Goal: Information Seeking & Learning: Learn about a topic

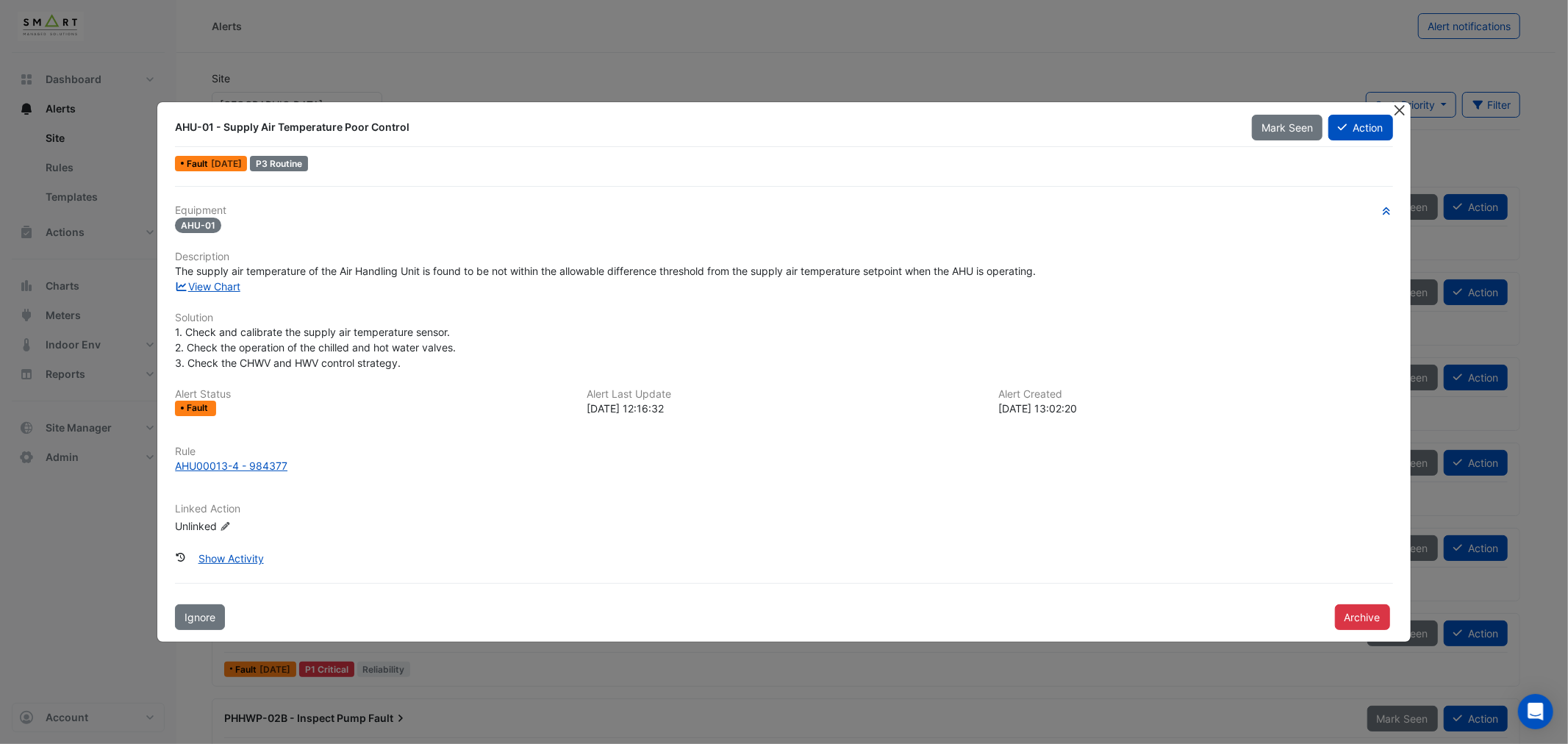
click at [1400, 113] on button "Close" at bounding box center [1400, 110] width 16 height 16
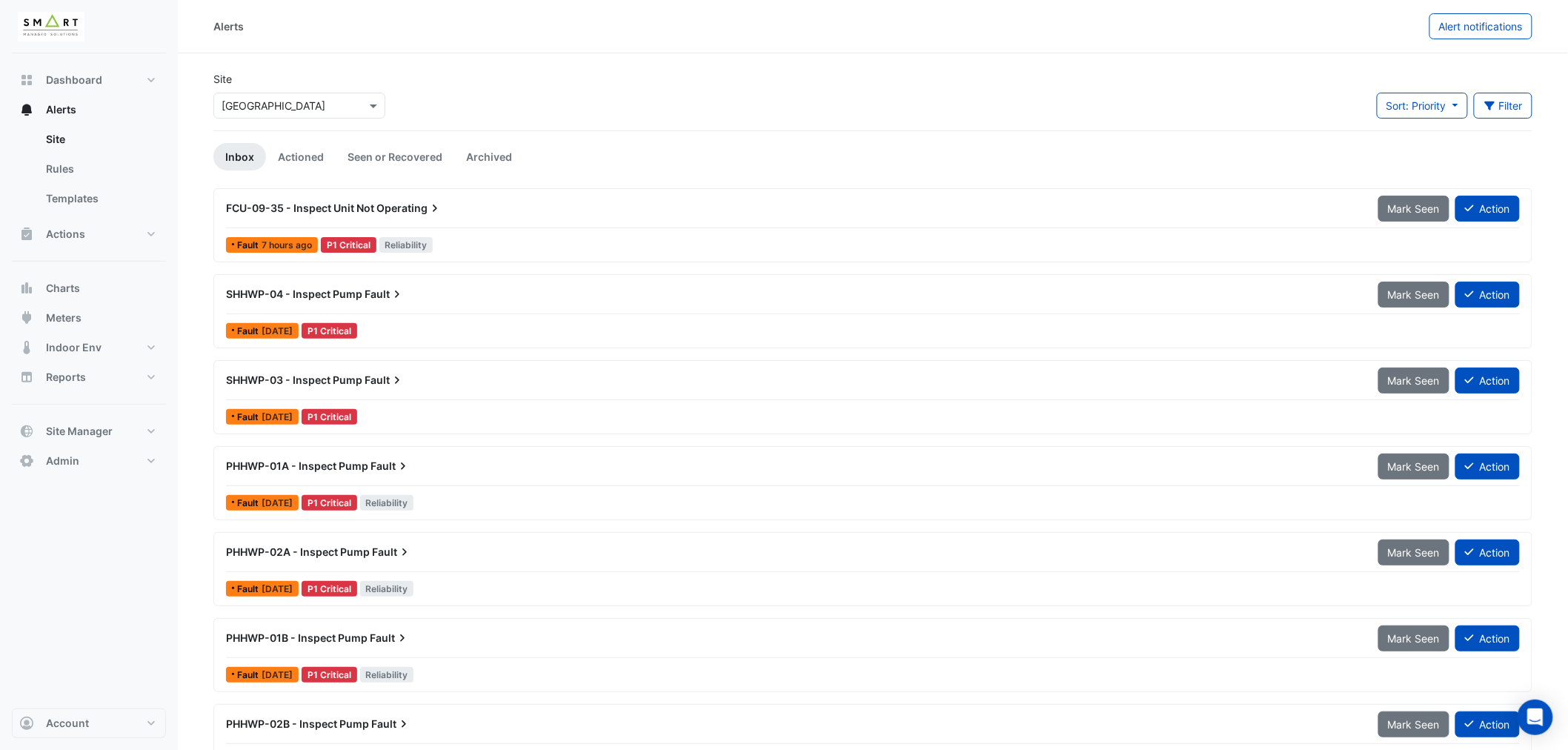
click at [641, 19] on div "Alerts" at bounding box center [822, 26] width 1216 height 26
click at [112, 716] on button "Account" at bounding box center [89, 723] width 154 height 29
click at [57, 687] on link "Sign Out" at bounding box center [89, 685] width 141 height 29
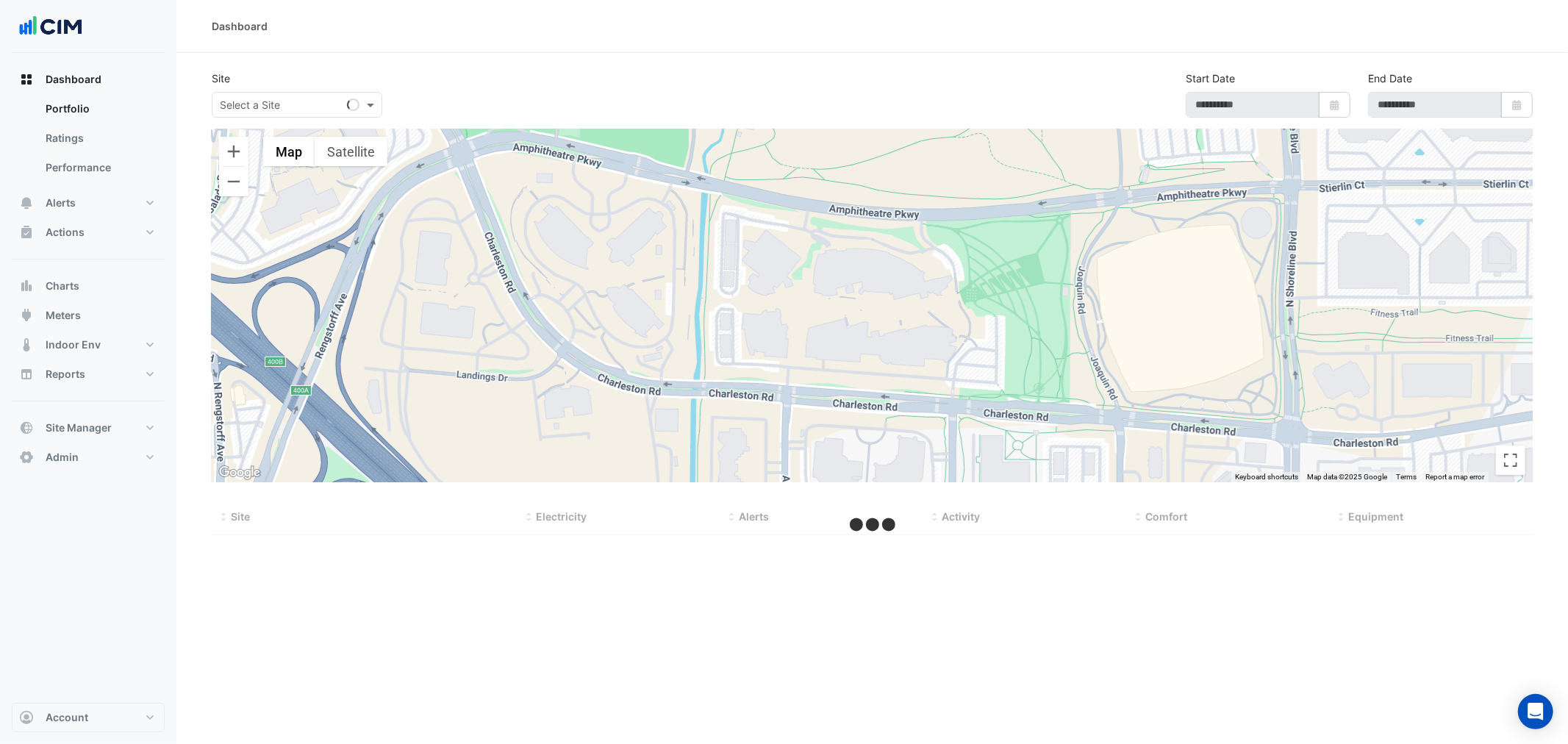
type input "**********"
select select "***"
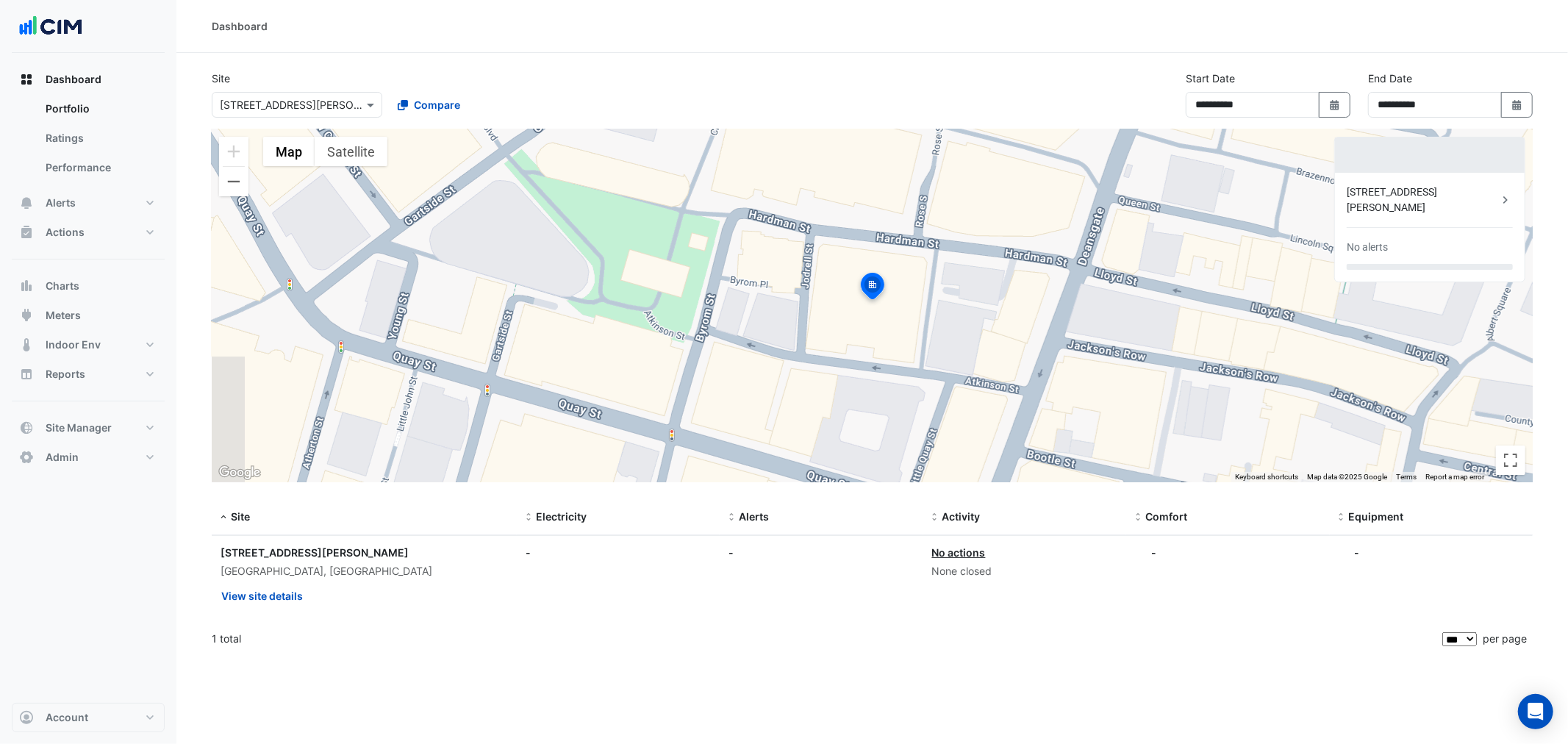
click at [317, 104] on input "text" at bounding box center [282, 106] width 125 height 16
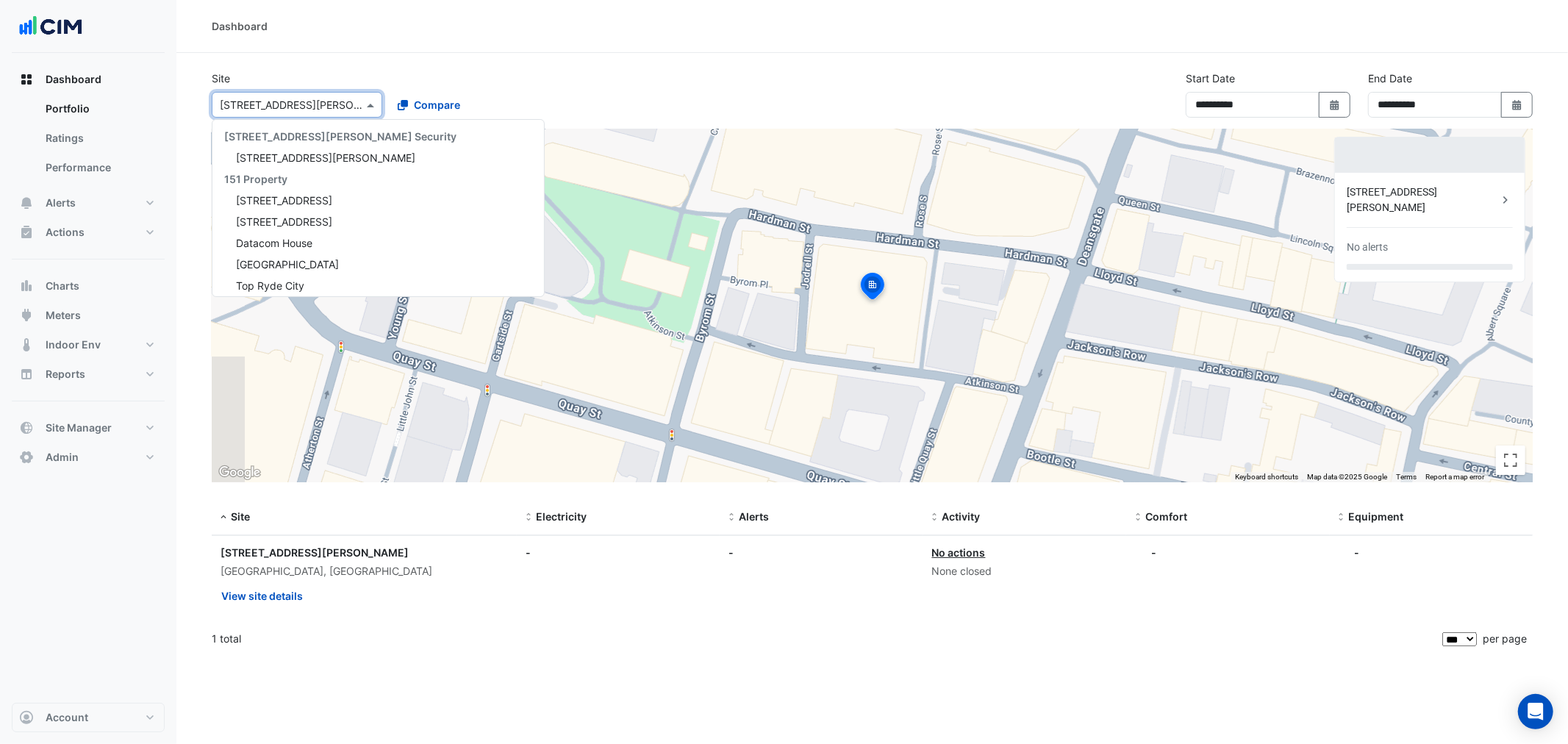
scroll to position [16302, 0]
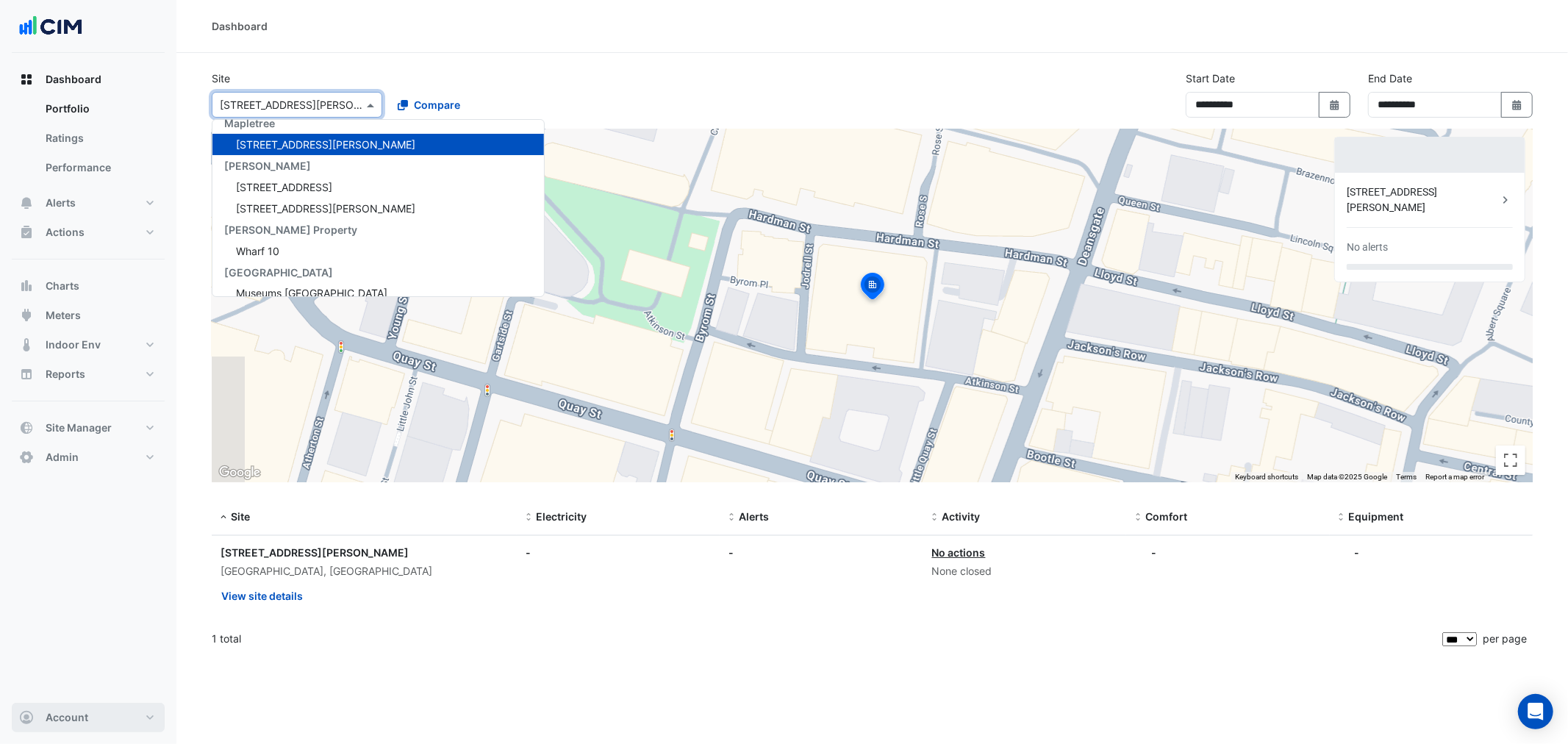
click at [76, 715] on span "Account" at bounding box center [67, 718] width 43 height 15
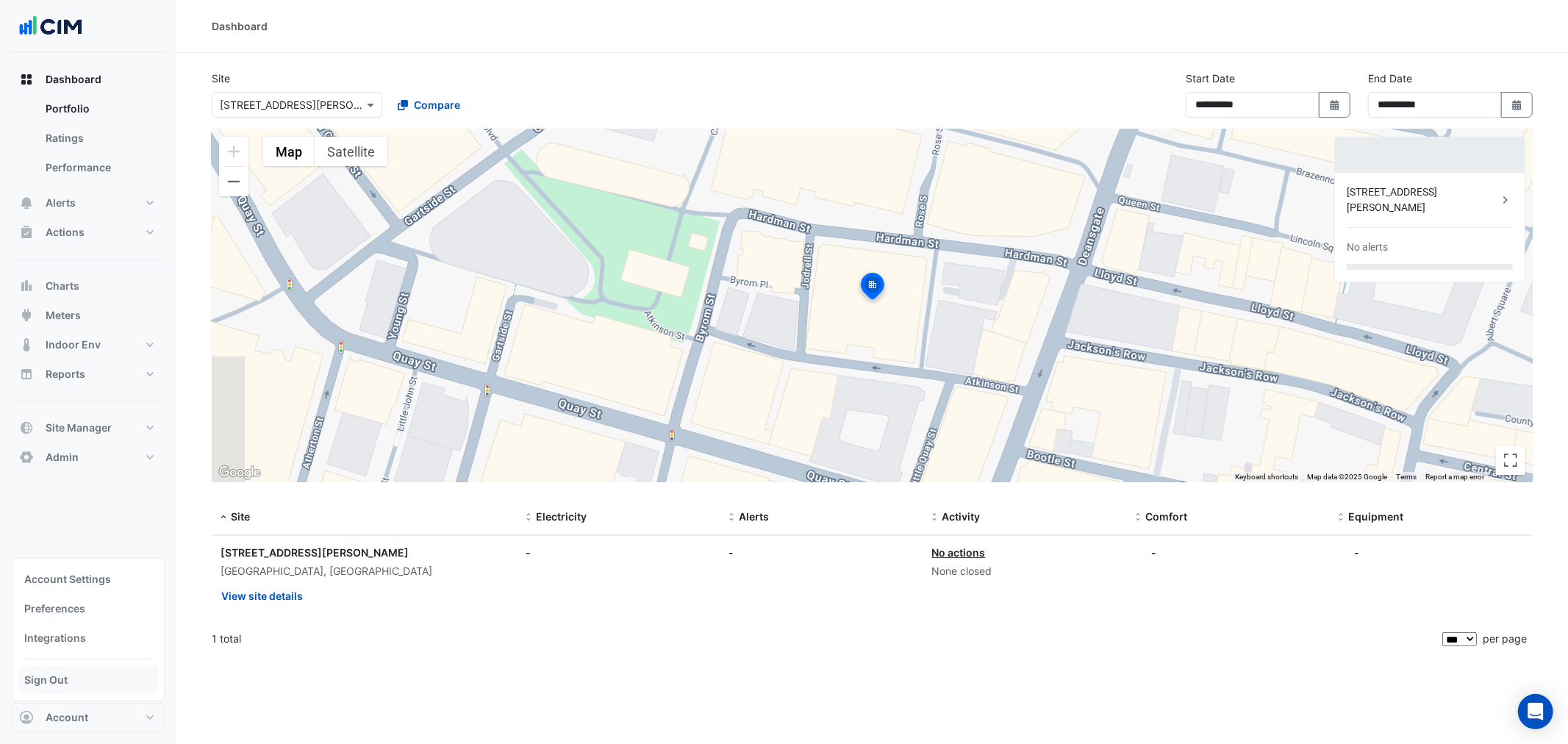
click at [72, 679] on link "Sign Out" at bounding box center [88, 680] width 140 height 29
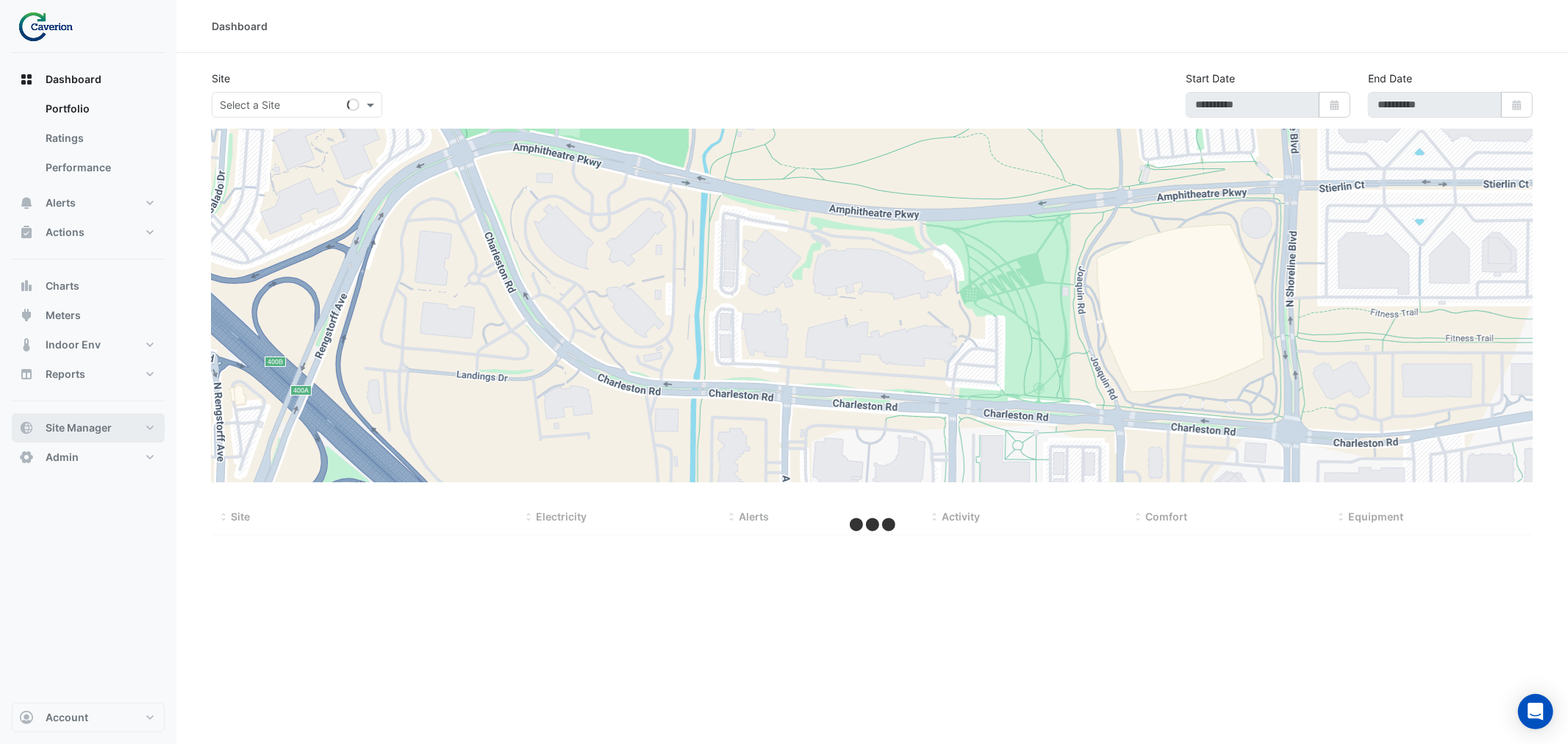
type input "**********"
select select "***"
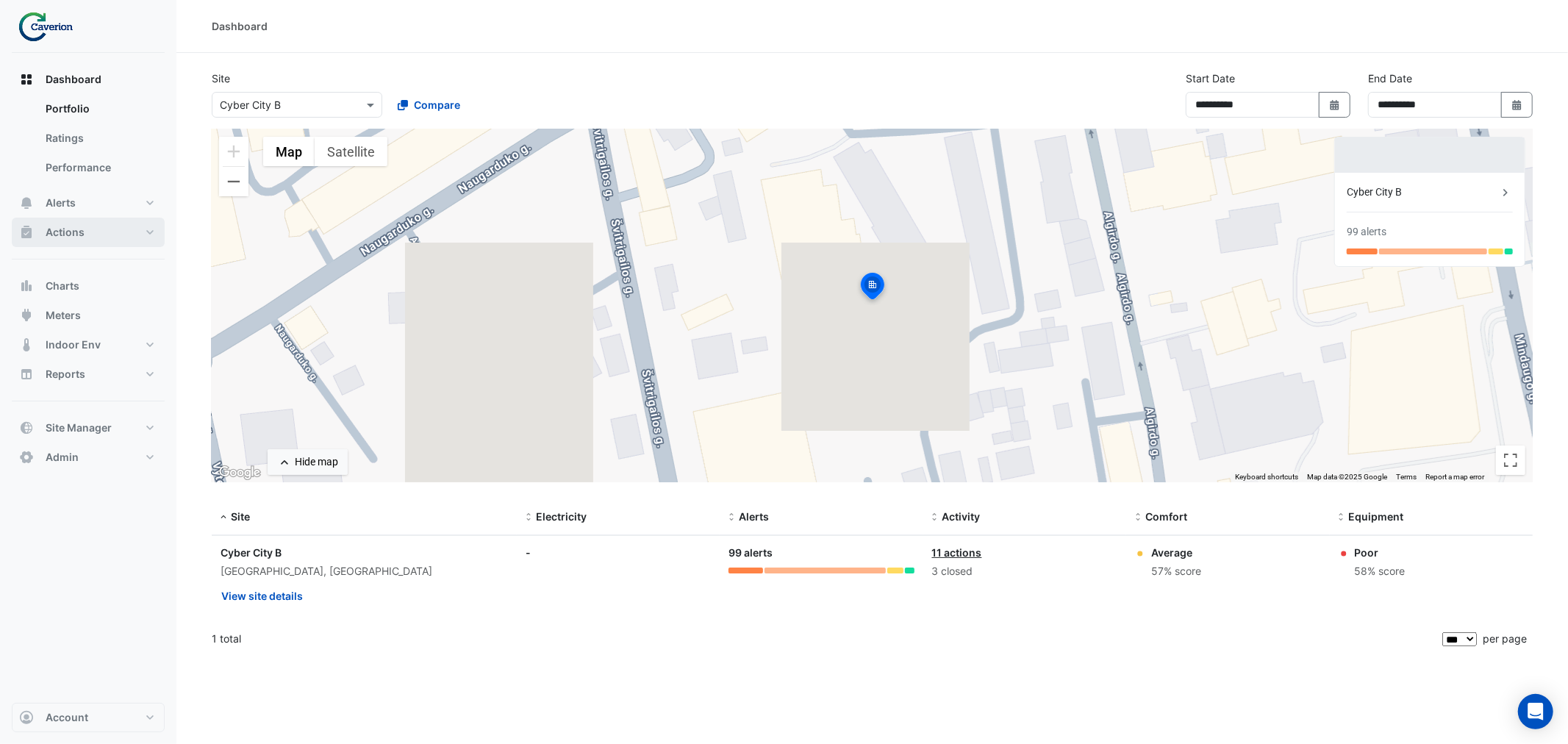
click at [82, 228] on span "Actions" at bounding box center [65, 233] width 39 height 15
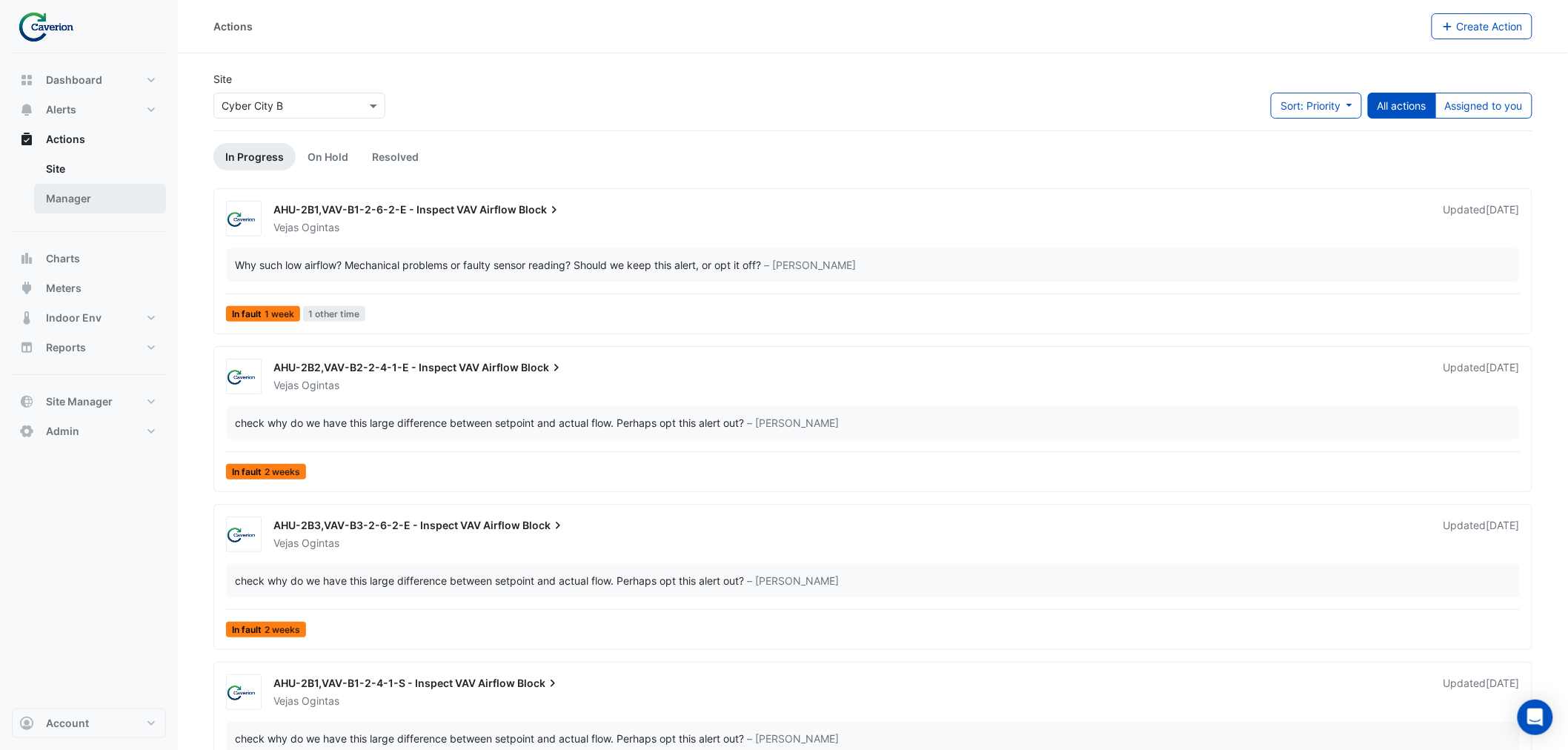
click at [90, 193] on link "Manager" at bounding box center [100, 198] width 132 height 29
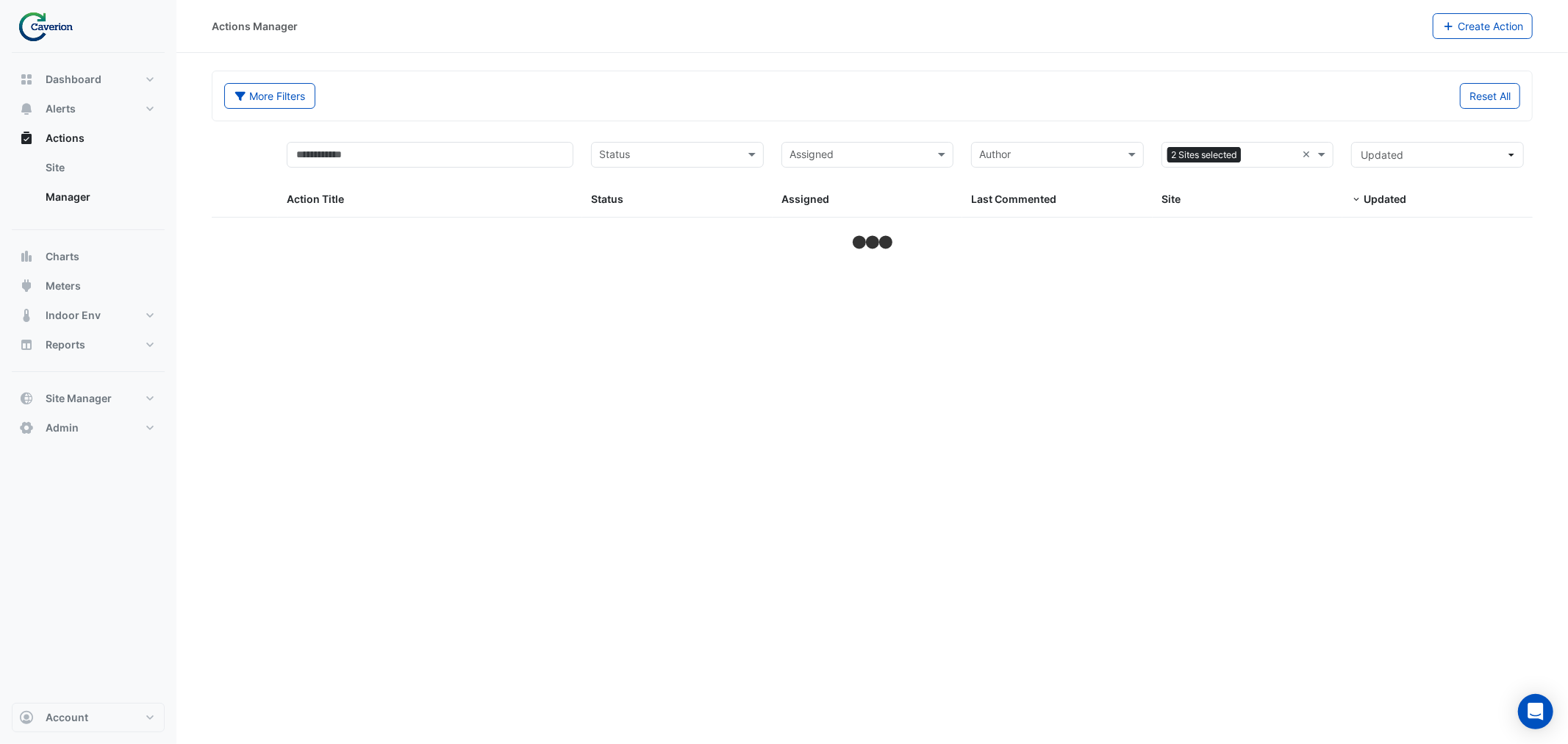
click at [1302, 153] on div "Sites 2 Sites selected ×" at bounding box center [1248, 155] width 173 height 25
select select "***"
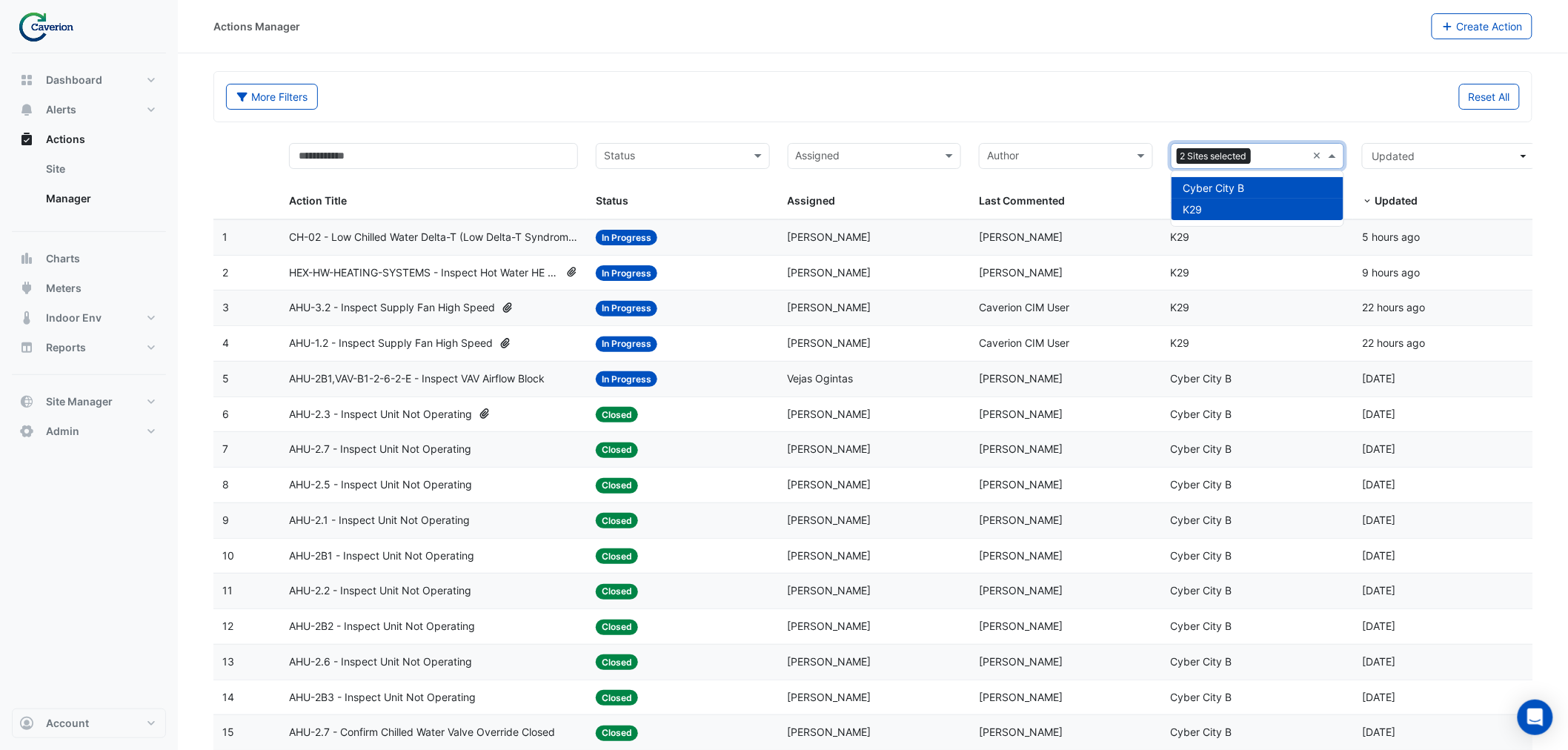
click at [1202, 204] on span "K29" at bounding box center [1194, 209] width 20 height 13
click at [1204, 211] on div "K29" at bounding box center [1258, 209] width 173 height 21
click at [1257, 151] on div at bounding box center [1281, 158] width 53 height 20
click at [1219, 183] on span "Cyber City B" at bounding box center [1215, 188] width 62 height 13
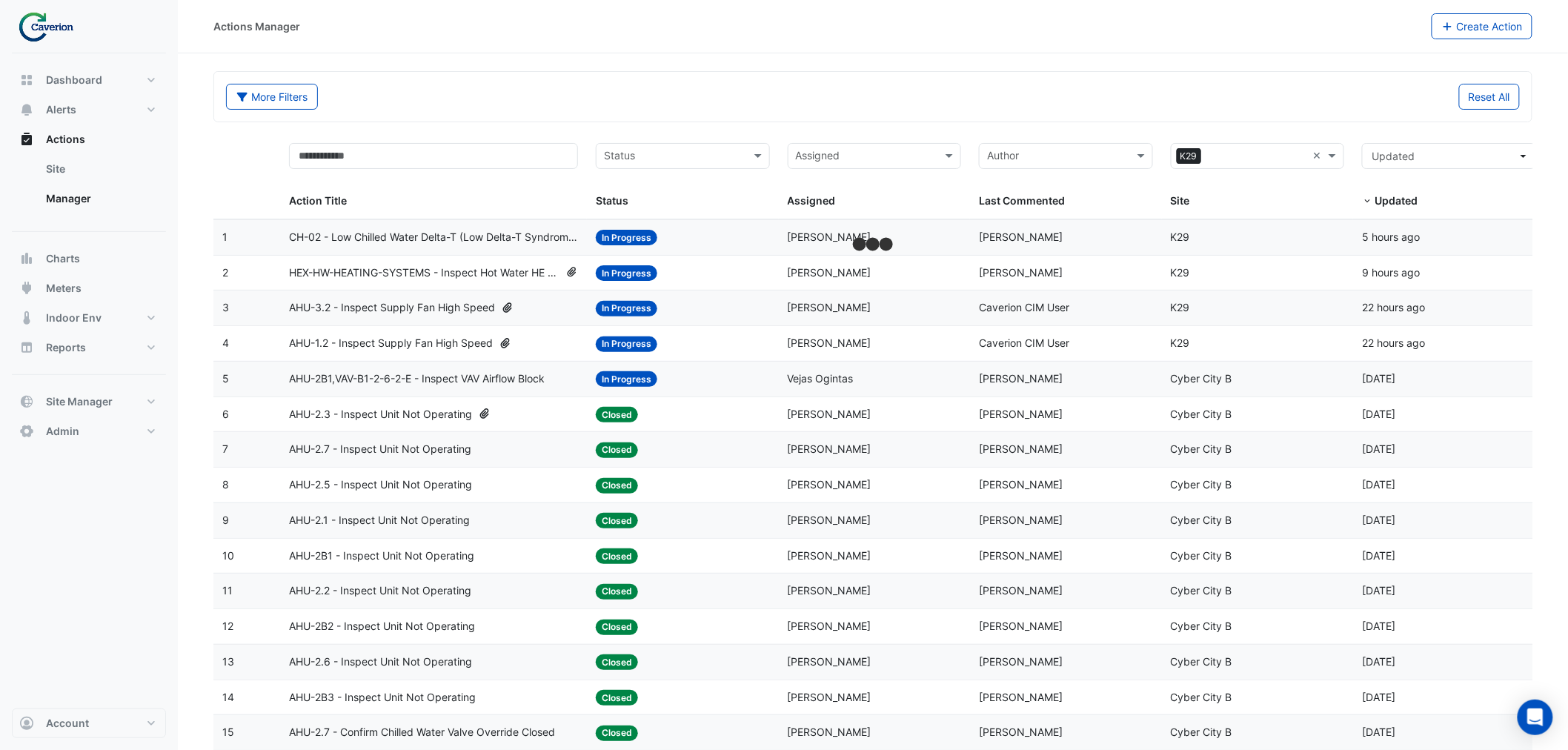
click at [409, 275] on span "HEX-HW-HEATING-SYSTEMS - Inspect Hot Water HE Secondary Water Pump Low Temperat…" at bounding box center [424, 273] width 270 height 17
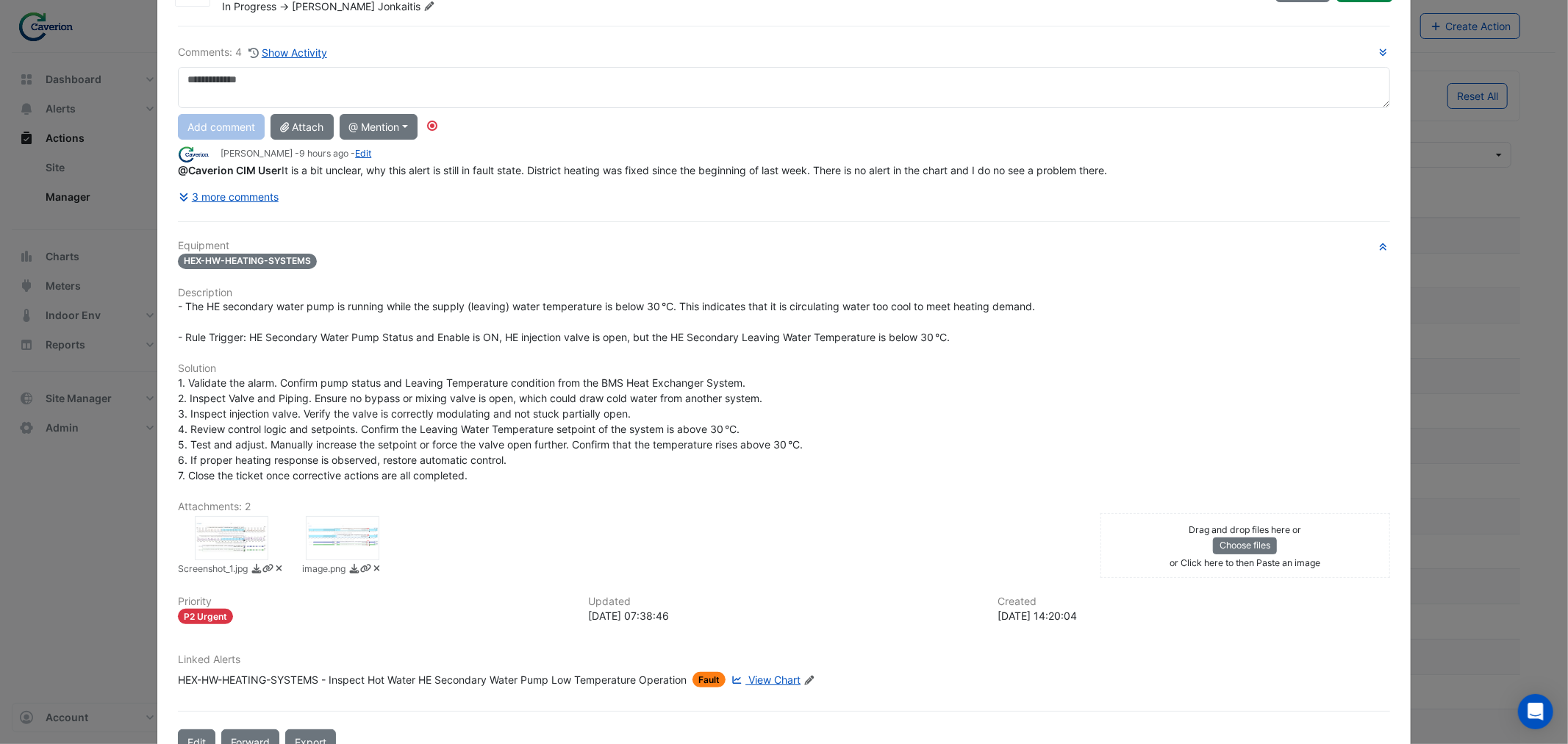
scroll to position [132, 0]
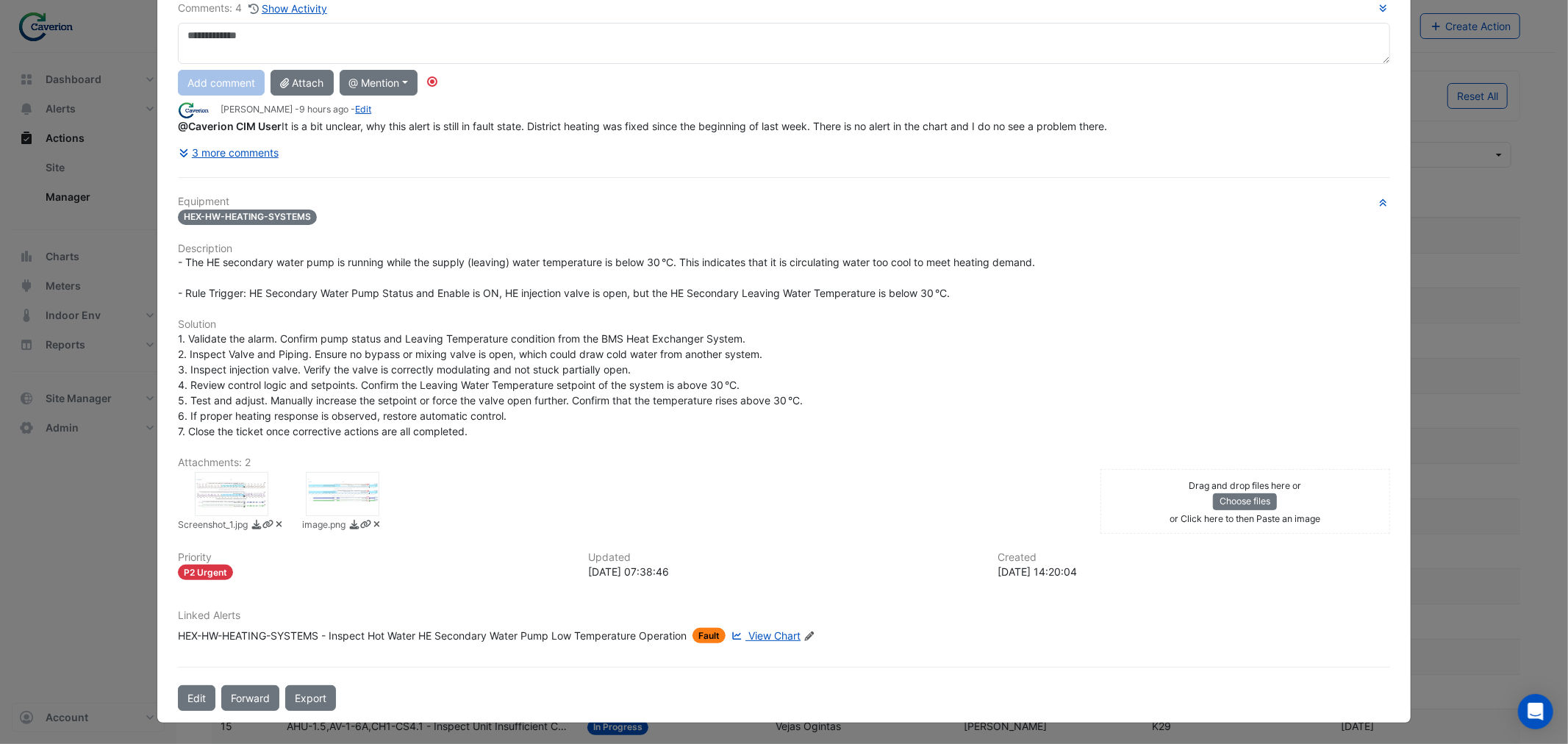
click at [210, 498] on div at bounding box center [231, 494] width 73 height 44
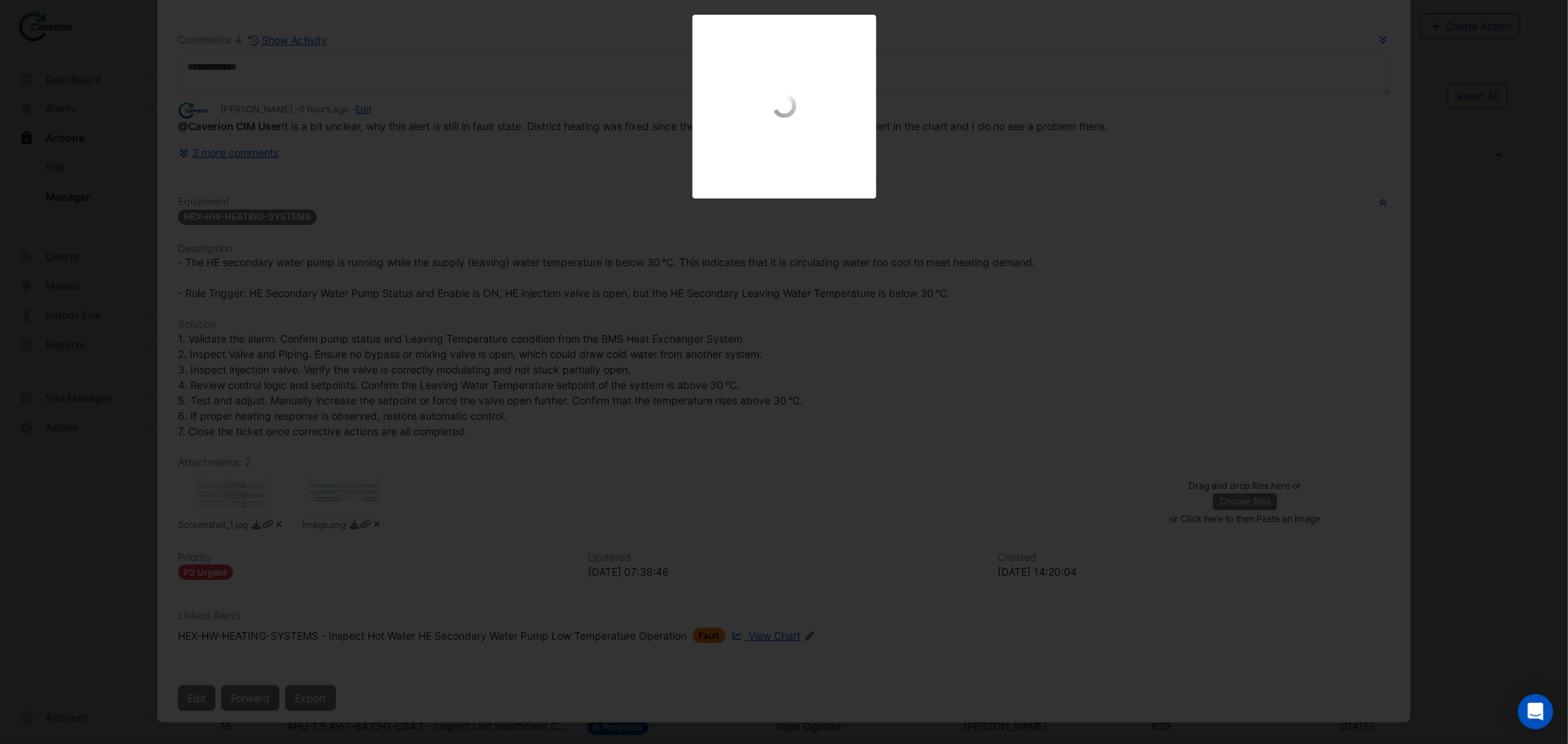
scroll to position [100, 0]
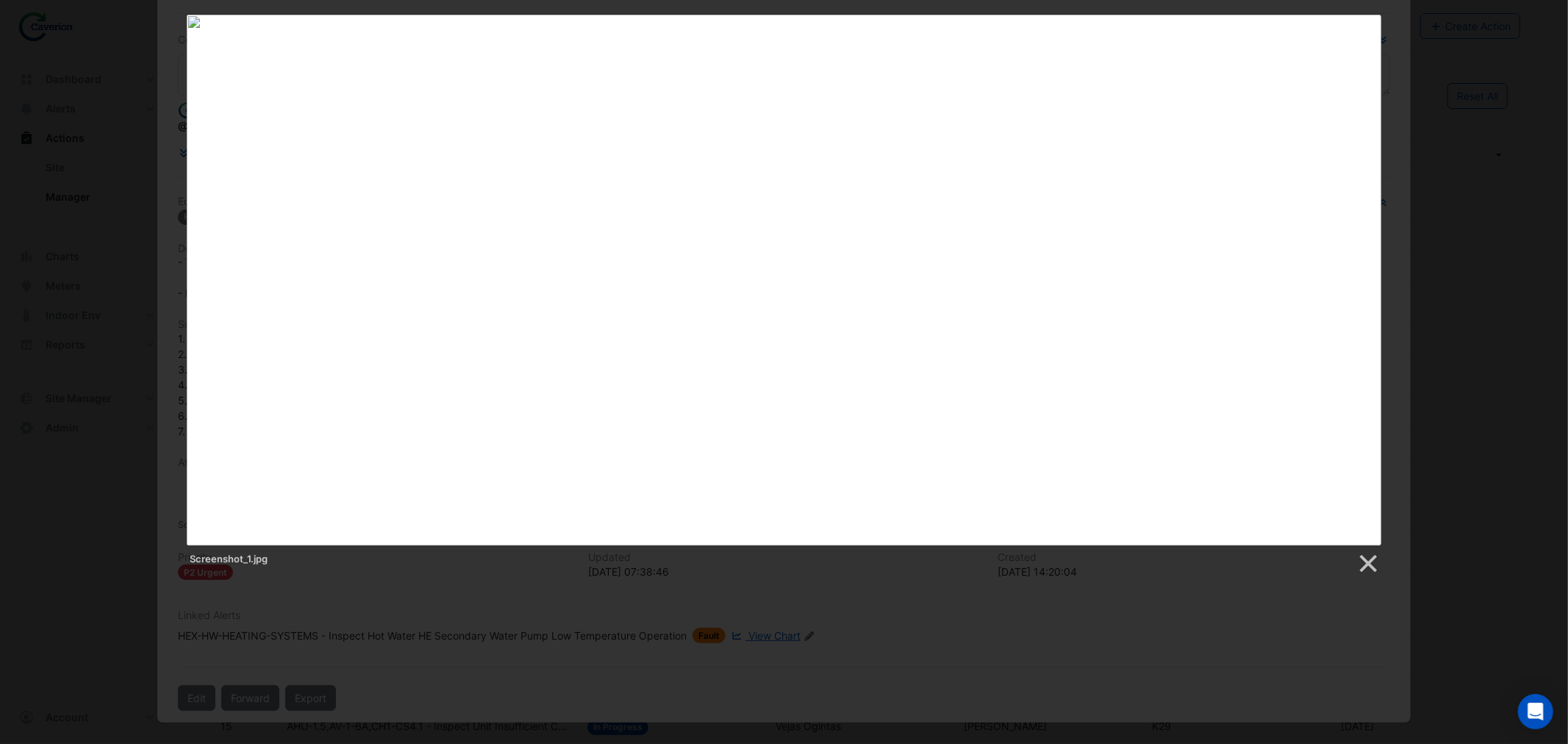
drag, startPoint x: 1424, startPoint y: 180, endPoint x: 1428, endPoint y: 222, distance: 42.2
click at [1429, 184] on div "Screenshot_1.jpg" at bounding box center [784, 295] width 1568 height 560
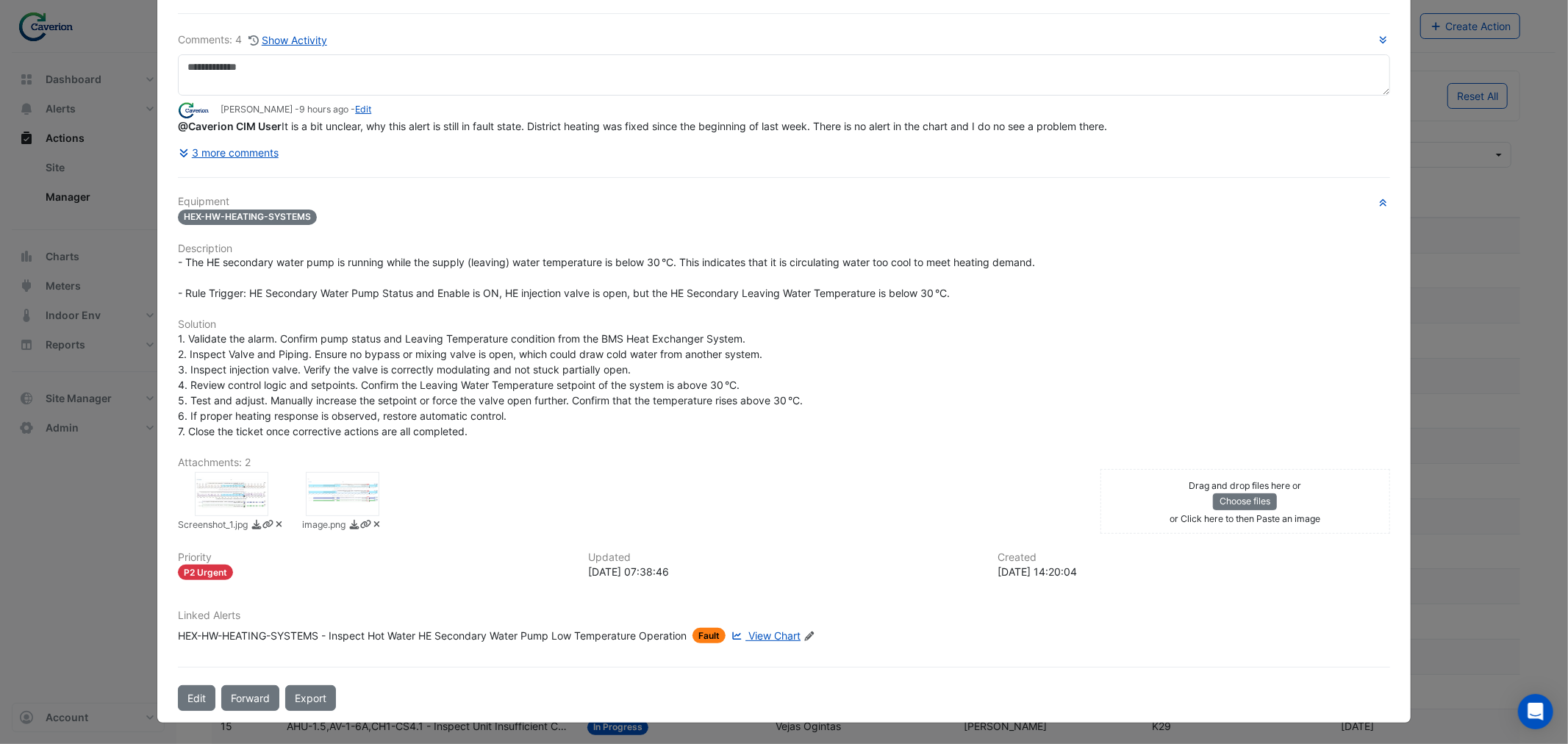
click at [323, 498] on div at bounding box center [343, 494] width 73 height 44
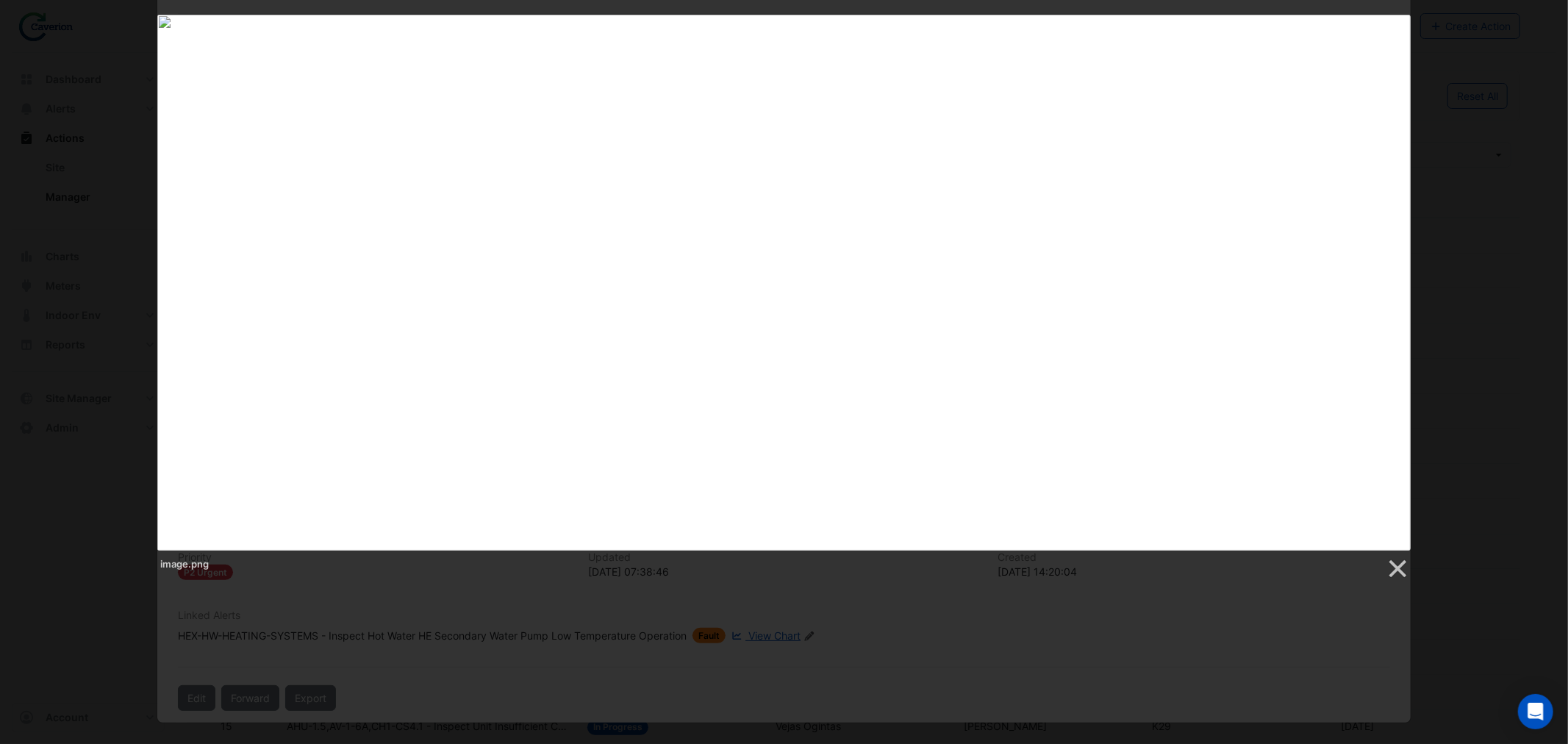
drag, startPoint x: 1392, startPoint y: 564, endPoint x: 1384, endPoint y: 576, distance: 14.4
click at [1391, 564] on link at bounding box center [1397, 569] width 22 height 22
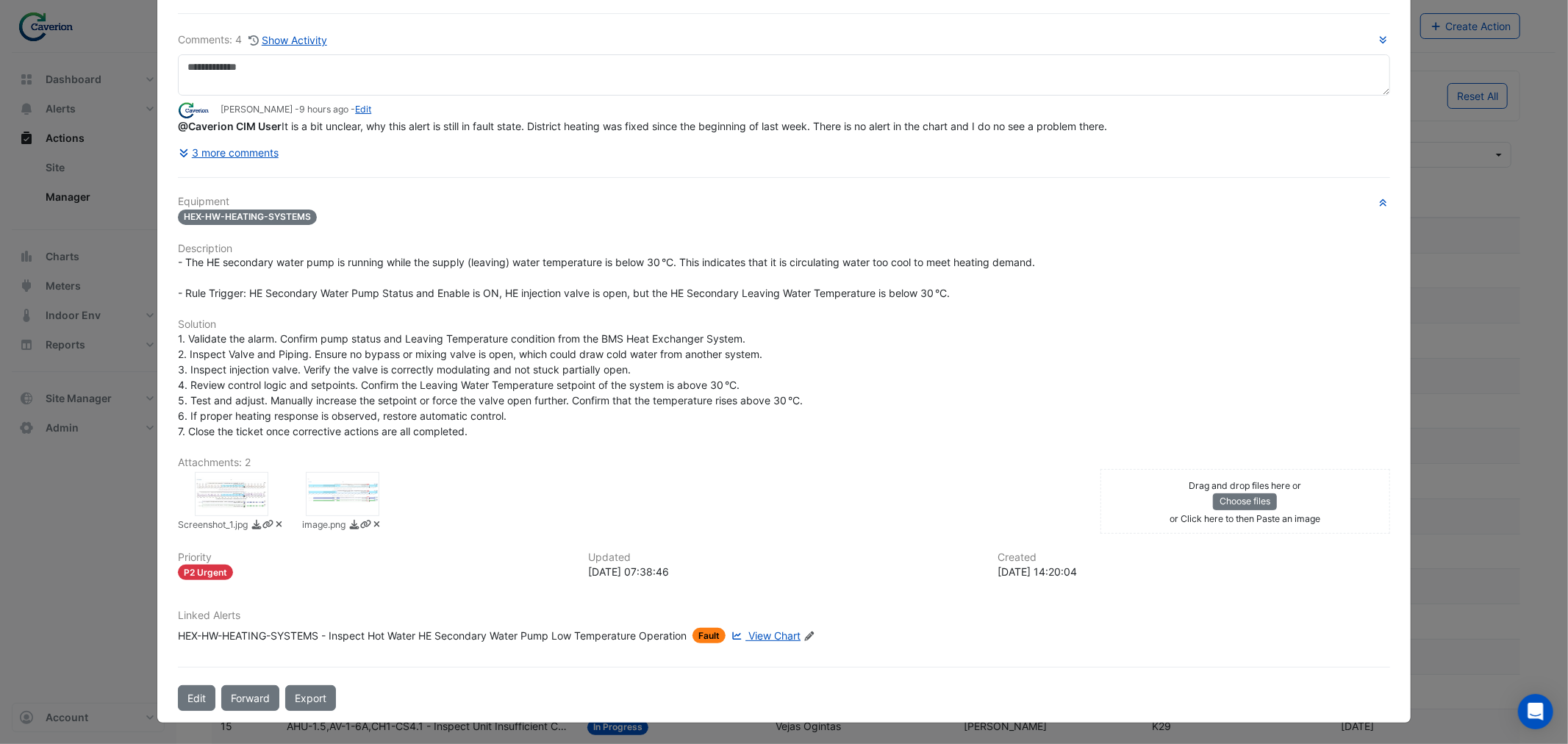
click at [774, 633] on span "View Chart" at bounding box center [775, 635] width 52 height 13
click at [711, 632] on span "Fault" at bounding box center [709, 635] width 33 height 16
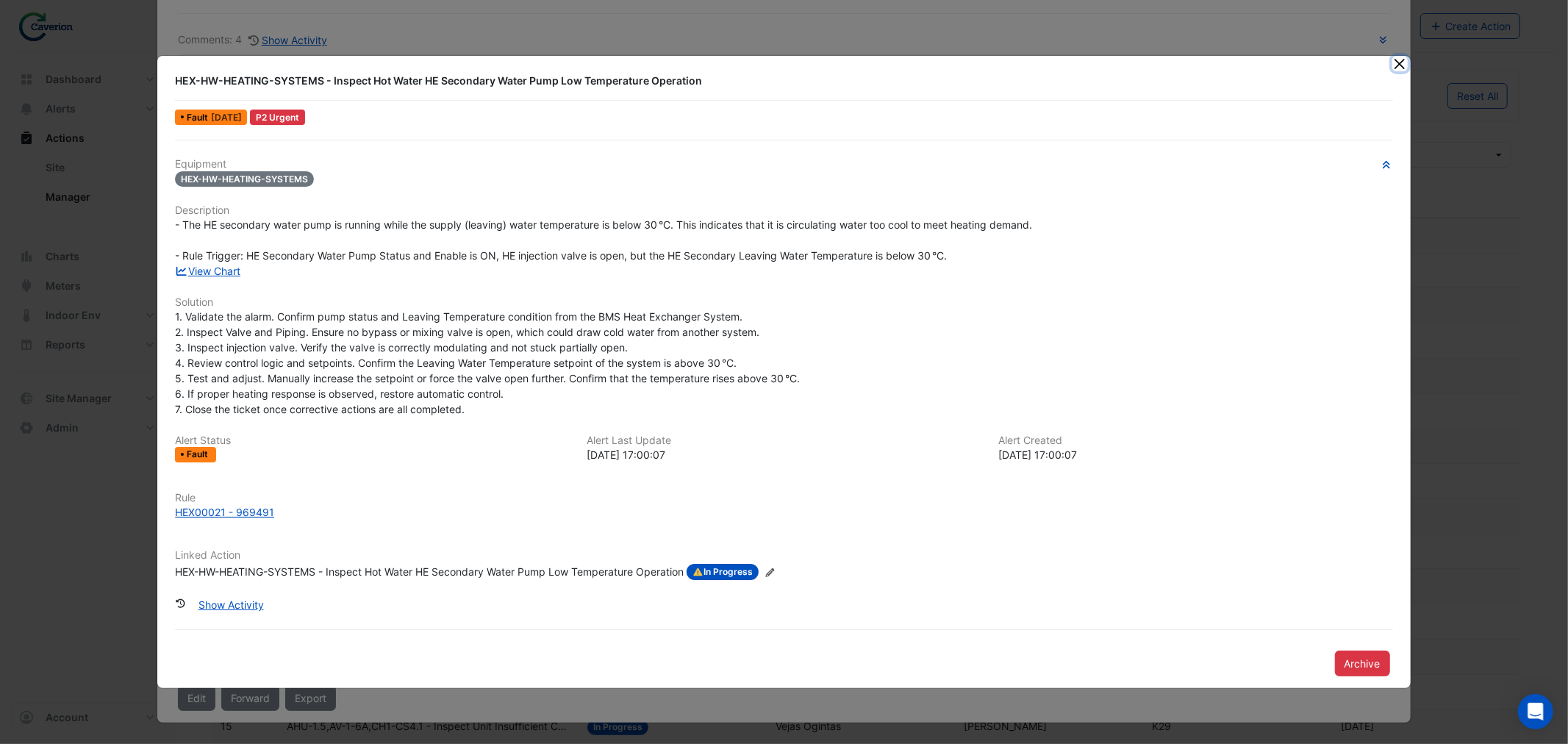
click at [1395, 62] on button "Close" at bounding box center [1400, 64] width 16 height 16
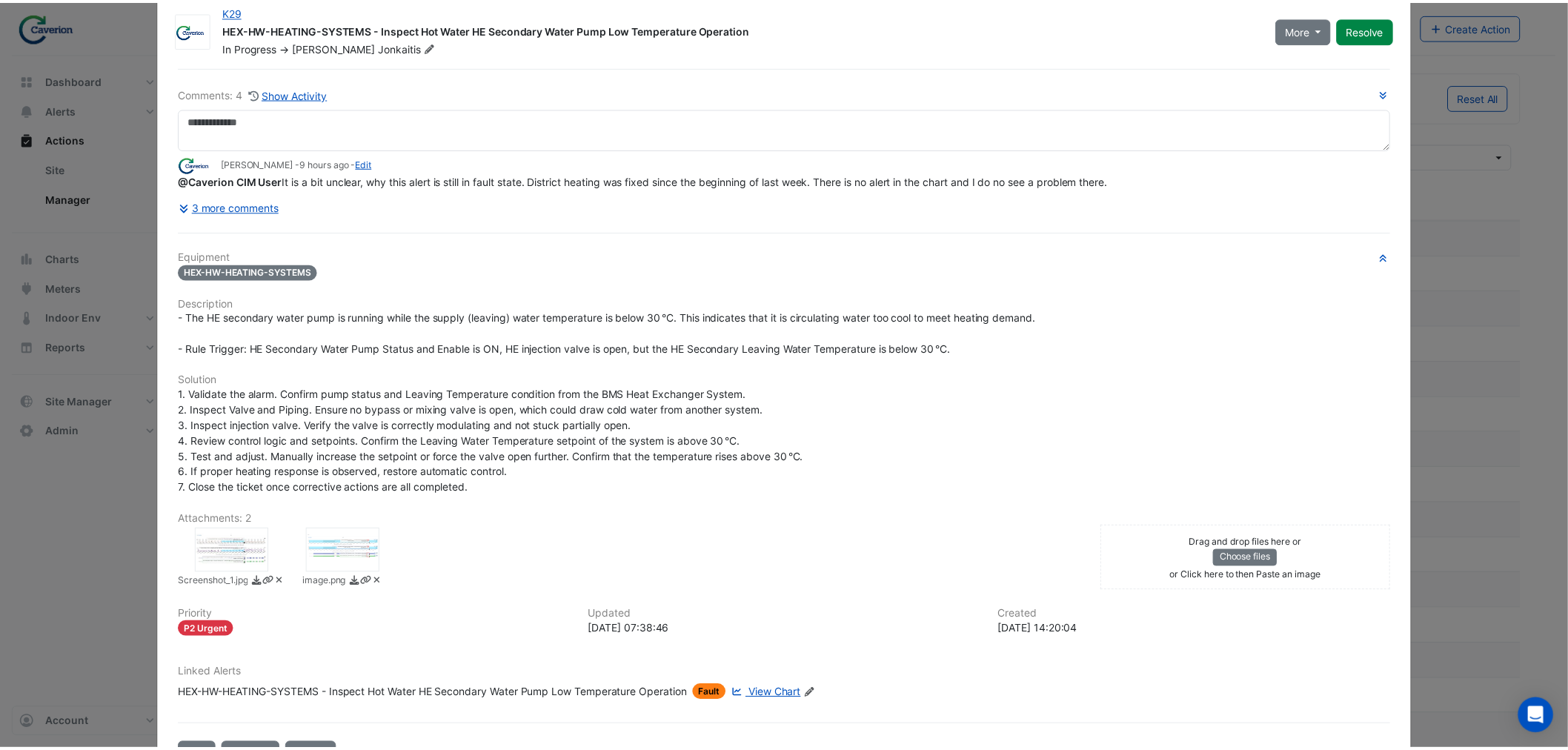
scroll to position [0, 0]
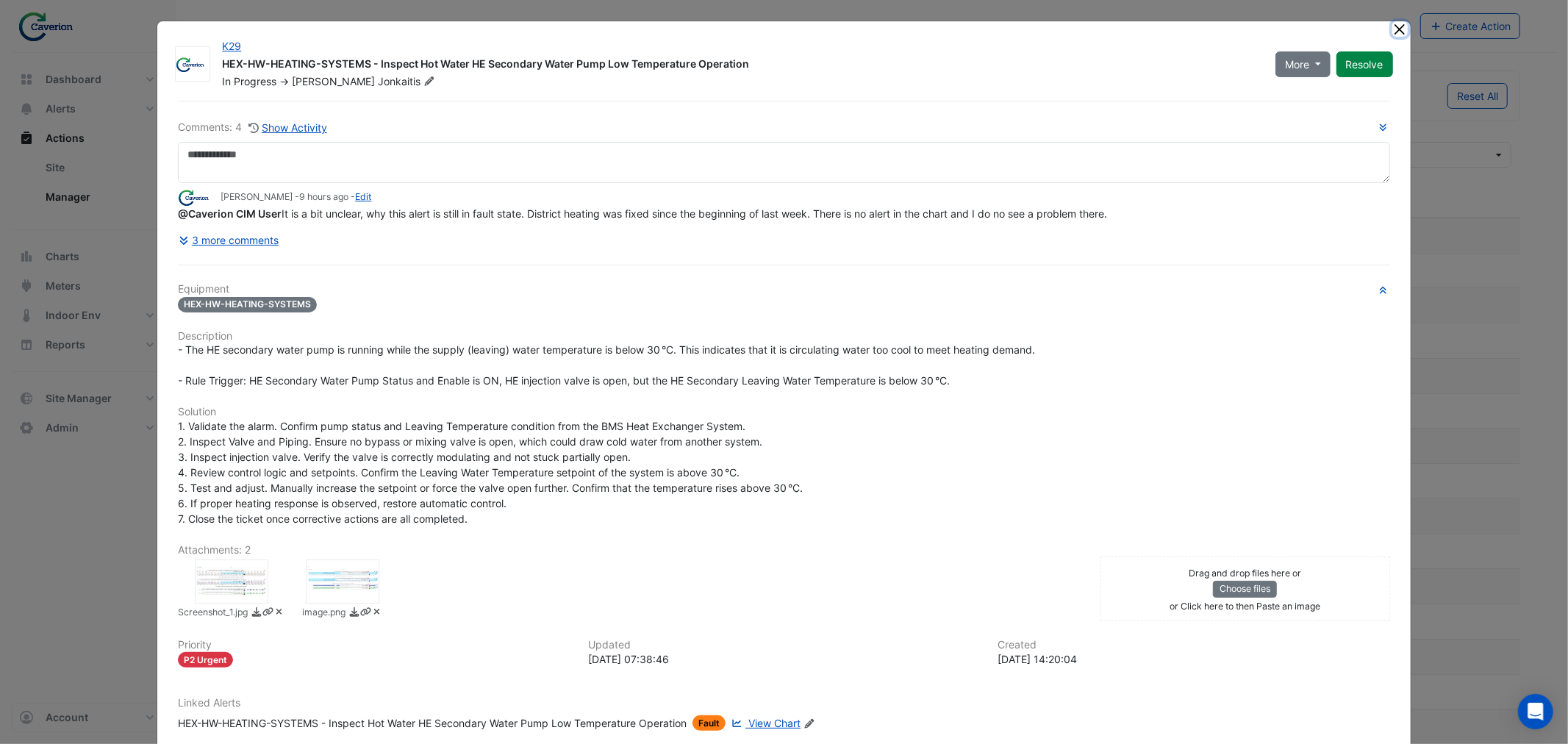
click at [1394, 22] on button "Close" at bounding box center [1400, 28] width 16 height 16
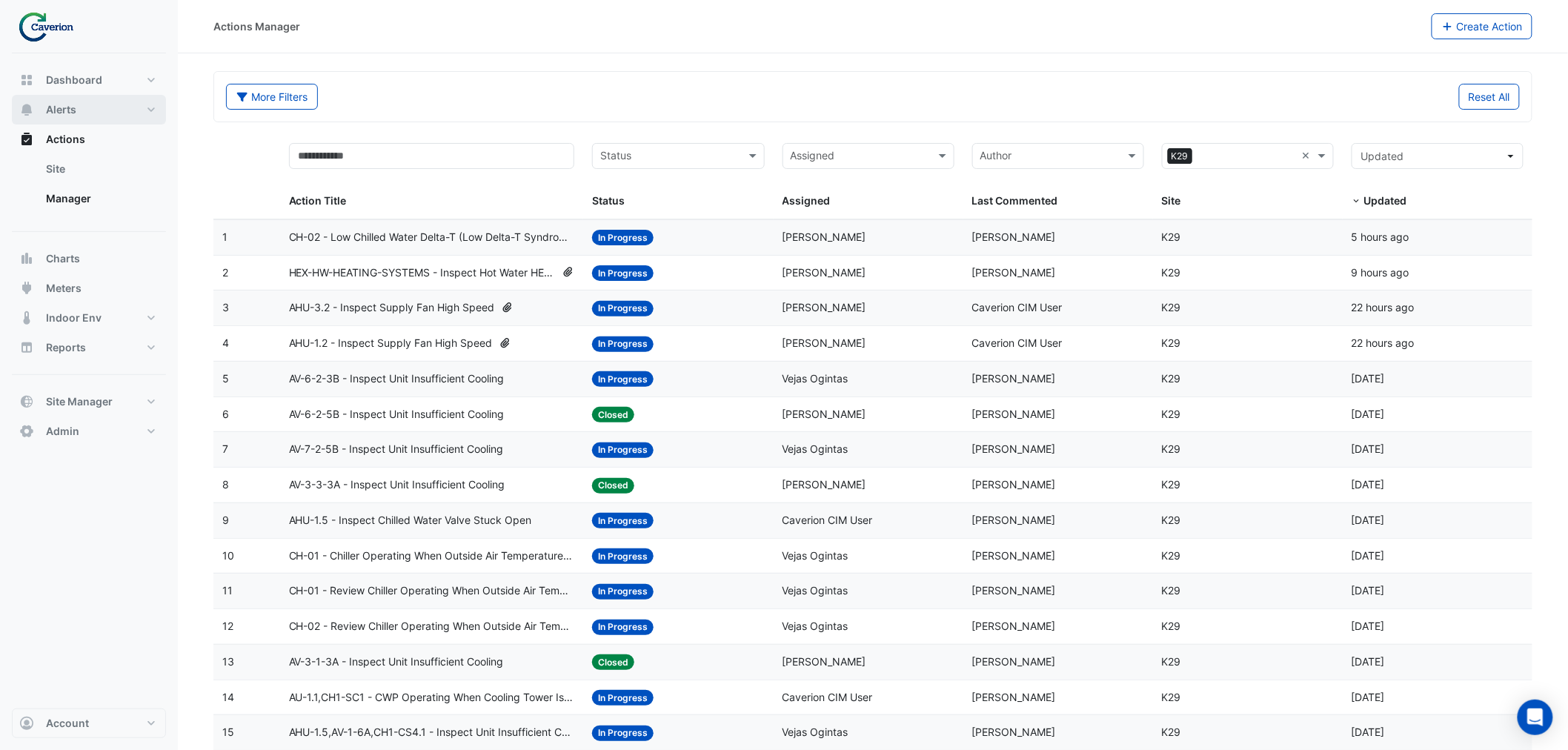
click at [63, 111] on span "Alerts" at bounding box center [61, 110] width 30 height 15
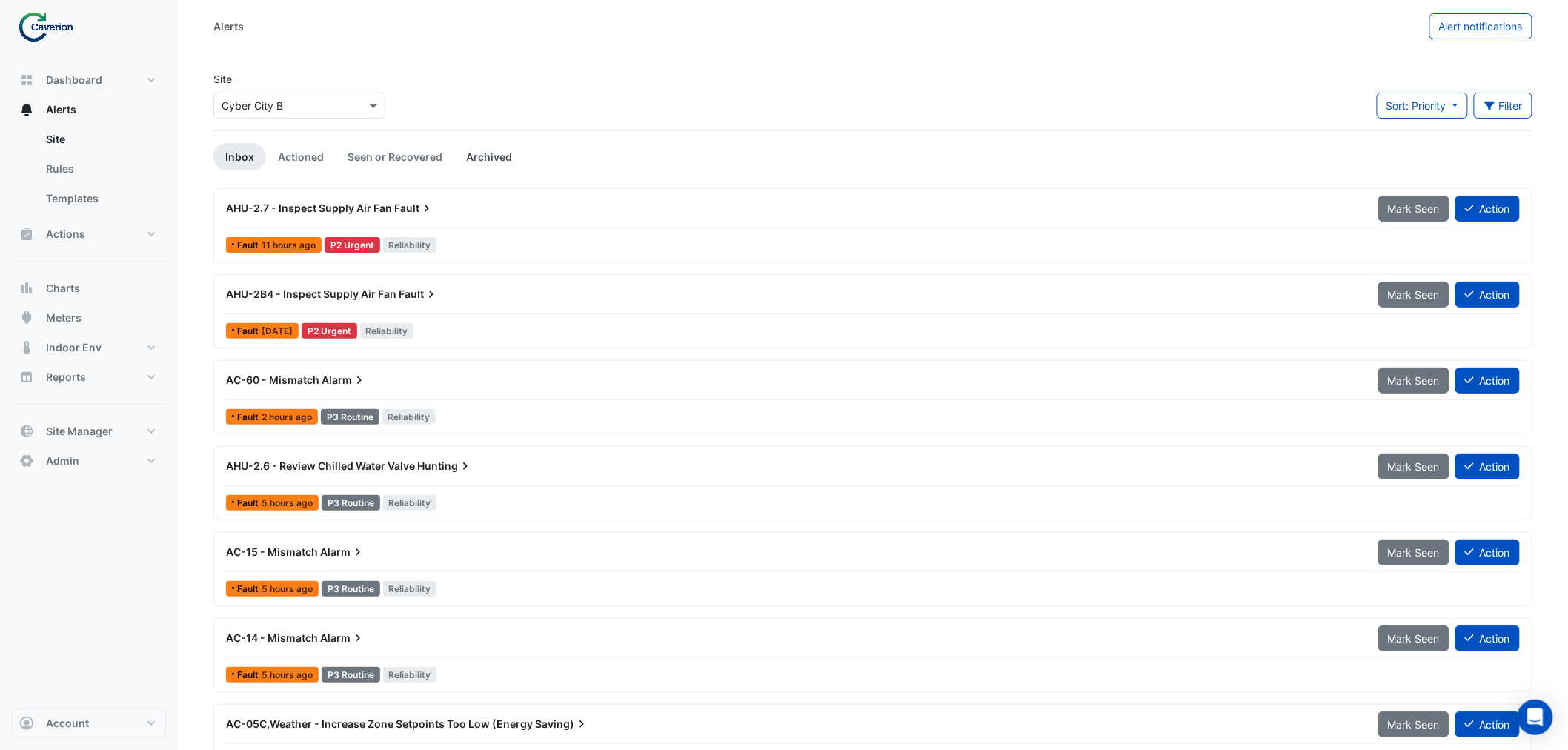
click at [490, 154] on link "Archived" at bounding box center [489, 157] width 69 height 27
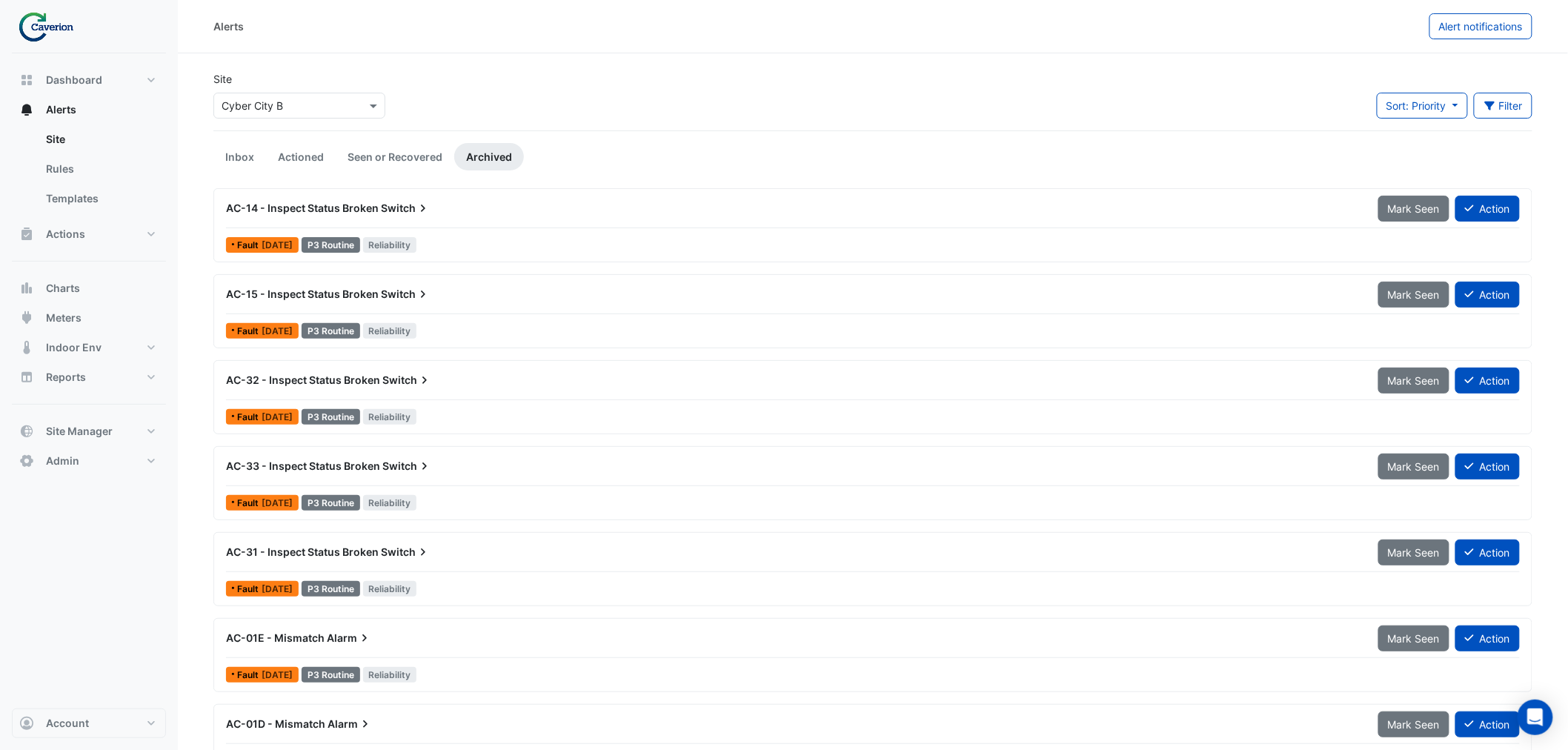
click at [479, 202] on div "AC-14 - Inspect Status Broken Switch" at bounding box center [794, 208] width 1135 height 15
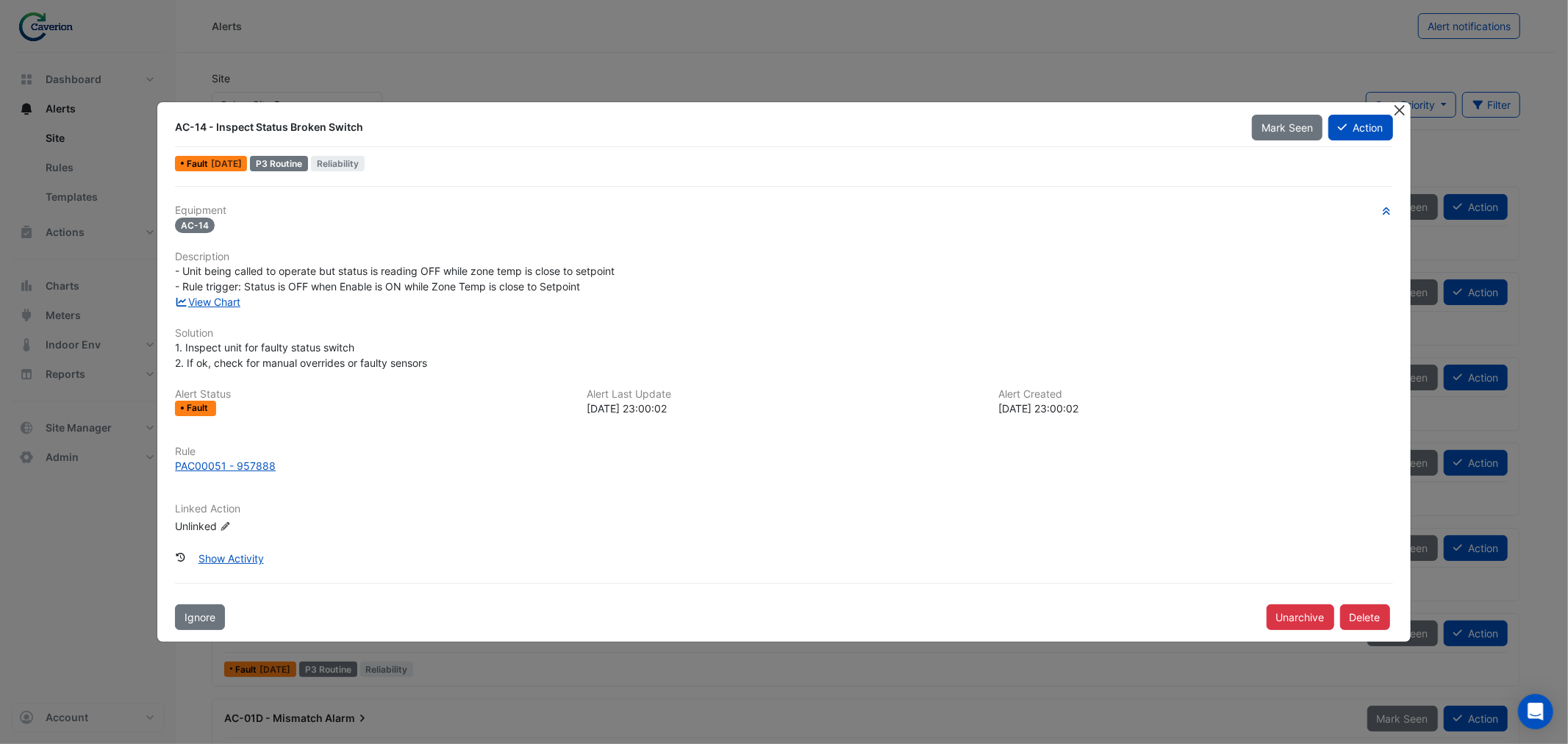
click at [1397, 114] on button "Close" at bounding box center [1400, 110] width 16 height 16
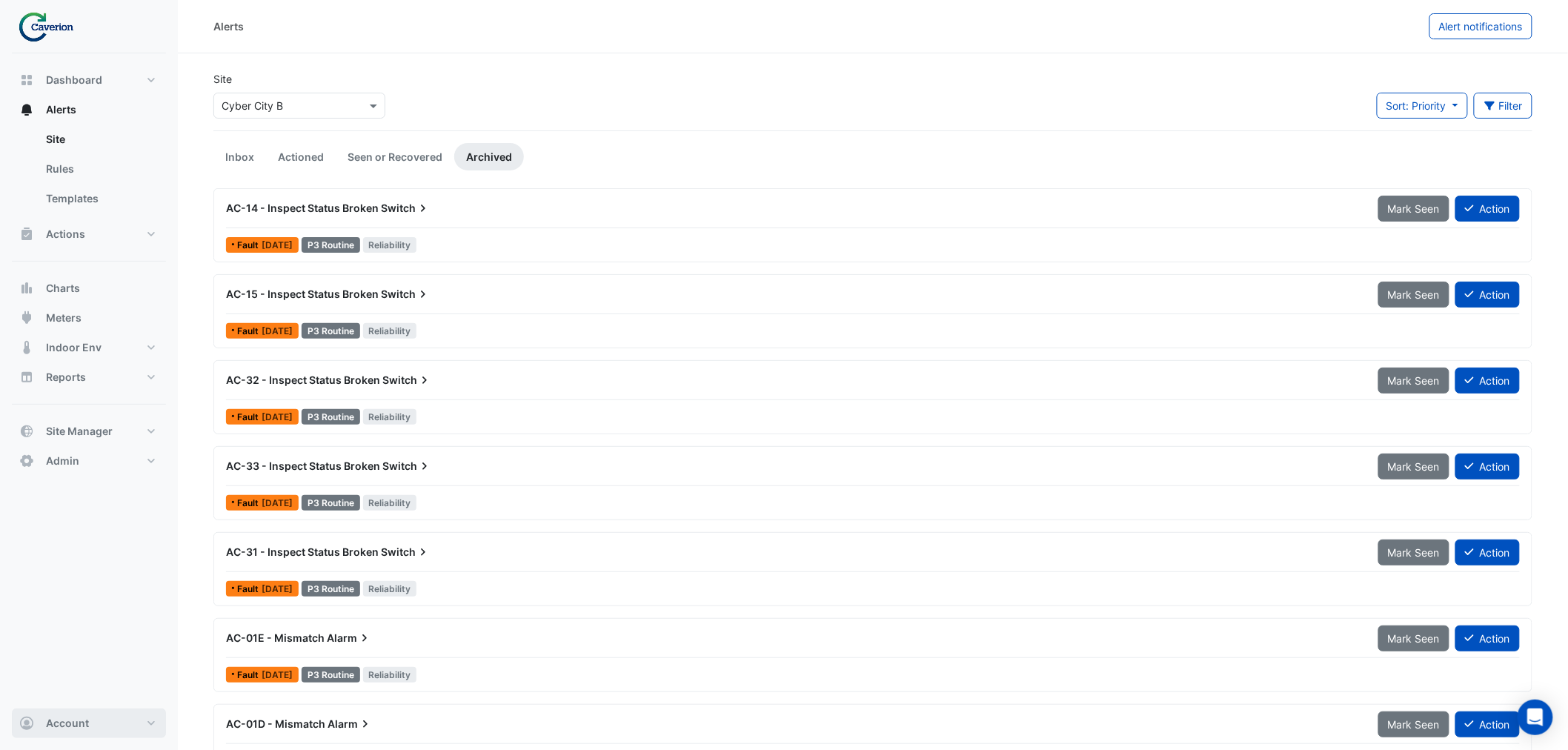
click at [159, 721] on button "Account" at bounding box center [89, 723] width 154 height 29
click at [76, 685] on link "Sign Out" at bounding box center [89, 685] width 141 height 29
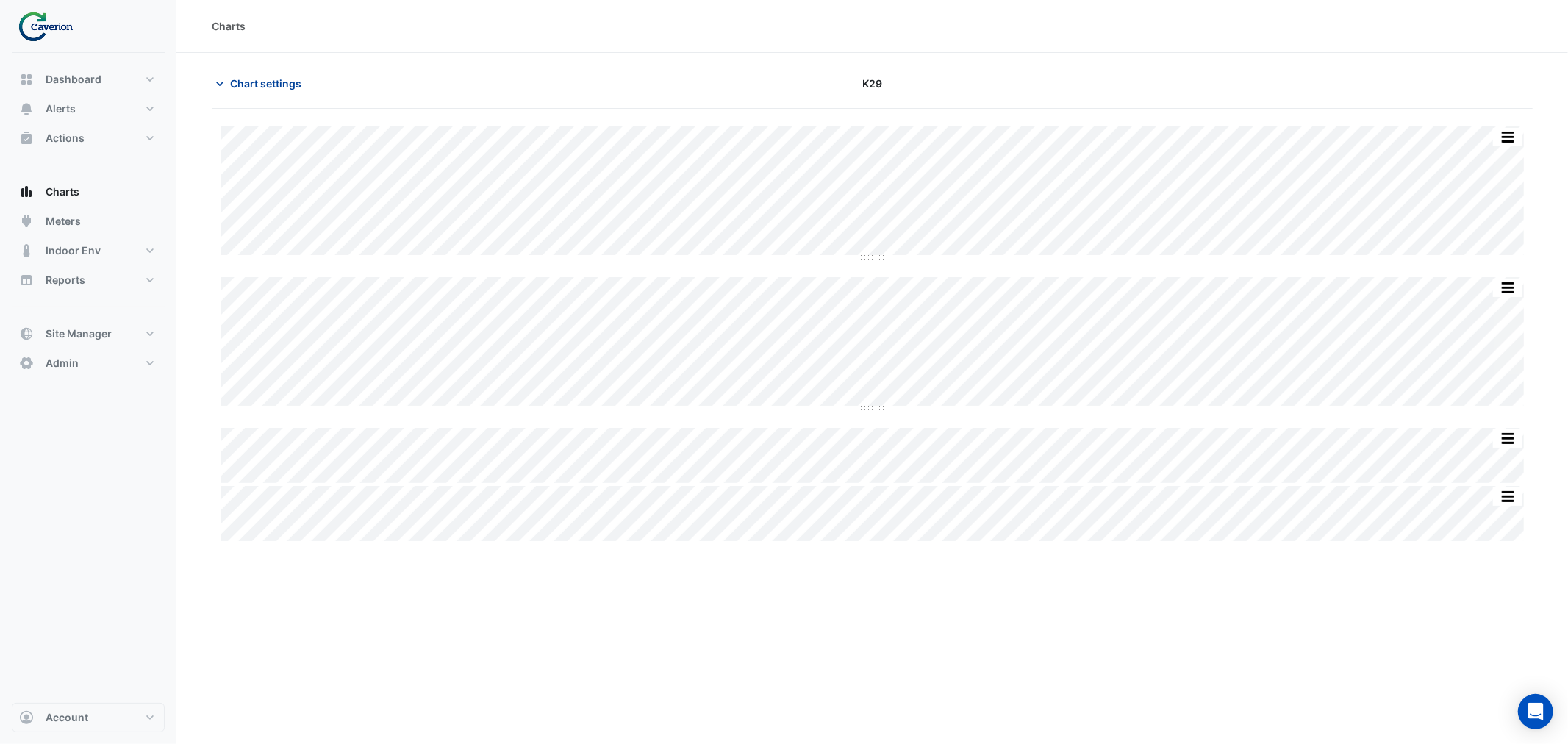
click at [275, 76] on span "Chart settings" at bounding box center [265, 83] width 71 height 16
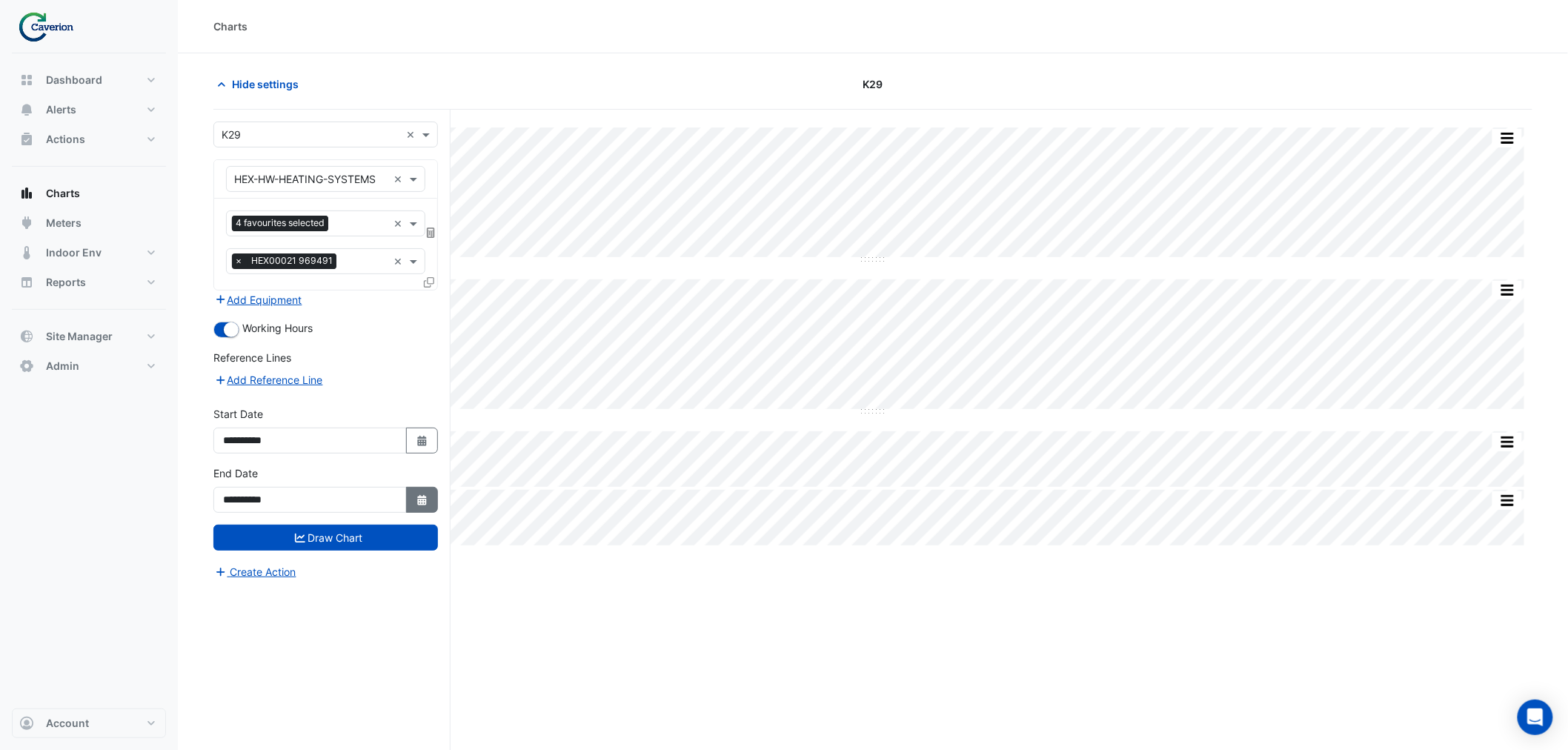
click at [418, 503] on icon "button" at bounding box center [422, 500] width 9 height 11
select select "*"
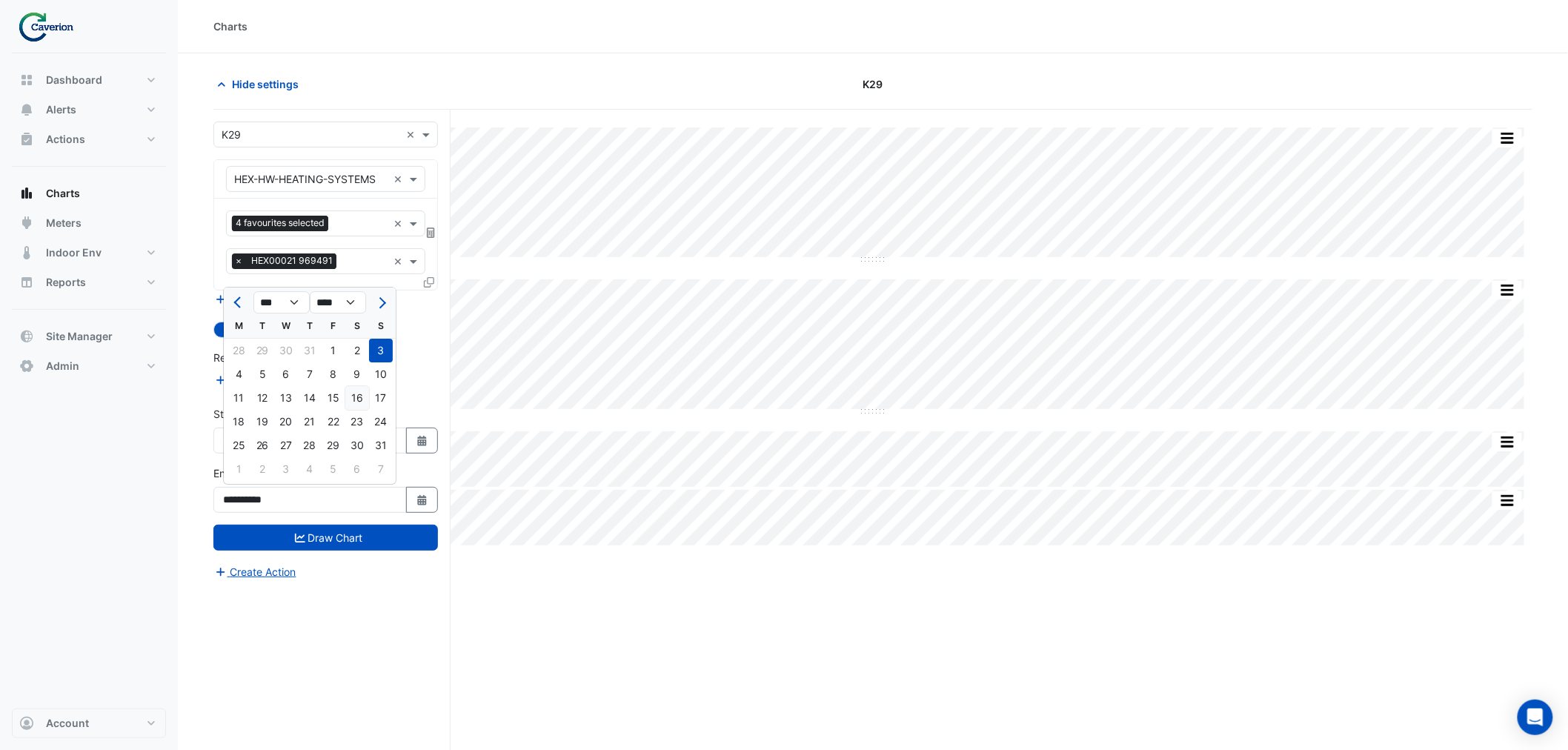
click at [353, 391] on div "16" at bounding box center [357, 398] width 23 height 23
type input "**********"
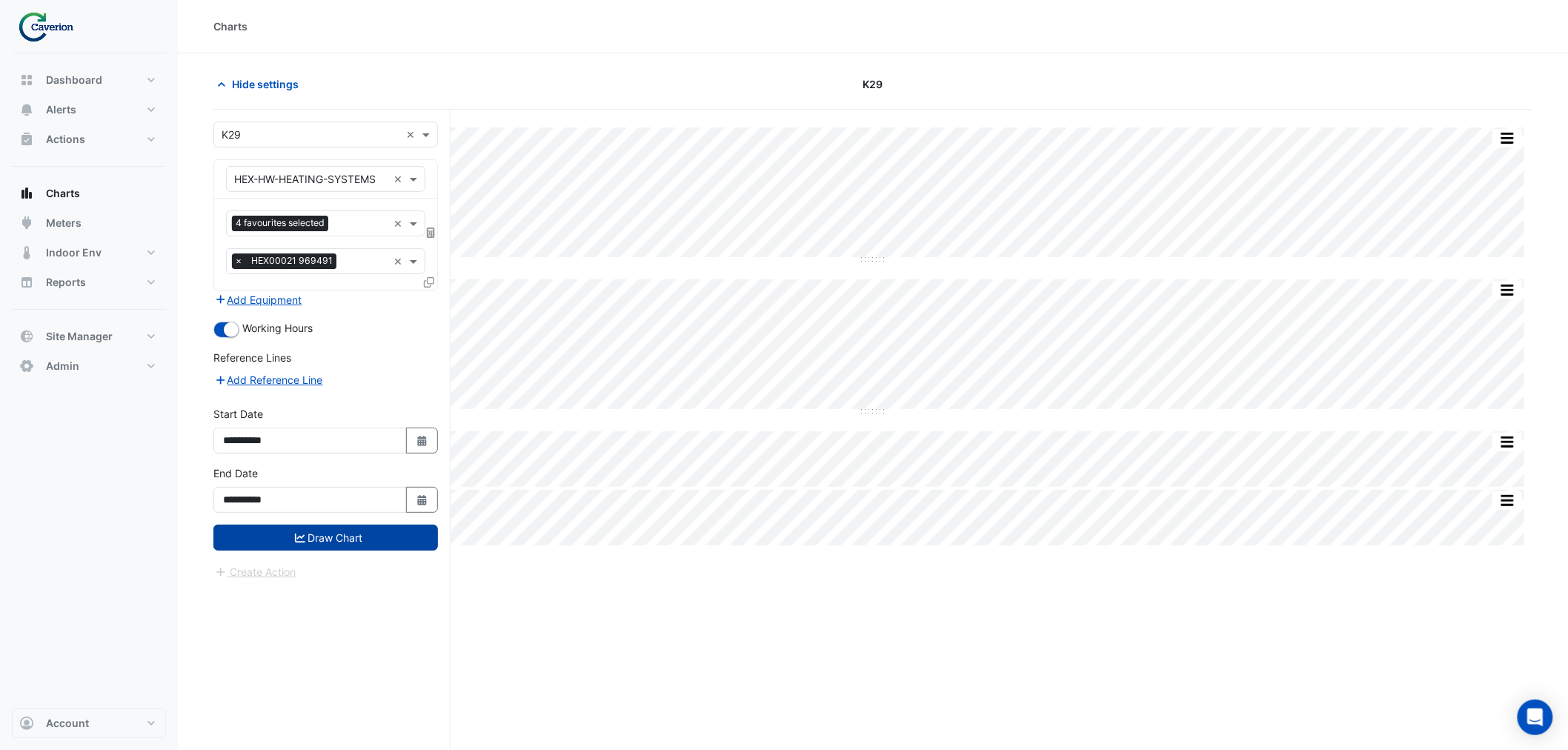
click at [372, 529] on button "Draw Chart" at bounding box center [326, 537] width 225 height 26
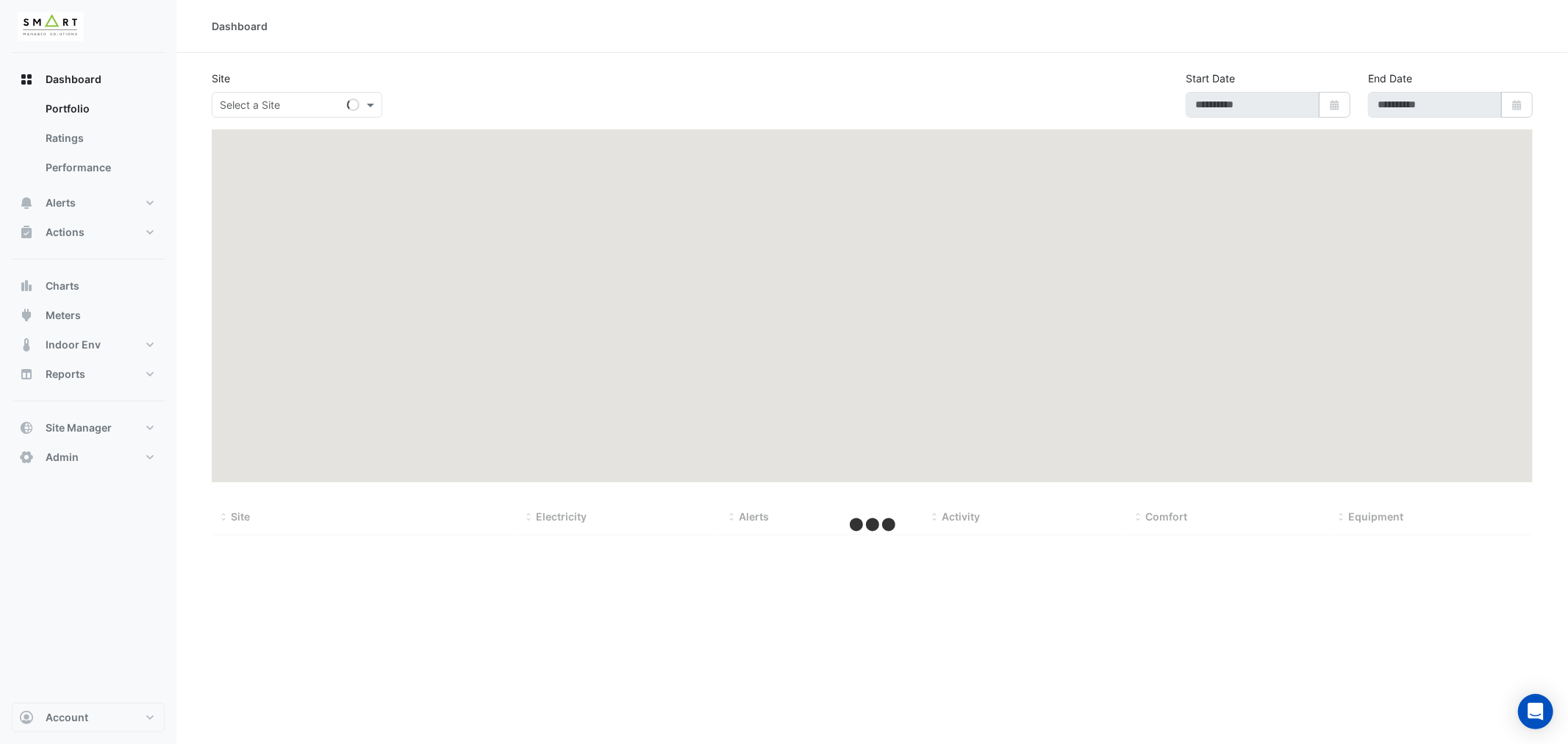
type input "**********"
select select "***"
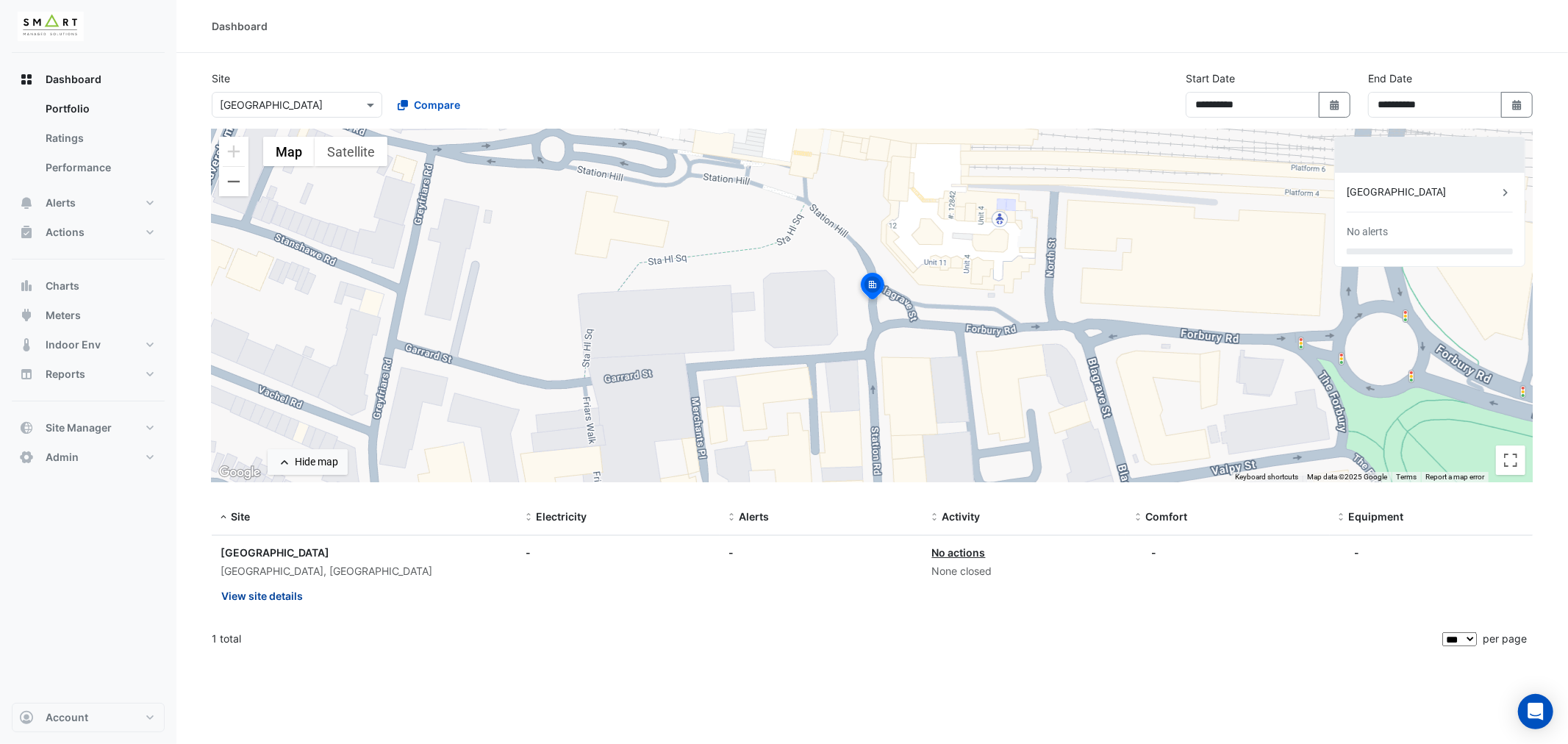
click at [283, 600] on button "View site details" at bounding box center [262, 596] width 83 height 25
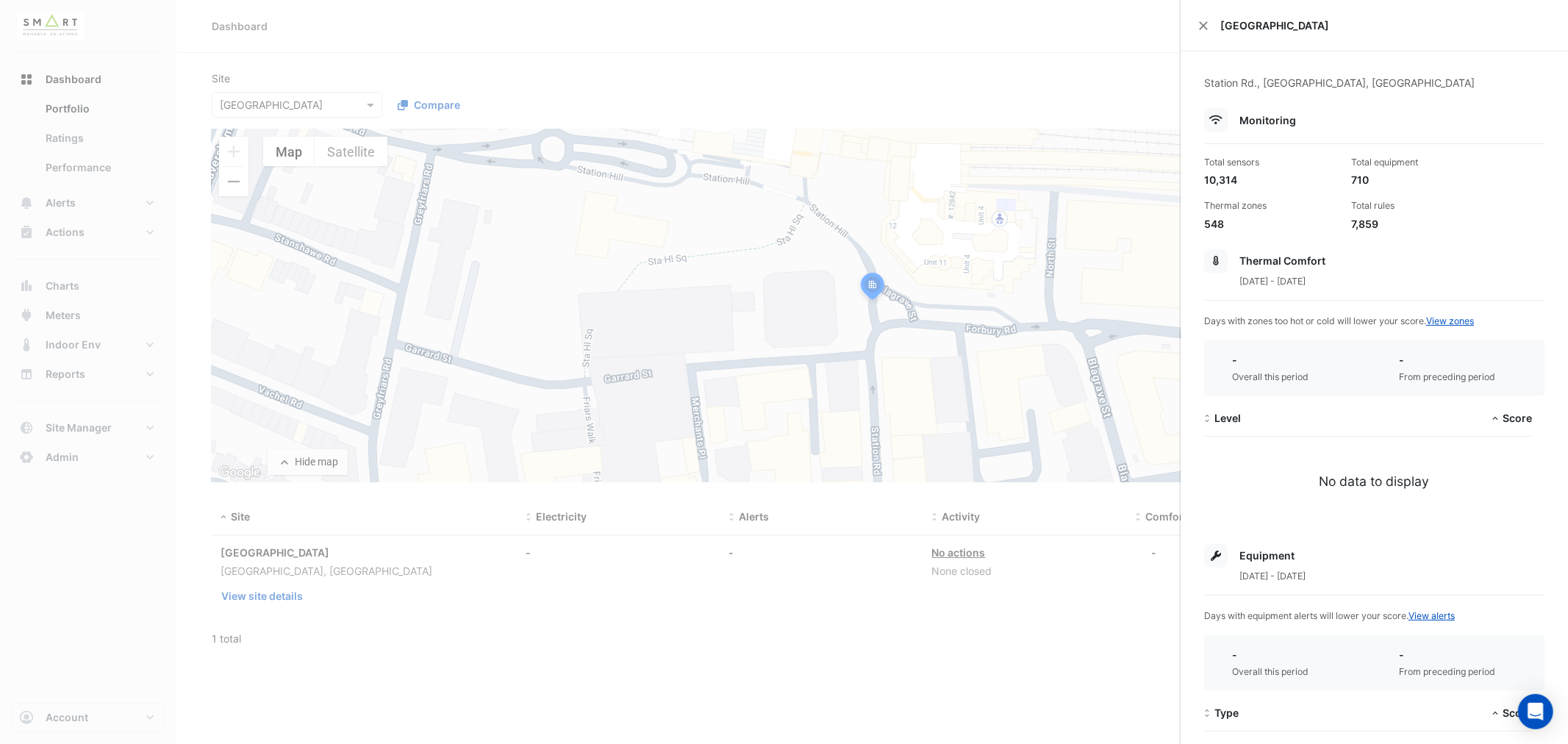
drag, startPoint x: 768, startPoint y: 550, endPoint x: 662, endPoint y: 467, distance: 134.6
click at [768, 548] on ngb-offcanvas-backdrop at bounding box center [784, 372] width 1568 height 744
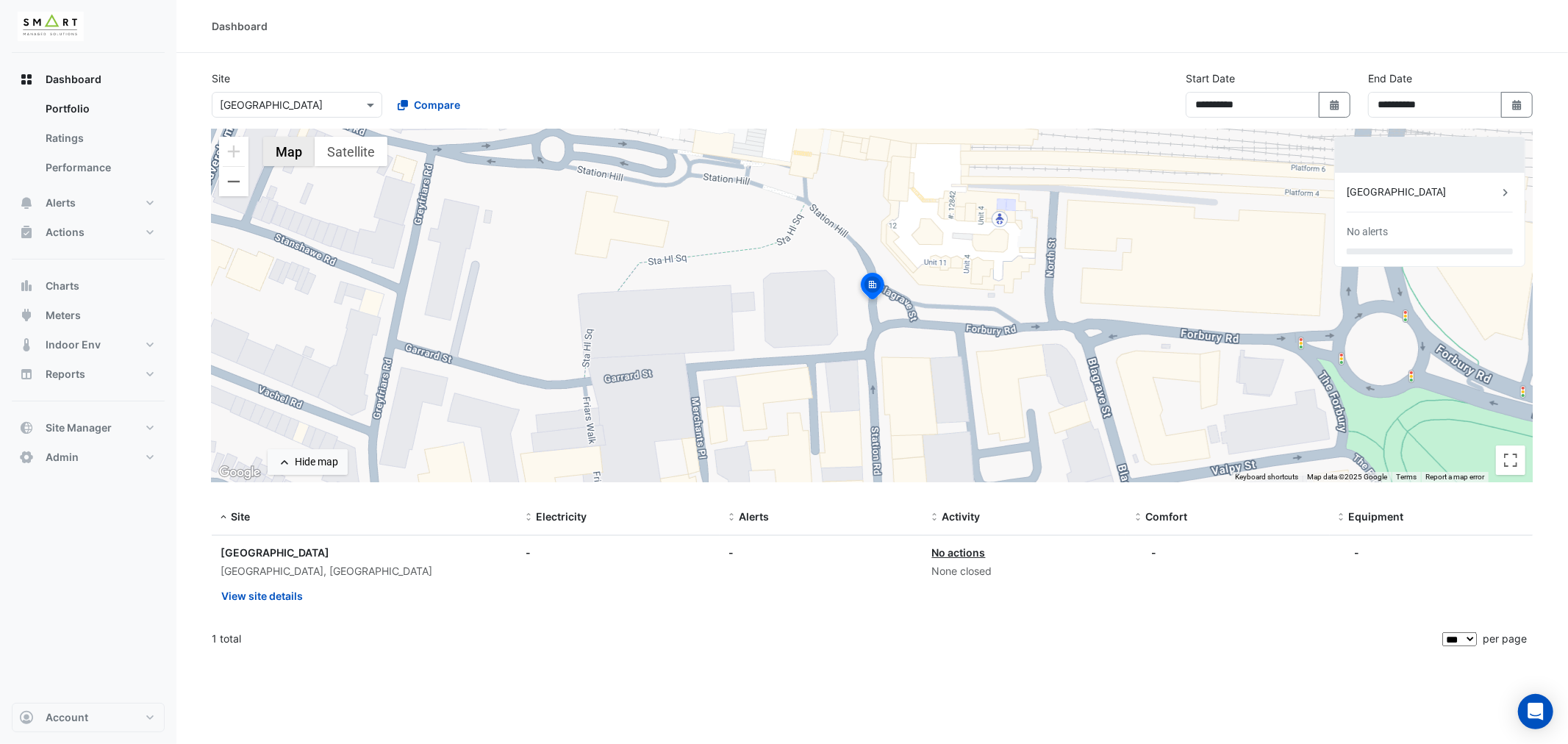
click at [287, 157] on button "Map" at bounding box center [289, 151] width 52 height 29
click at [365, 155] on button "Satellite" at bounding box center [350, 151] width 73 height 29
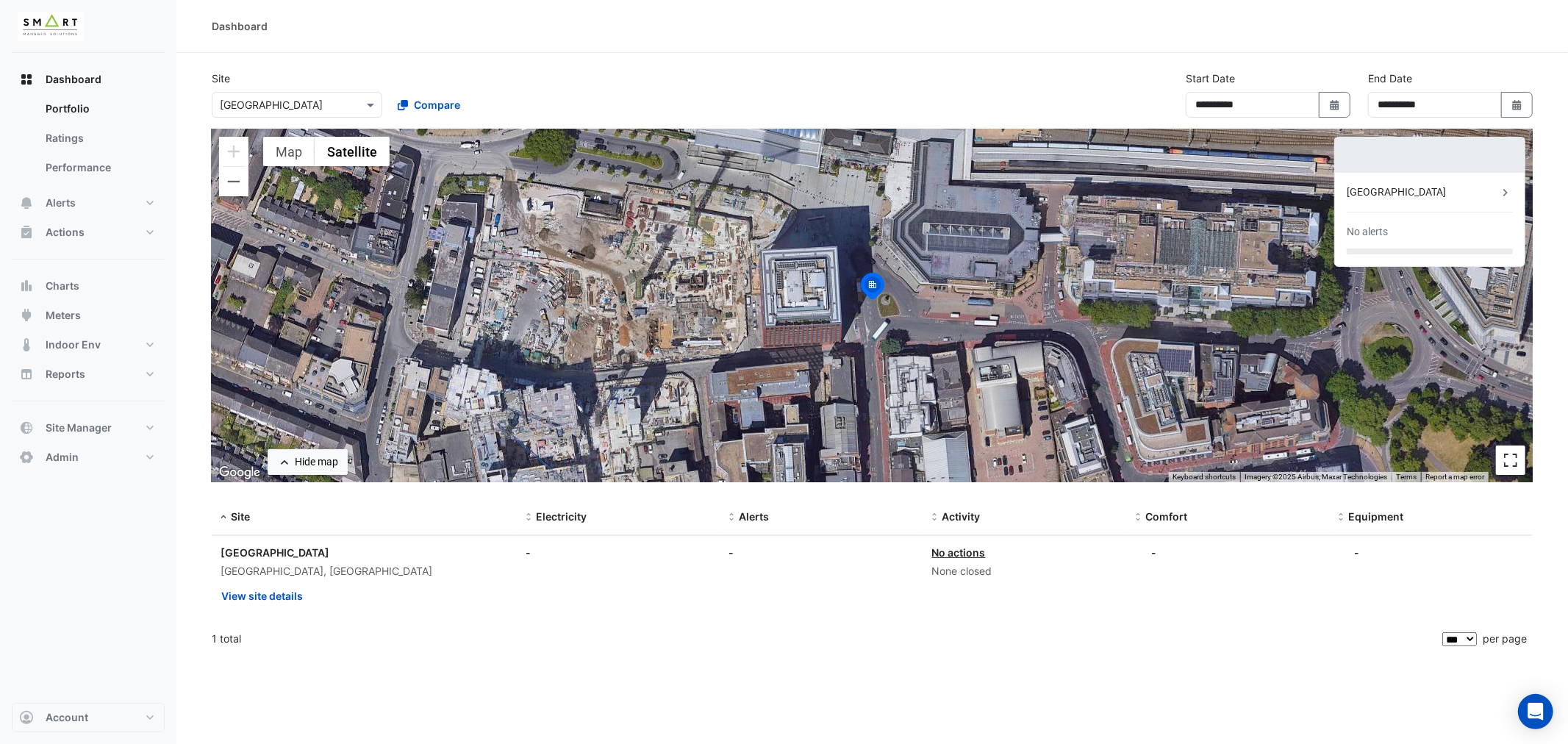
drag, startPoint x: 1510, startPoint y: 460, endPoint x: 1510, endPoint y: 558, distance: 98.0
click at [1510, 460] on button "Toggle fullscreen view" at bounding box center [1510, 460] width 29 height 29
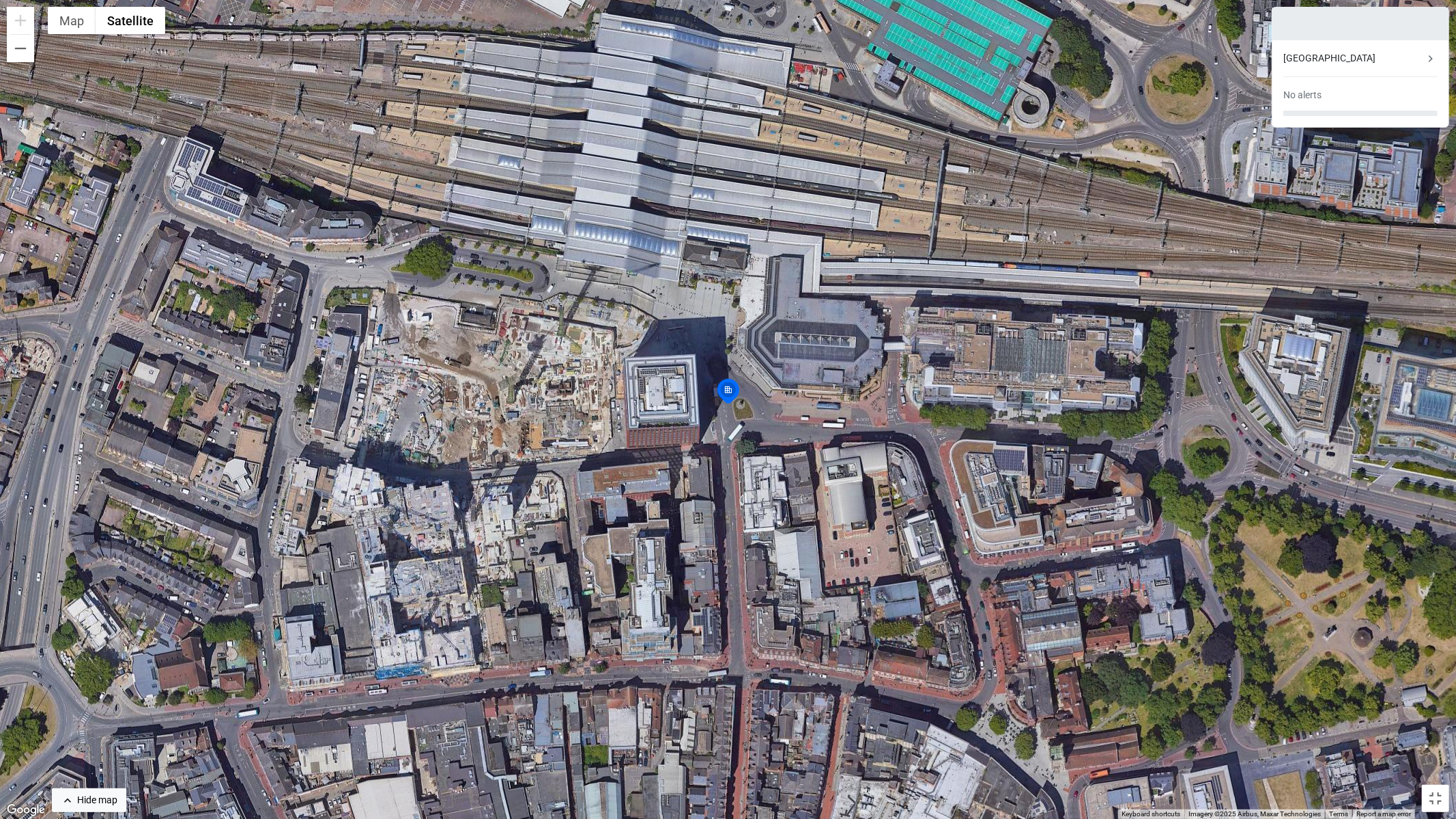
click at [1393, 58] on div "[GEOGRAPHIC_DATA]" at bounding box center [1354, 58] width 140 height 15
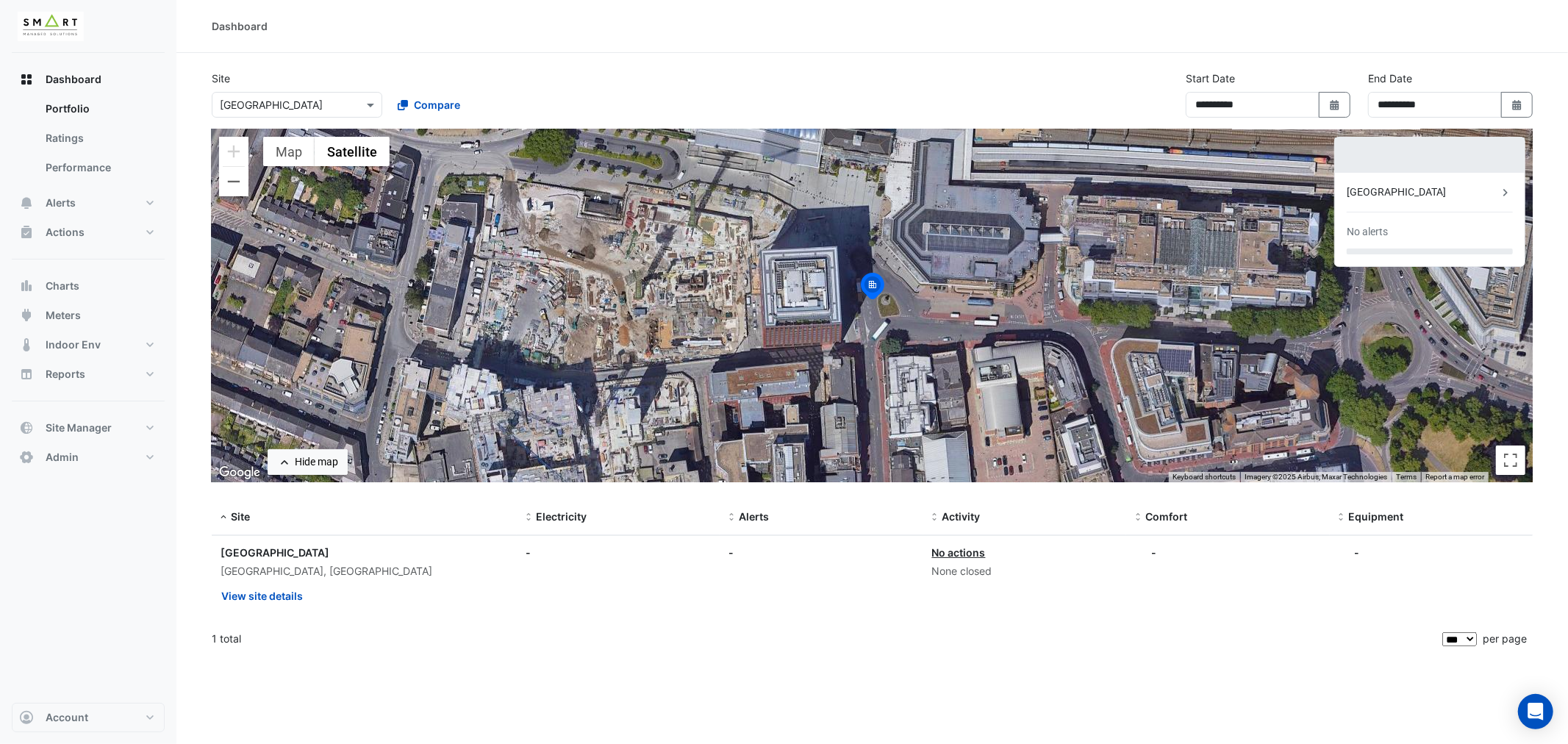
click at [871, 70] on ngb-offcanvas-backdrop at bounding box center [784, 372] width 1568 height 744
click at [1519, 107] on icon "button" at bounding box center [1516, 106] width 9 height 10
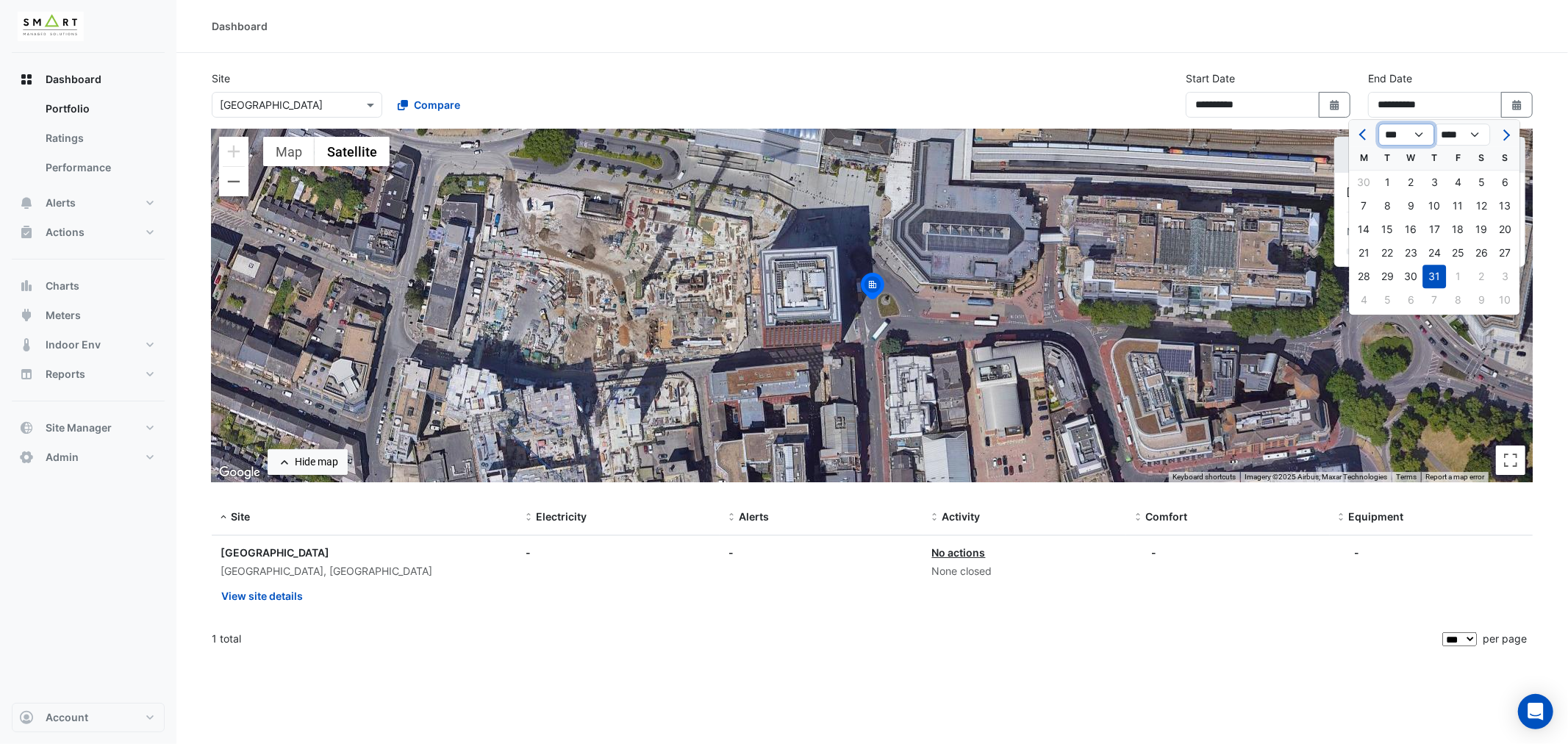
drag, startPoint x: 1420, startPoint y: 132, endPoint x: 1420, endPoint y: 141, distance: 9.0
click at [1420, 132] on select "*** *** *** *** *** *** *** ***" at bounding box center [1406, 134] width 56 height 22
select select "*"
click at [1379, 124] on select "*** *** *** *** *** *** *** ***" at bounding box center [1406, 134] width 56 height 22
click at [1504, 251] on div "24" at bounding box center [1504, 252] width 23 height 23
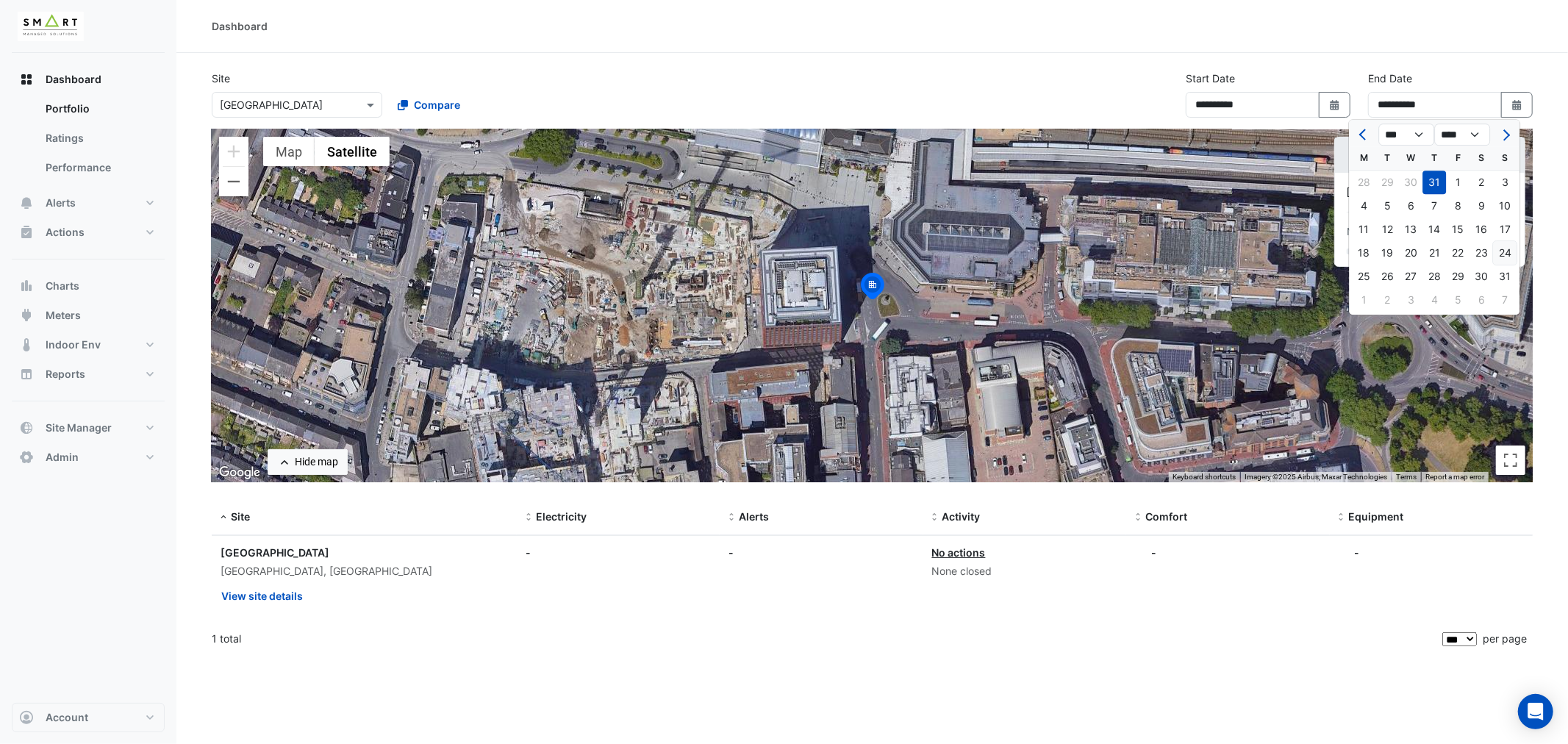
type input "**********"
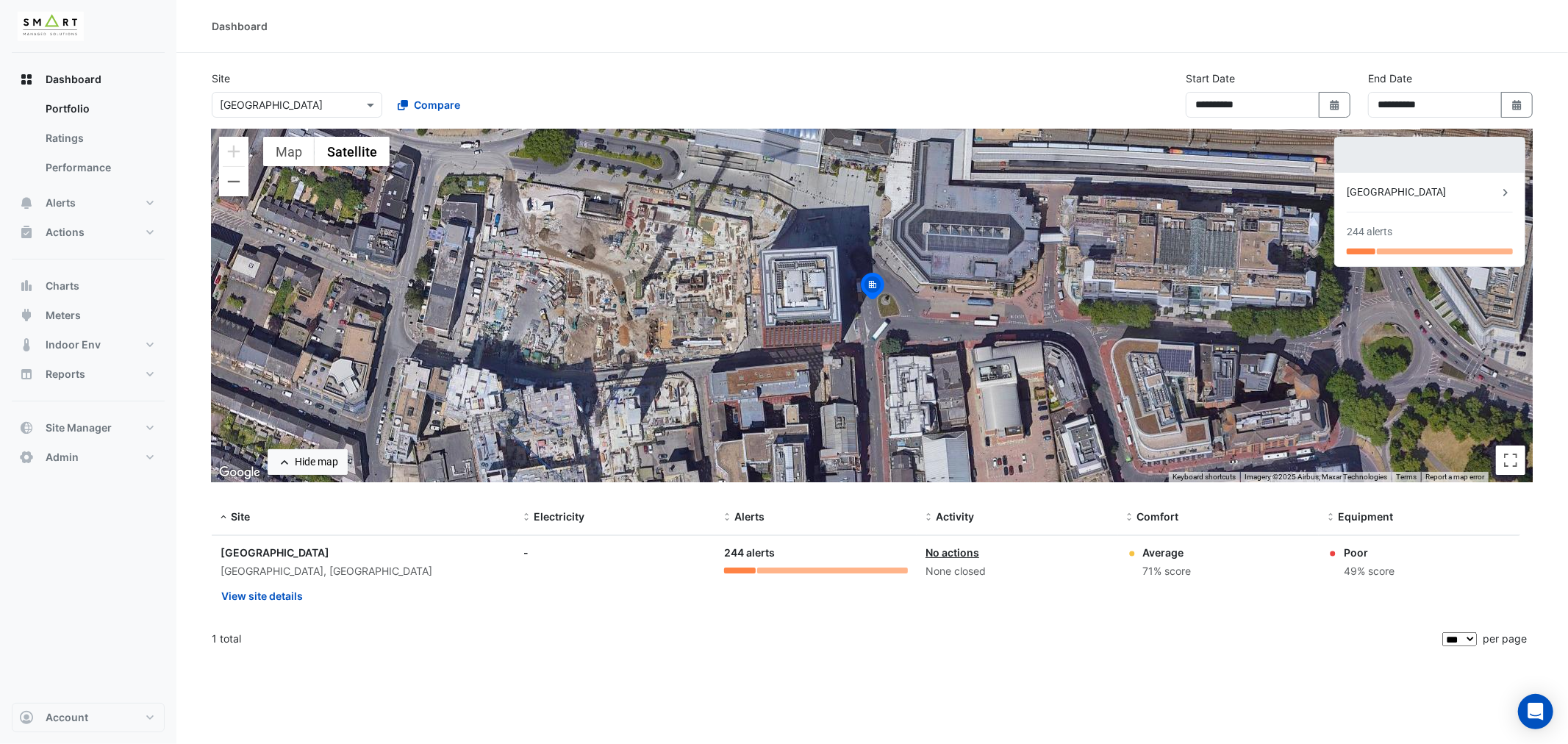
click at [1496, 192] on div "[GEOGRAPHIC_DATA]" at bounding box center [1422, 192] width 151 height 16
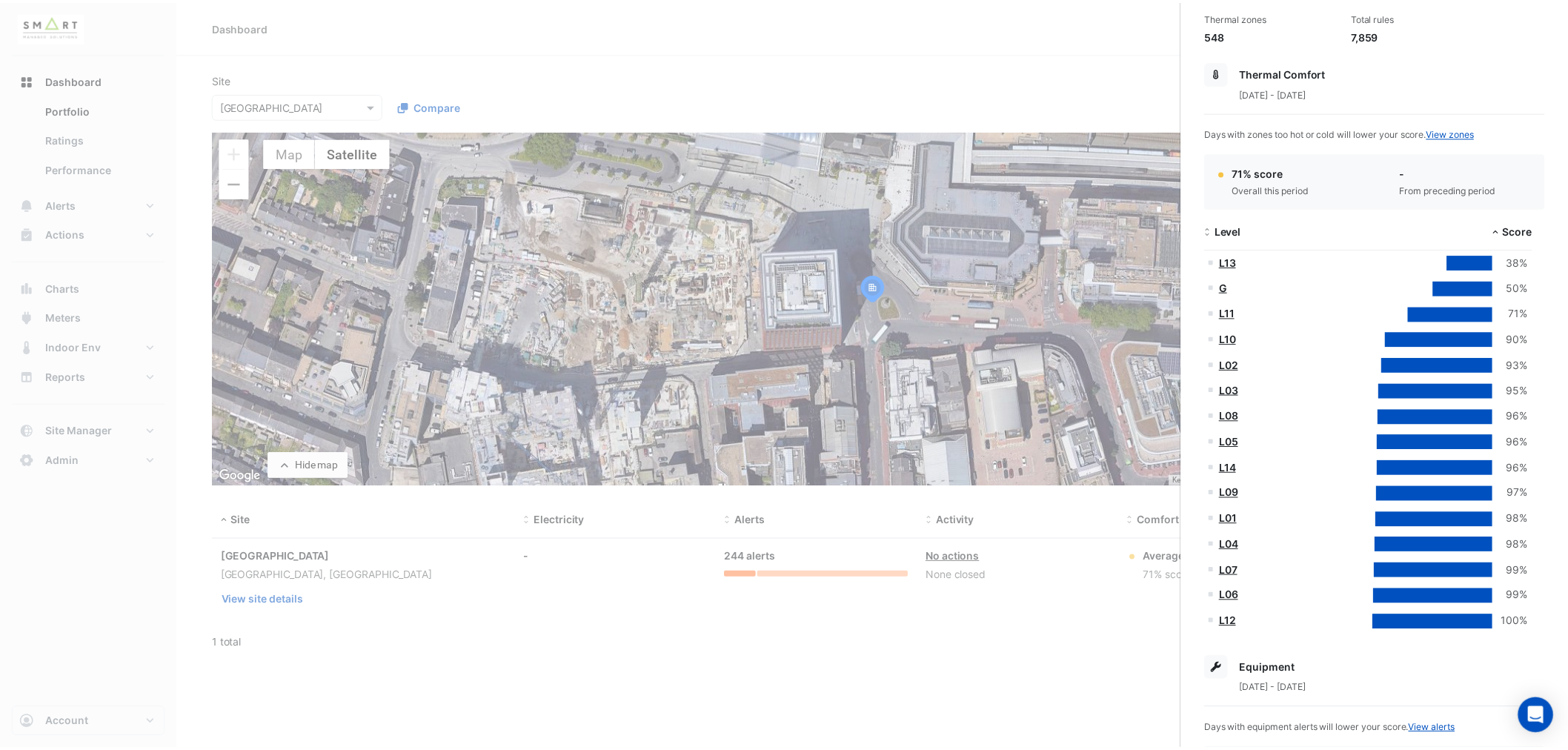
scroll to position [164, 0]
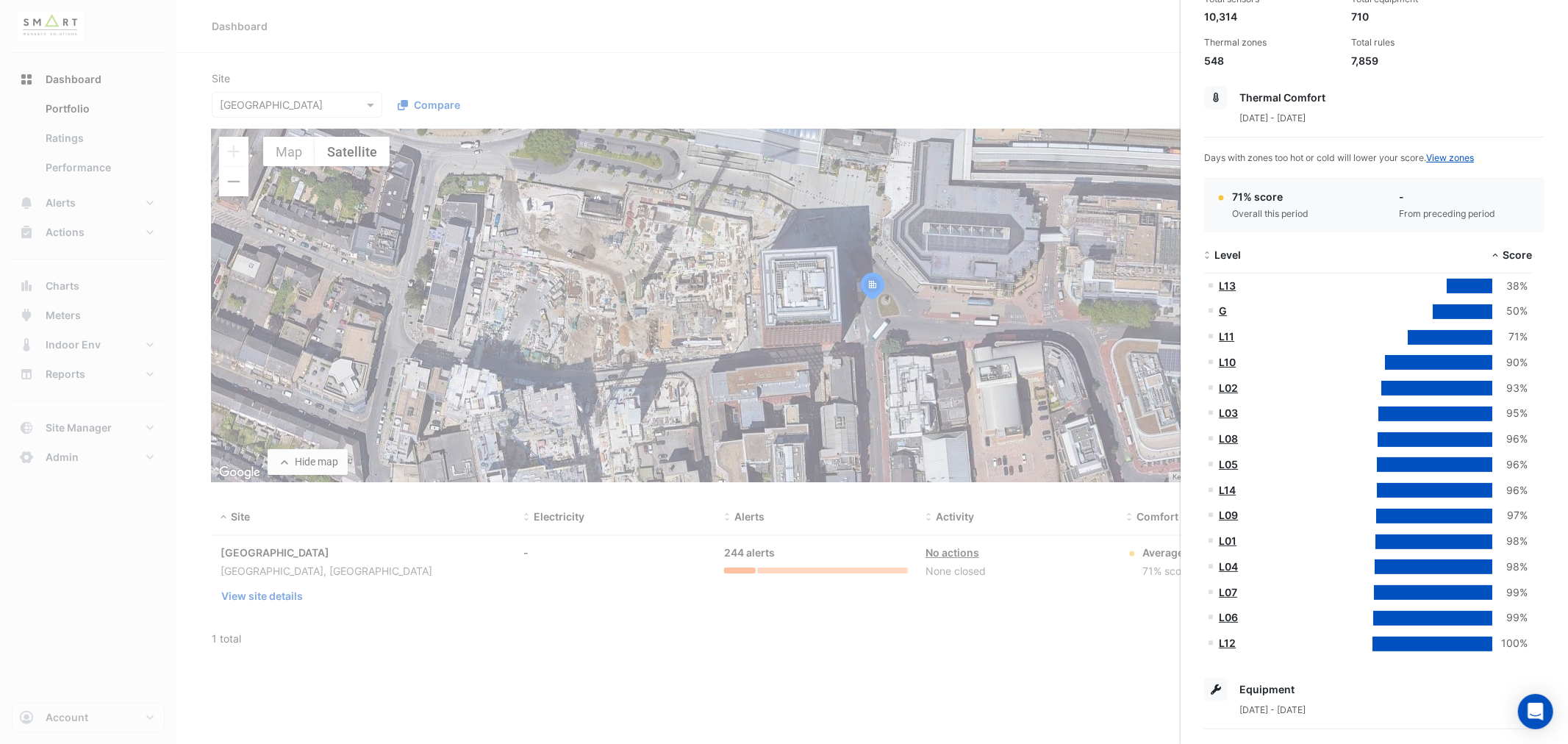
click at [965, 685] on ngb-offcanvas-backdrop at bounding box center [784, 372] width 1568 height 744
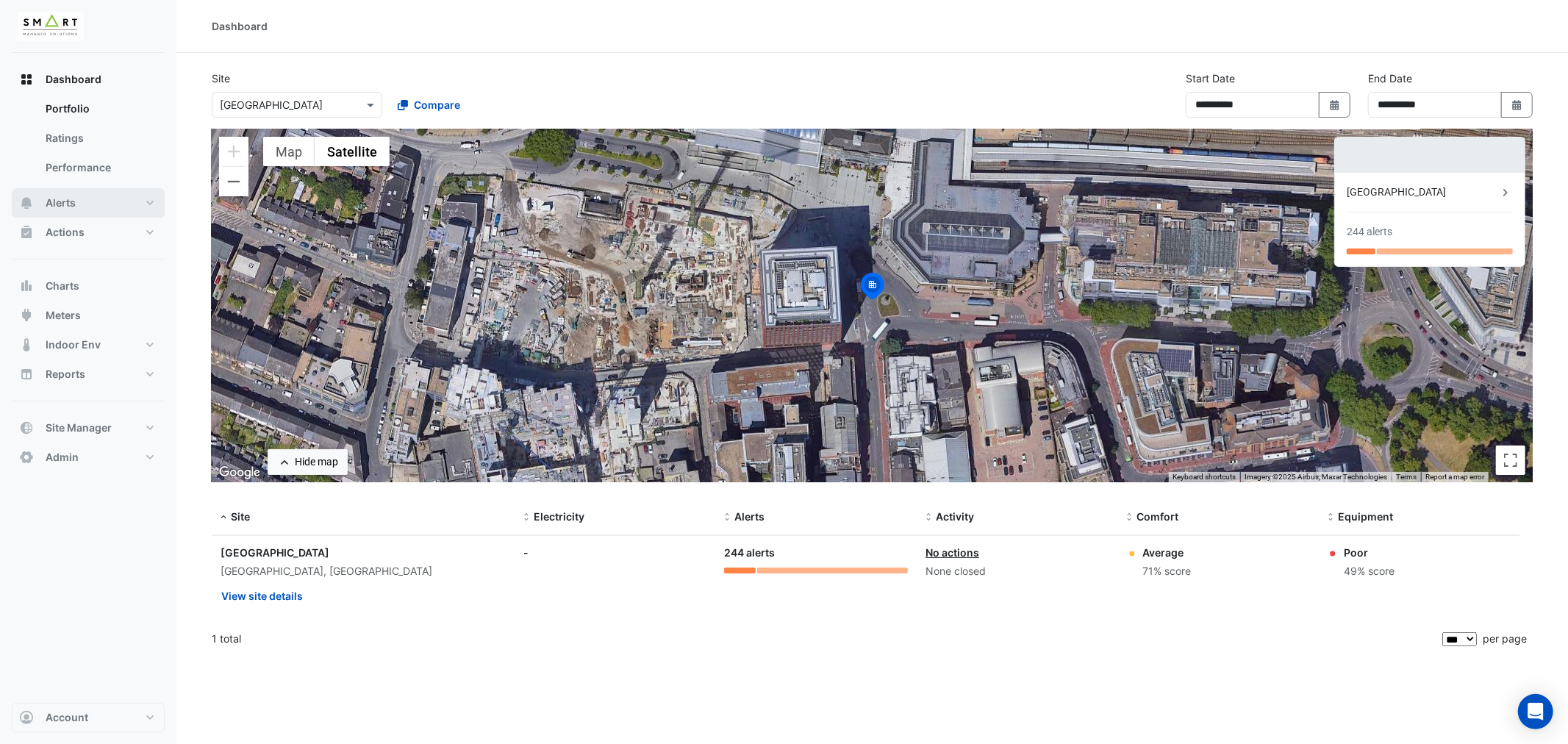
click at [66, 201] on span "Alerts" at bounding box center [61, 203] width 30 height 15
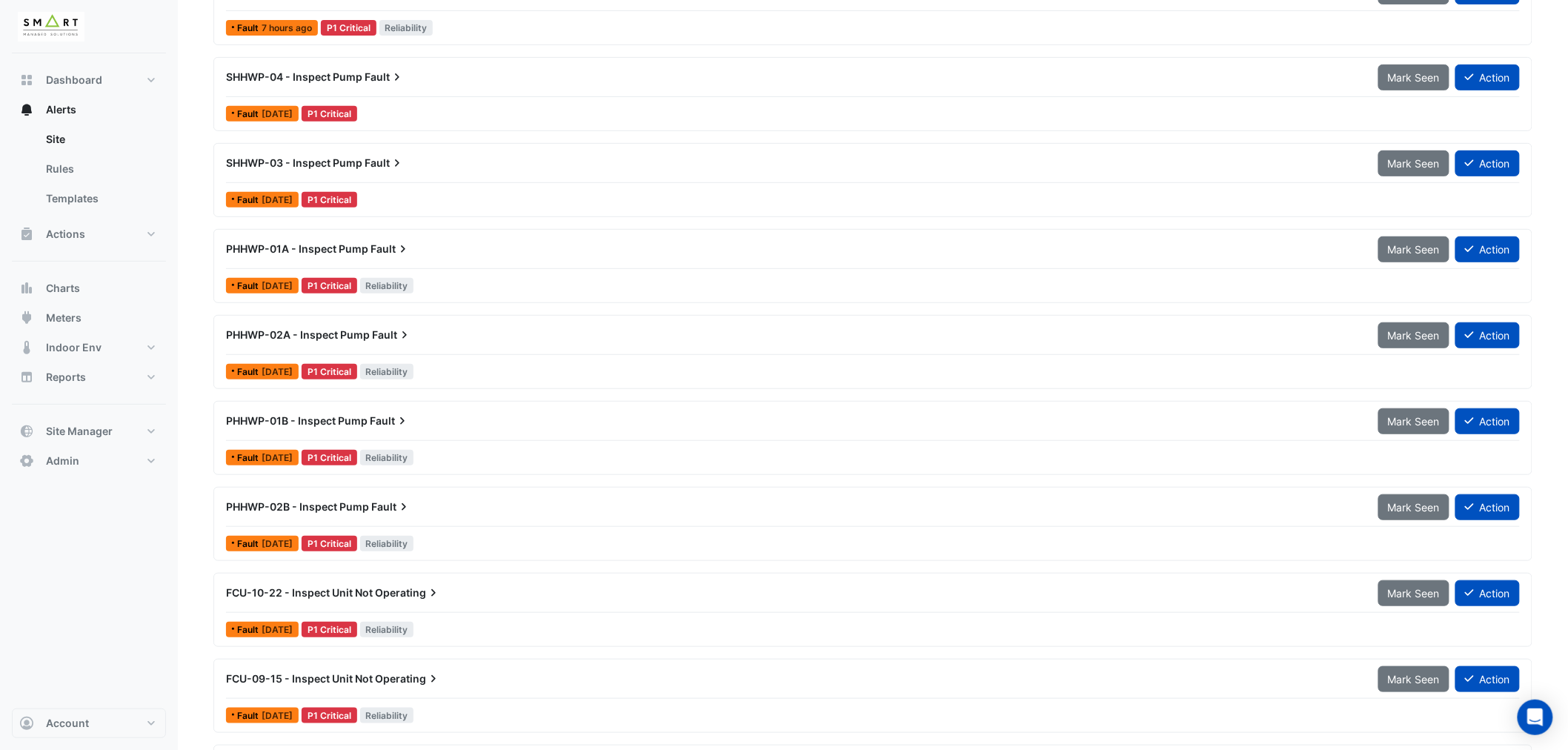
scroll to position [247, 0]
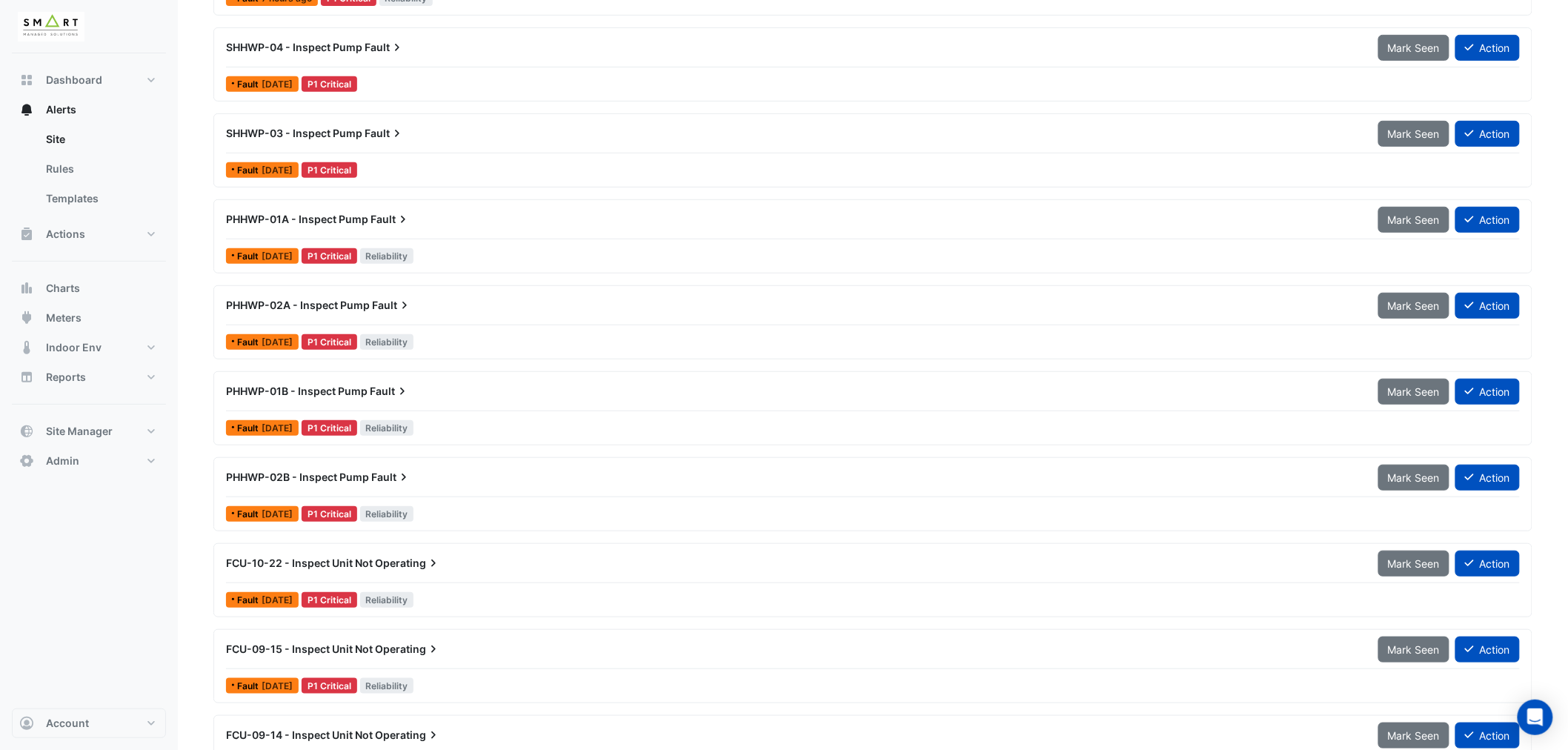
click at [310, 217] on span "PHHWP-01A - Inspect Pump" at bounding box center [297, 219] width 143 height 13
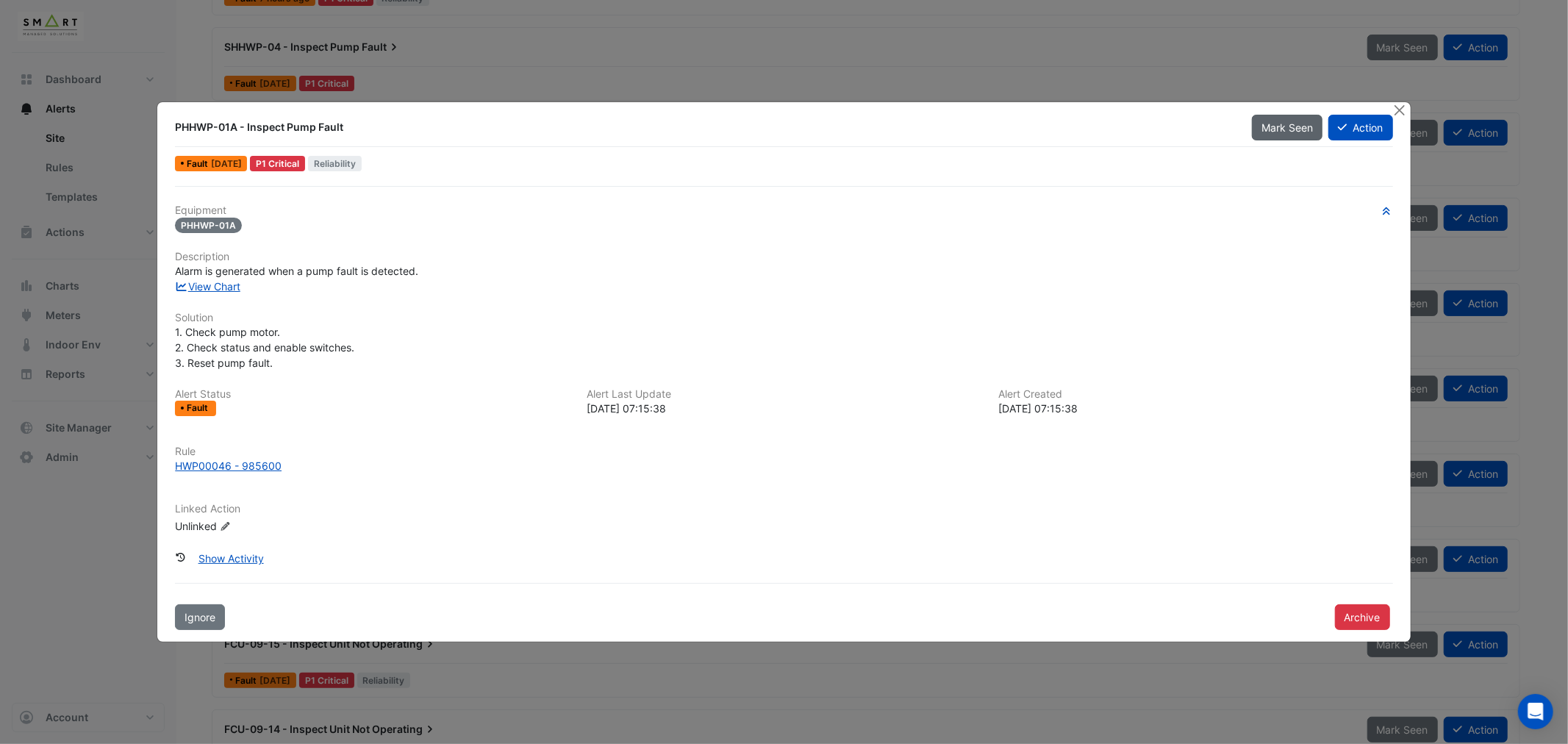
drag, startPoint x: 1399, startPoint y: 109, endPoint x: 1262, endPoint y: 126, distance: 138.1
click at [1398, 108] on button "Close" at bounding box center [1400, 110] width 16 height 16
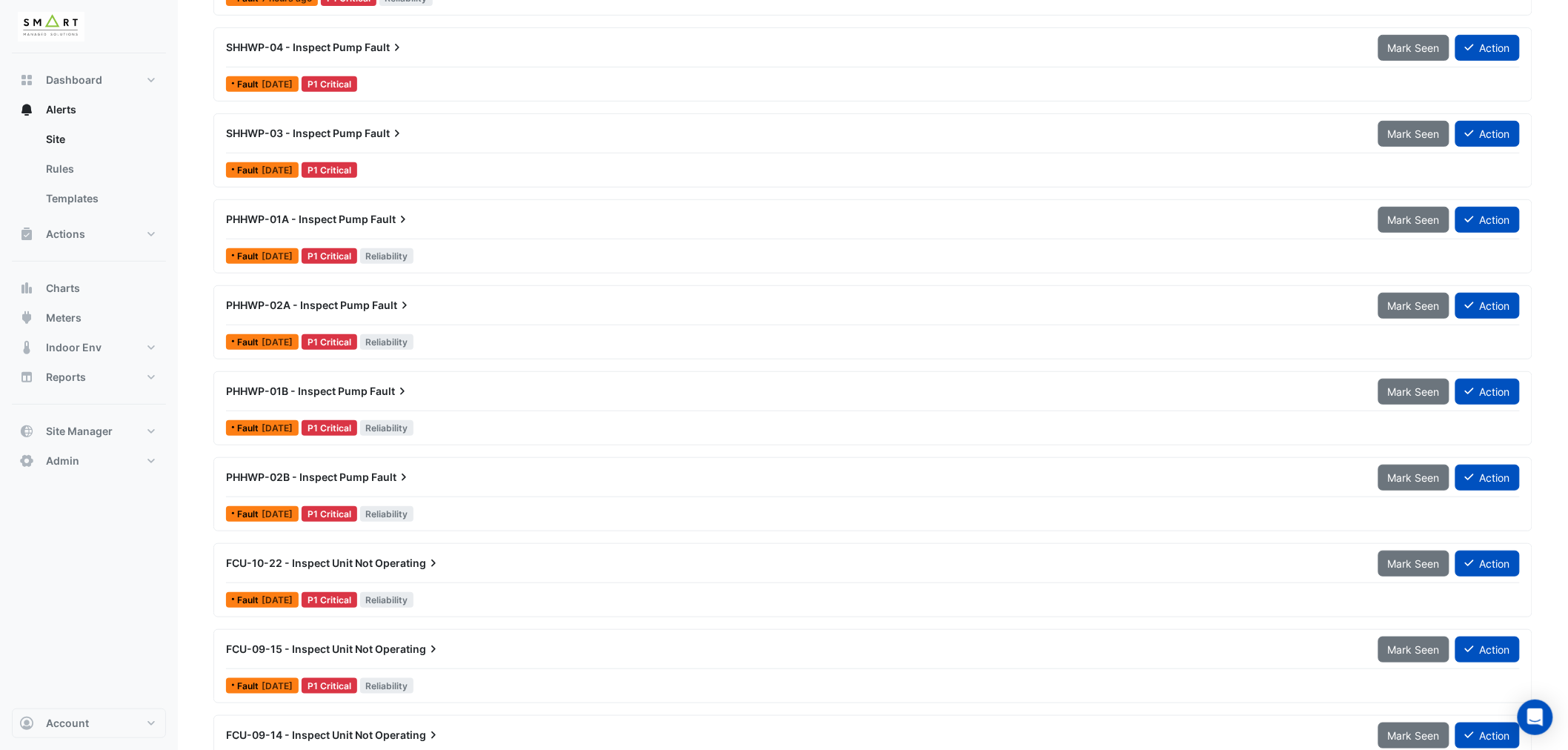
click at [309, 134] on span "SHHWP-03 - Inspect Pump" at bounding box center [294, 133] width 137 height 13
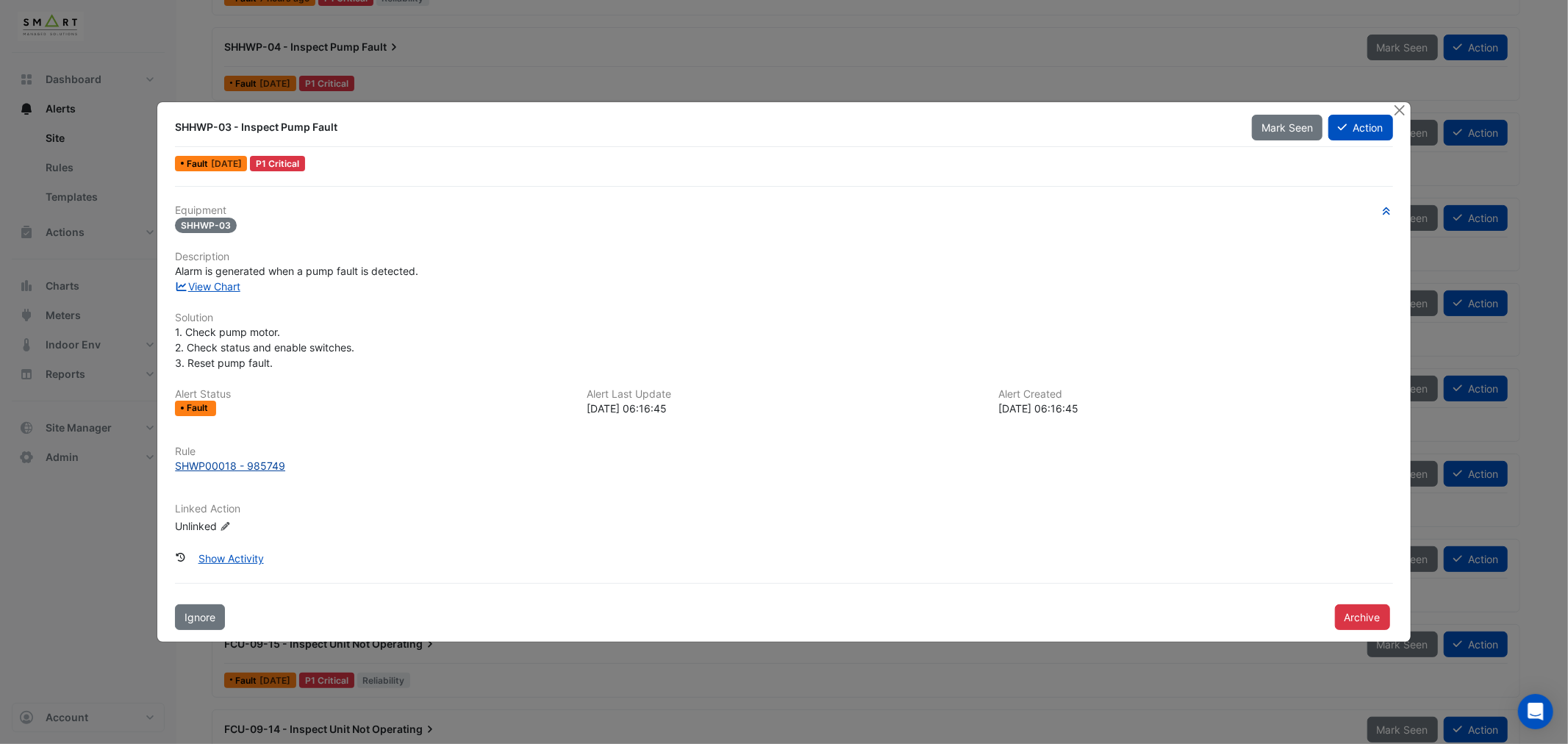
click at [237, 465] on div "SHWP00018 - 985749" at bounding box center [230, 466] width 110 height 16
click at [1397, 111] on button "Close" at bounding box center [1400, 110] width 16 height 16
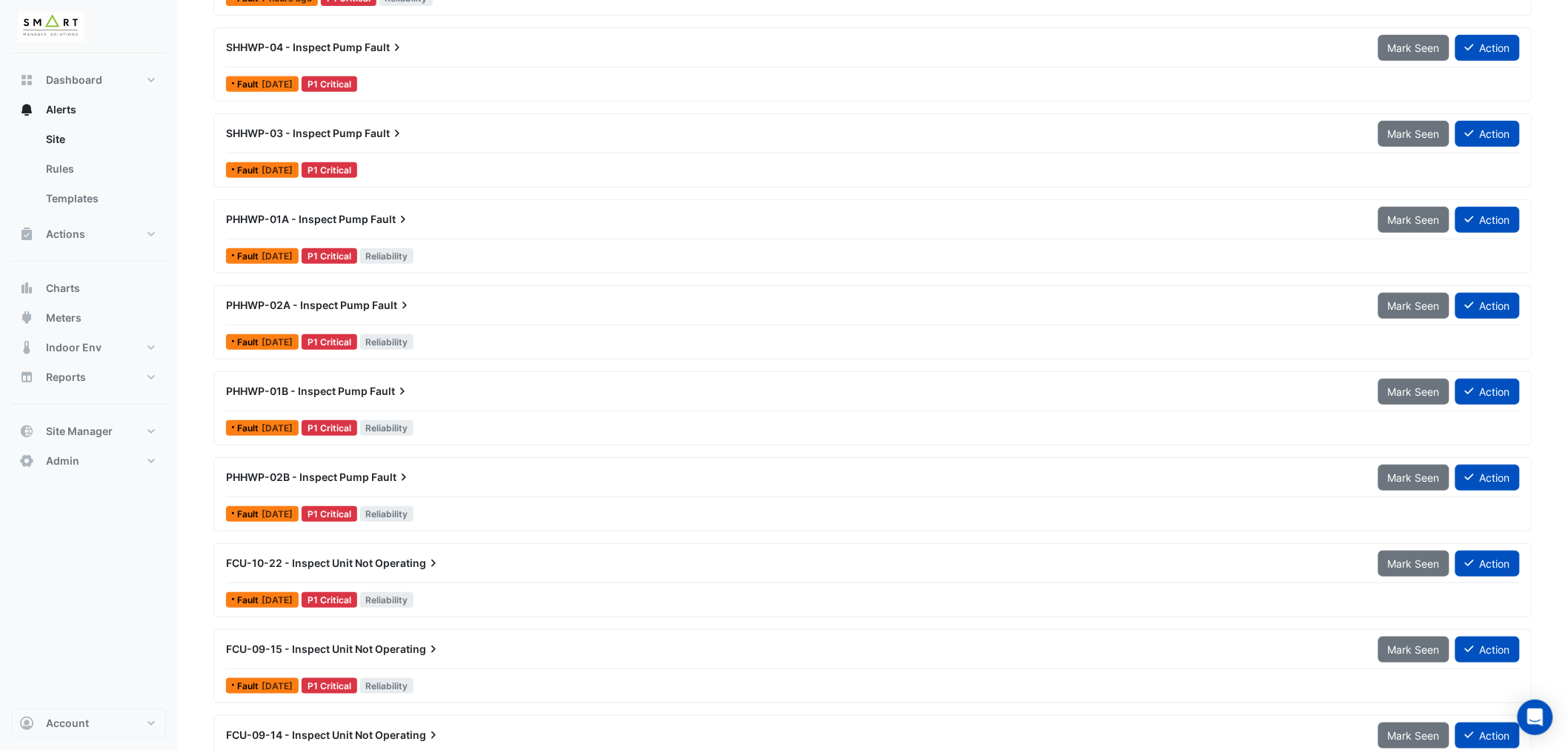
click at [283, 481] on span "PHHWP-02B - Inspect Pump" at bounding box center [298, 477] width 143 height 13
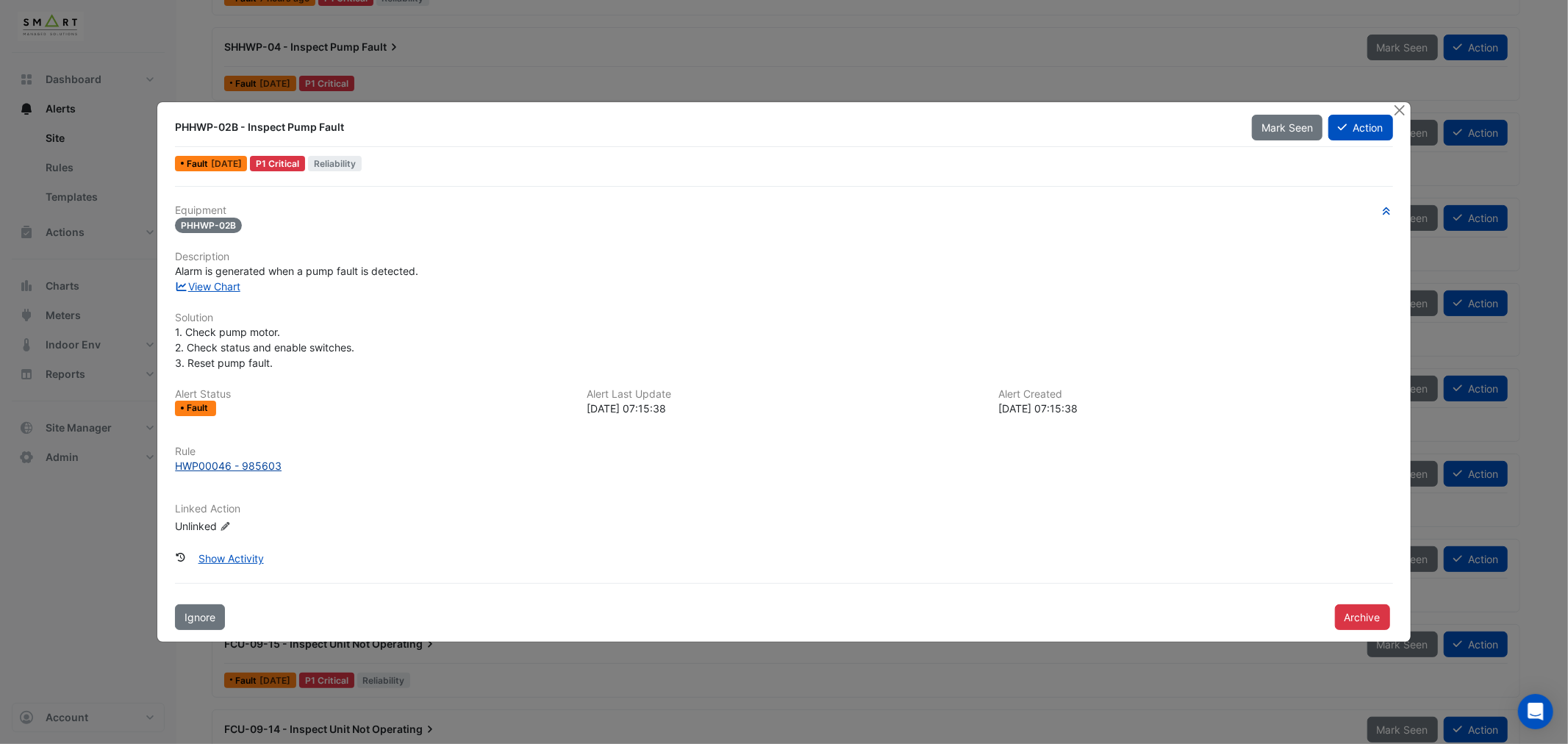
click at [239, 468] on div "HWP00046 - 985603" at bounding box center [228, 466] width 106 height 16
click at [1404, 109] on button "Close" at bounding box center [1400, 110] width 16 height 16
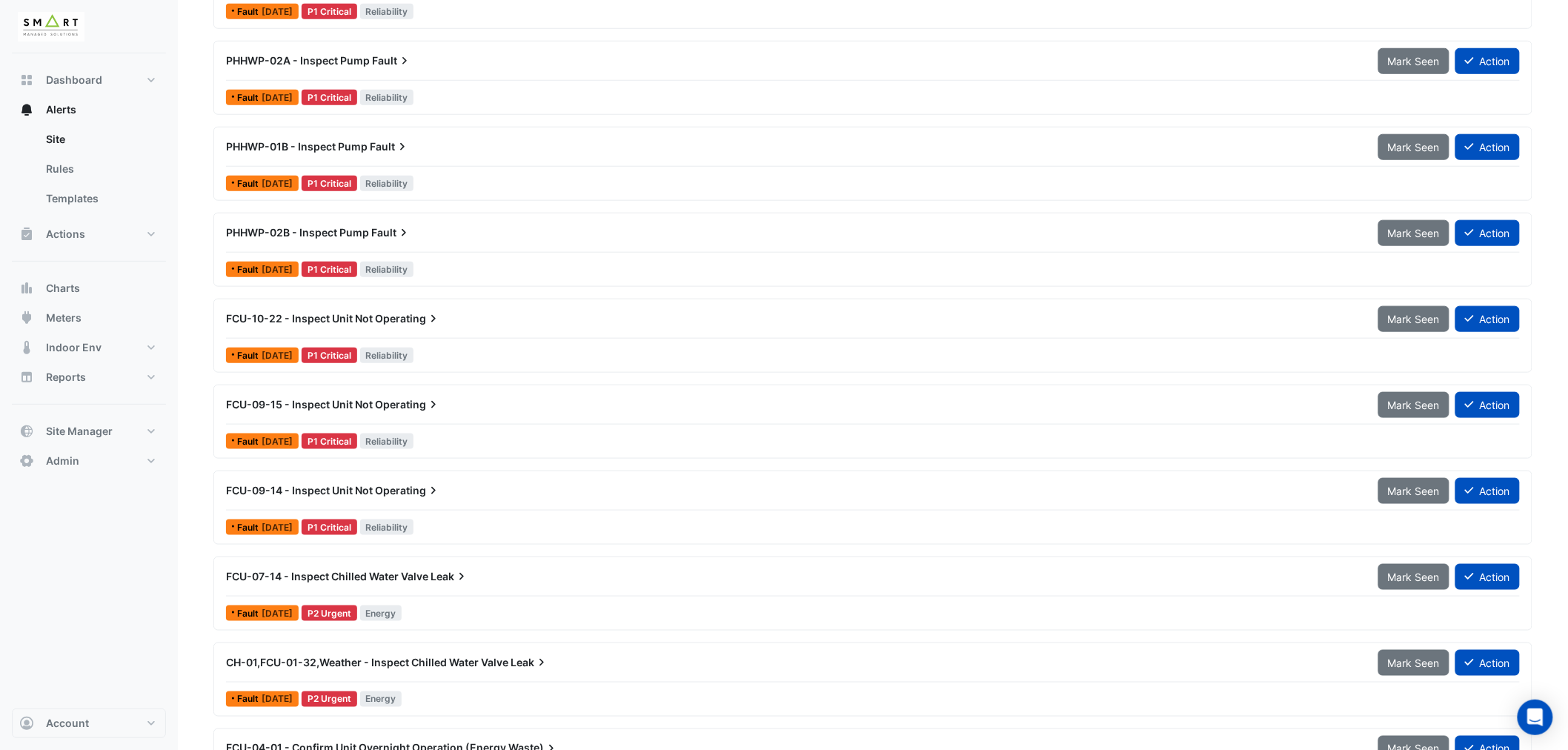
scroll to position [493, 0]
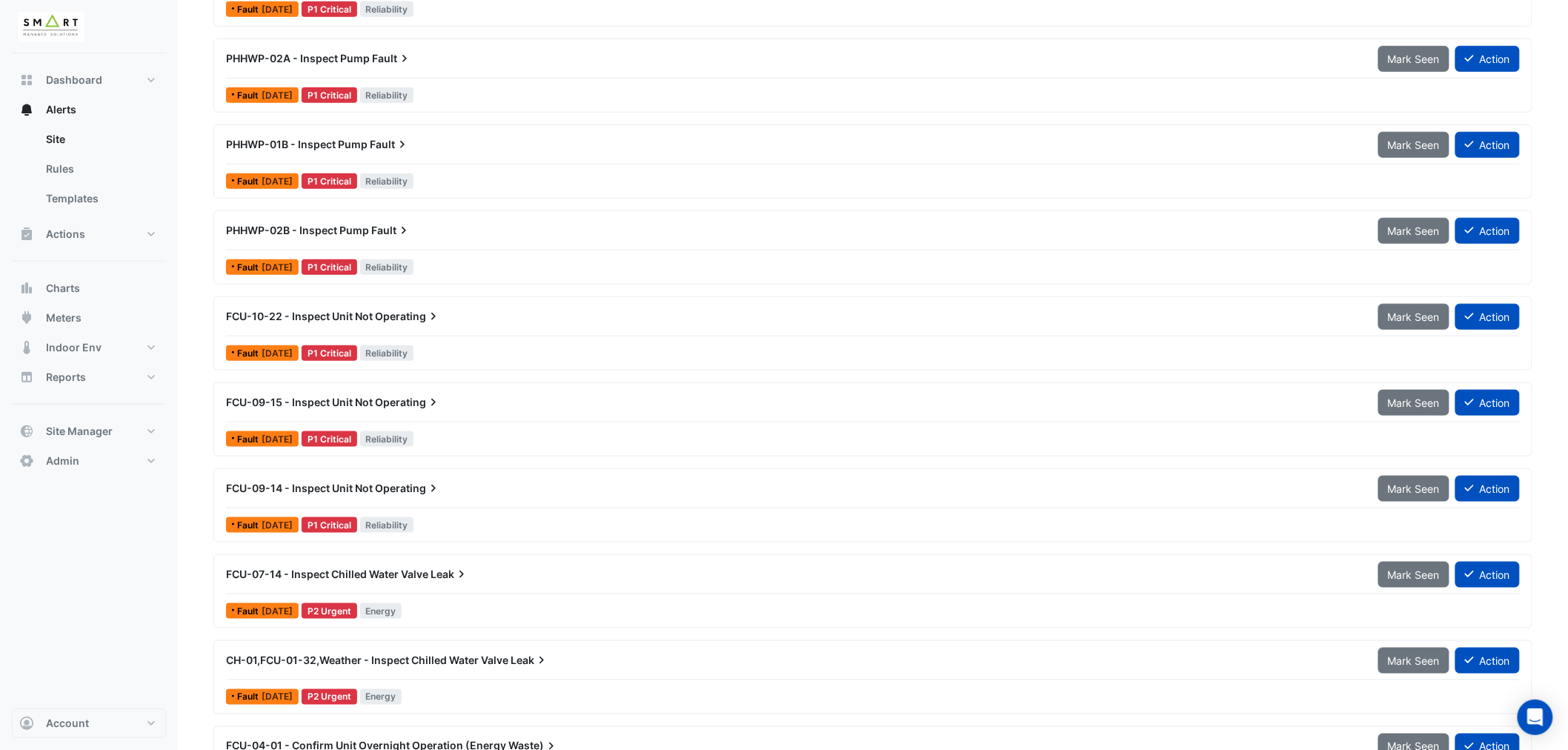
click at [428, 579] on span "FCU-07-14 - Inspect Chilled Water Valve" at bounding box center [327, 573] width 202 height 13
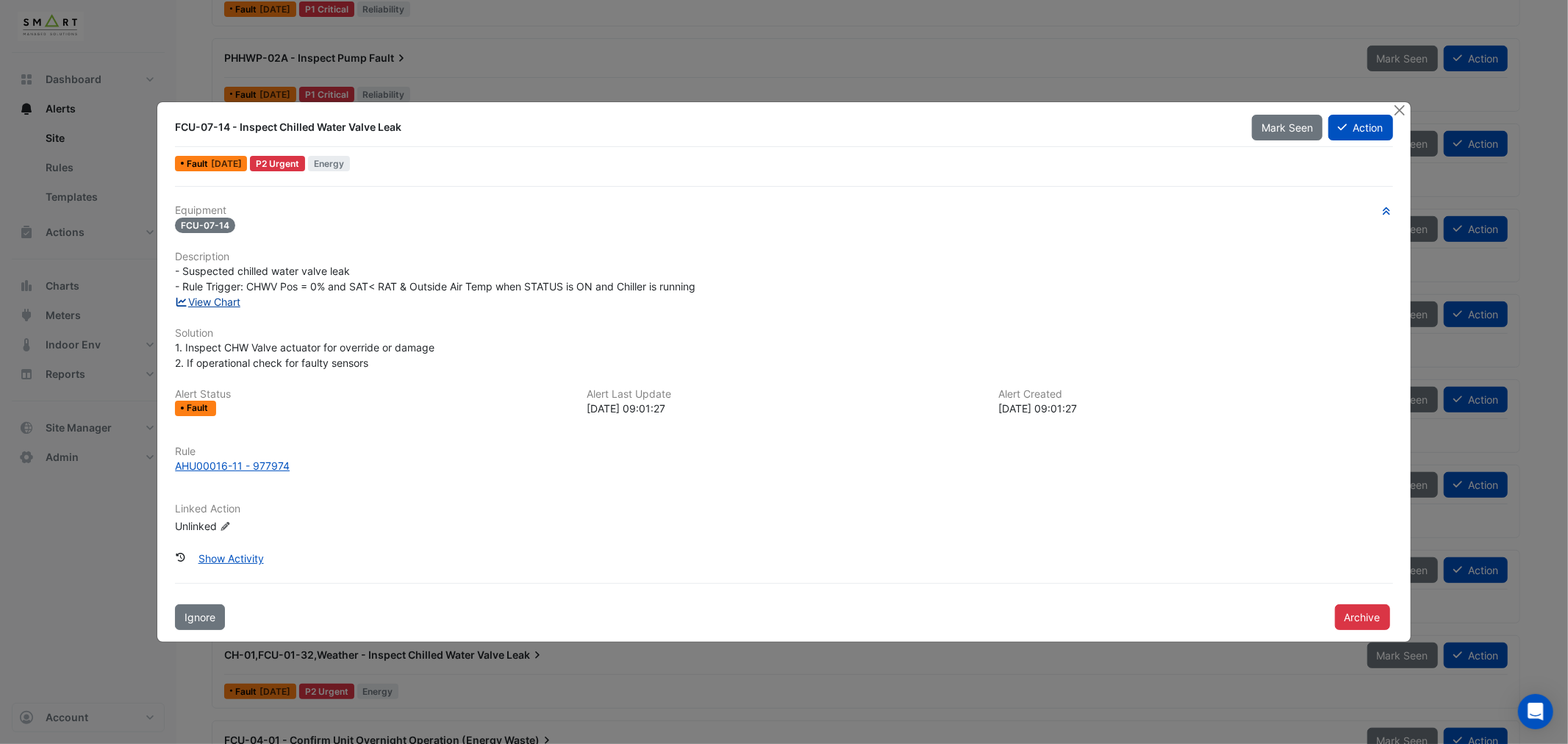
click at [219, 302] on link "View Chart" at bounding box center [207, 302] width 65 height 13
drag, startPoint x: 1398, startPoint y: 105, endPoint x: 1254, endPoint y: 131, distance: 146.3
click at [1398, 105] on button "Close" at bounding box center [1400, 110] width 16 height 16
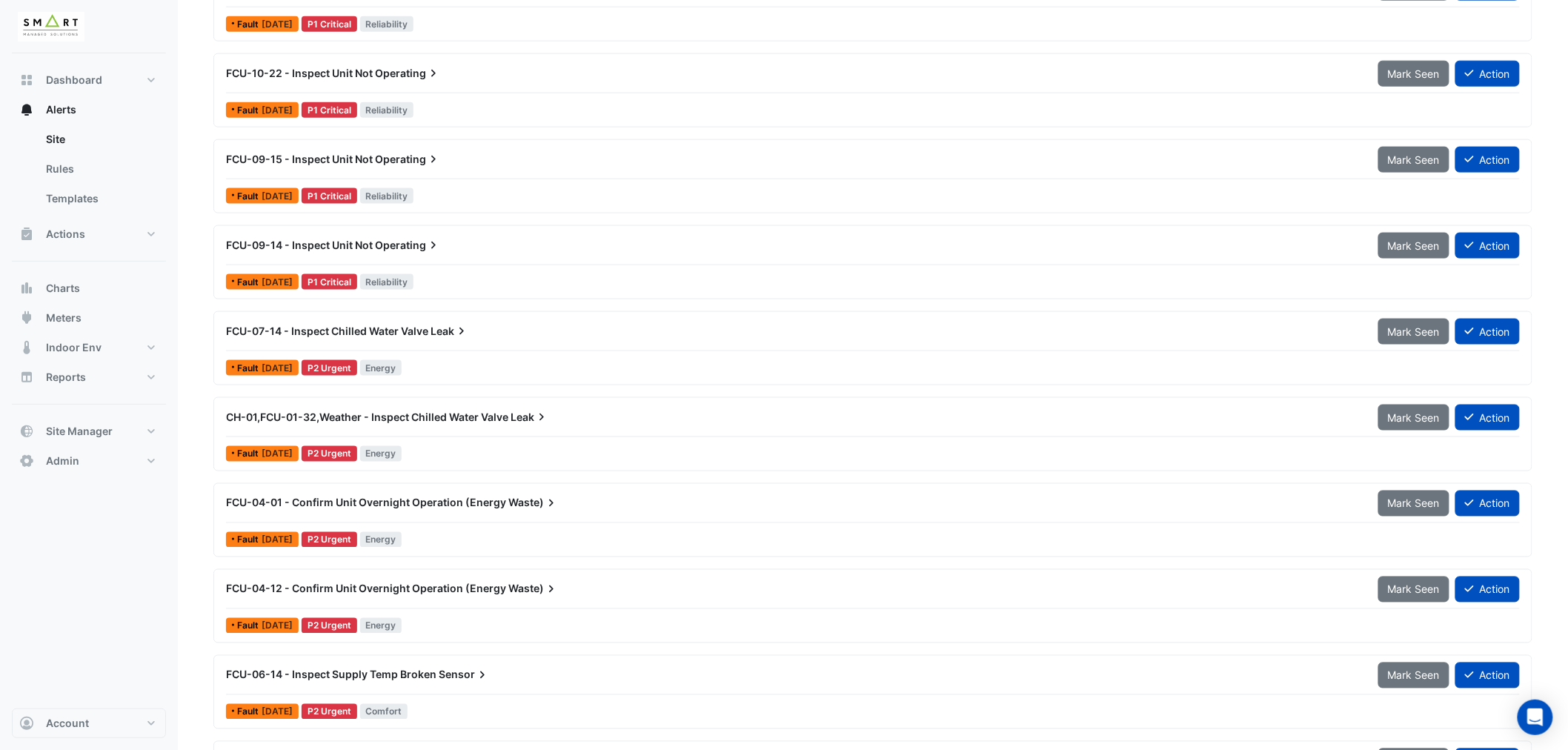
scroll to position [741, 0]
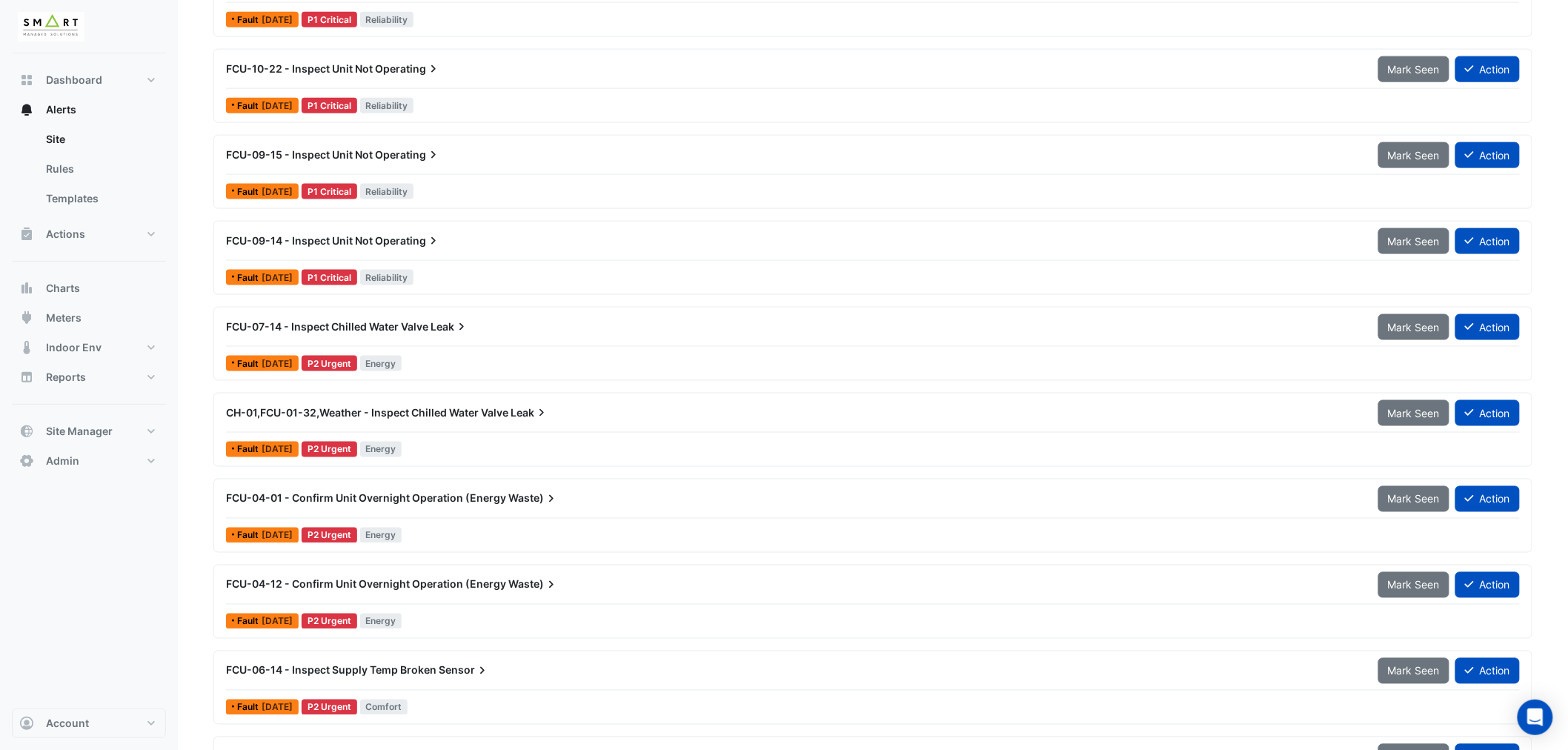
click at [427, 503] on span "FCU-04-01 - Confirm Unit Overnight Operation (Energy" at bounding box center [366, 498] width 280 height 13
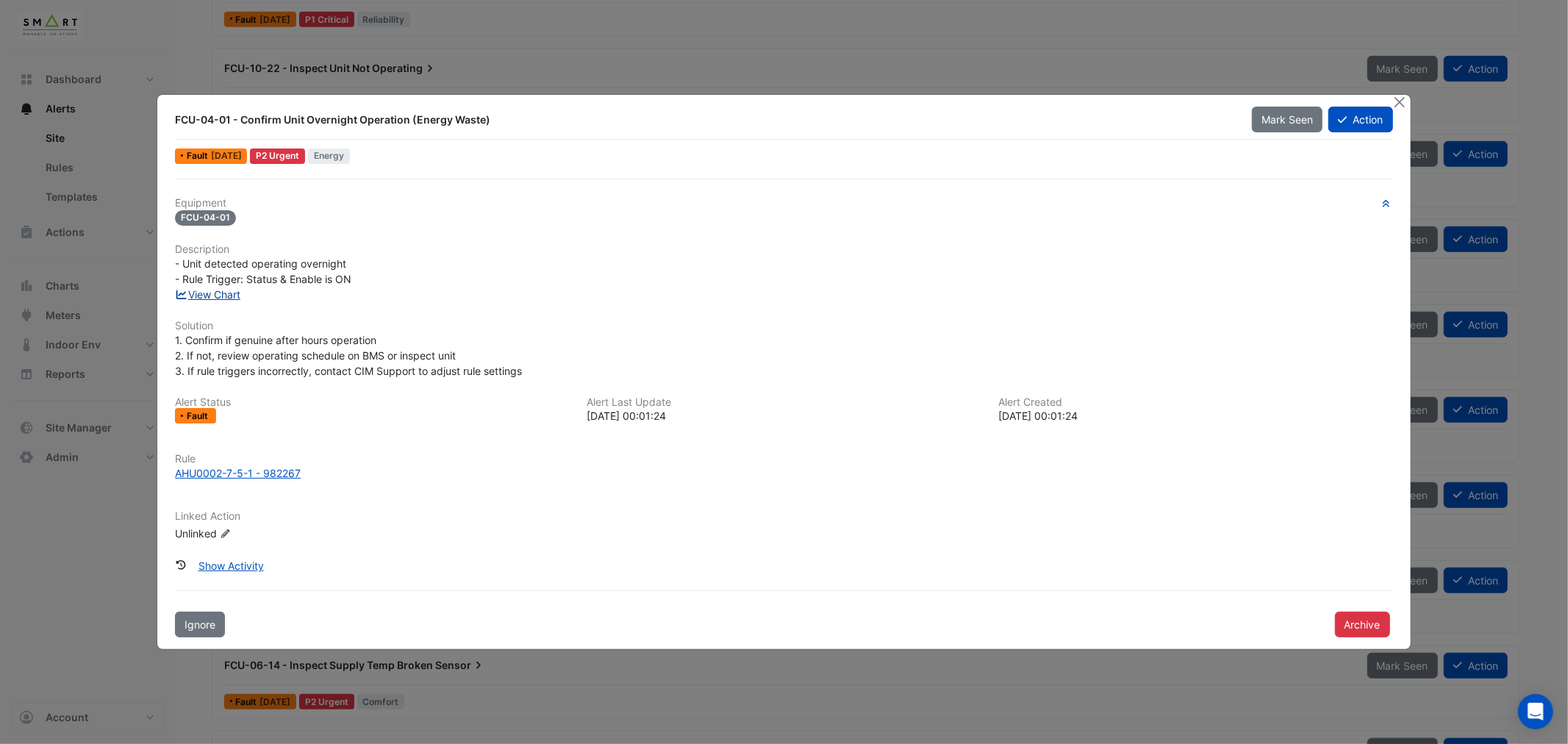
click at [221, 296] on link "View Chart" at bounding box center [207, 294] width 65 height 13
drag, startPoint x: 1398, startPoint y: 97, endPoint x: 1386, endPoint y: 100, distance: 12.4
click at [1397, 98] on button "Close" at bounding box center [1400, 103] width 16 height 16
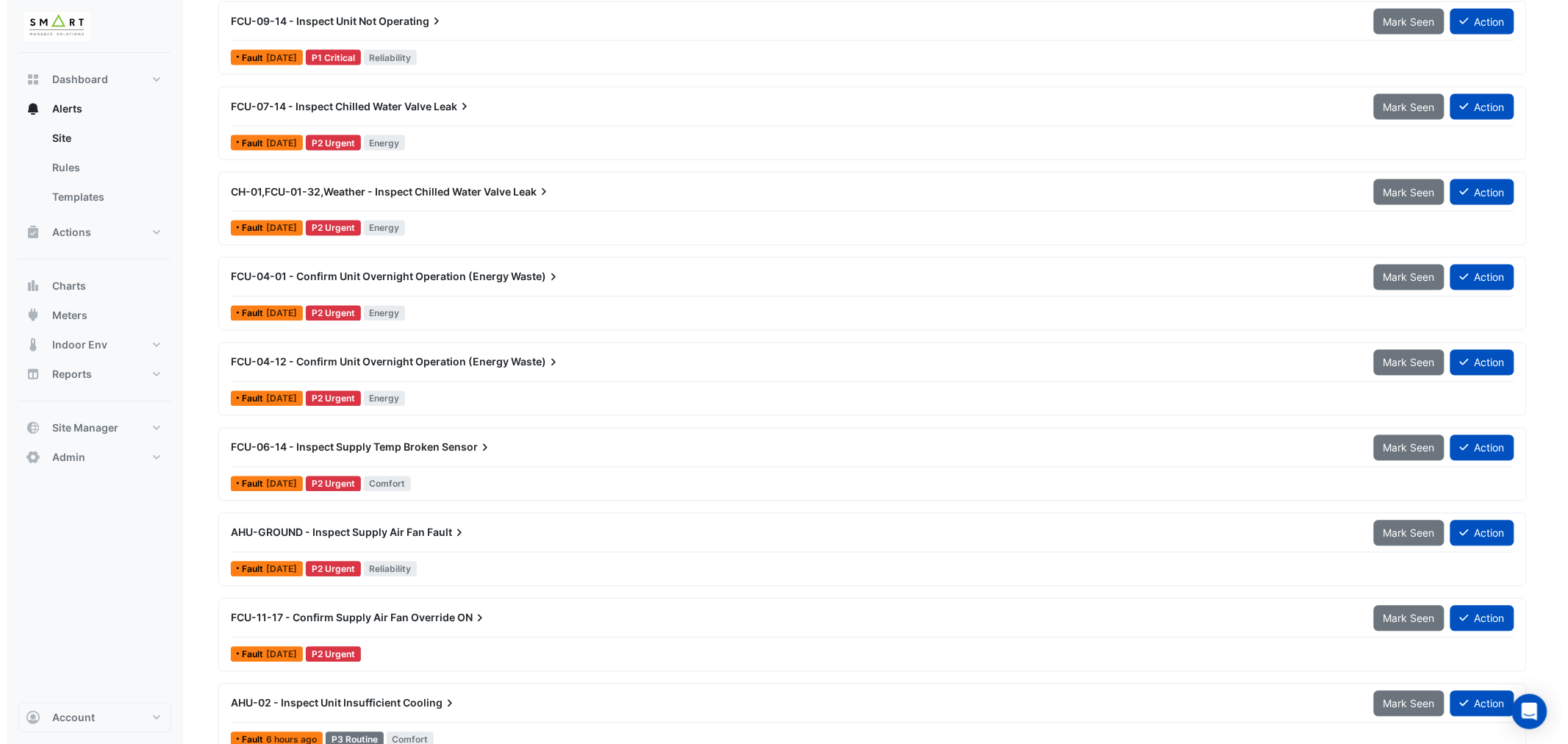
scroll to position [980, 0]
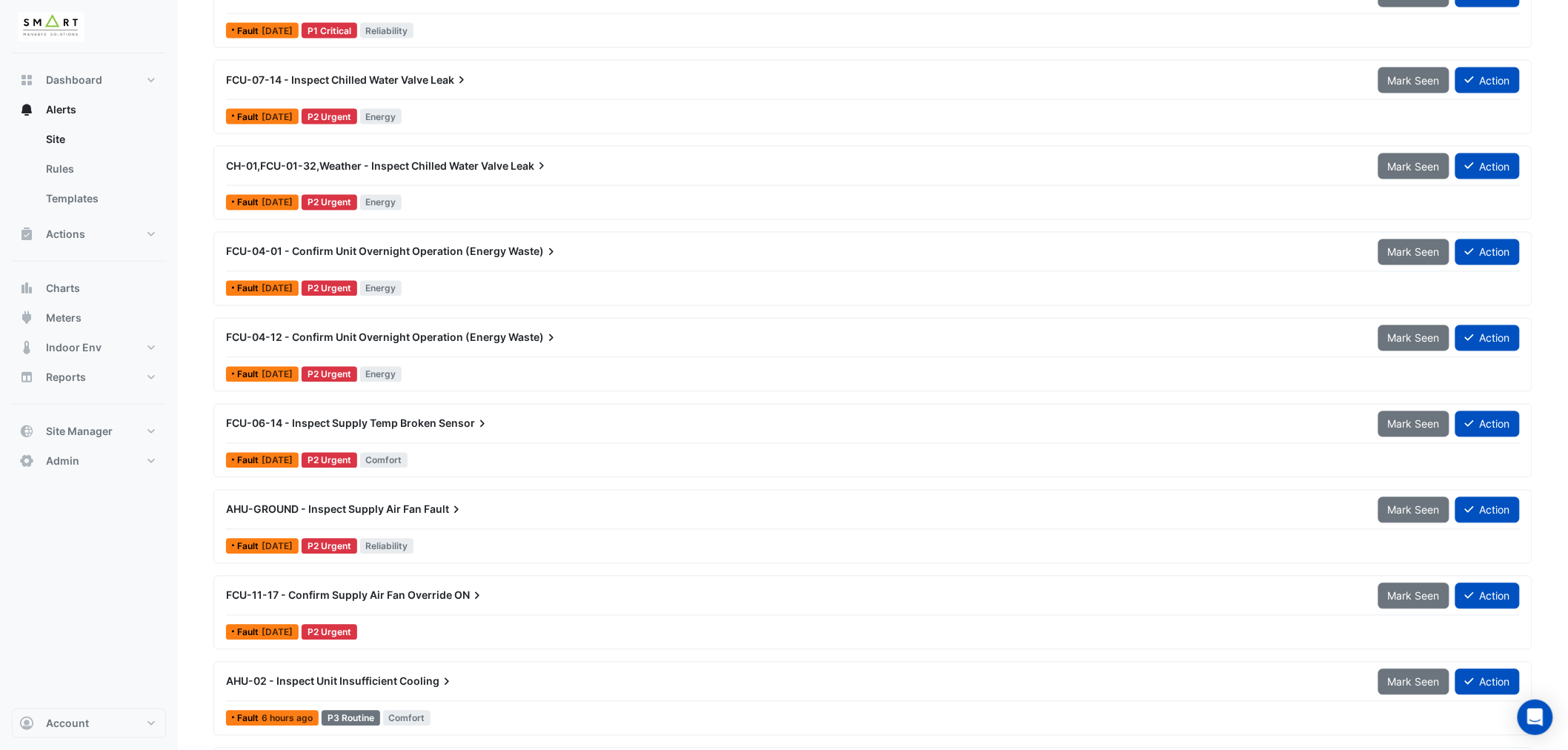
click at [434, 425] on span "FCU-06-14 - Inspect Supply Temp Broken" at bounding box center [331, 423] width 211 height 13
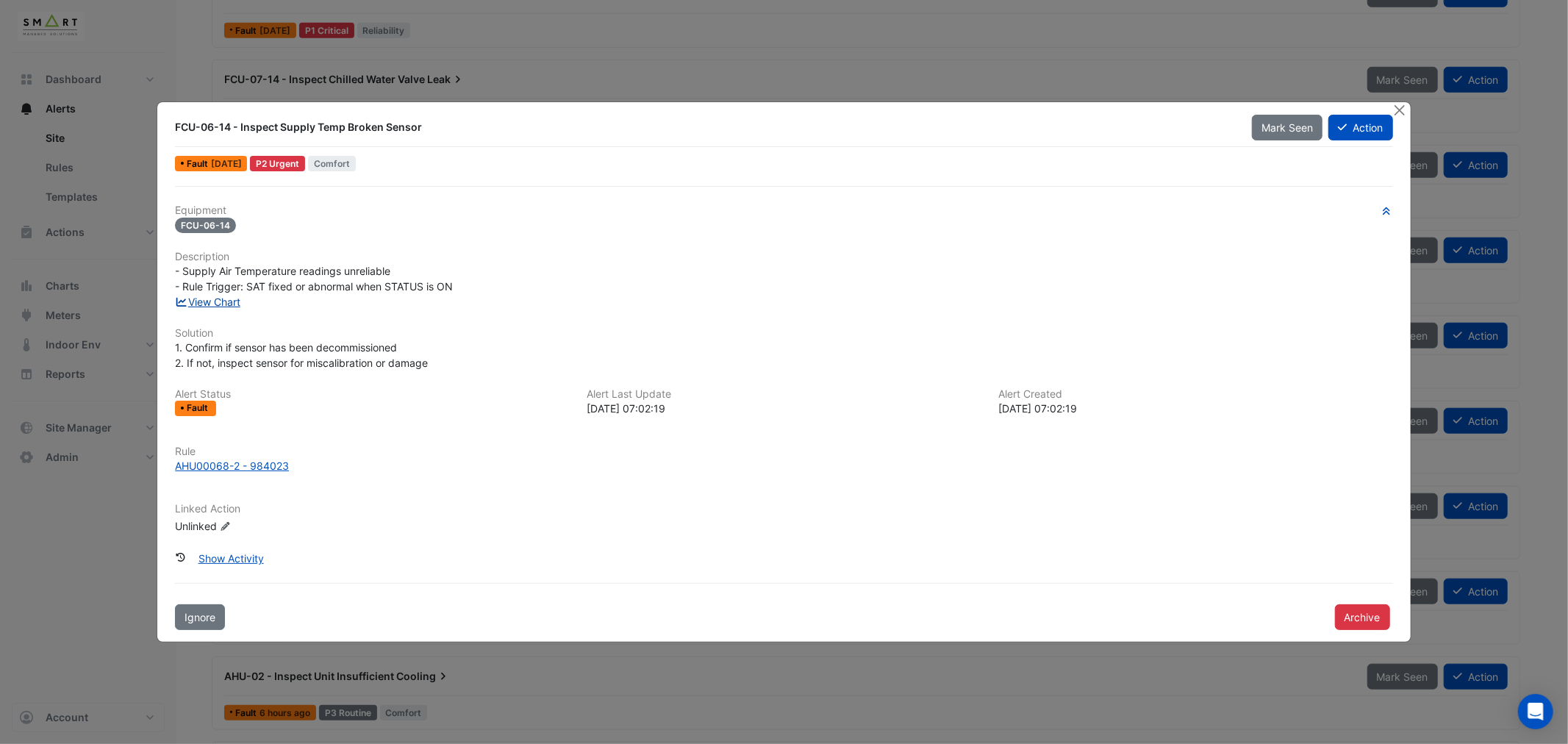
click at [219, 305] on link "View Chart" at bounding box center [207, 302] width 65 height 13
click at [1394, 112] on button "Close" at bounding box center [1400, 110] width 16 height 16
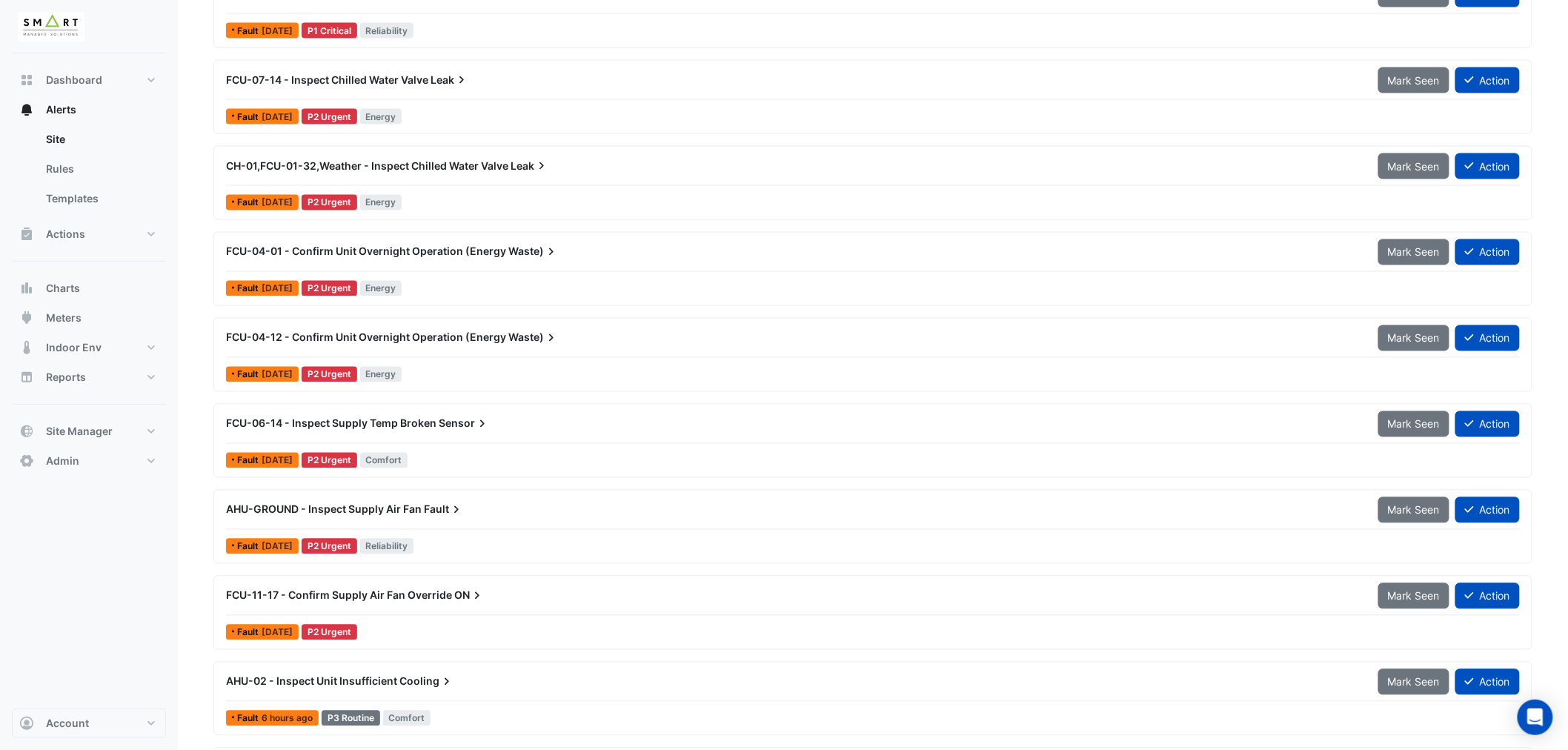
click at [421, 509] on div "AHU-GROUND - Inspect Supply Air Fan Fault" at bounding box center [794, 510] width 1135 height 15
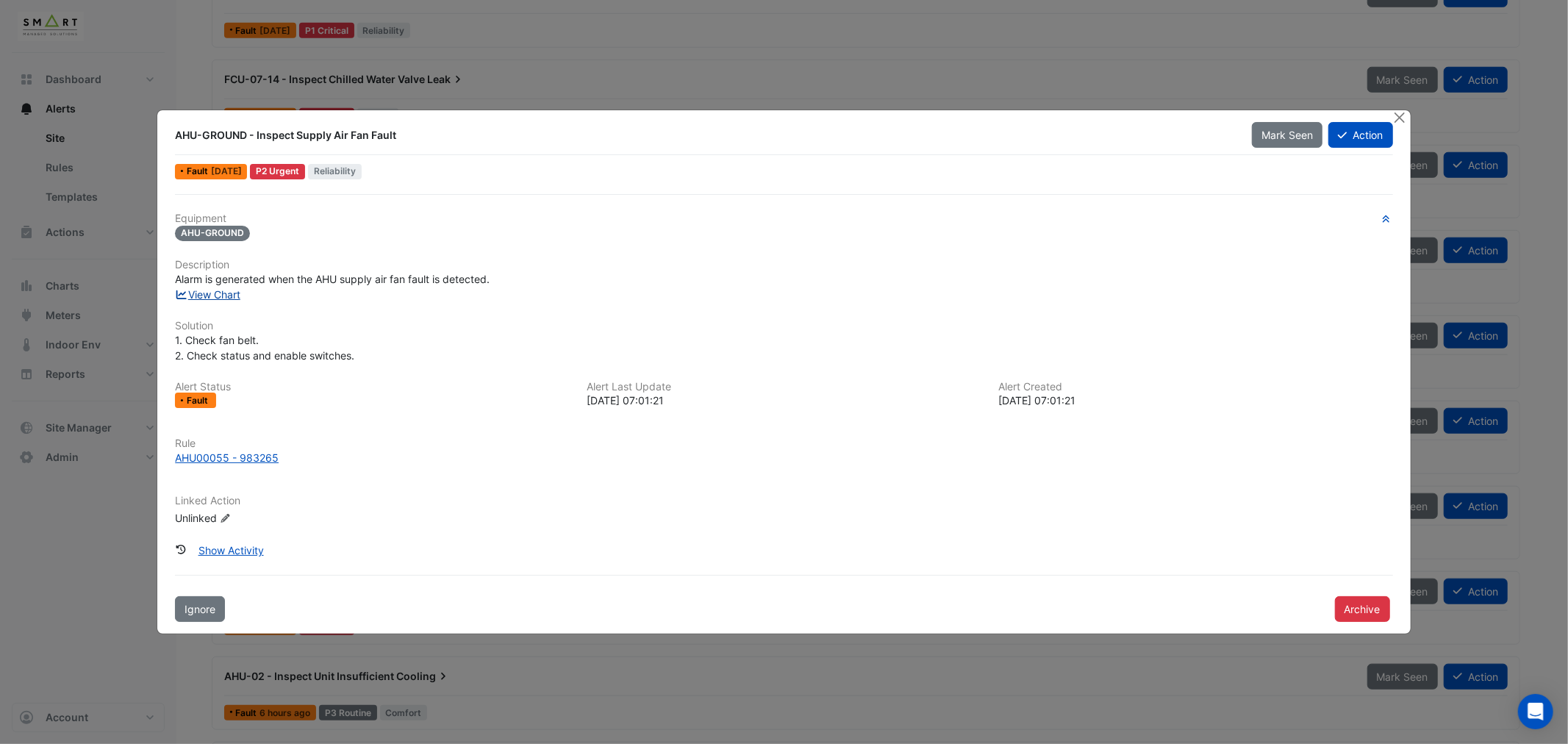
click at [222, 295] on link "View Chart" at bounding box center [207, 294] width 65 height 13
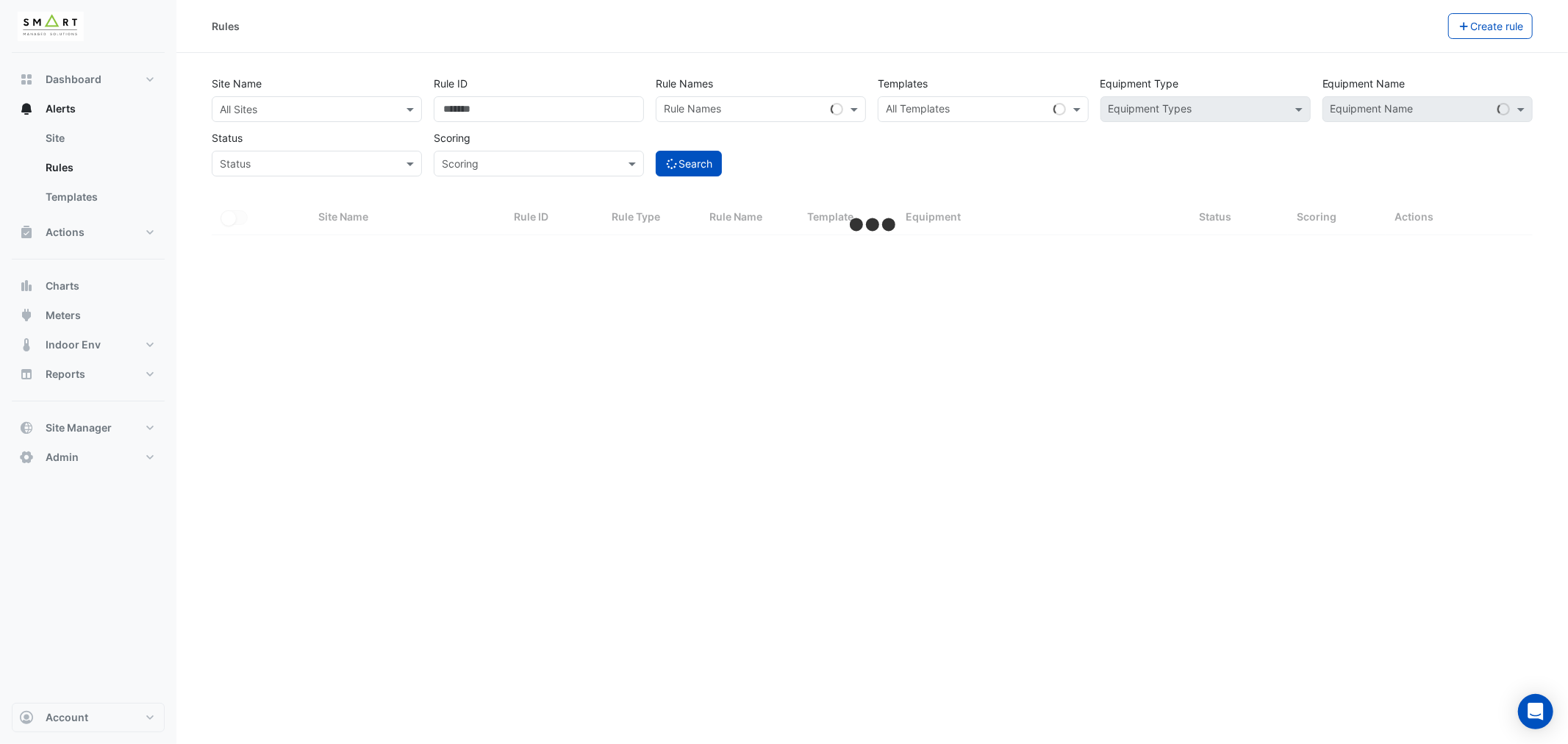
click at [268, 112] on input "text" at bounding box center [302, 110] width 165 height 16
select select "***"
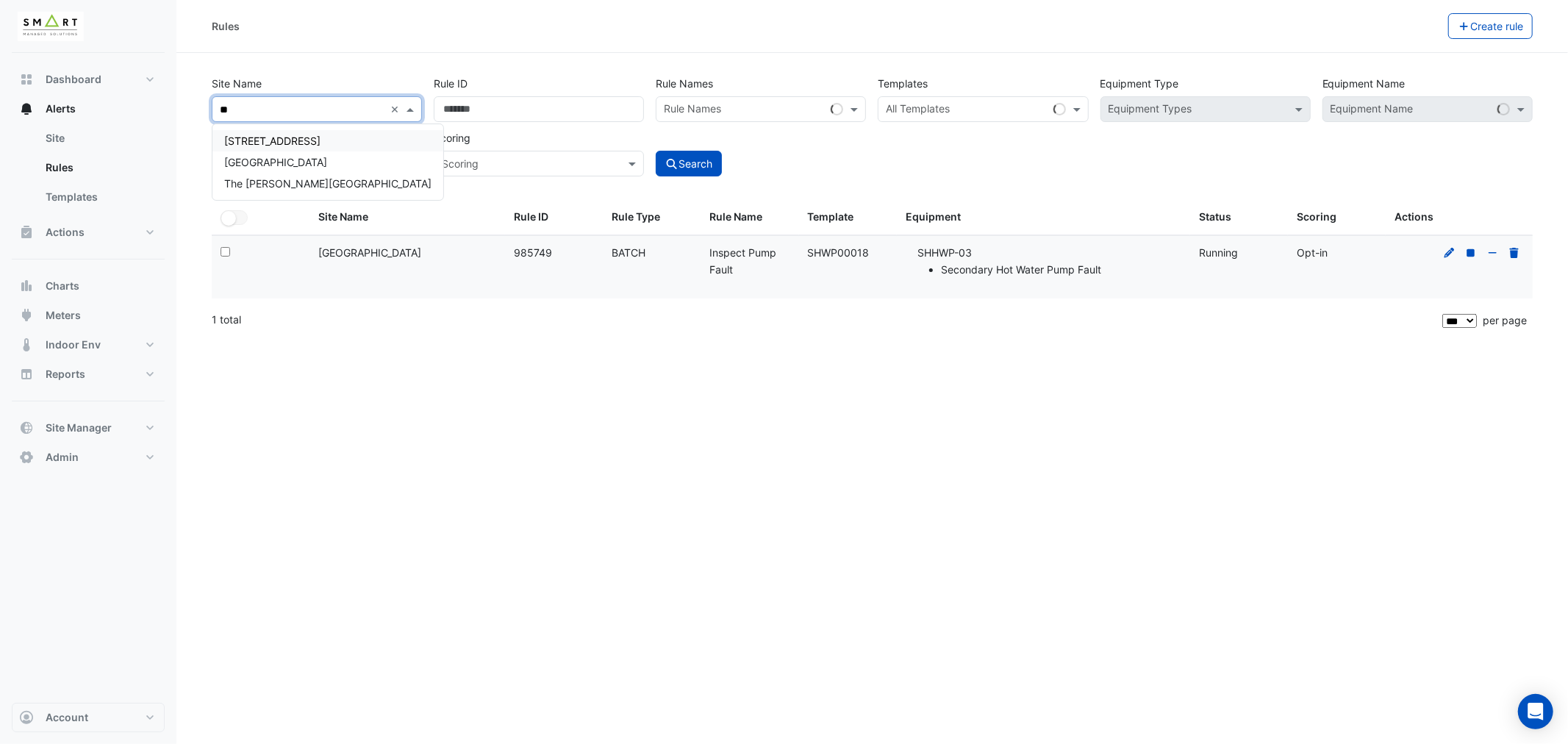
type input "***"
click at [272, 145] on div "Thames Tower" at bounding box center [275, 141] width 126 height 21
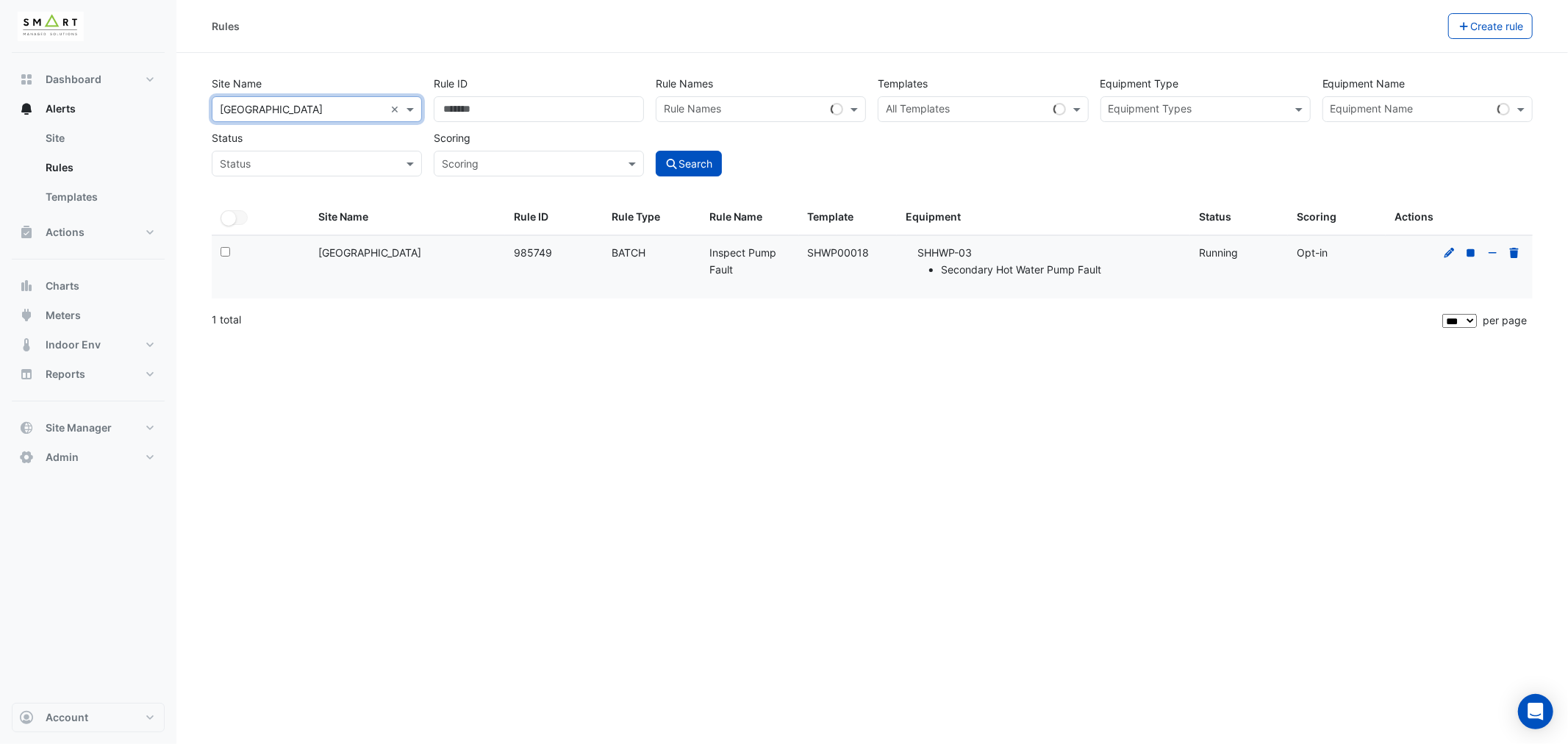
click at [947, 110] on input "text" at bounding box center [966, 111] width 161 height 16
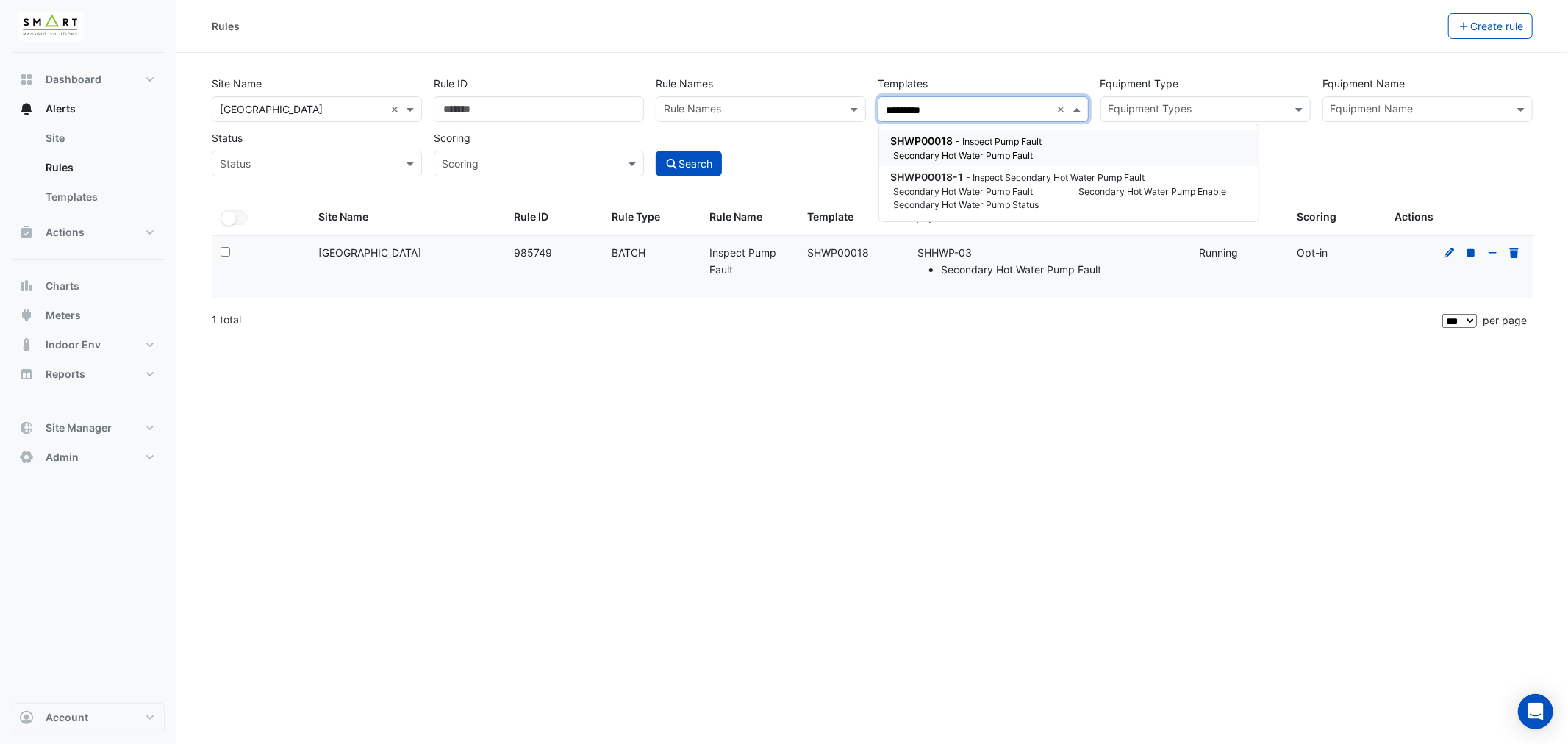
click at [979, 140] on small "- Inspect Pump Fault" at bounding box center [999, 141] width 86 height 11
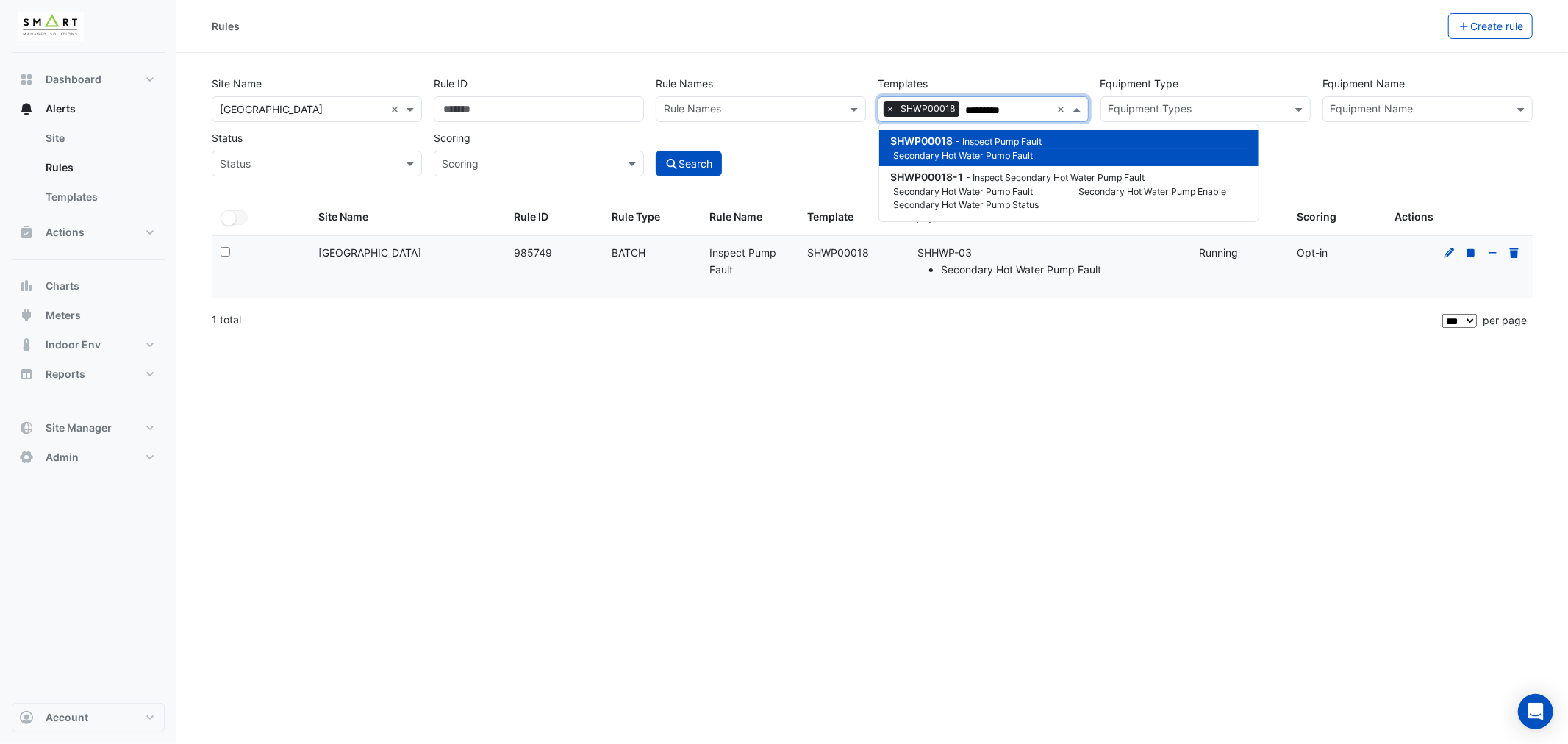
type input "*********"
drag, startPoint x: 478, startPoint y: 108, endPoint x: 334, endPoint y: 129, distance: 145.5
click at [334, 129] on div "Site Name All Sites × Thames Tower × Rule ID ****** Rule Names Rule Names Templ…" at bounding box center [872, 121] width 1333 height 109
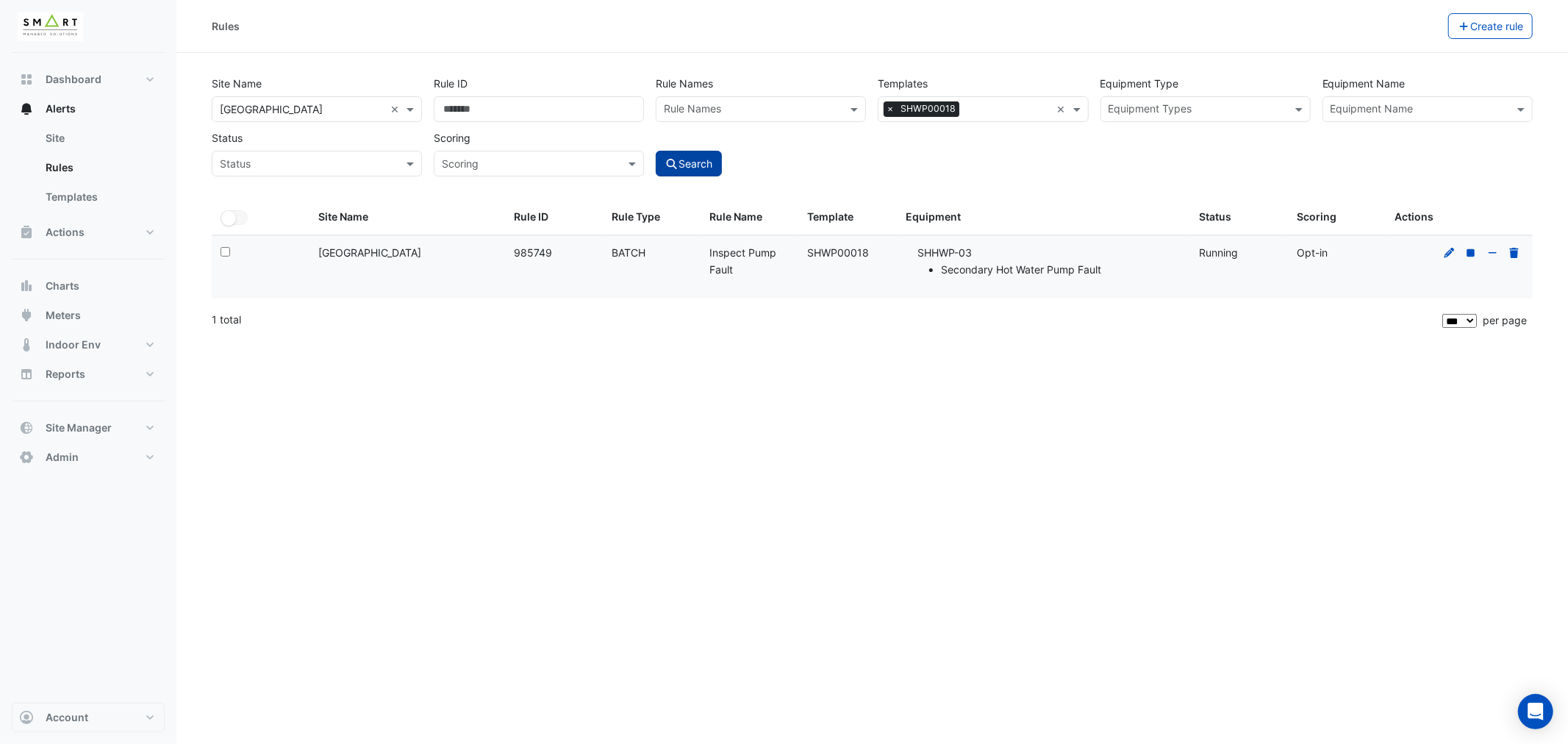
click at [701, 166] on button "Search" at bounding box center [689, 163] width 66 height 25
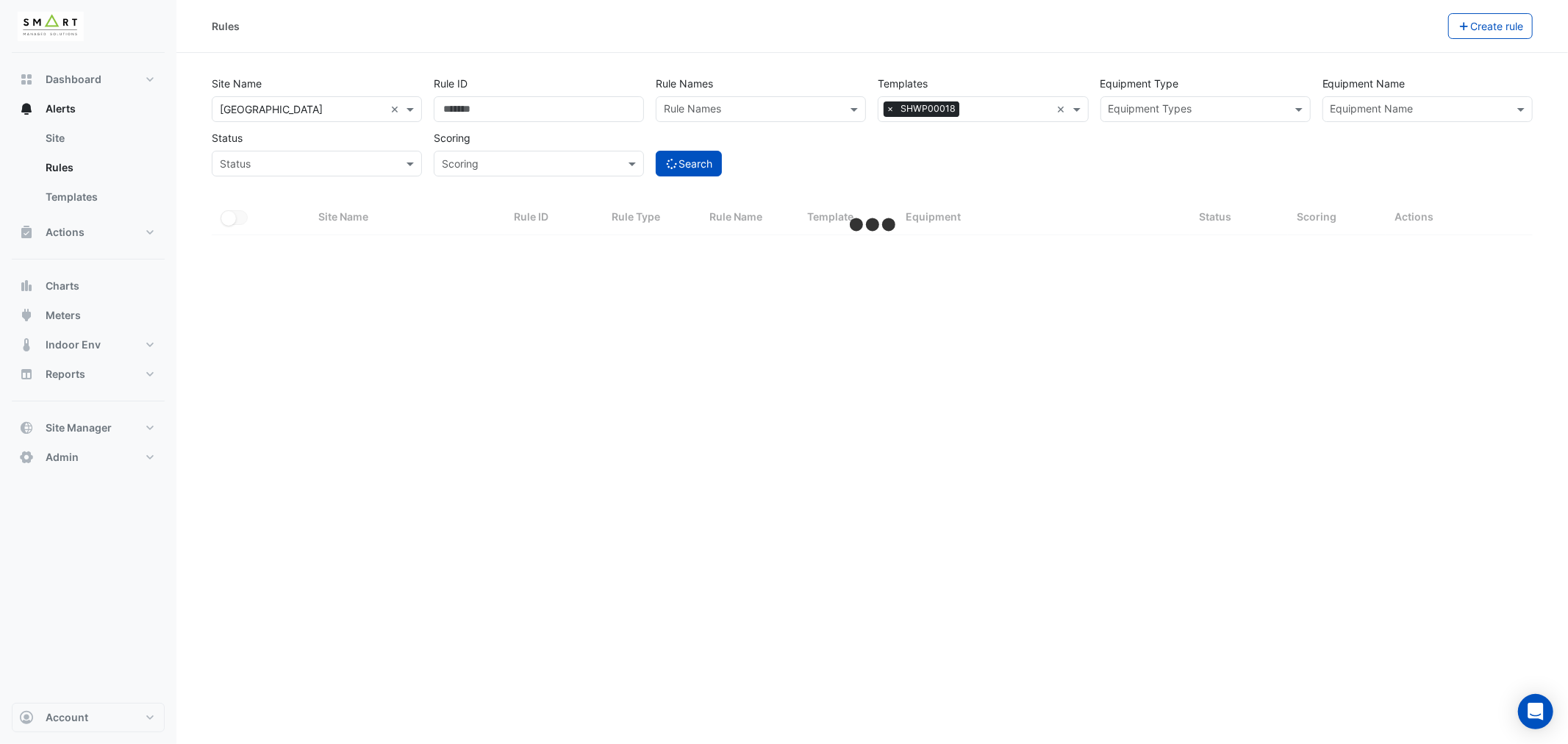
select select "***"
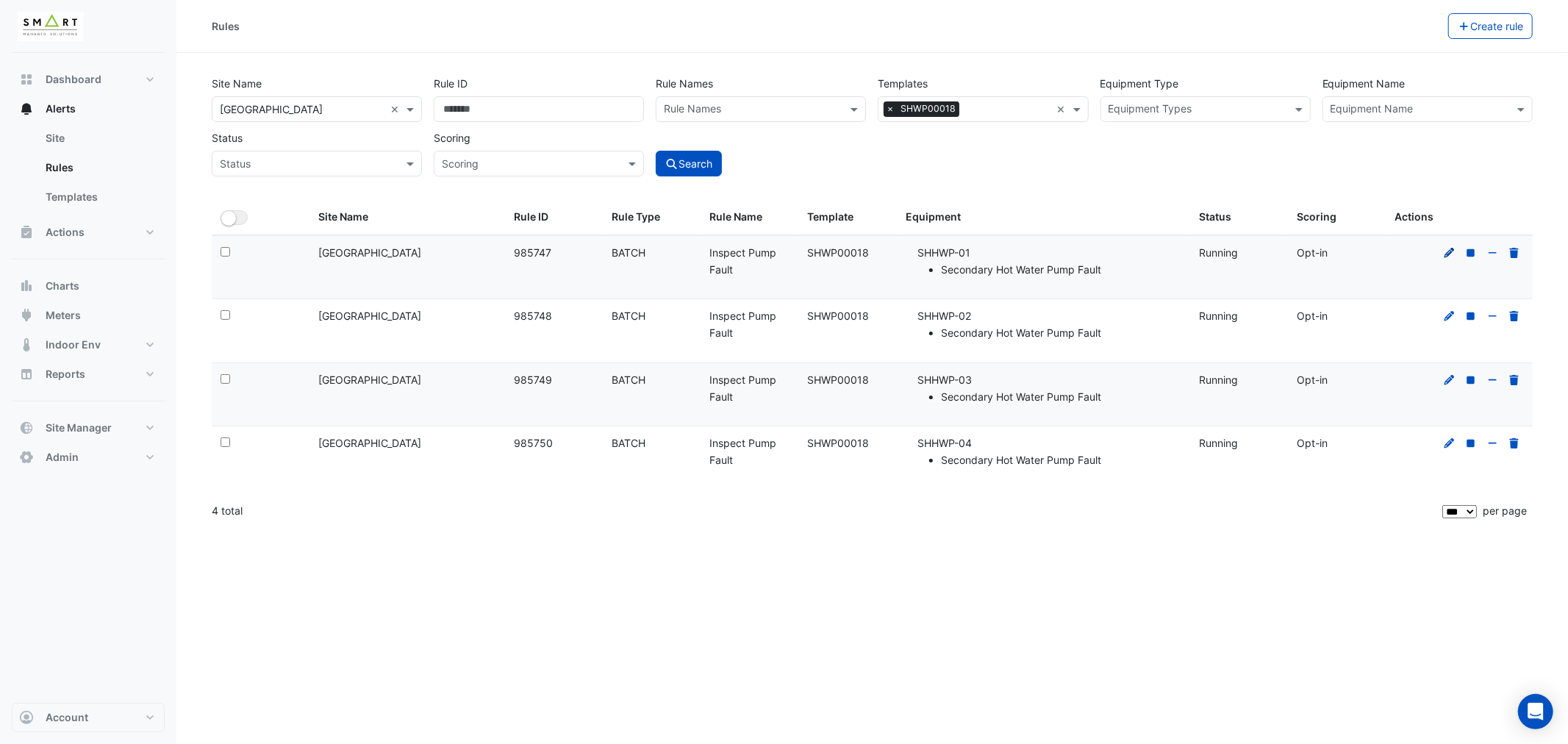
click at [1450, 251] on icon at bounding box center [1450, 253] width 13 height 10
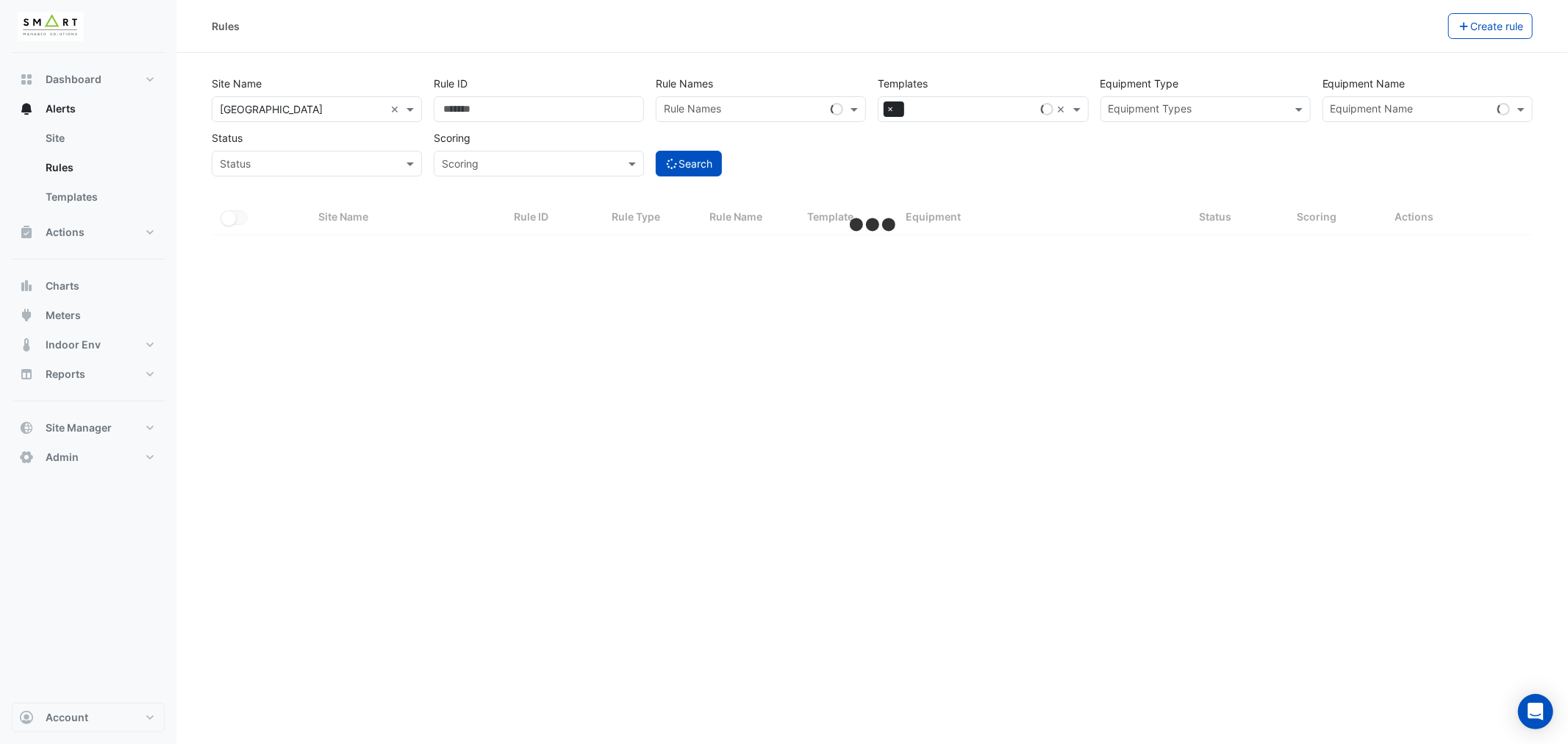
select select "***"
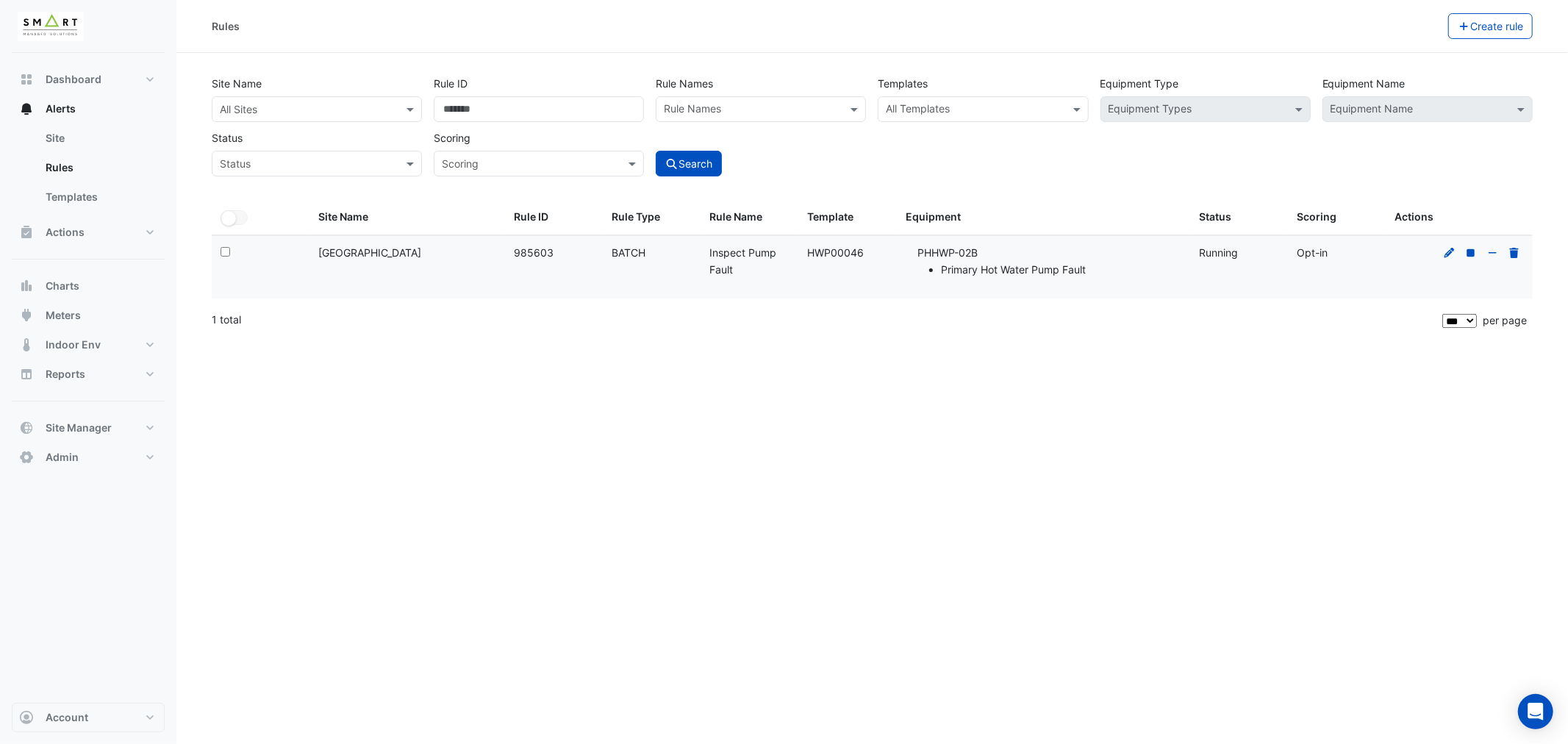
click at [920, 108] on input "text" at bounding box center [974, 111] width 177 height 16
click at [934, 144] on span "HWP00046" at bounding box center [919, 141] width 58 height 13
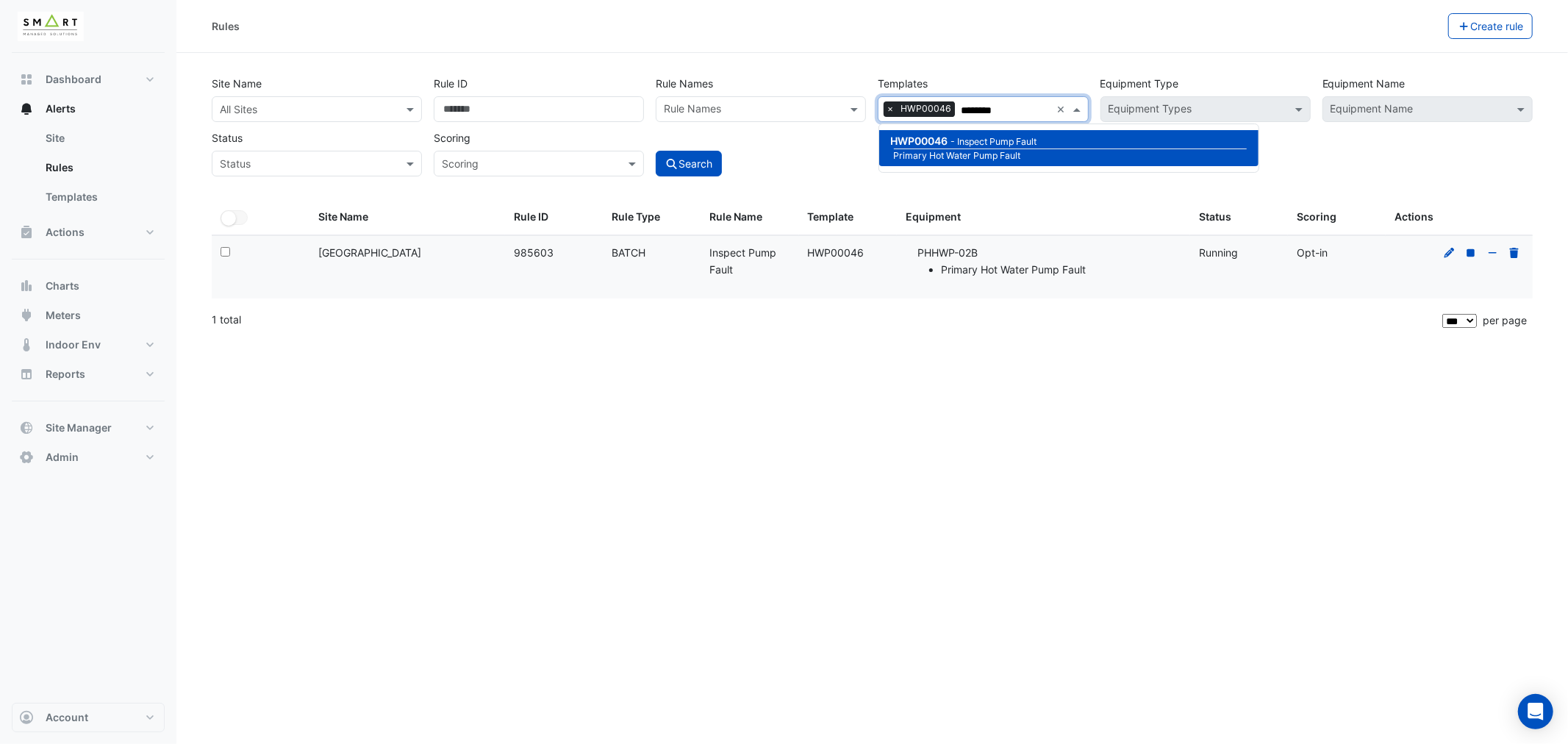
type input "********"
click at [288, 110] on input "text" at bounding box center [302, 110] width 165 height 16
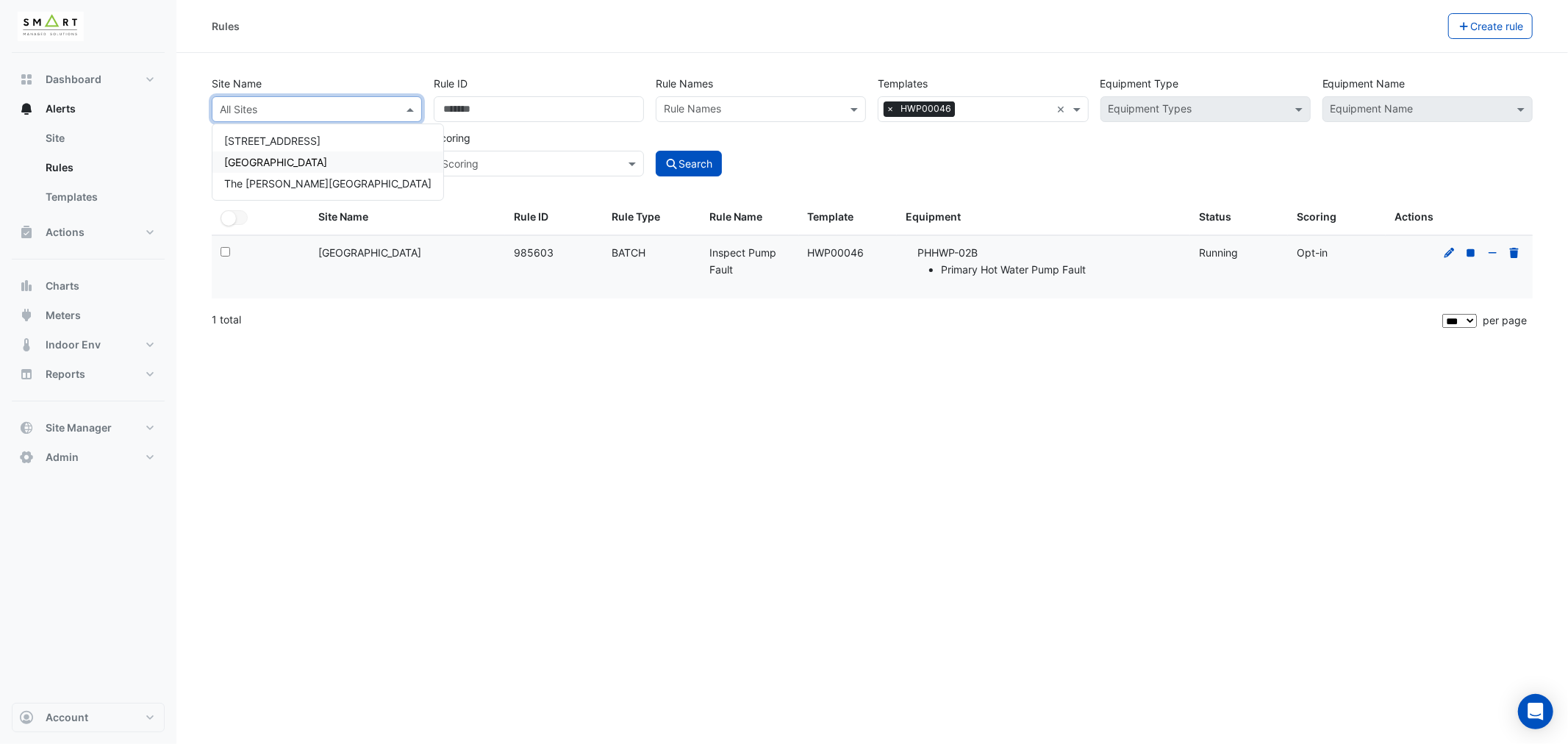
click at [280, 158] on span "[GEOGRAPHIC_DATA]" at bounding box center [276, 162] width 103 height 13
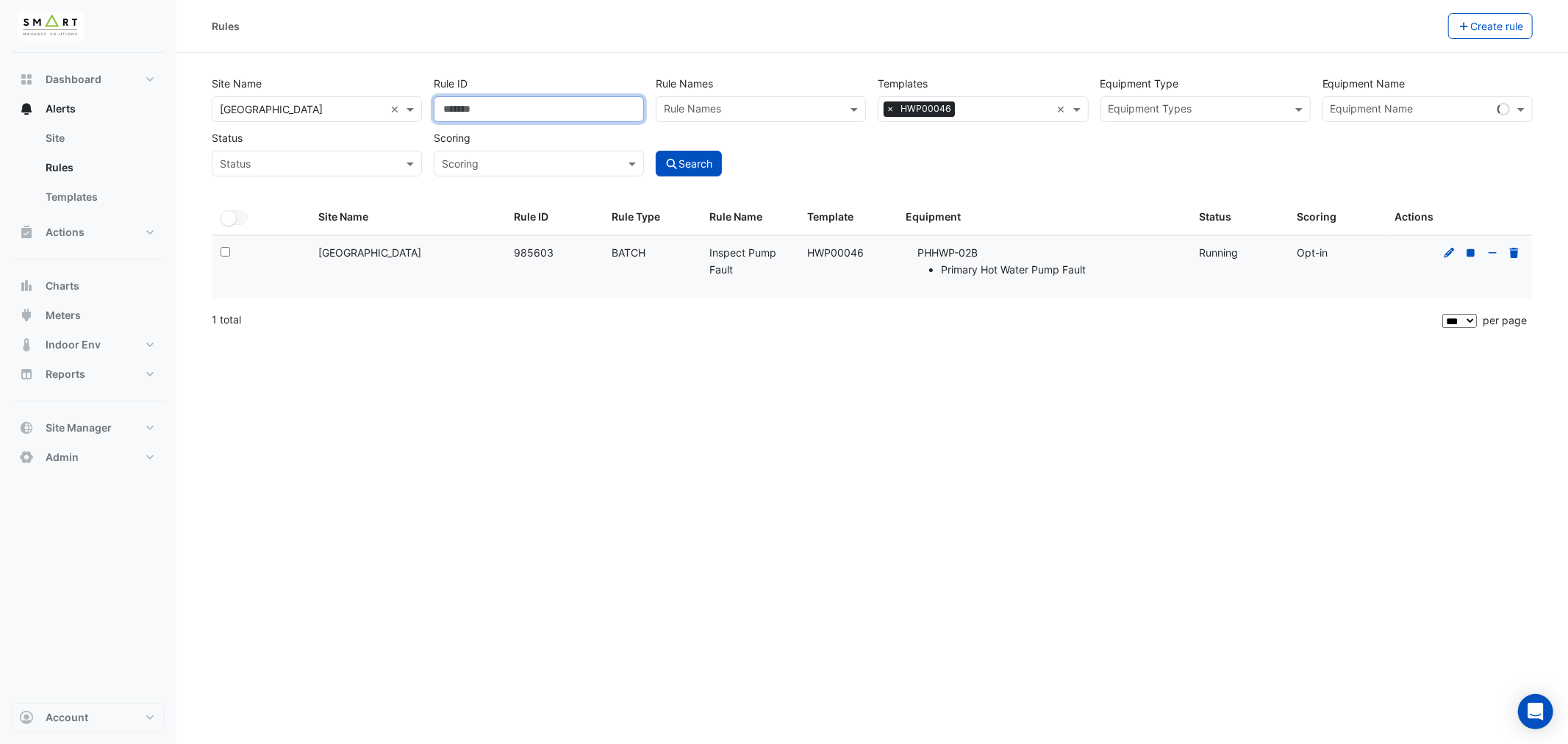
drag, startPoint x: 513, startPoint y: 106, endPoint x: 367, endPoint y: 105, distance: 146.0
click at [367, 105] on div "Site Name All Sites × [GEOGRAPHIC_DATA] × Rule ID ****** Rule Names Rule Names …" at bounding box center [872, 121] width 1333 height 109
click at [689, 172] on button "Search" at bounding box center [689, 163] width 66 height 25
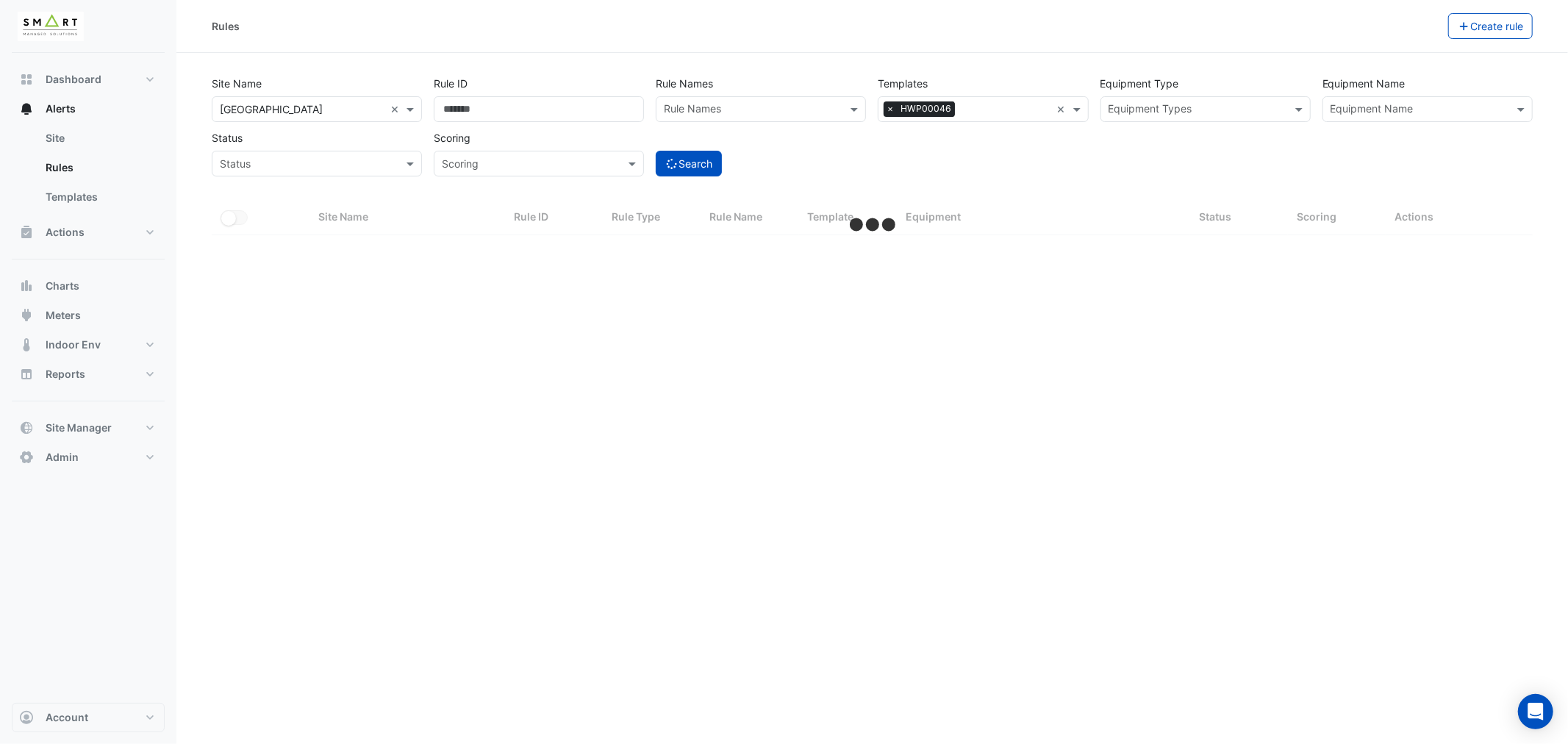
select select "***"
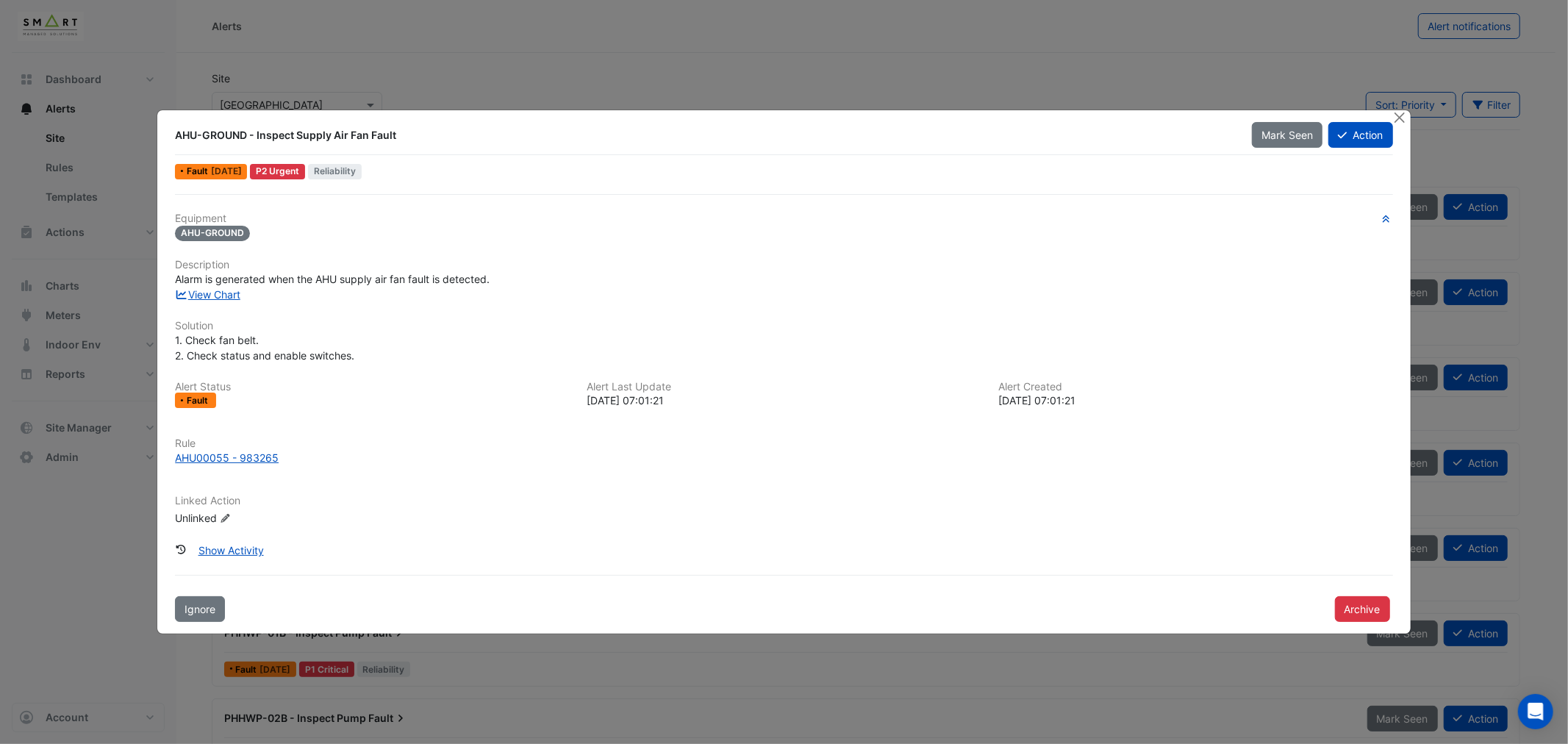
drag, startPoint x: 1533, startPoint y: 372, endPoint x: 1236, endPoint y: 326, distance: 300.5
click at [1534, 377] on ngb-modal-window "AHU-GROUND - Inspect Supply Air Fan Fault Mark Seen Action Fault 6 days ago P2 …" at bounding box center [784, 372] width 1568 height 744
click at [1400, 118] on button "Close" at bounding box center [1400, 118] width 16 height 16
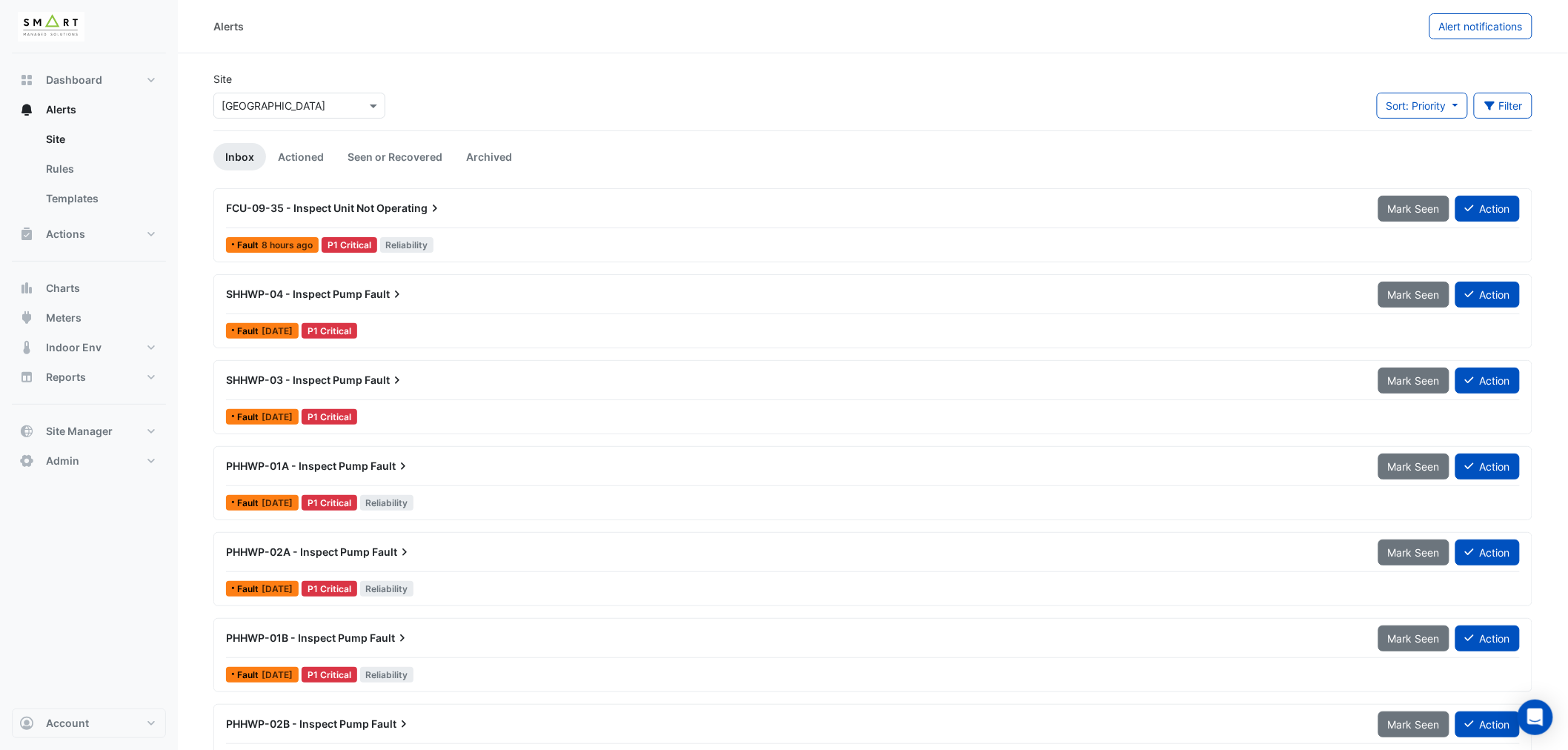
click at [377, 207] on span "Operating" at bounding box center [409, 208] width 66 height 15
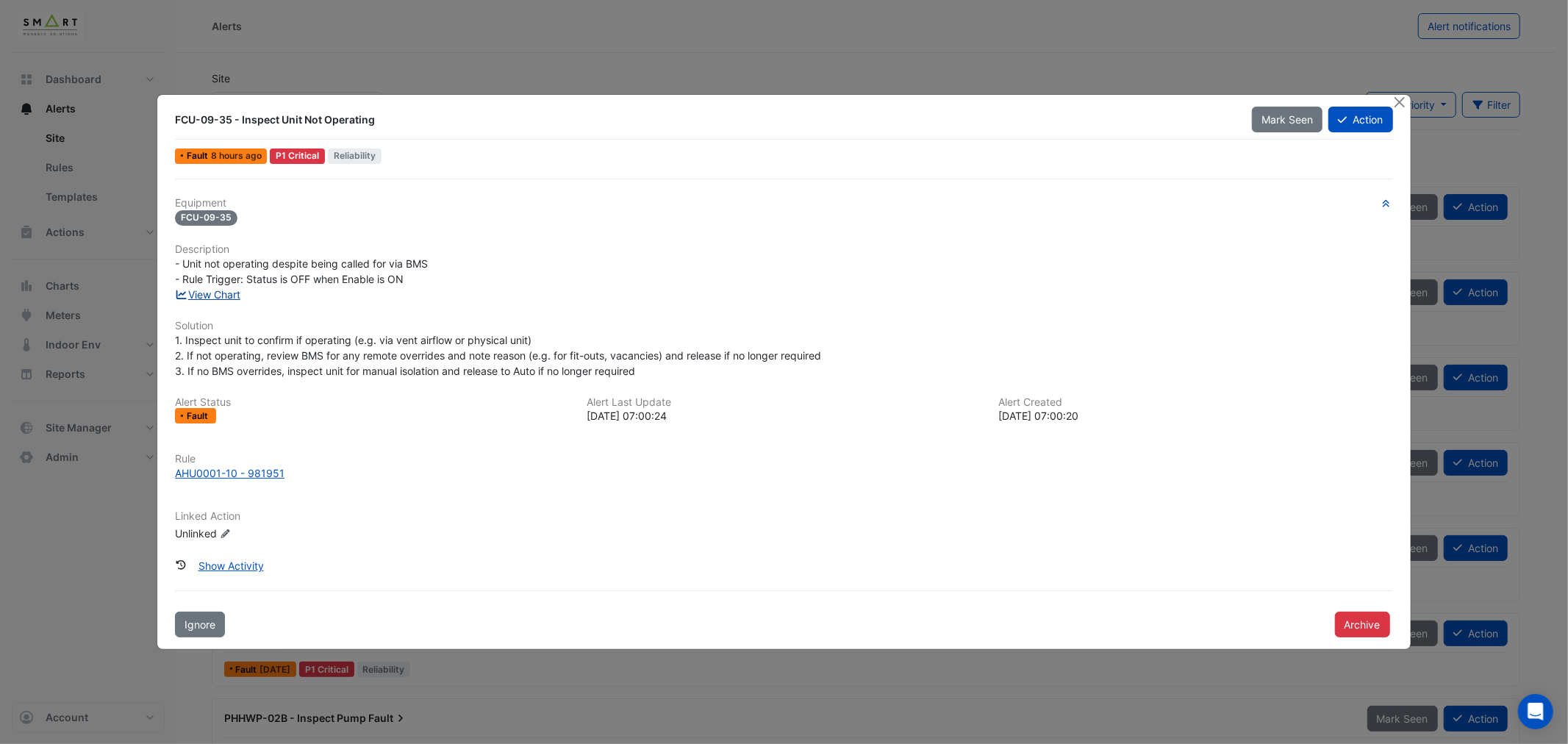
click at [224, 298] on link "View Chart" at bounding box center [207, 294] width 65 height 13
click at [1406, 103] on button "Close" at bounding box center [1400, 103] width 16 height 16
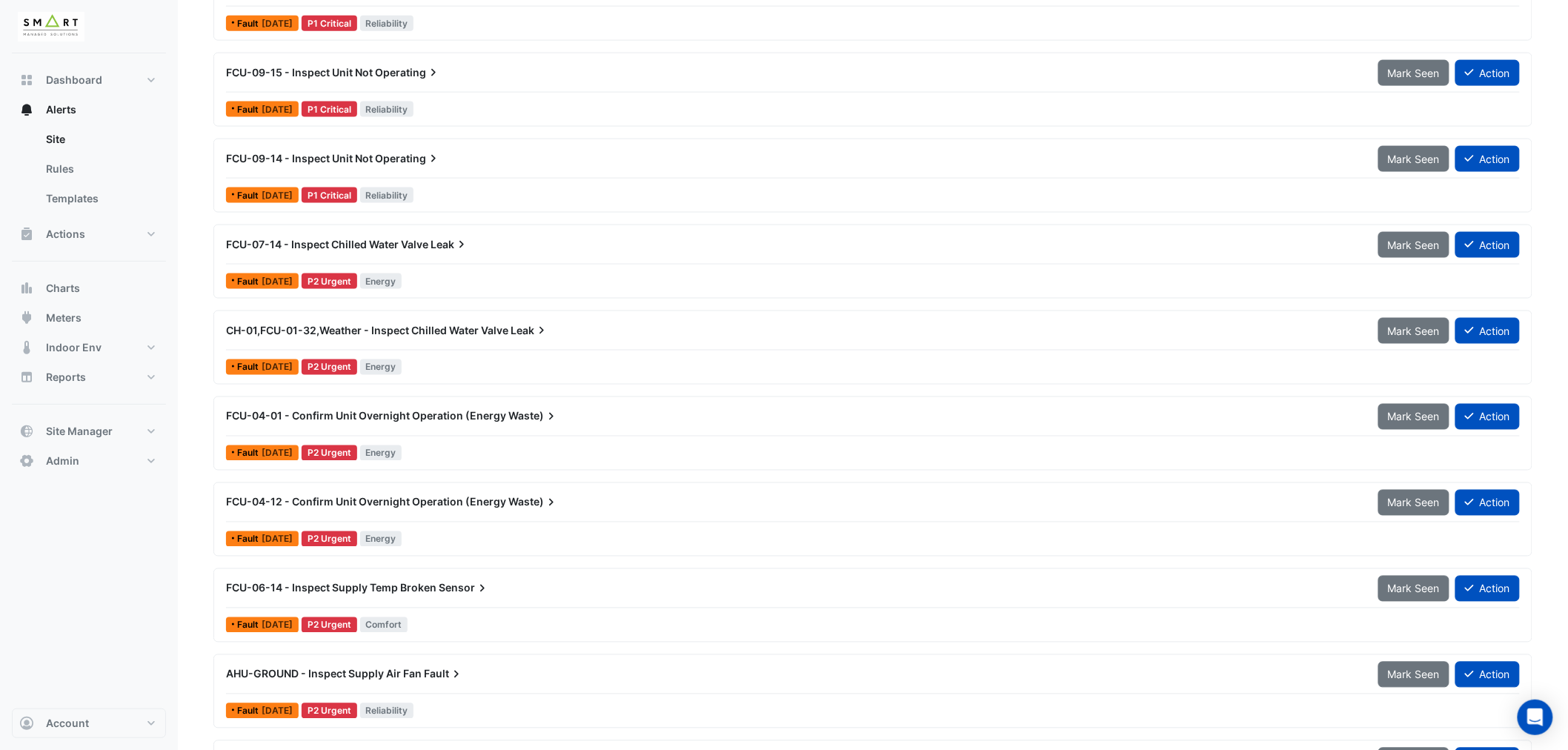
scroll to position [905, 0]
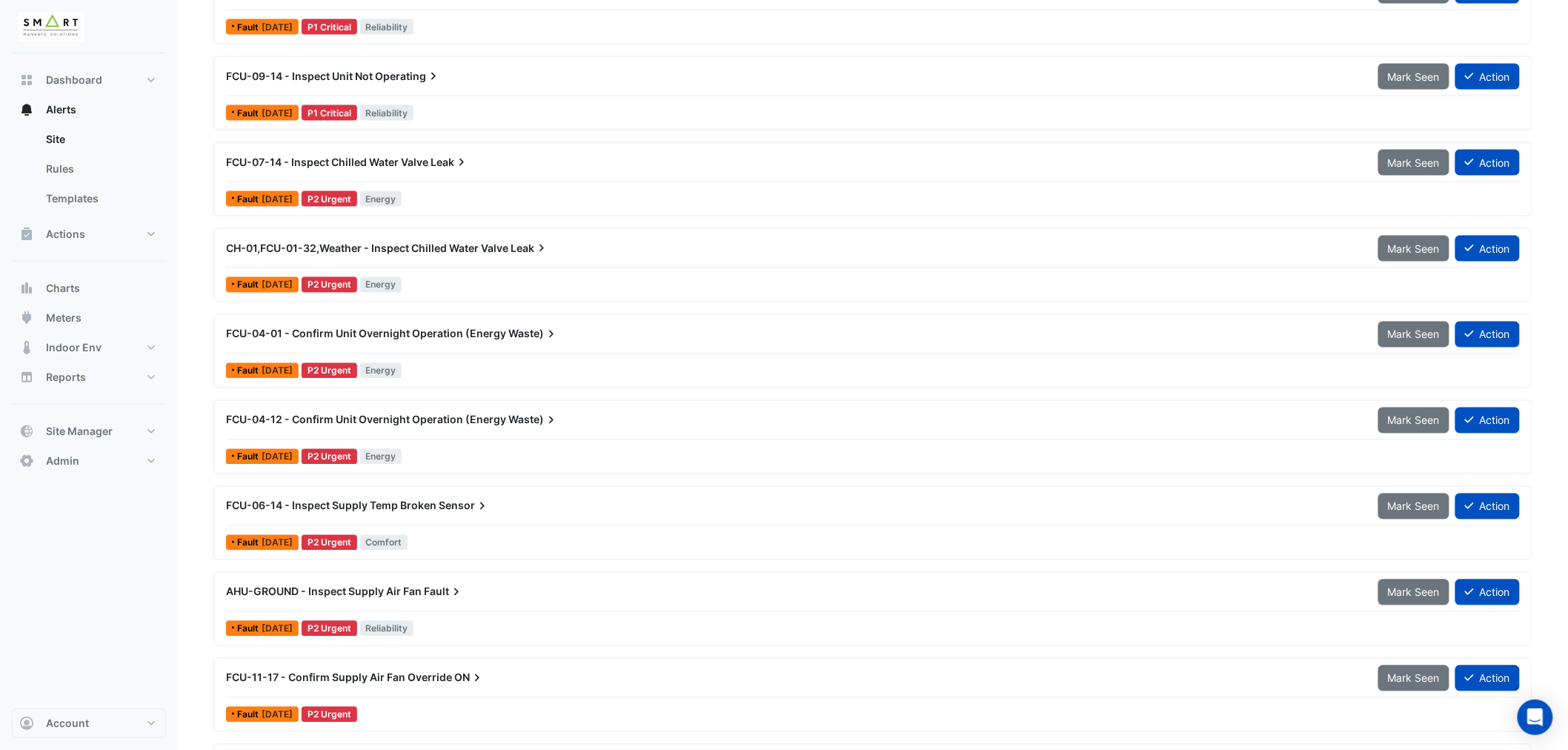
click at [444, 505] on span "Sensor" at bounding box center [464, 506] width 51 height 15
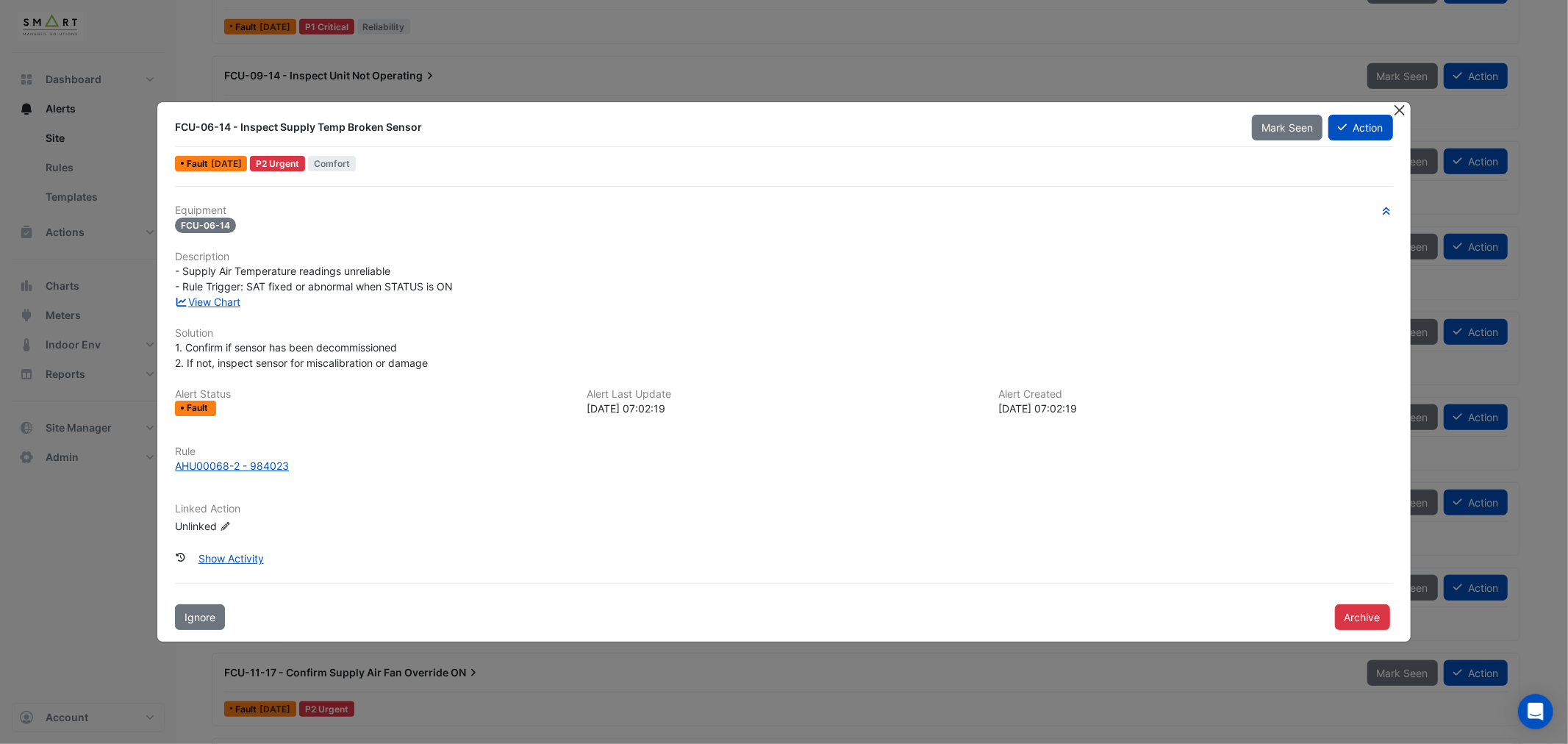
click at [1400, 111] on button "Close" at bounding box center [1400, 110] width 16 height 16
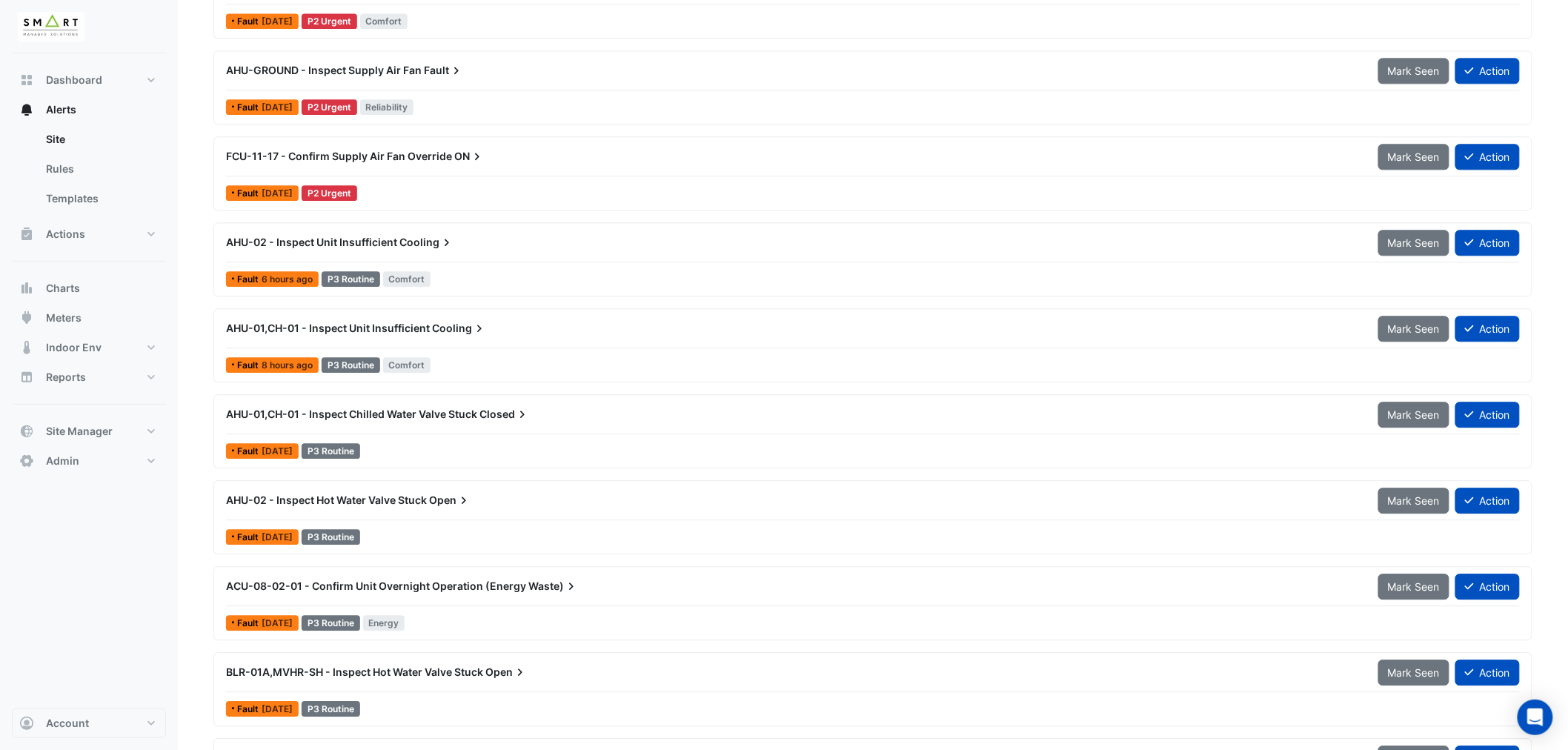
scroll to position [1482, 0]
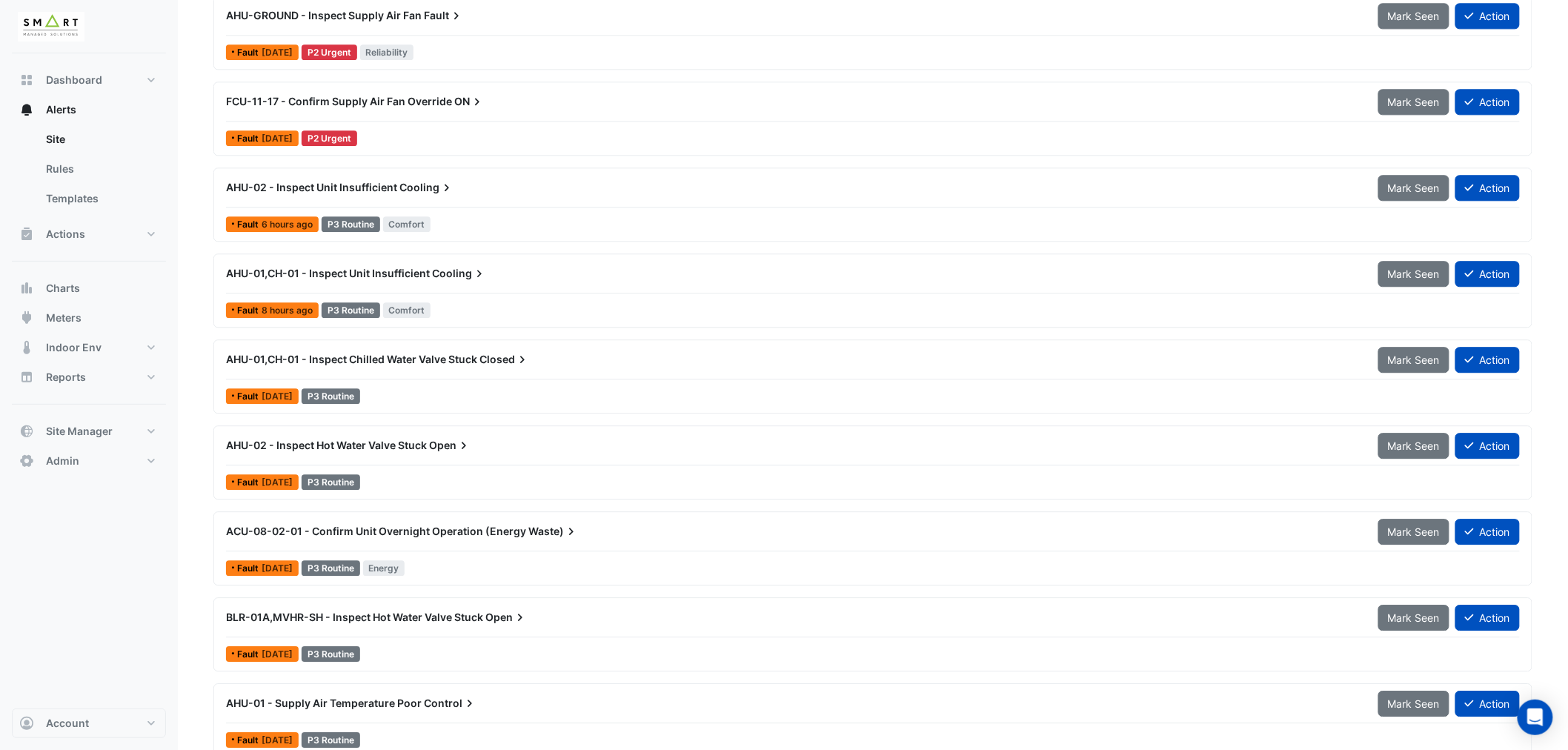
click at [460, 354] on span "AHU-01,CH-01 - Inspect Chilled Water Valve Stuck" at bounding box center [352, 359] width 251 height 13
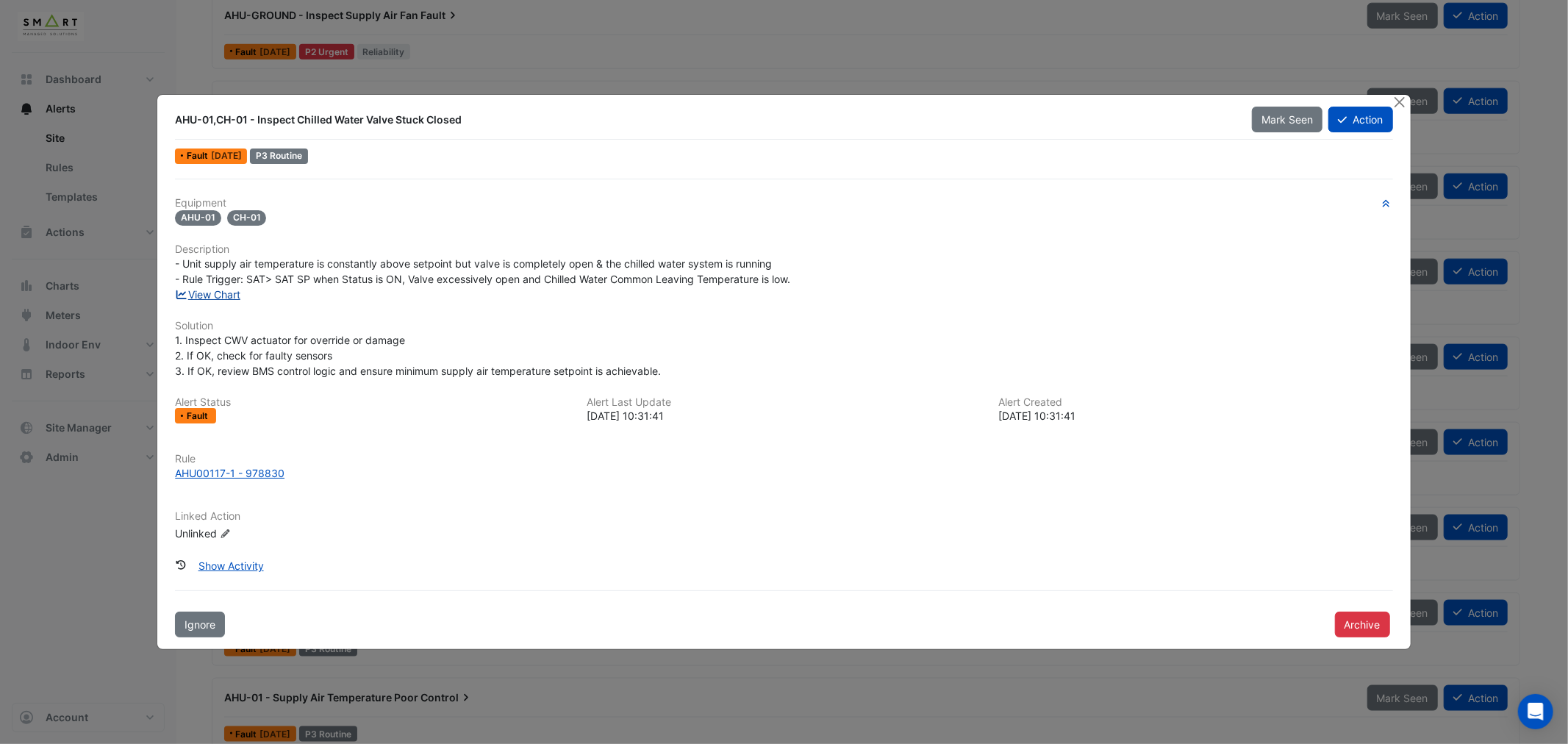
click at [227, 288] on link "View Chart" at bounding box center [207, 294] width 65 height 13
click at [1399, 103] on button "Close" at bounding box center [1400, 103] width 16 height 16
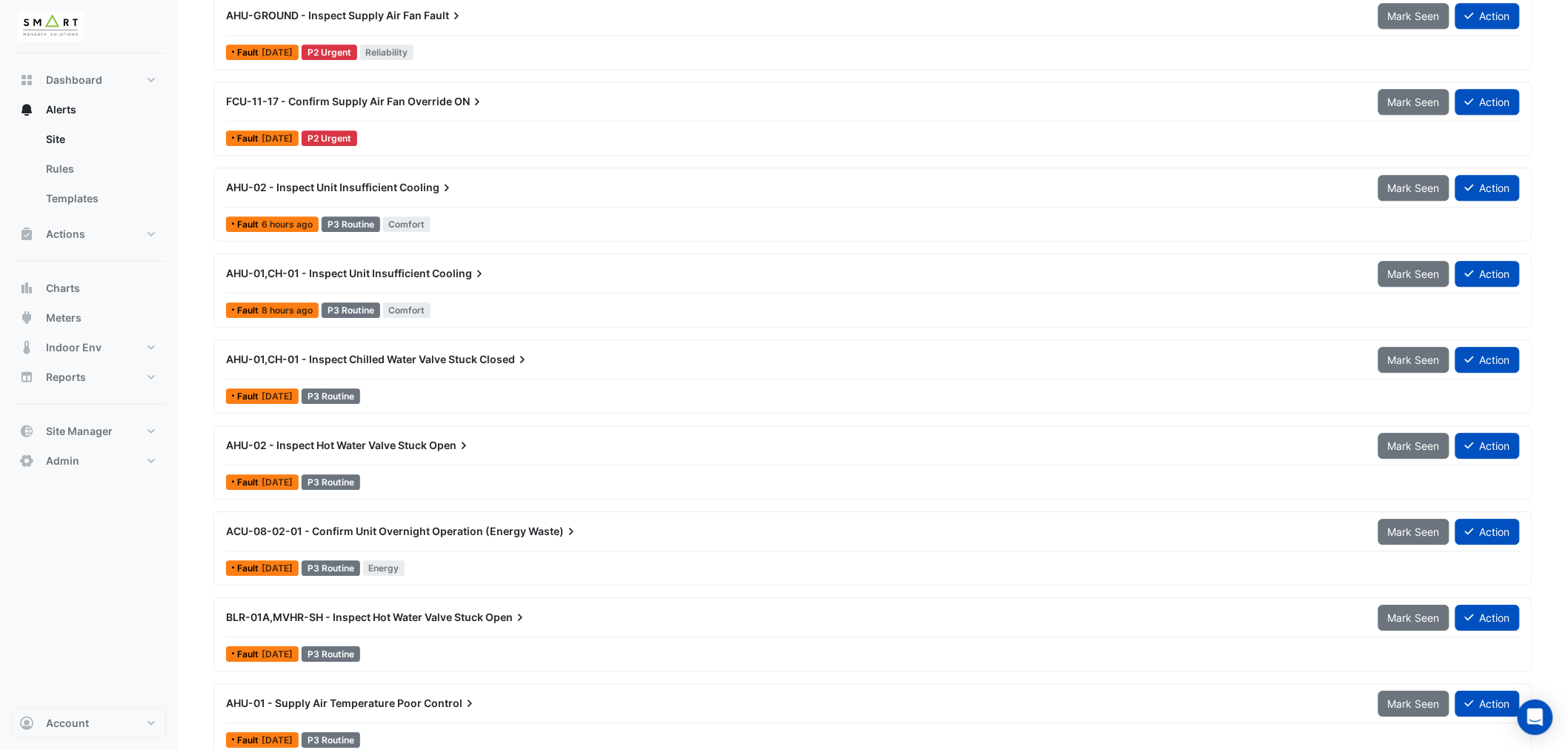
click at [411, 351] on div "AHU-01,CH-01 - Inspect Chilled Water Valve Stuck Closed" at bounding box center [793, 359] width 1152 height 26
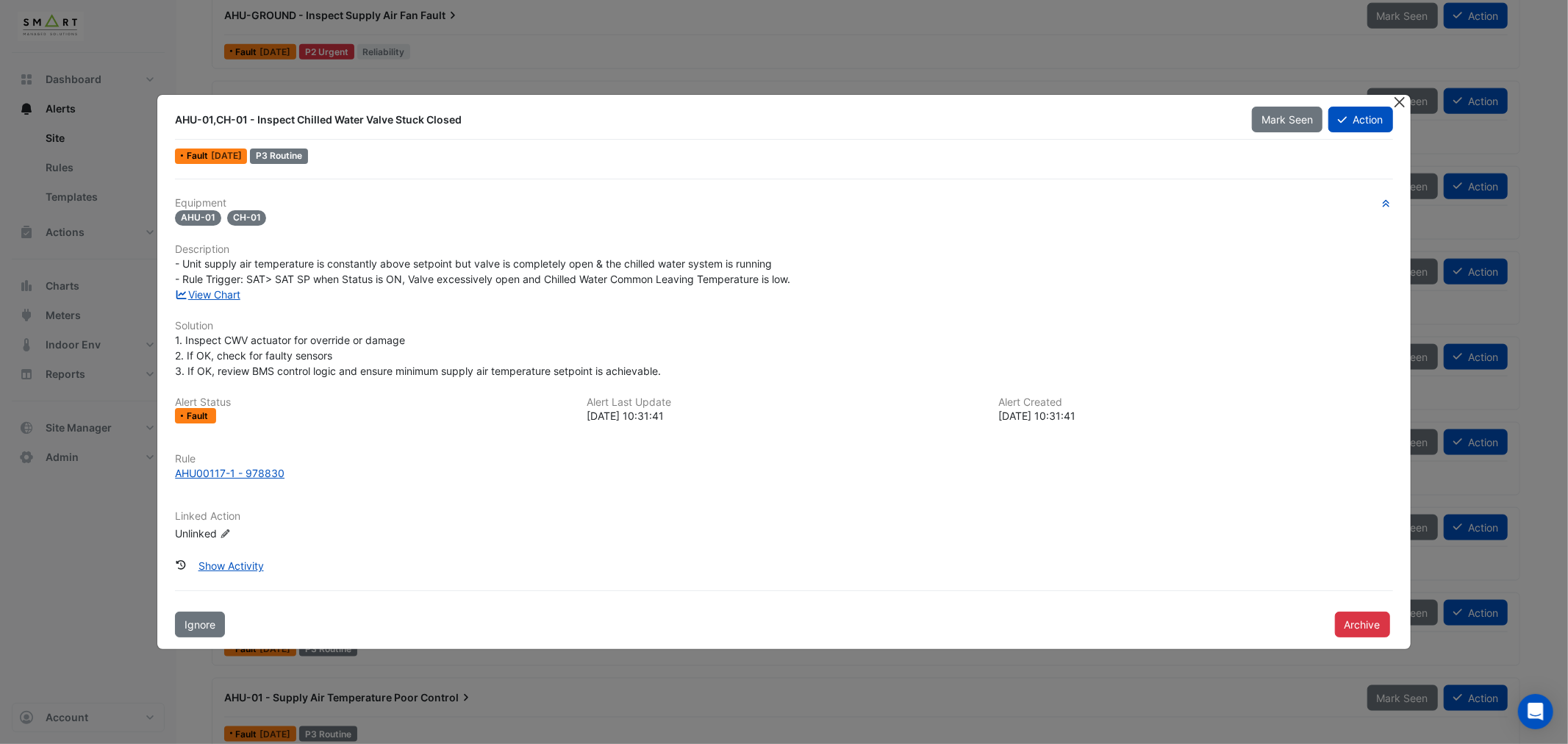
click at [1405, 103] on button "Close" at bounding box center [1400, 103] width 16 height 16
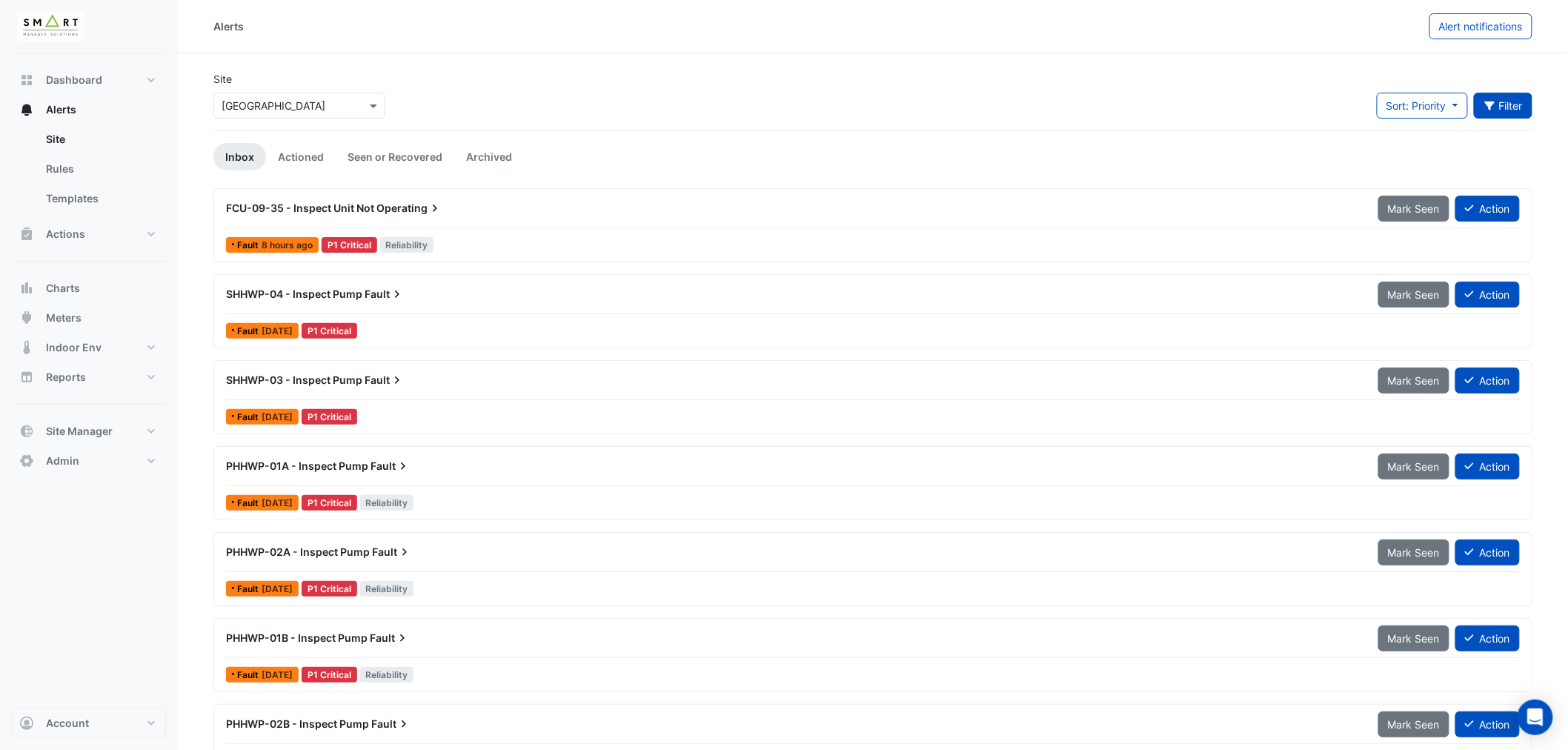
click at [1496, 115] on button "Filter" at bounding box center [1504, 106] width 60 height 26
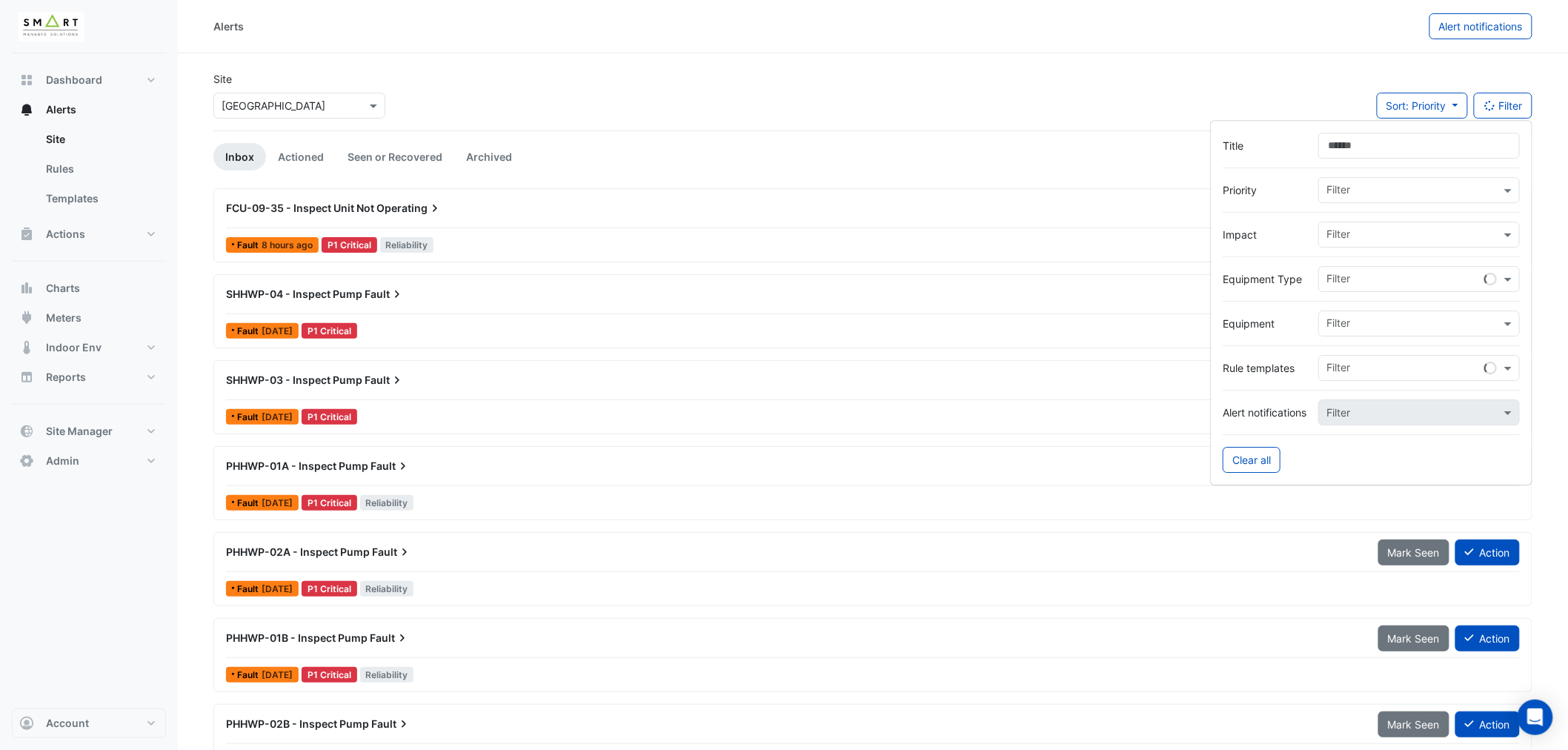
click at [1380, 140] on input "Title" at bounding box center [1419, 146] width 201 height 26
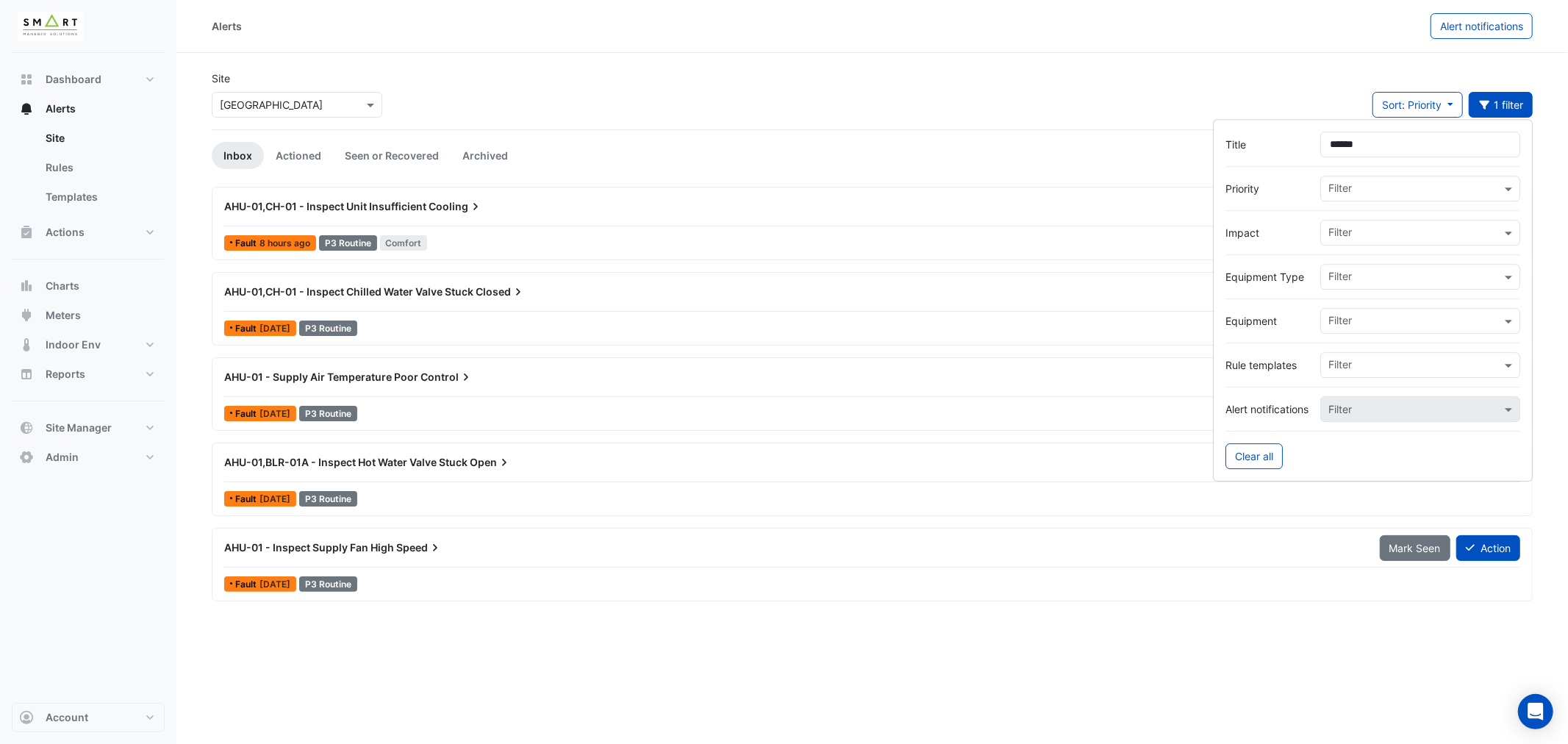
type input "******"
click at [832, 644] on div "Alerts Alert notifications Site Select a Site × Thames Tower Sort: Priority Pri…" at bounding box center [872, 372] width 1391 height 744
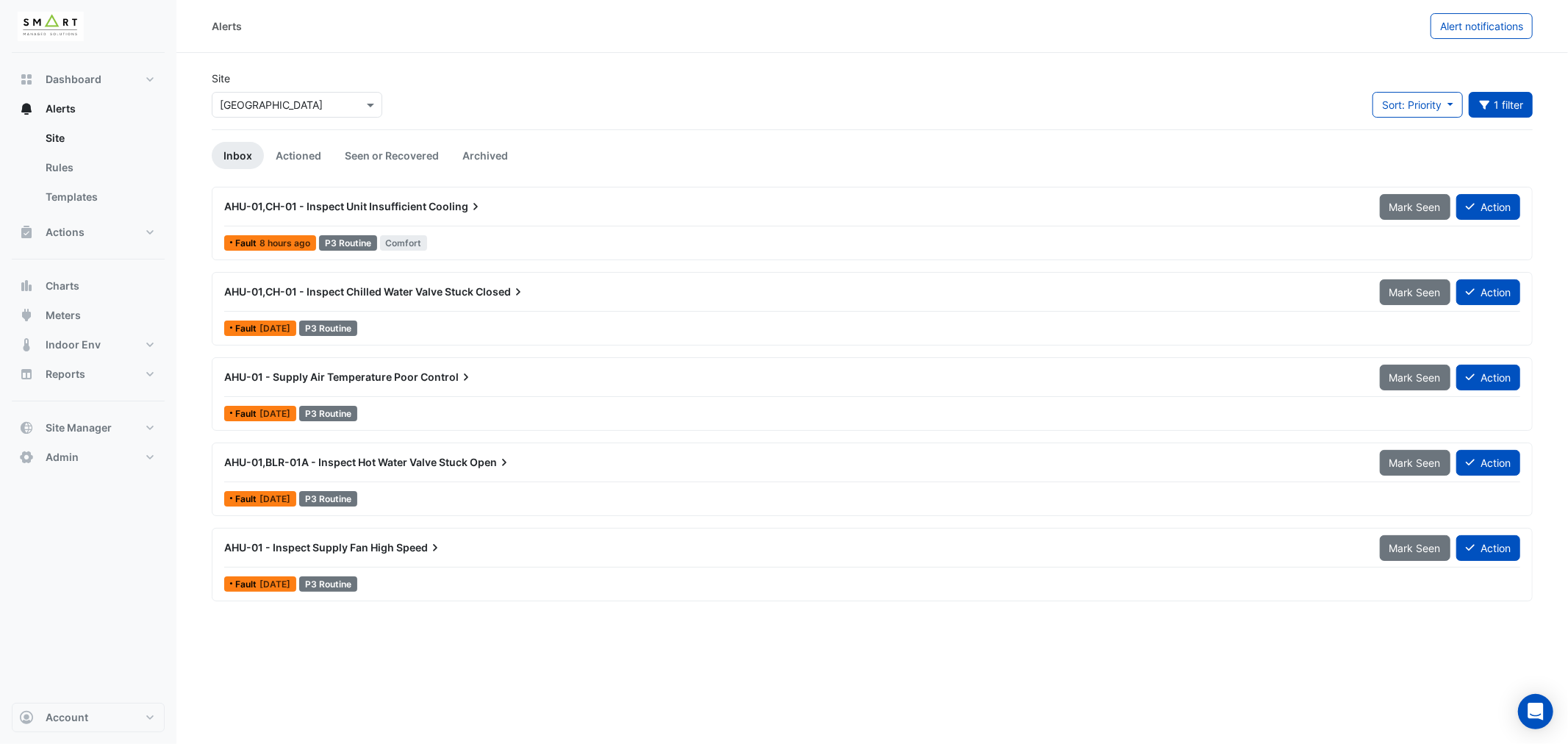
click at [450, 209] on span "Cooling" at bounding box center [456, 207] width 55 height 15
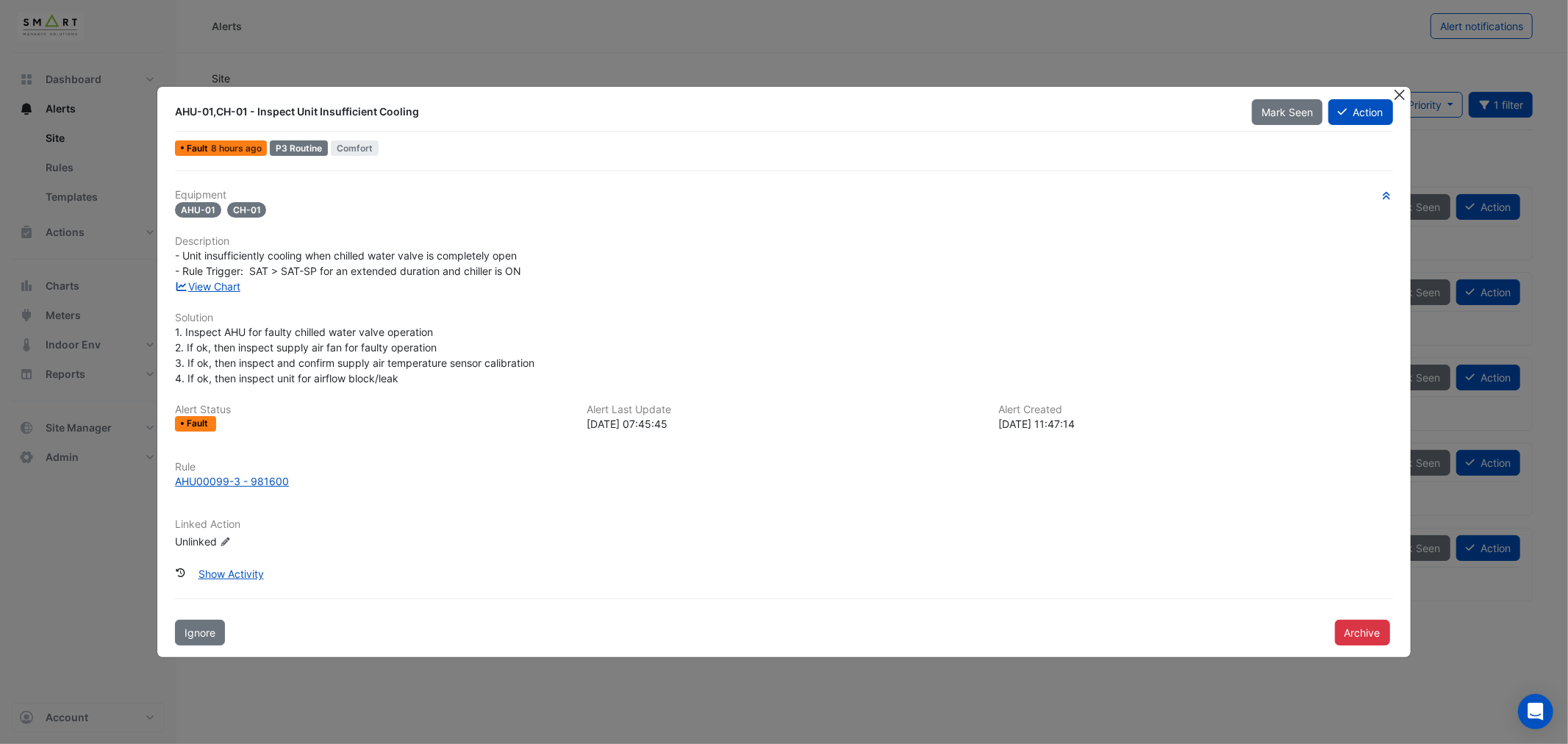
click at [1400, 91] on button "Close" at bounding box center [1400, 94] width 16 height 16
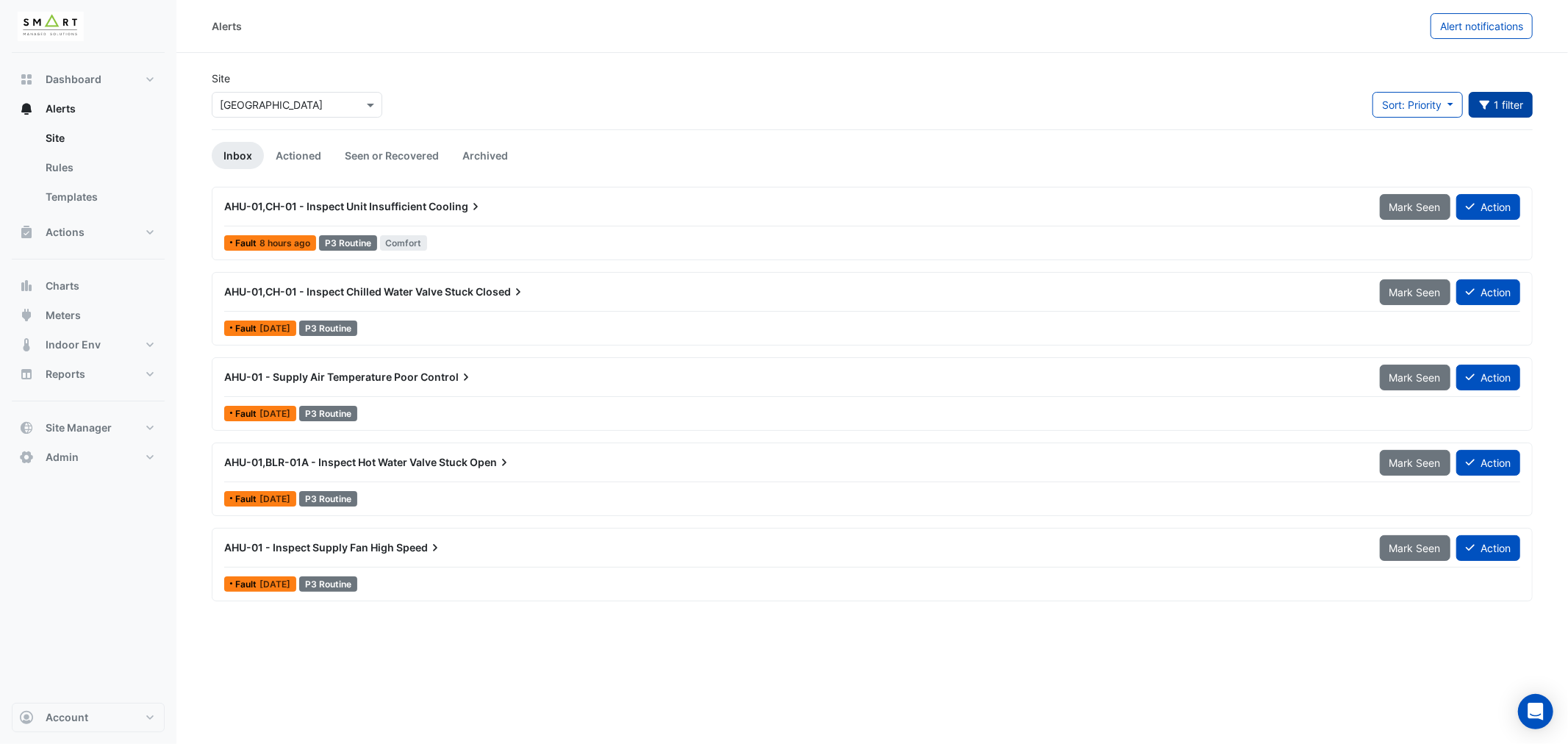
click at [1494, 105] on button "1 filter" at bounding box center [1501, 105] width 64 height 25
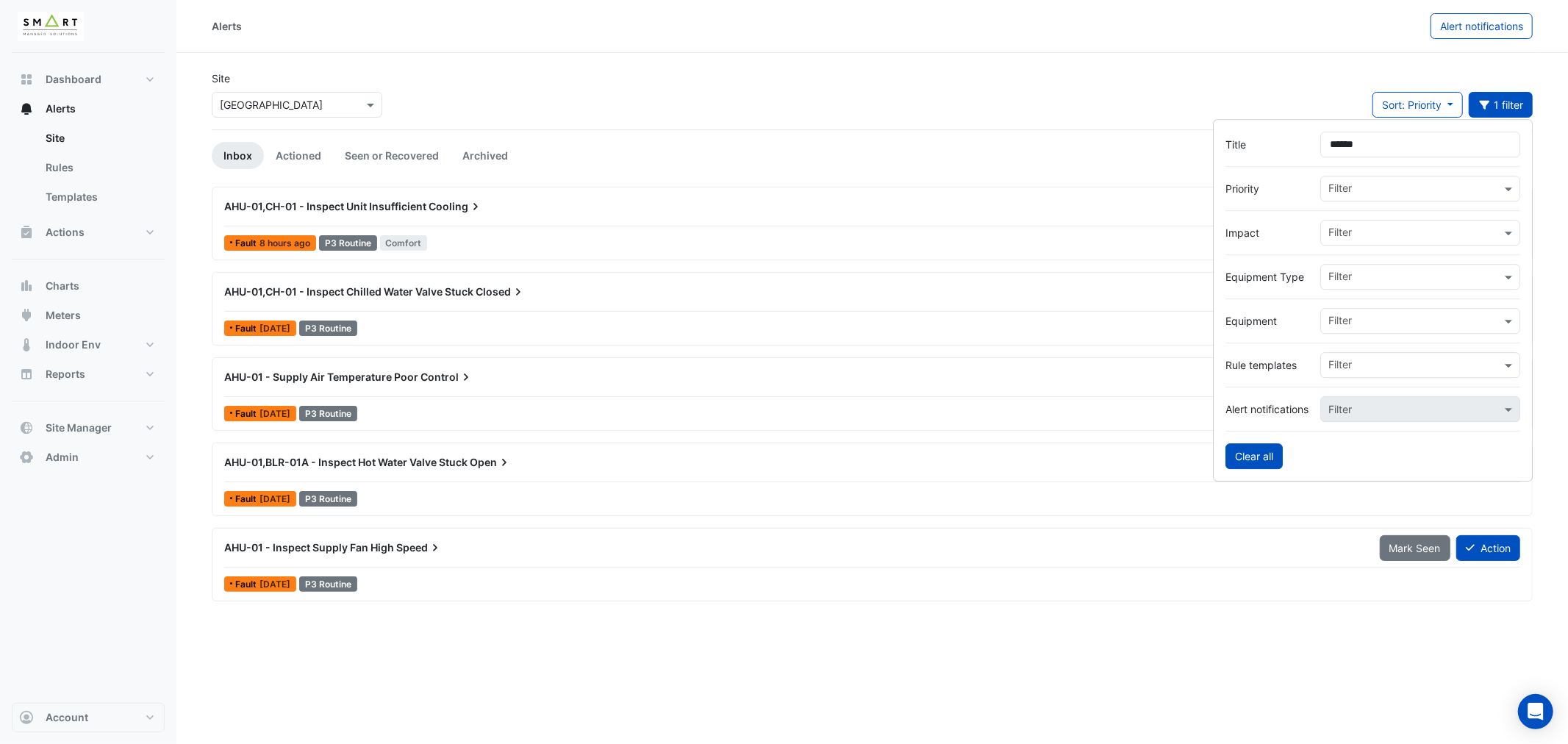
drag, startPoint x: 1257, startPoint y: 458, endPoint x: 1247, endPoint y: 448, distance: 14.1
click at [1248, 449] on button "Clear all" at bounding box center [1254, 456] width 58 height 25
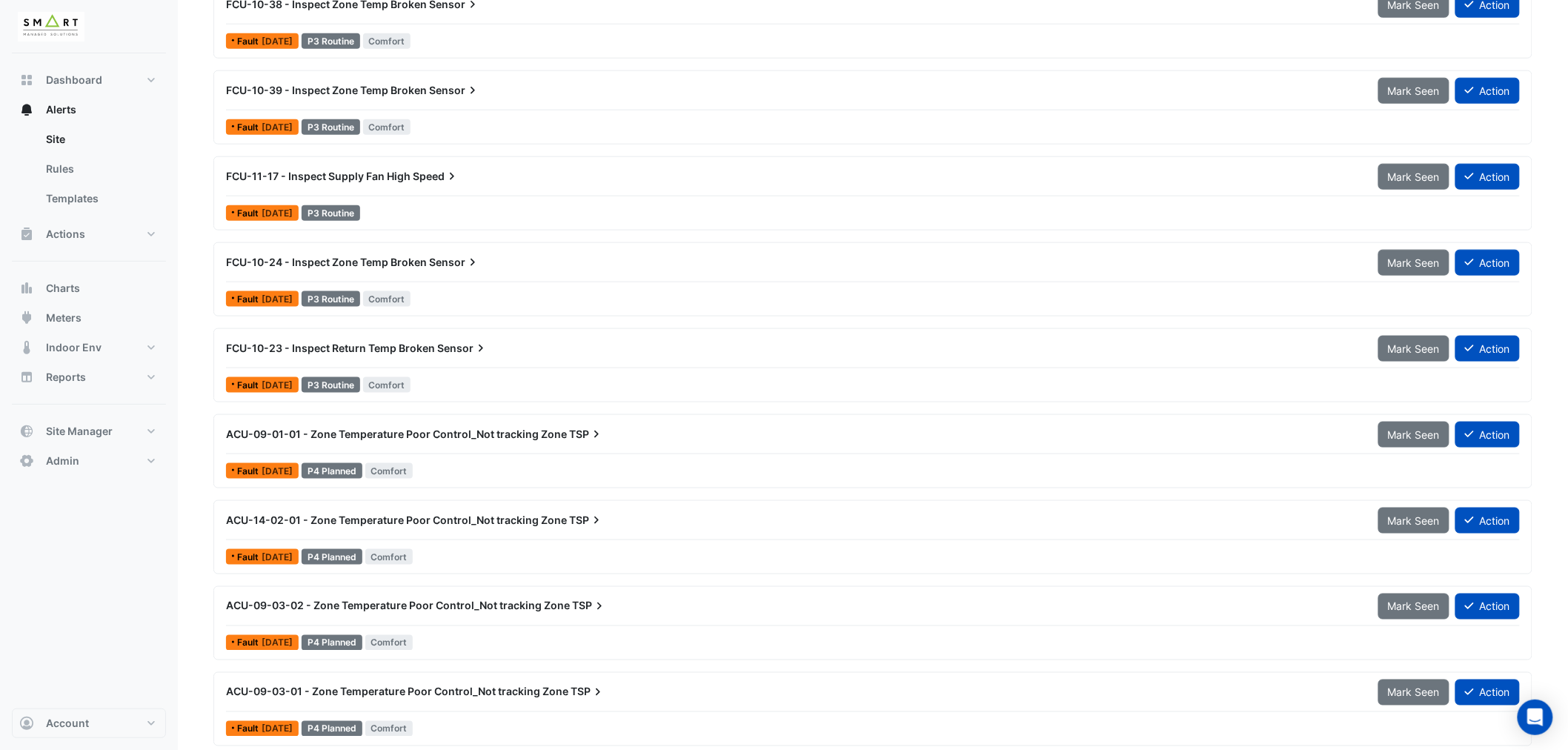
scroll to position [2980, 0]
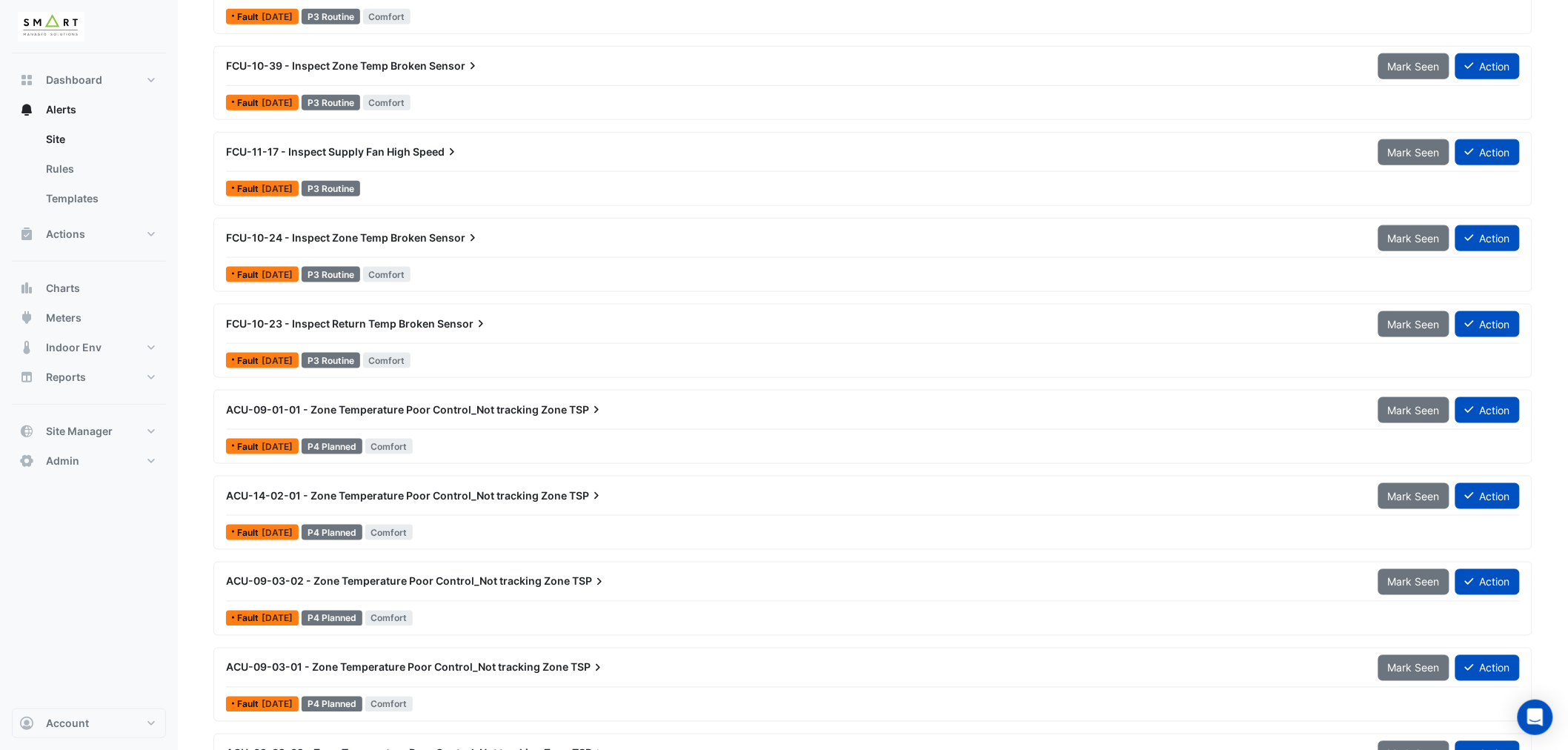
click at [443, 583] on span "ACU-09-03-02 - Zone Temperature Poor Control_Not tracking Zone" at bounding box center [398, 581] width 344 height 13
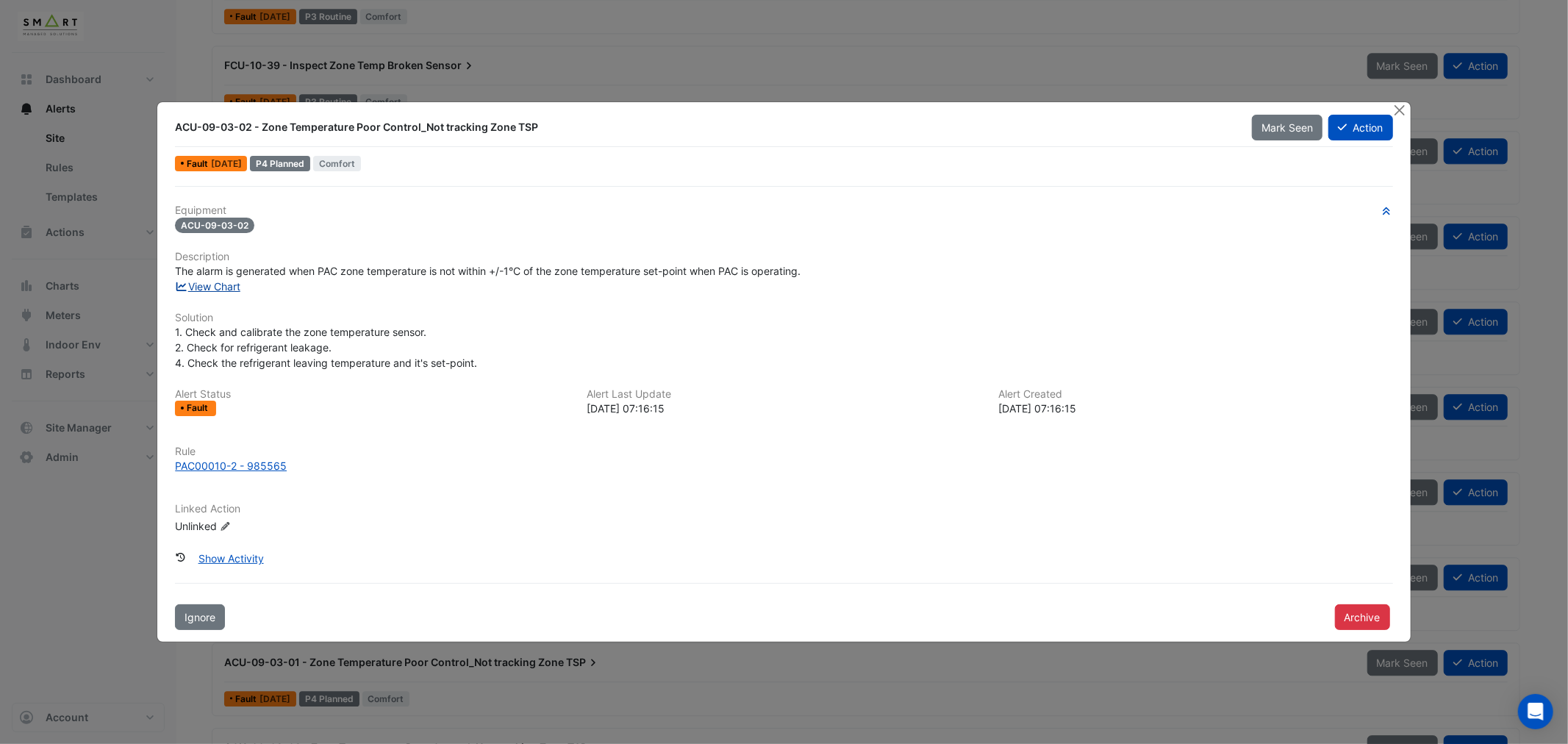
click at [221, 285] on link "View Chart" at bounding box center [207, 286] width 65 height 13
click at [1398, 106] on button "Close" at bounding box center [1400, 110] width 16 height 16
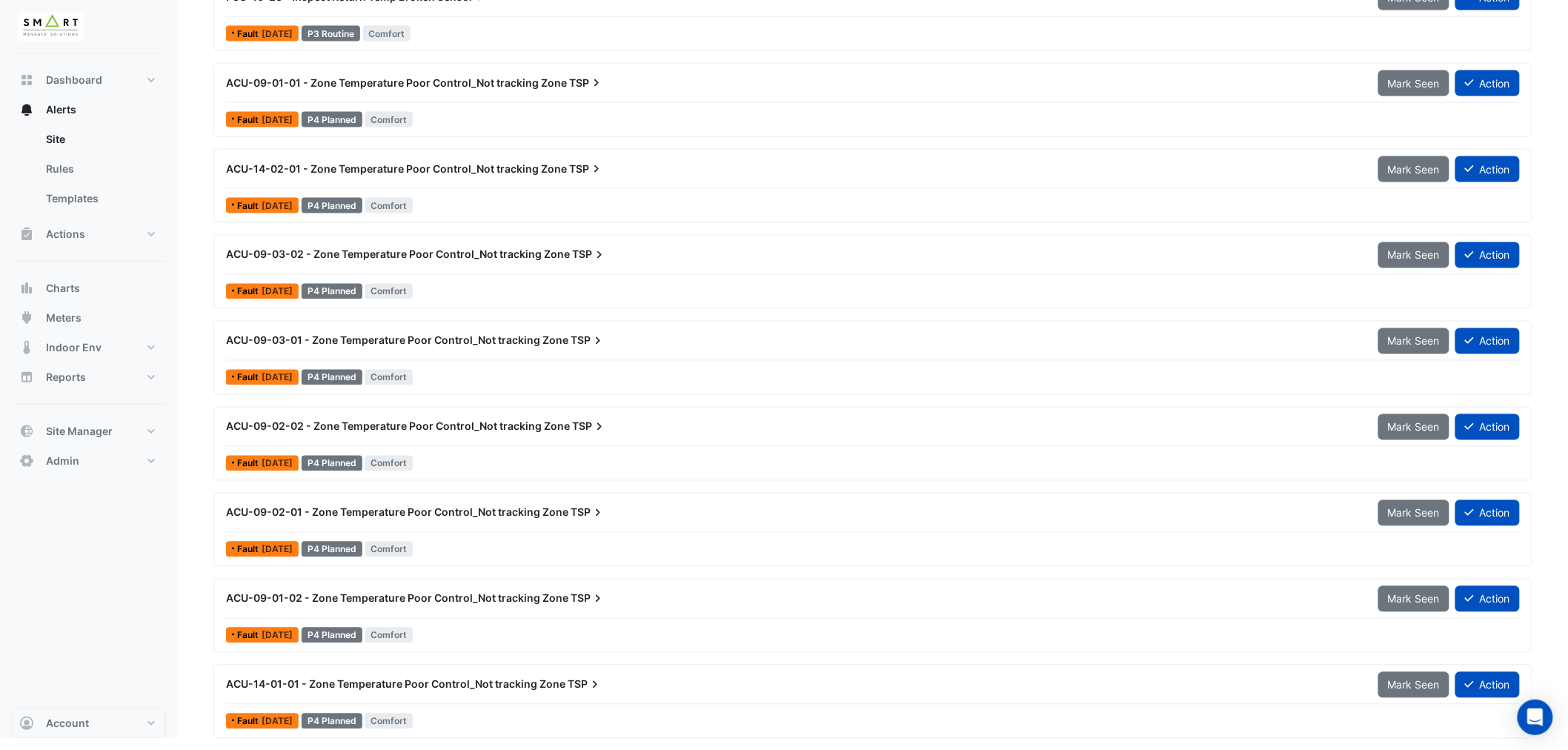
scroll to position [3309, 0]
click at [77, 317] on span "Meters" at bounding box center [63, 318] width 35 height 15
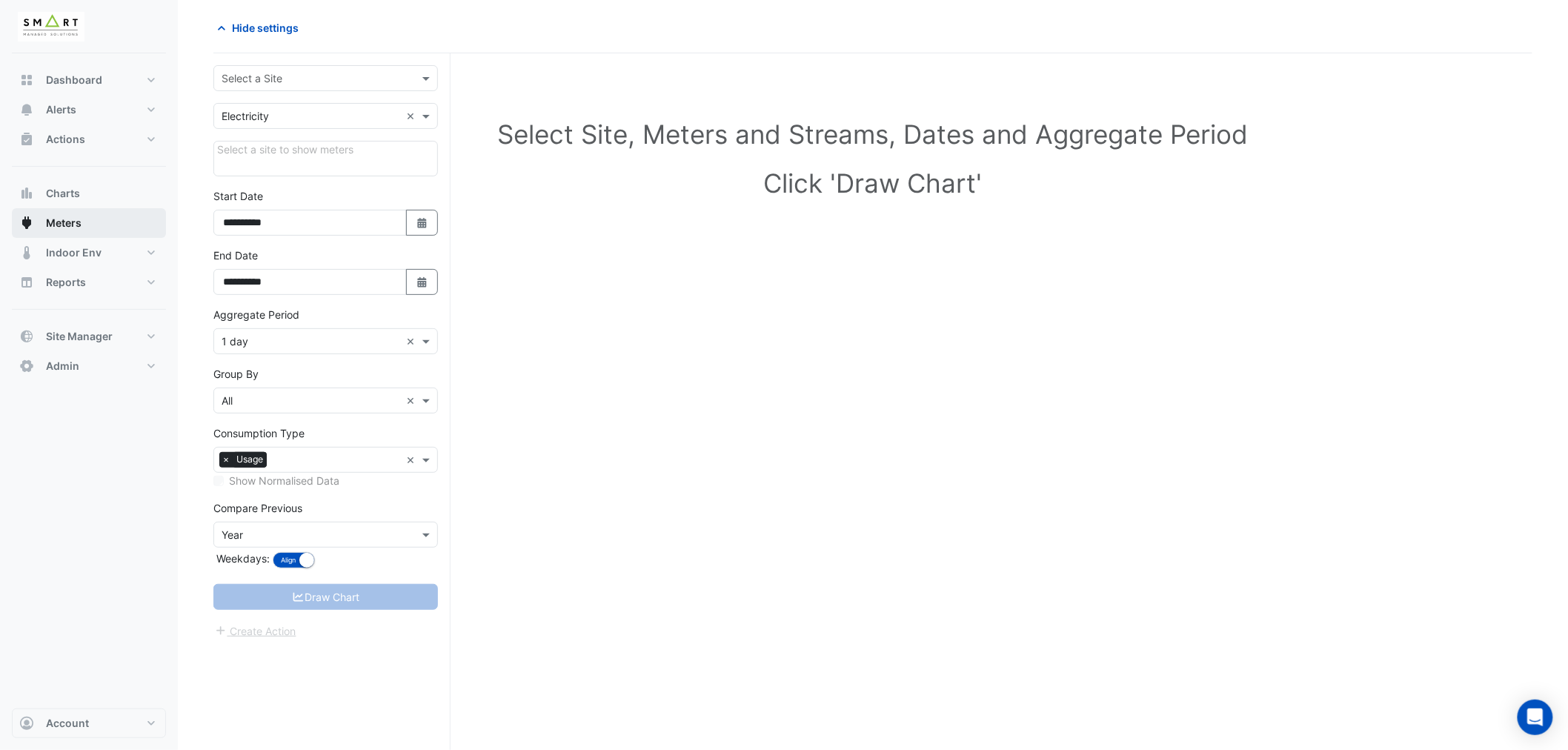
scroll to position [57, 0]
click at [349, 78] on input "text" at bounding box center [311, 78] width 179 height 16
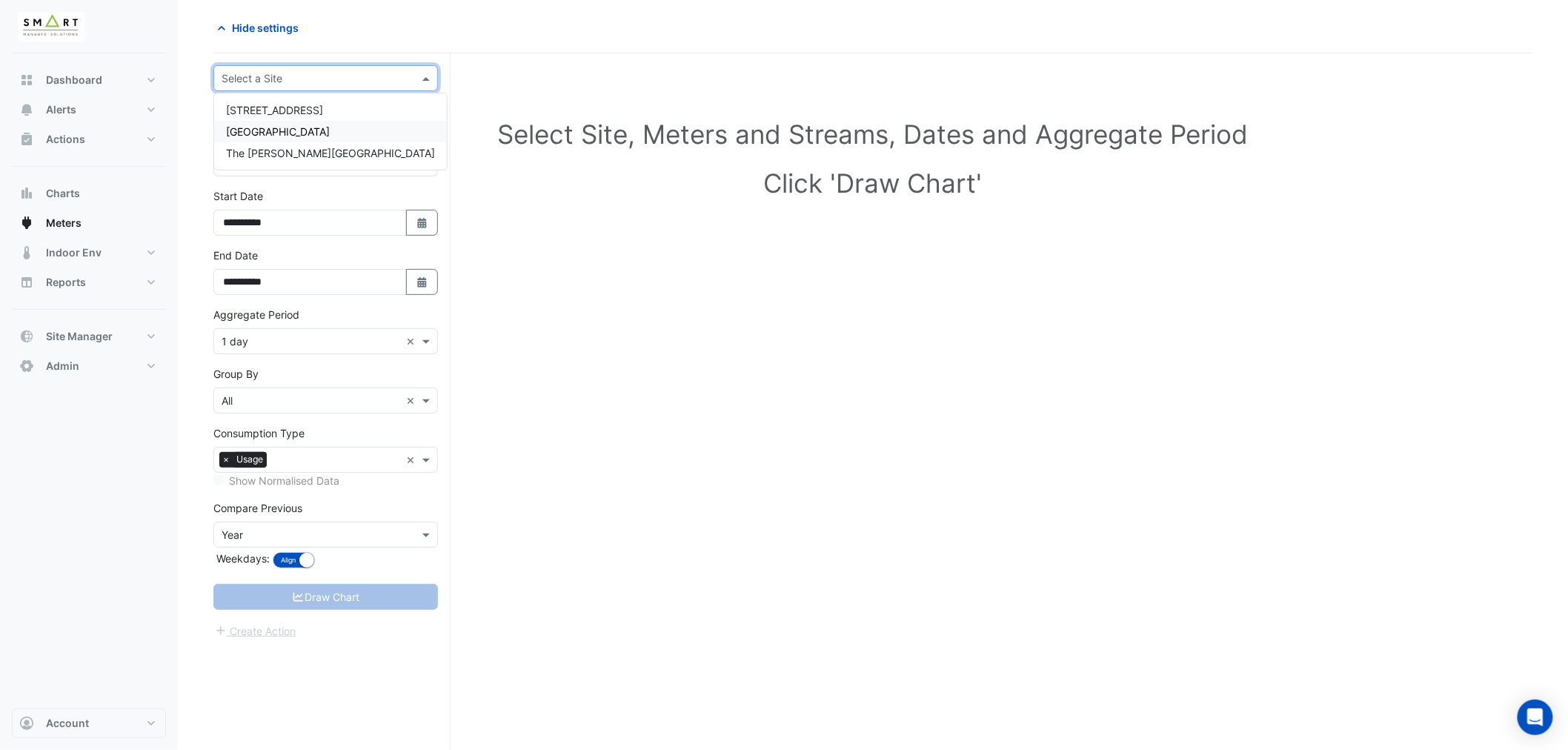
click at [287, 134] on span "[GEOGRAPHIC_DATA]" at bounding box center [278, 131] width 104 height 13
click at [404, 117] on div at bounding box center [326, 115] width 223 height 17
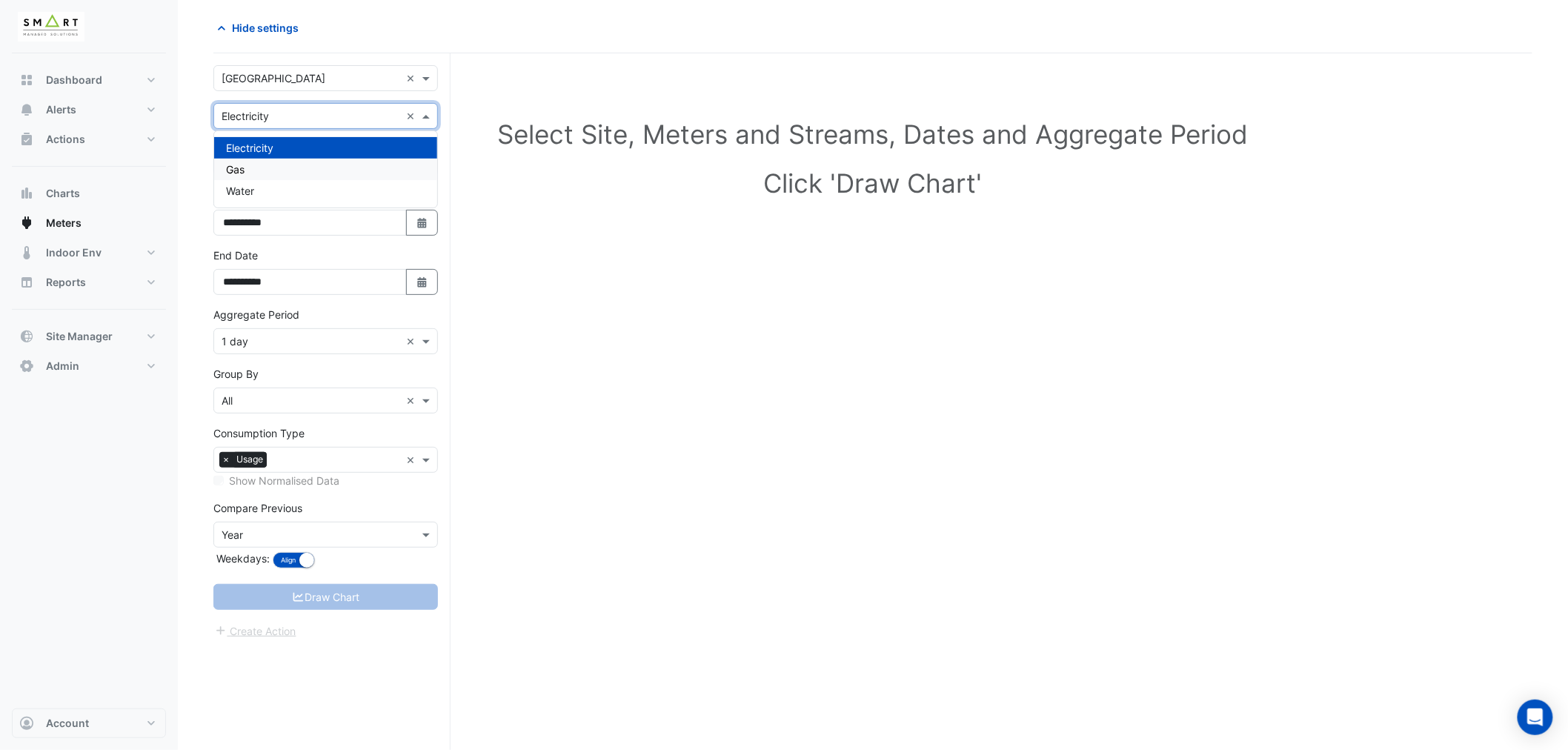
click at [289, 169] on div "Gas" at bounding box center [326, 169] width 223 height 21
click at [345, 113] on input "text" at bounding box center [311, 116] width 179 height 16
click at [263, 195] on div "Water" at bounding box center [326, 191] width 223 height 21
click at [270, 634] on app-escalated-ticket-create-button "Create Action" at bounding box center [255, 629] width 84 height 13
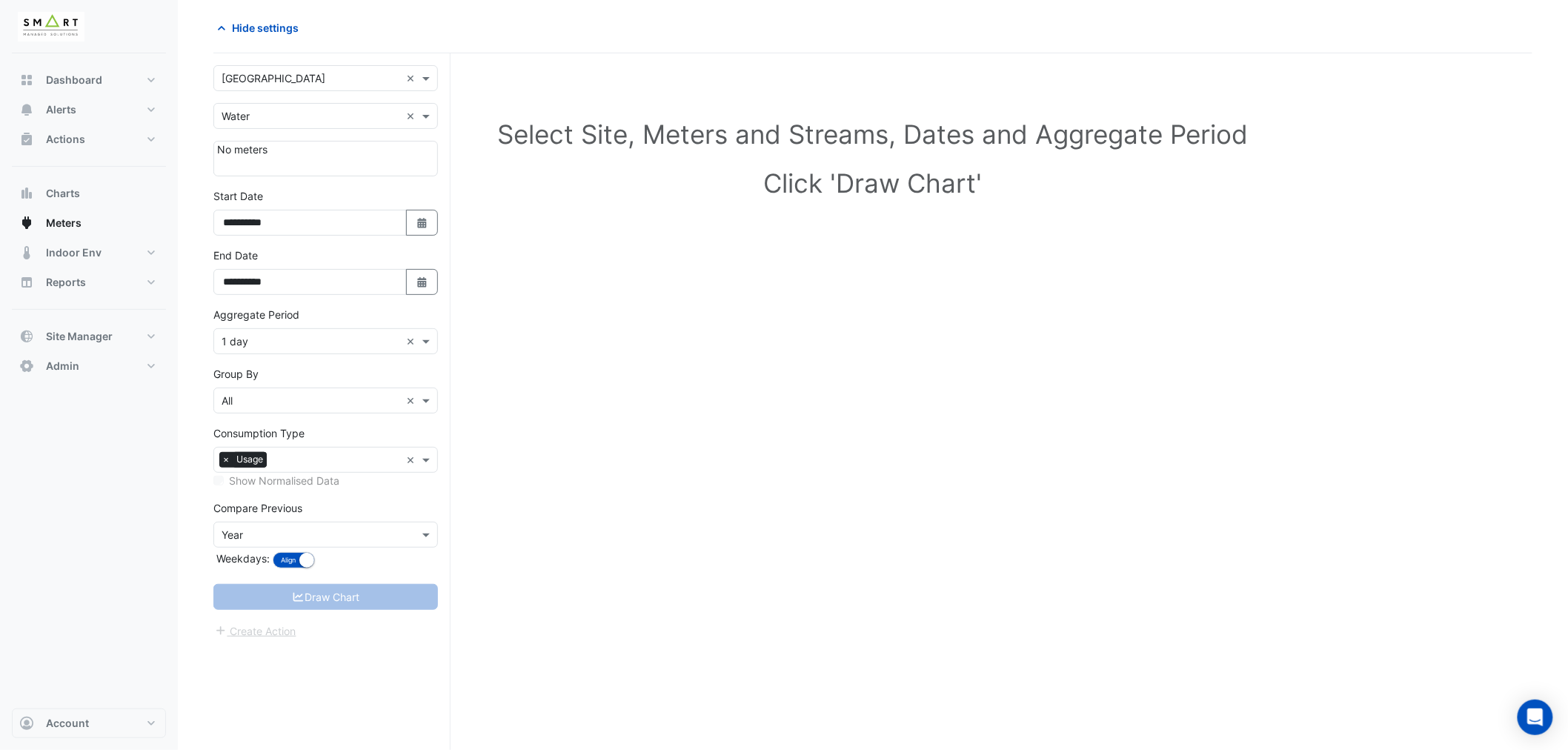
click at [280, 635] on app-escalated-ticket-create-button "Create Action" at bounding box center [255, 629] width 84 height 13
click at [426, 111] on span at bounding box center [428, 115] width 19 height 16
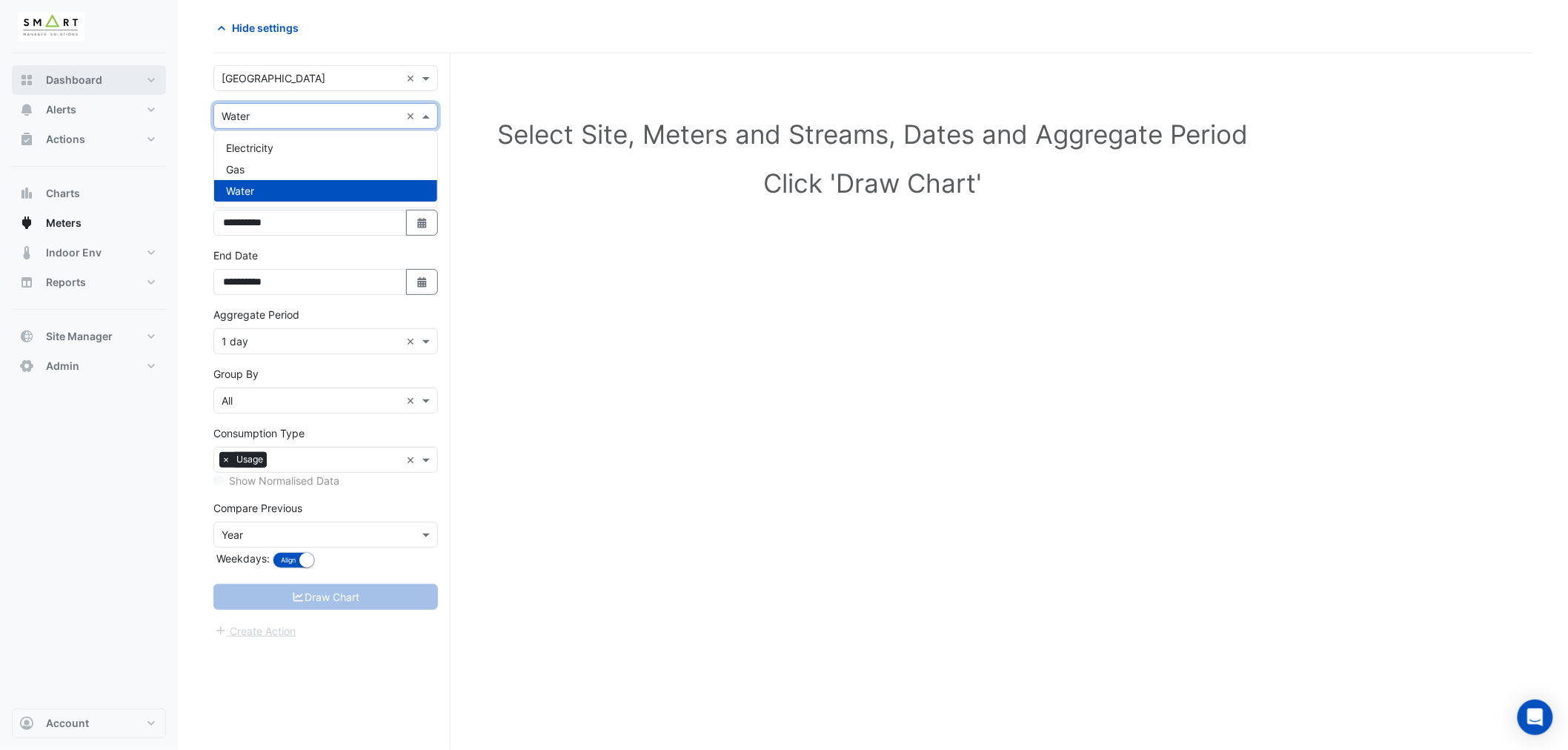
click at [75, 69] on button "Dashboard" at bounding box center [89, 79] width 154 height 29
select select "***"
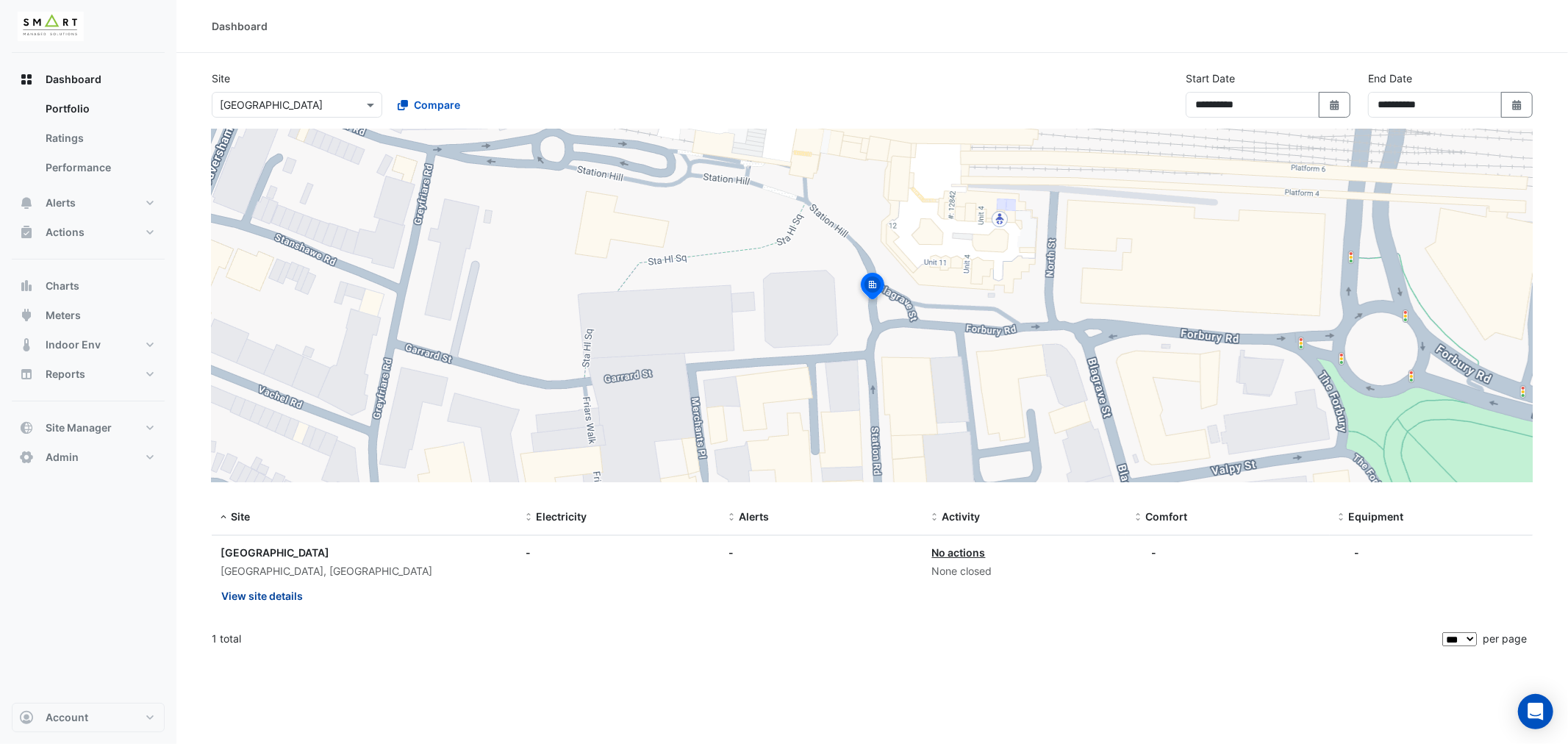
click at [255, 600] on button "View site details" at bounding box center [262, 596] width 83 height 25
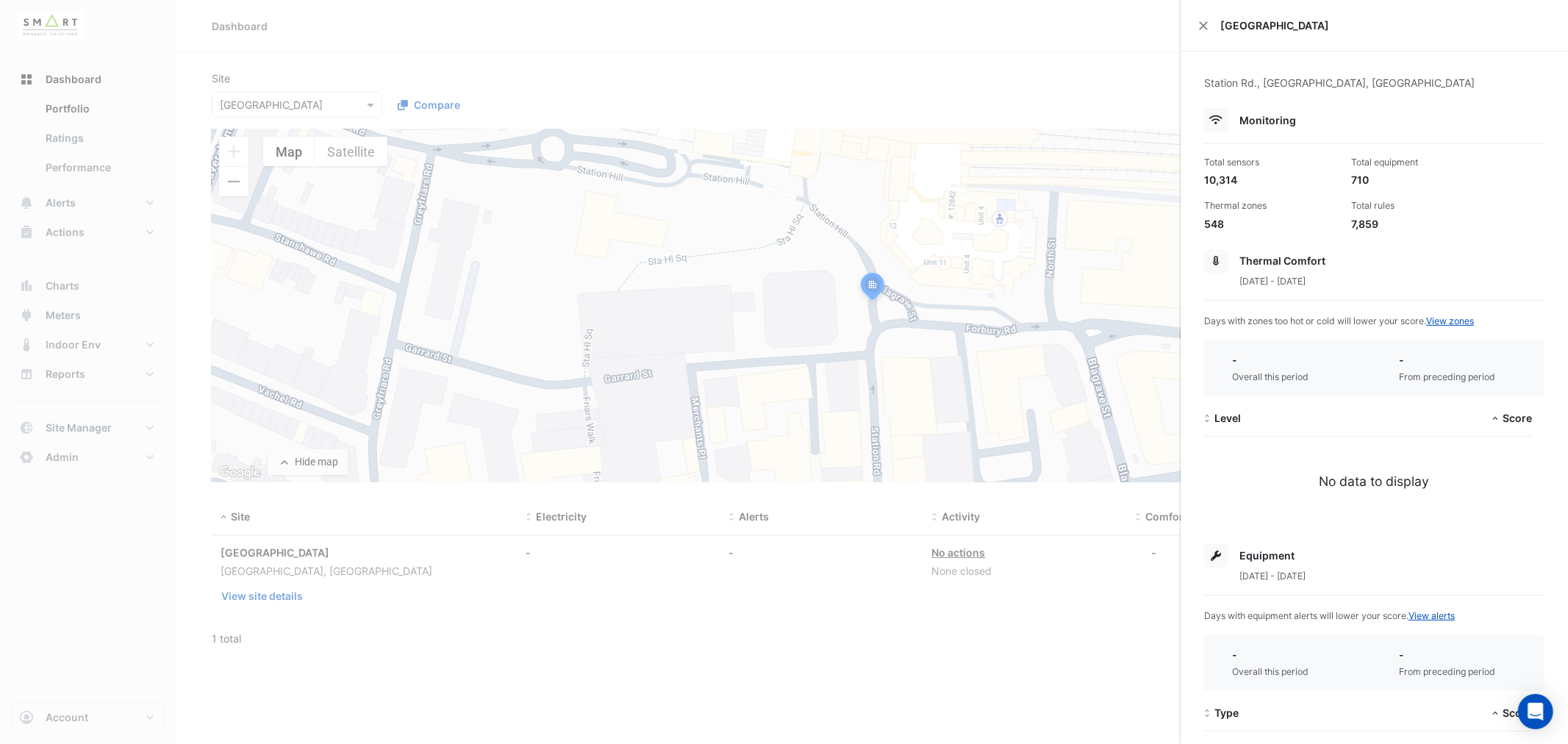
drag, startPoint x: 1056, startPoint y: 689, endPoint x: 1066, endPoint y: 675, distance: 17.2
click at [1056, 689] on ngb-offcanvas-backdrop at bounding box center [784, 372] width 1568 height 744
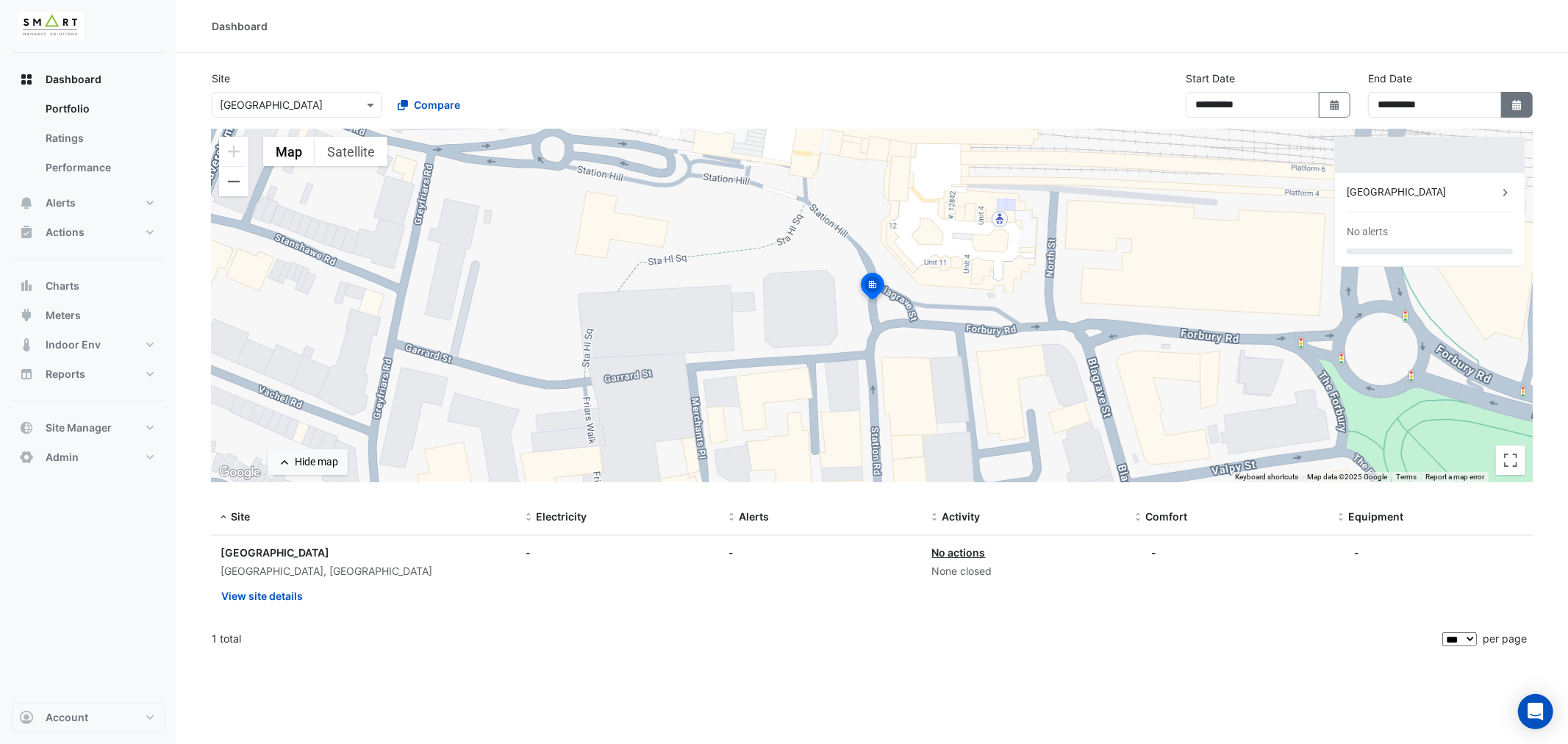
click at [1526, 106] on button "Select Date" at bounding box center [1517, 105] width 32 height 25
click at [1515, 129] on div at bounding box center [1504, 134] width 29 height 23
click at [1512, 131] on button "Next month" at bounding box center [1505, 134] width 18 height 23
select select "*"
click at [1504, 277] on div "31" at bounding box center [1504, 276] width 23 height 23
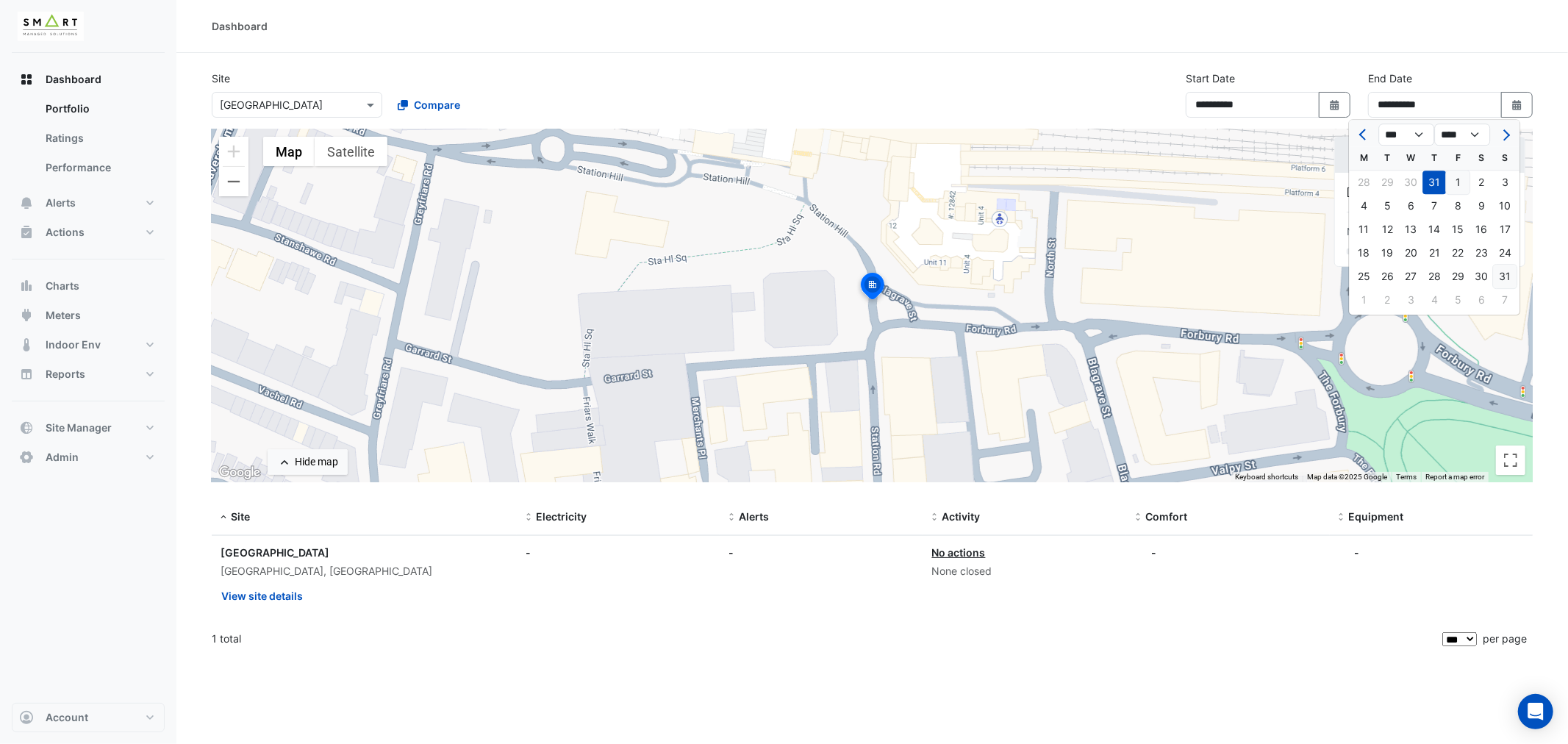
type input "**********"
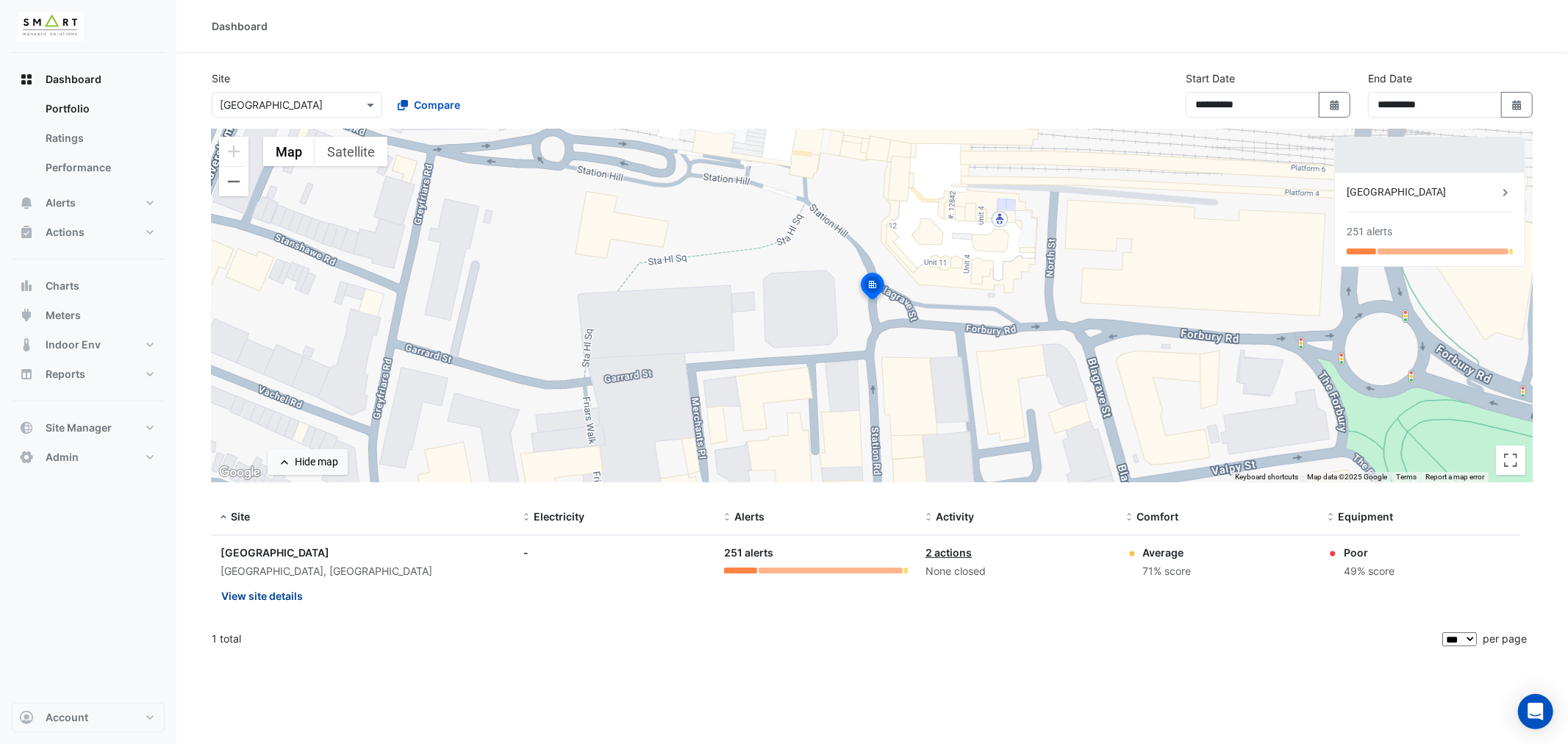
click at [276, 589] on button "View site details" at bounding box center [262, 596] width 83 height 25
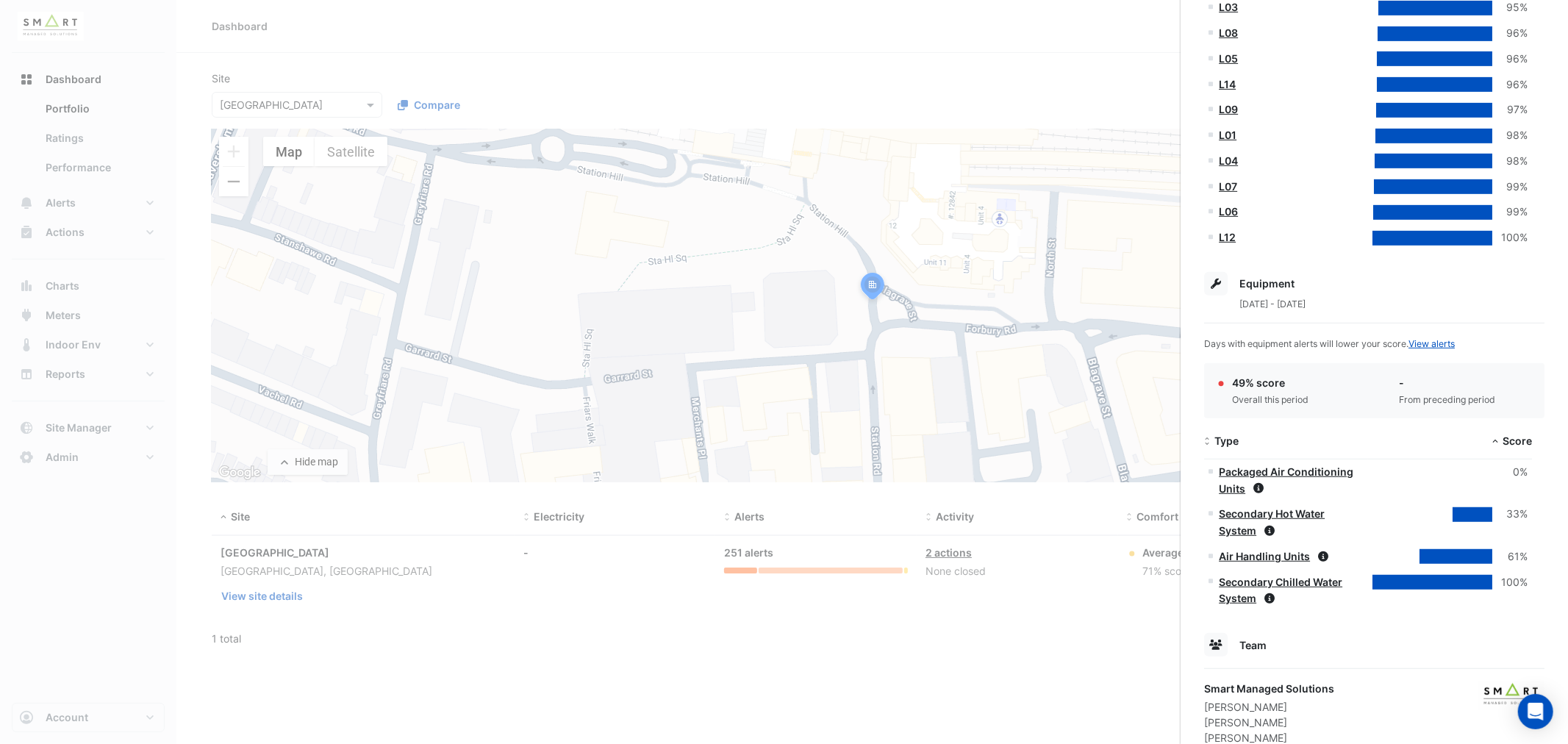
scroll to position [546, 0]
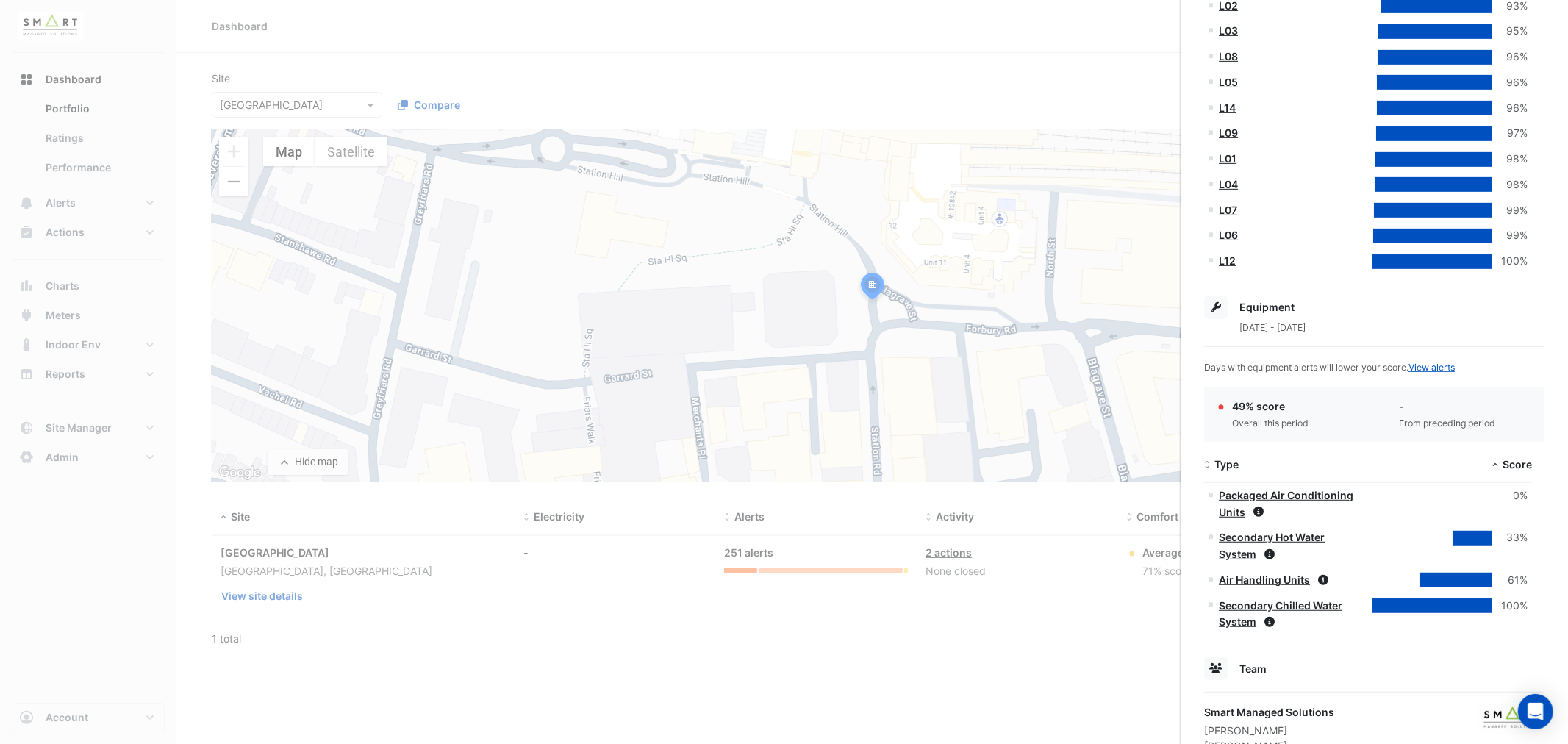
click at [1531, 682] on app-site-details "Station Rd., Reading, England Monitoring Total sensors 10,314 Total equipment 7…" at bounding box center [1374, 156] width 341 height 1255
click at [1532, 719] on div "Open Intercom Messenger" at bounding box center [1536, 712] width 39 height 39
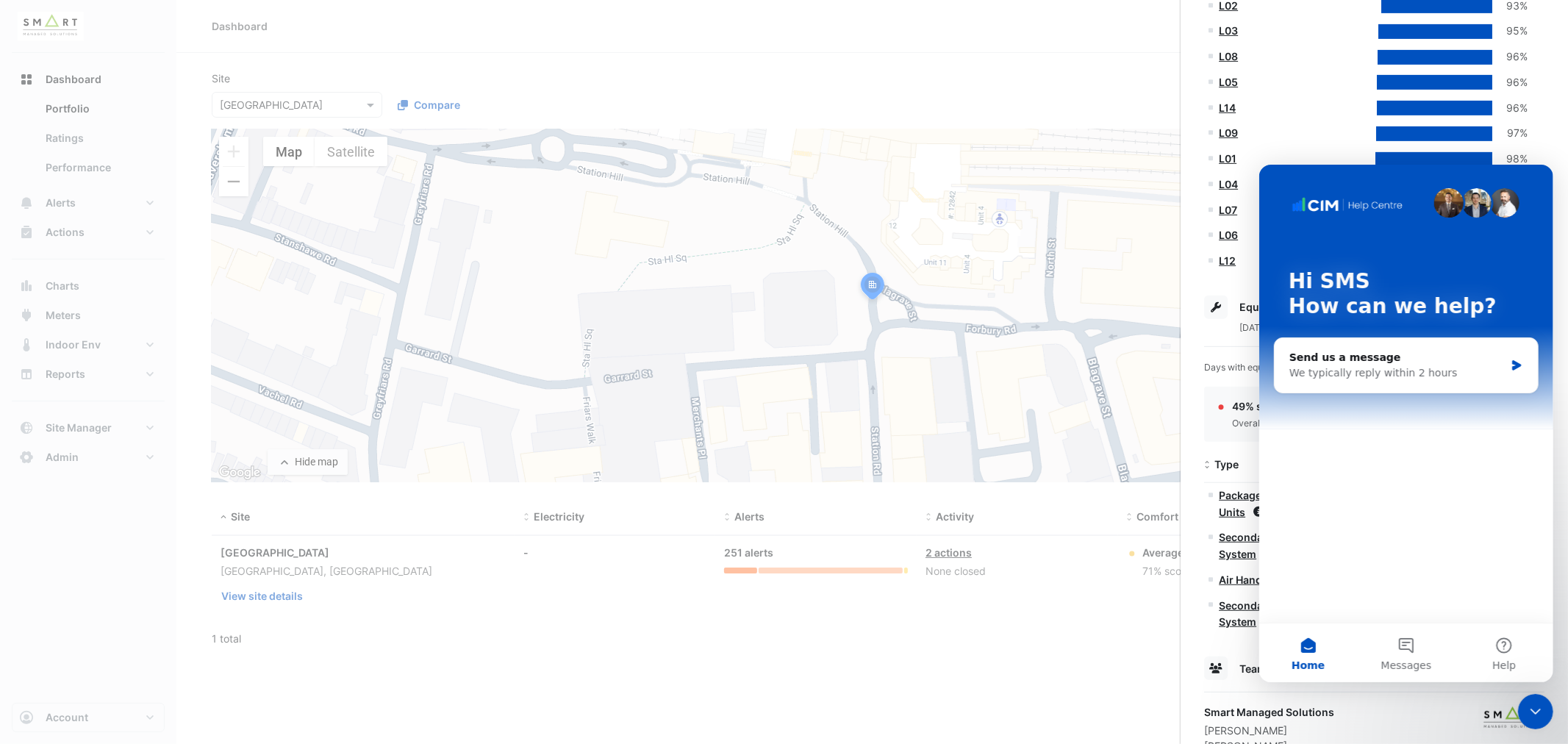
scroll to position [0, 0]
click at [1415, 359] on div "Send us a message" at bounding box center [1397, 357] width 216 height 16
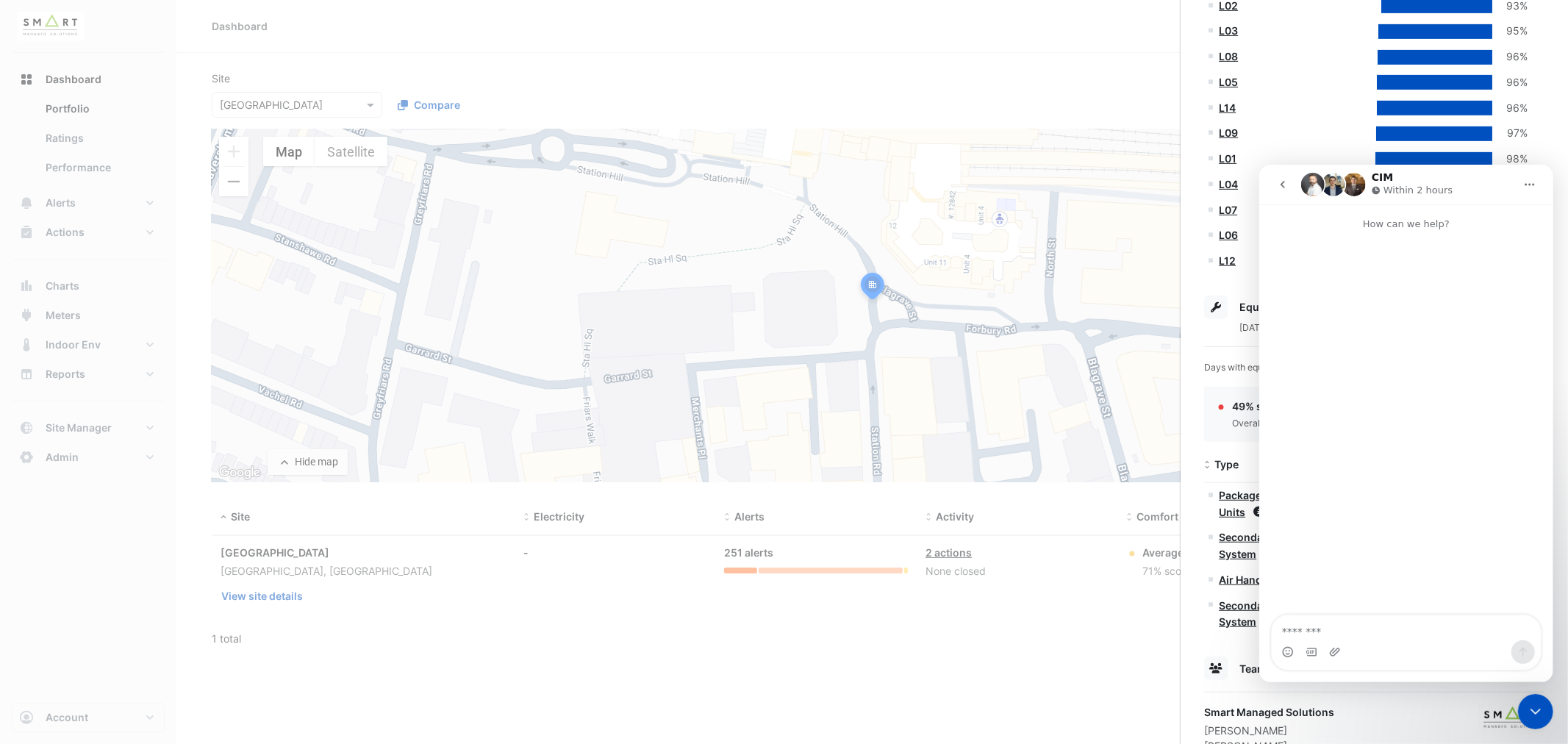
click at [1338, 637] on textarea "Message…" at bounding box center [1405, 626] width 269 height 25
drag, startPoint x: 1364, startPoint y: 392, endPoint x: 1367, endPoint y: 385, distance: 7.6
click at [1365, 389] on div "Intercom messenger" at bounding box center [1406, 423] width 294 height 385
click at [1418, 225] on p "How can we help?" at bounding box center [1406, 217] width 294 height 27
click at [1544, 710] on div "Close Intercom Messenger" at bounding box center [1534, 710] width 35 height 35
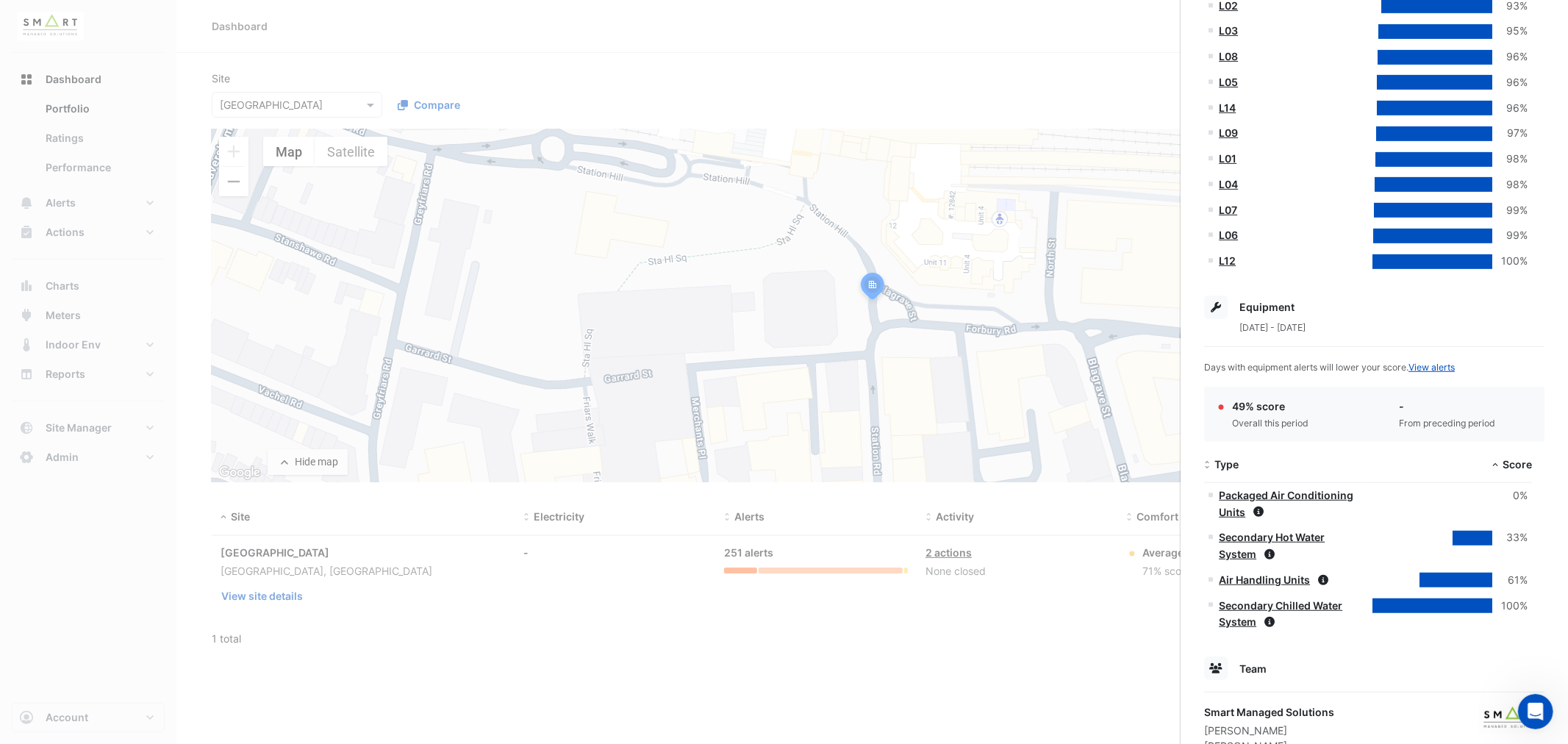
click at [1534, 708] on icon "Open Intercom Messenger" at bounding box center [1535, 711] width 24 height 24
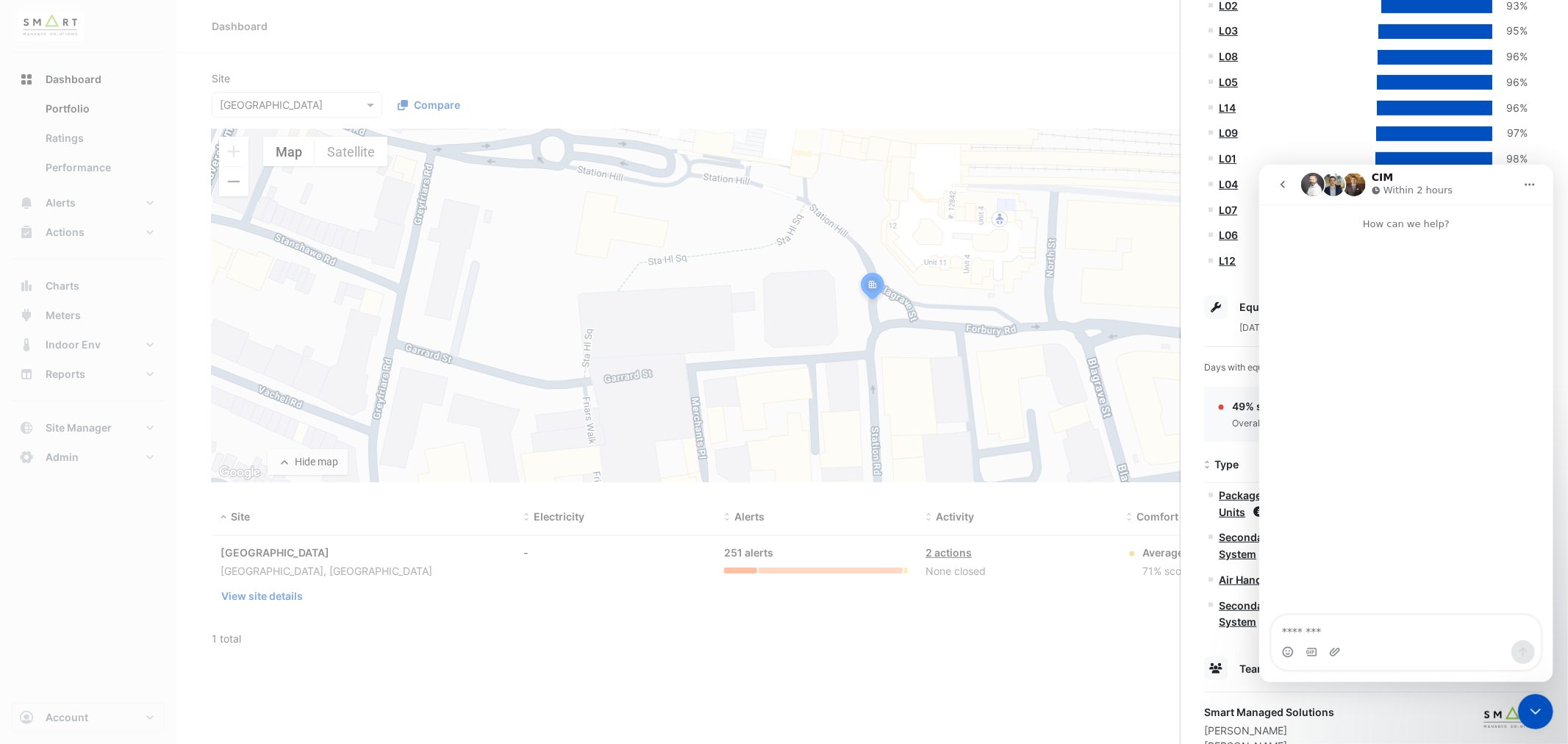
click at [1541, 186] on button "Home" at bounding box center [1528, 183] width 28 height 28
click at [1225, 329] on div "1 May 2025 - 31 Aug 2025" at bounding box center [1374, 326] width 341 height 16
click at [1201, 649] on div "Station Rd., Reading, England Monitoring Total sensors 10,314 Total equipment 7…" at bounding box center [1374, 165] width 388 height 1320
drag, startPoint x: 1536, startPoint y: 708, endPoint x: 1525, endPoint y: 709, distance: 11.0
click at [1533, 709] on icon "Close Intercom Messenger" at bounding box center [1535, 711] width 18 height 18
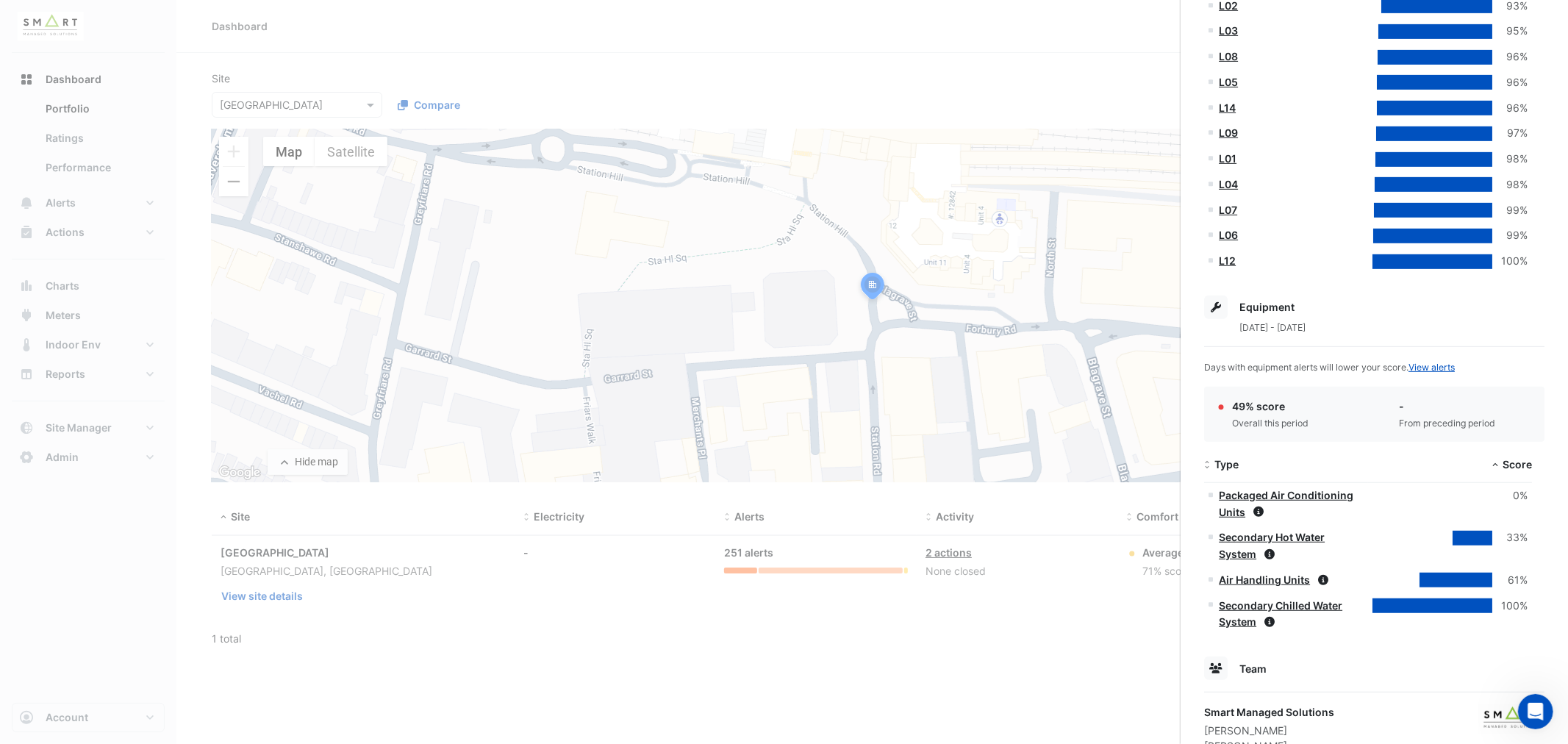
click at [1084, 656] on ngb-offcanvas-backdrop at bounding box center [784, 372] width 1568 height 744
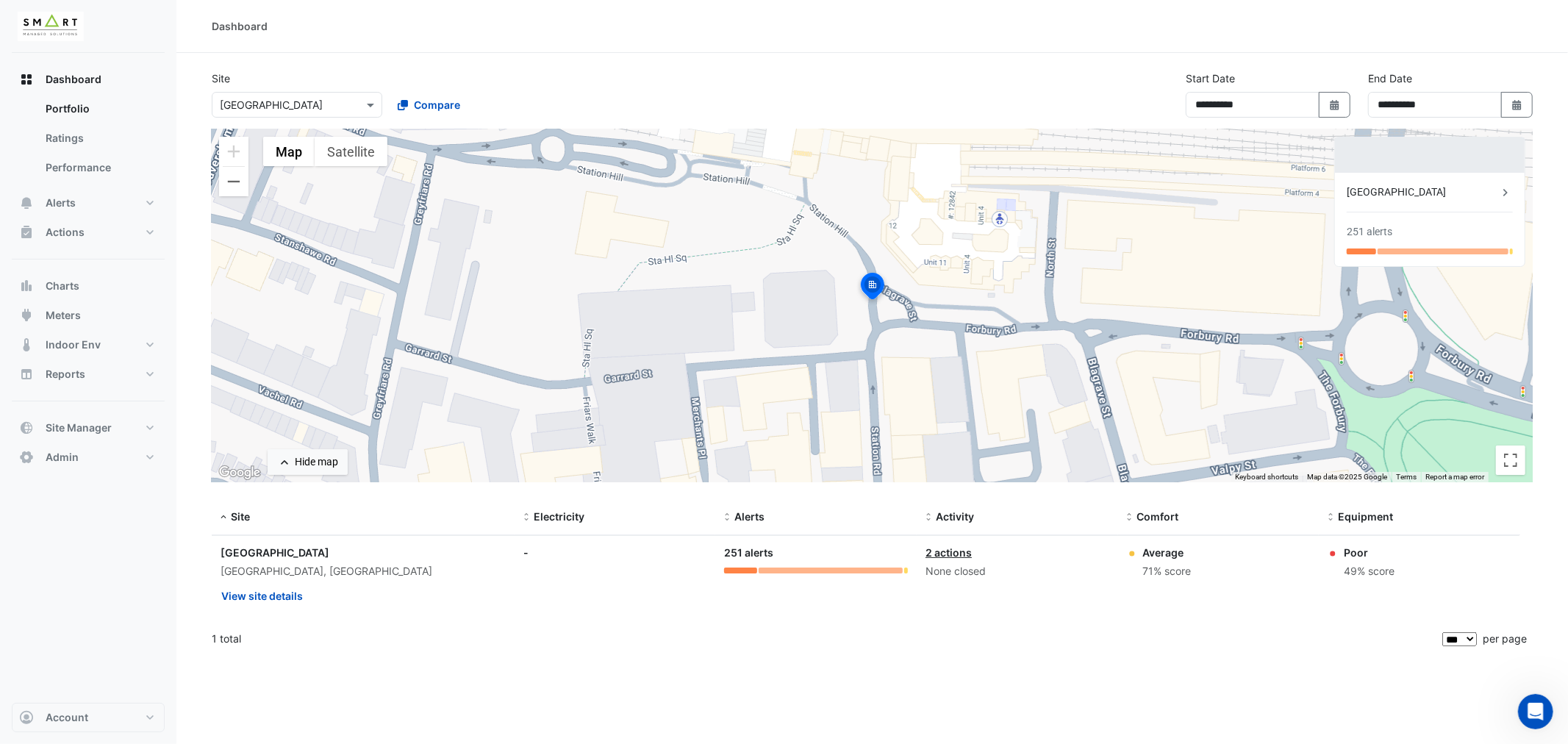
click at [337, 100] on body "**********" at bounding box center [784, 372] width 1568 height 744
click at [475, 81] on div "Site Select a Site × Thames Tower Compare" at bounding box center [385, 94] width 364 height 47
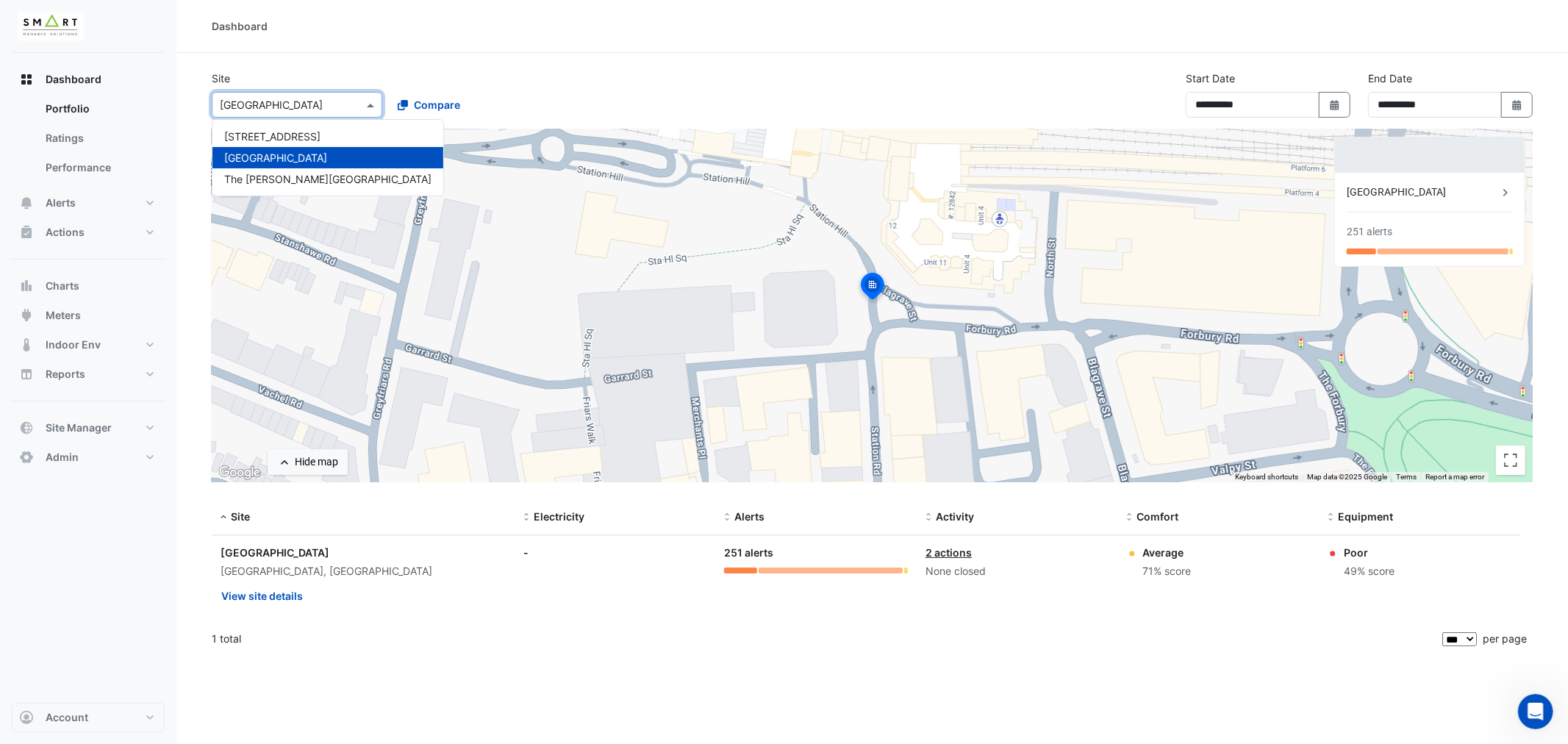
click at [321, 108] on input "text" at bounding box center [282, 106] width 125 height 16
click at [305, 140] on span "12 Hammersmith Grove" at bounding box center [272, 136] width 97 height 13
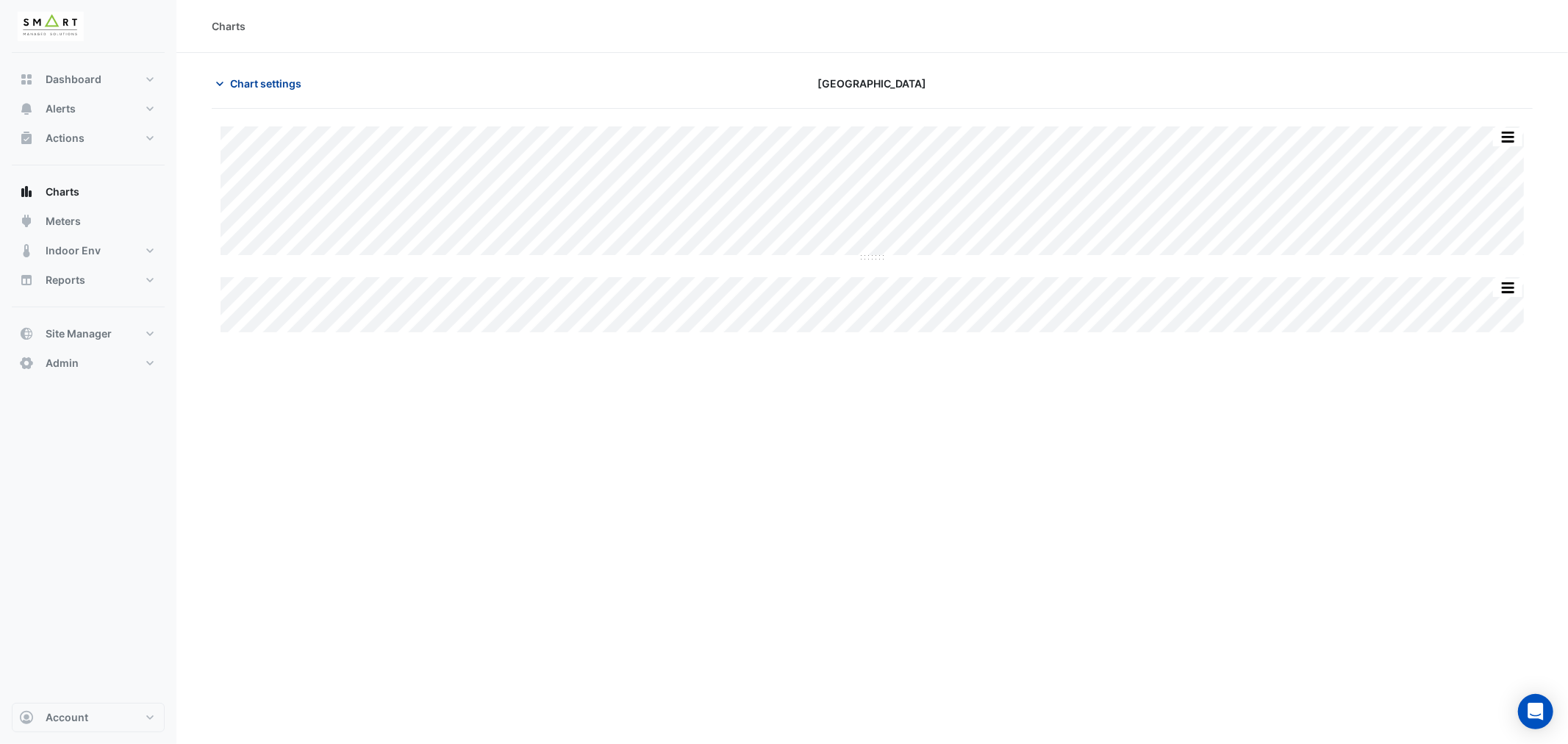
click at [278, 81] on span "Chart settings" at bounding box center [265, 83] width 71 height 16
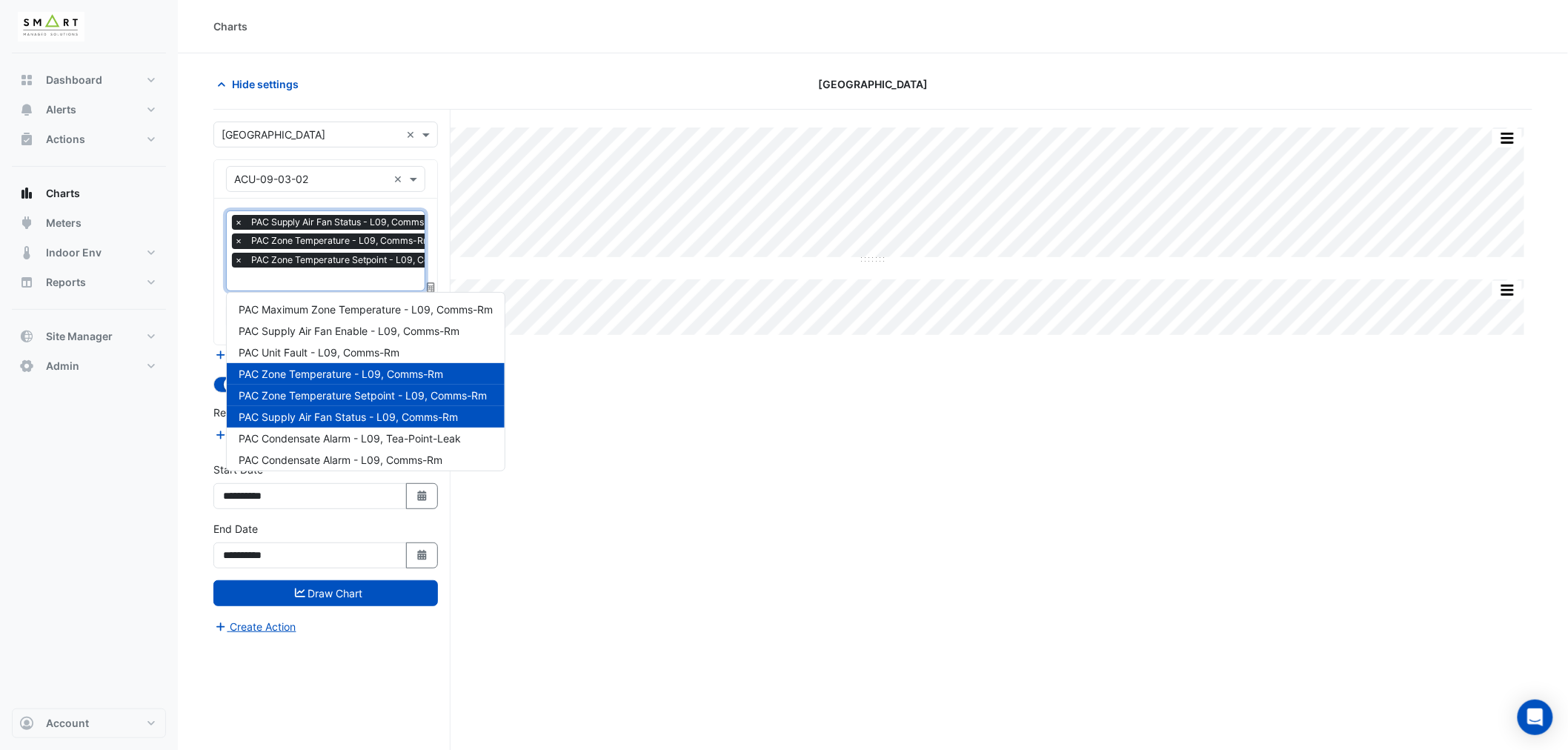
scroll to position [0, 8]
click at [345, 281] on input "text" at bounding box center [348, 280] width 241 height 16
click at [346, 305] on span "PAC Maximum Zone Temperature - L09, Comms-Rm" at bounding box center [365, 309] width 254 height 13
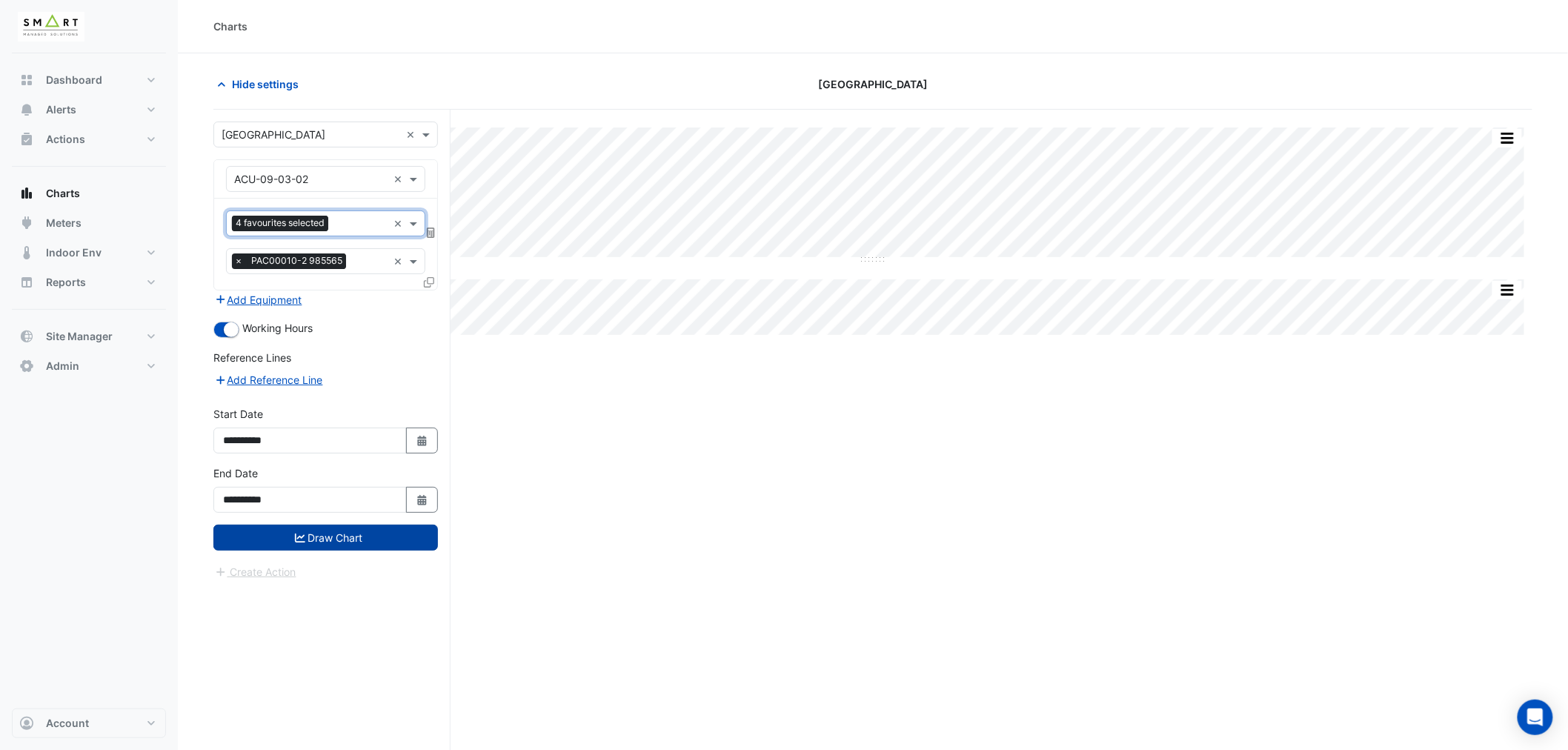
click at [353, 539] on button "Draw Chart" at bounding box center [326, 537] width 225 height 26
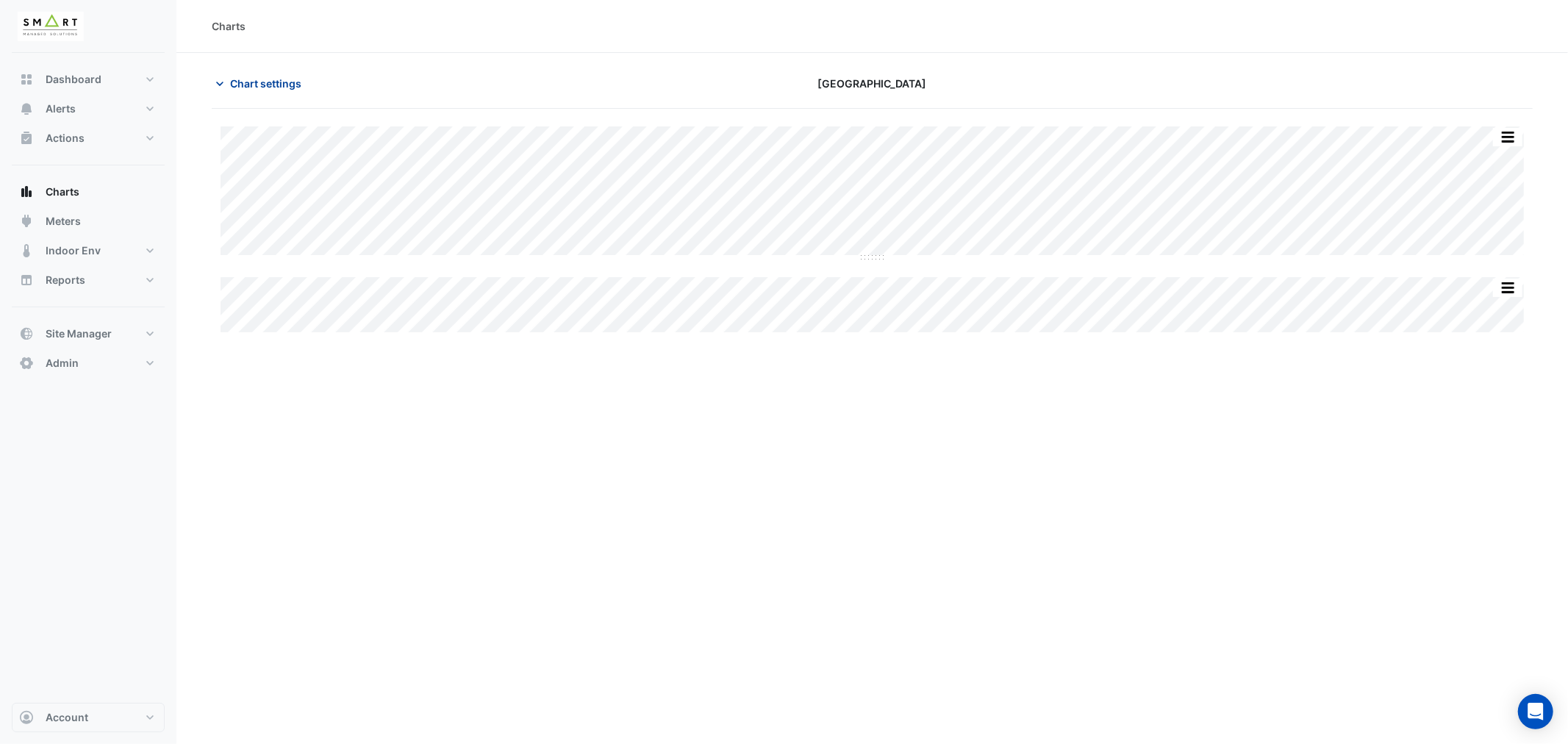
click at [254, 79] on span "Chart settings" at bounding box center [265, 83] width 71 height 16
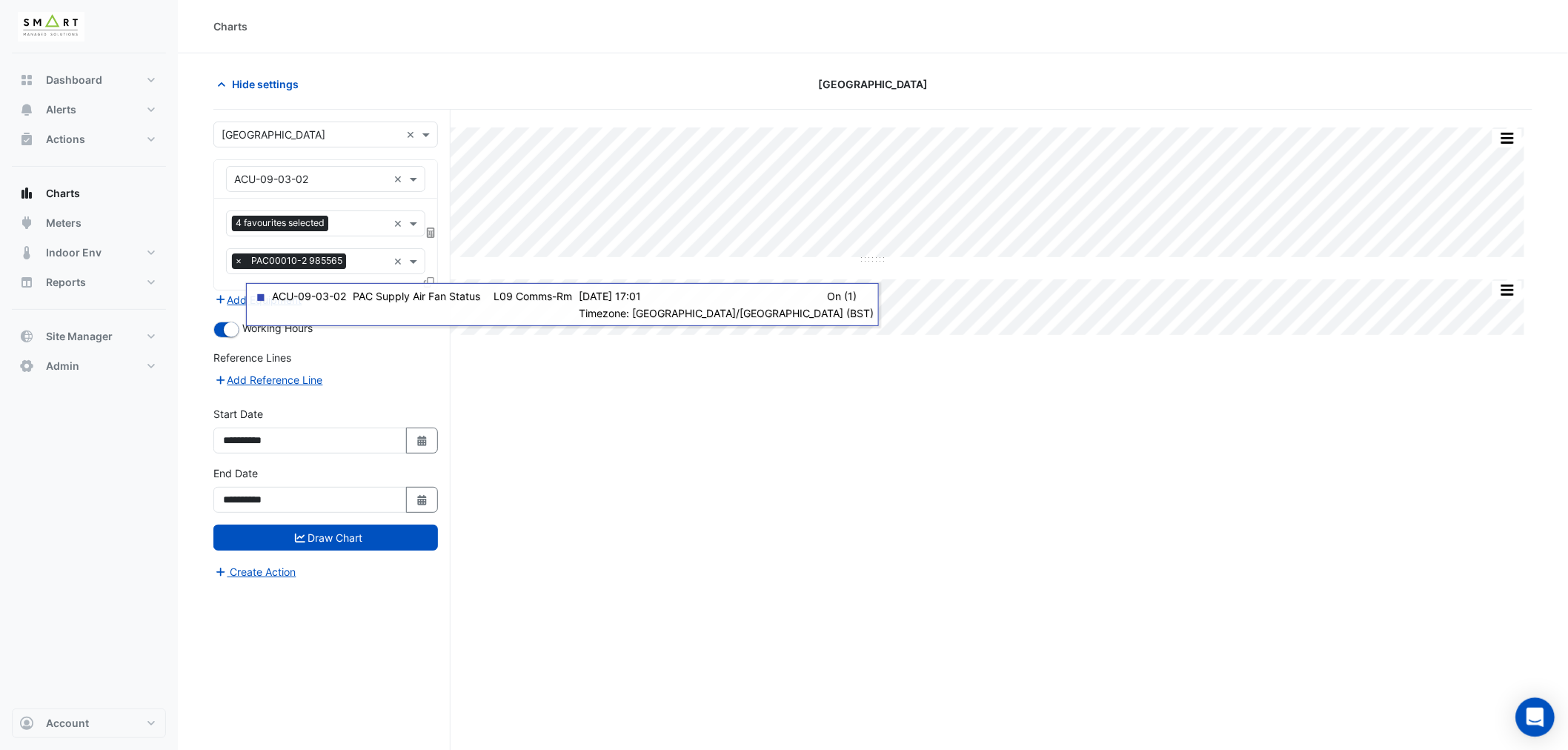
click at [1536, 705] on div "Open Intercom Messenger" at bounding box center [1536, 718] width 39 height 39
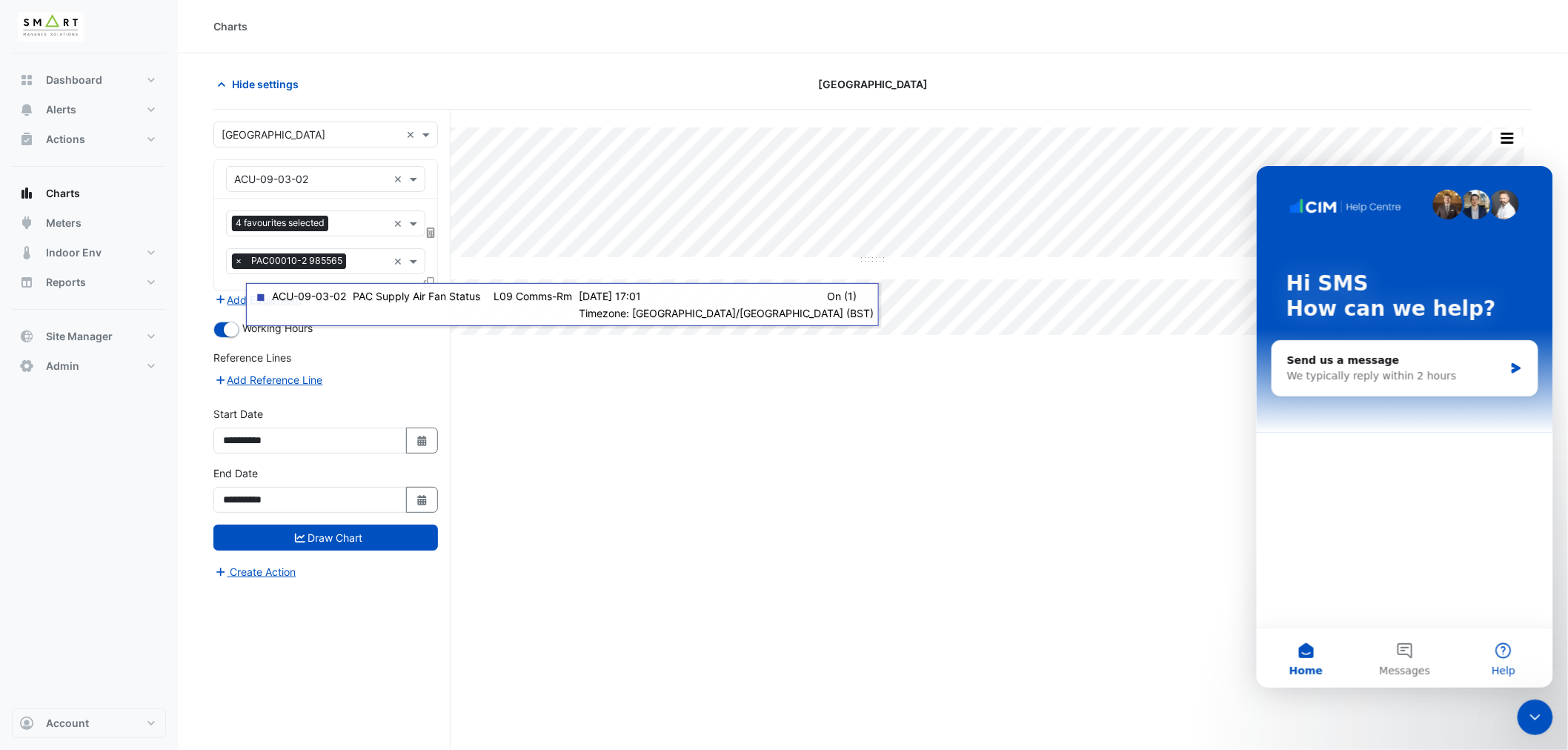
click at [1517, 647] on button "Help" at bounding box center [1503, 657] width 99 height 60
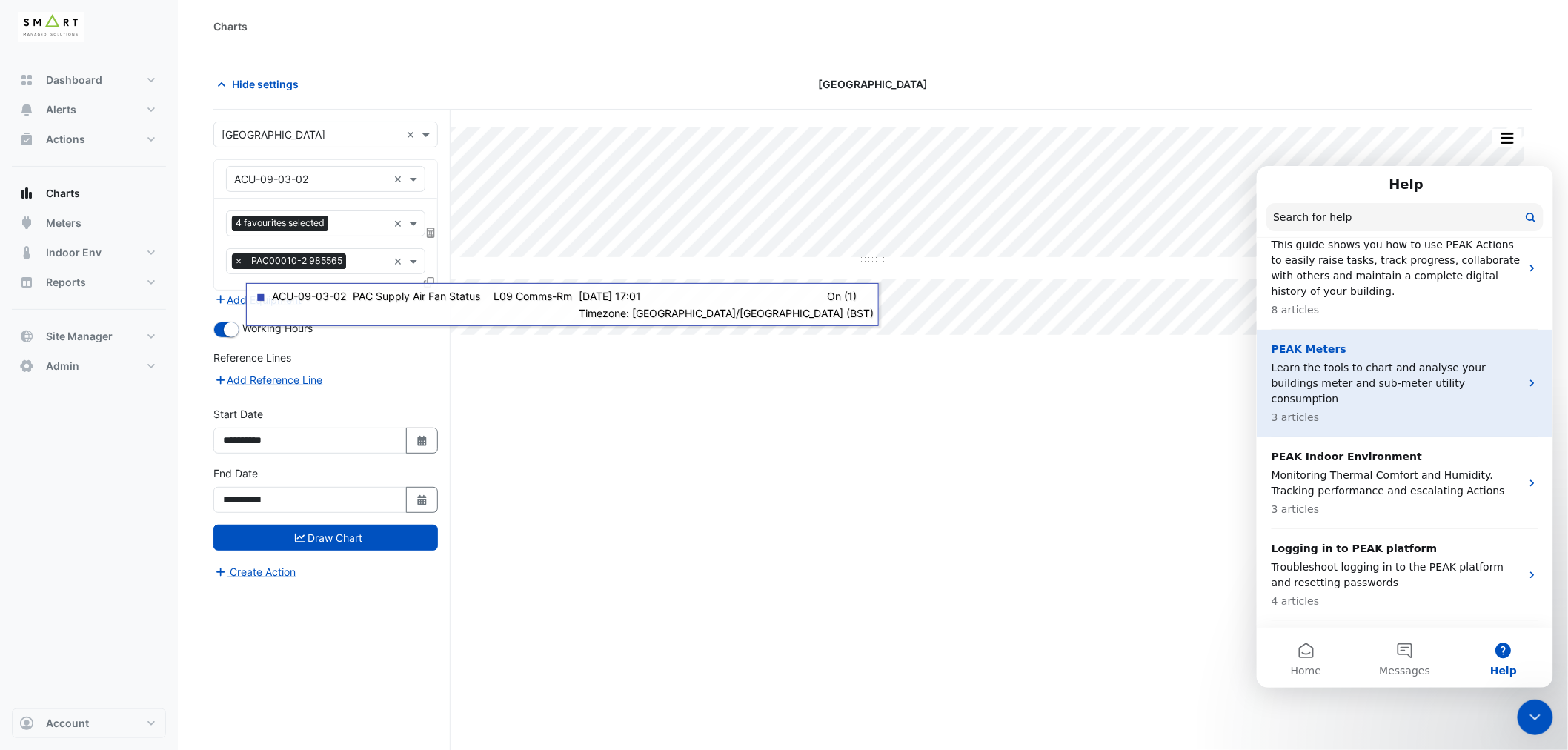
scroll to position [658, 0]
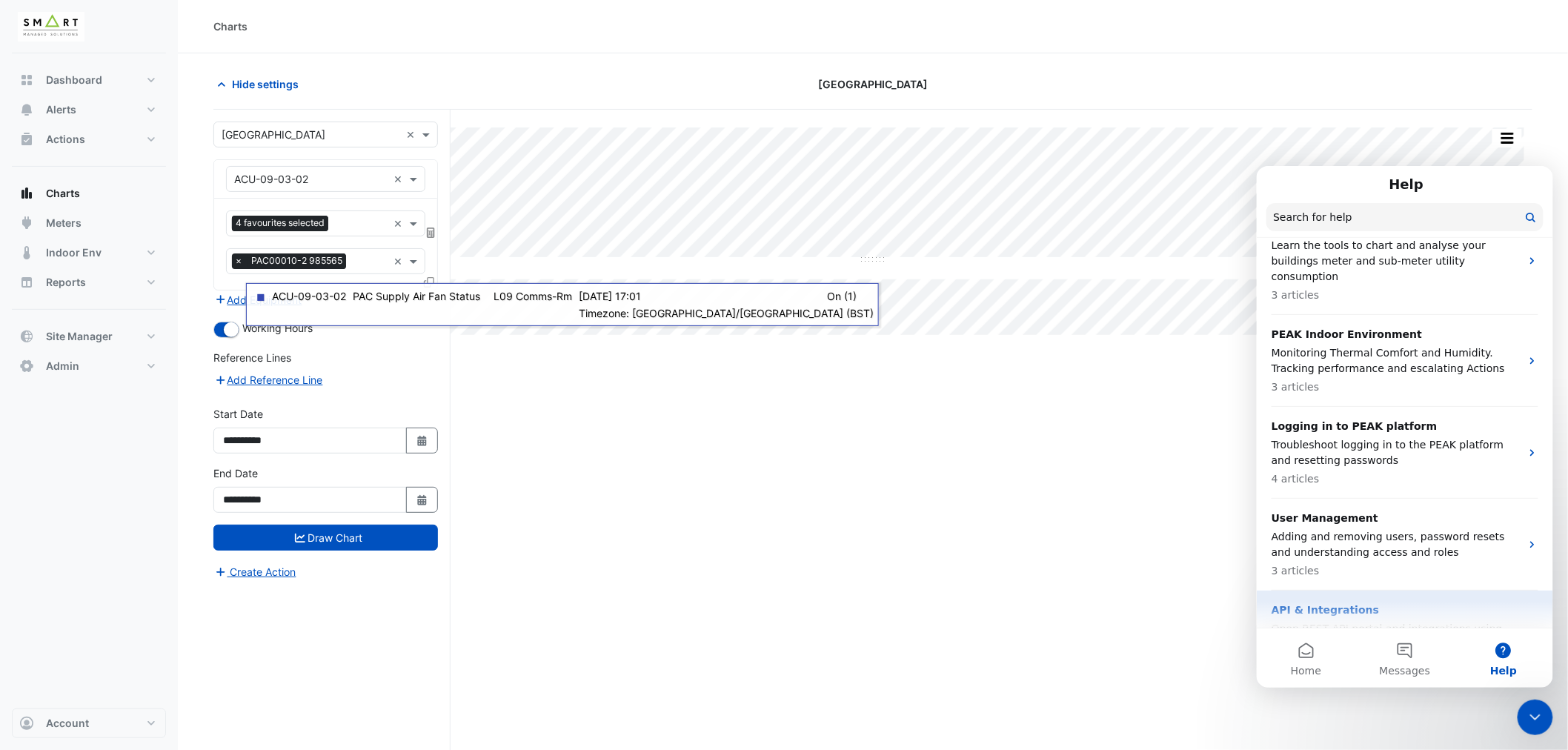
click at [1343, 602] on p "API & Integrations" at bounding box center [1396, 610] width 249 height 16
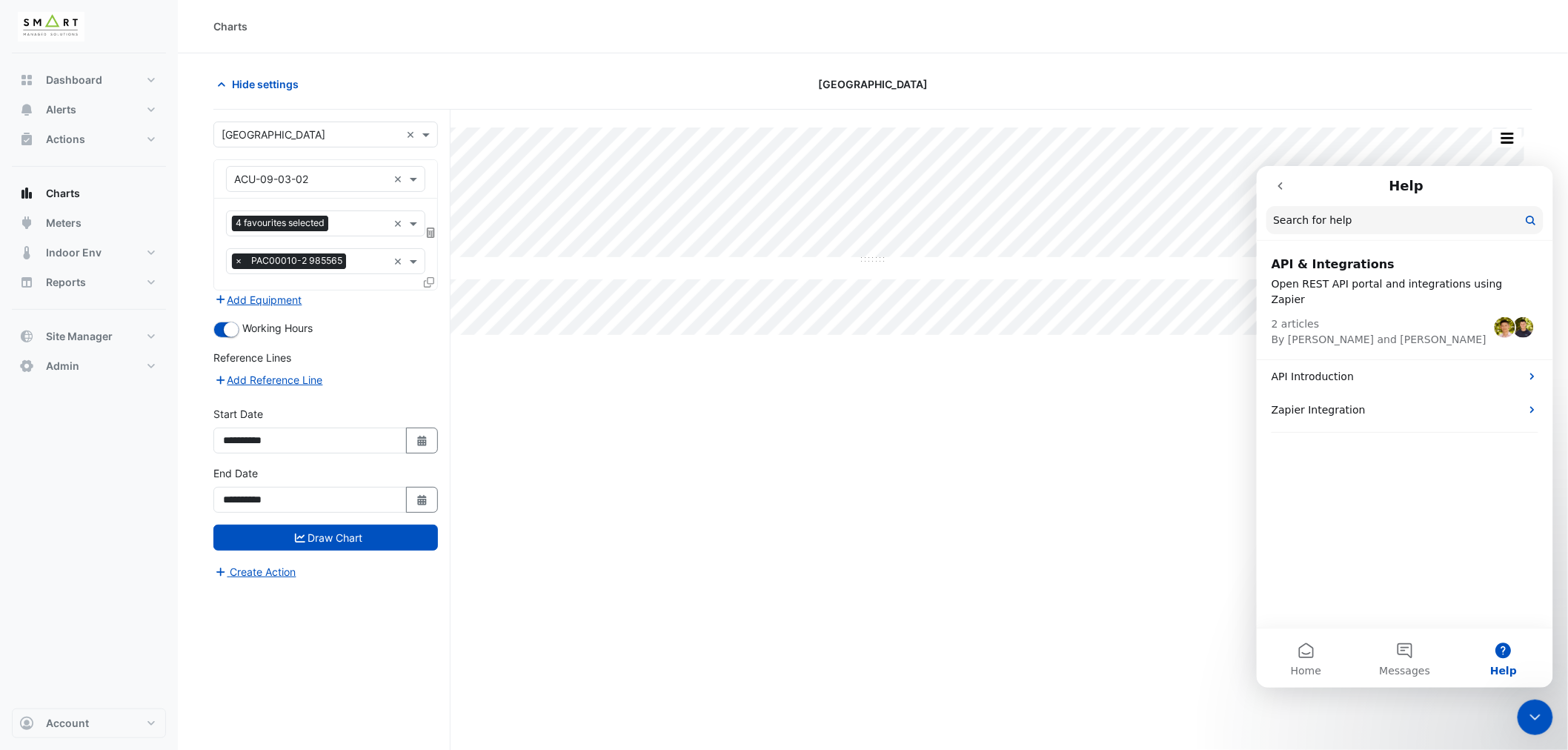
click at [341, 178] on input "text" at bounding box center [310, 180] width 153 height 16
type input "***"
click at [291, 215] on div "AHU-01" at bounding box center [326, 211] width 198 height 21
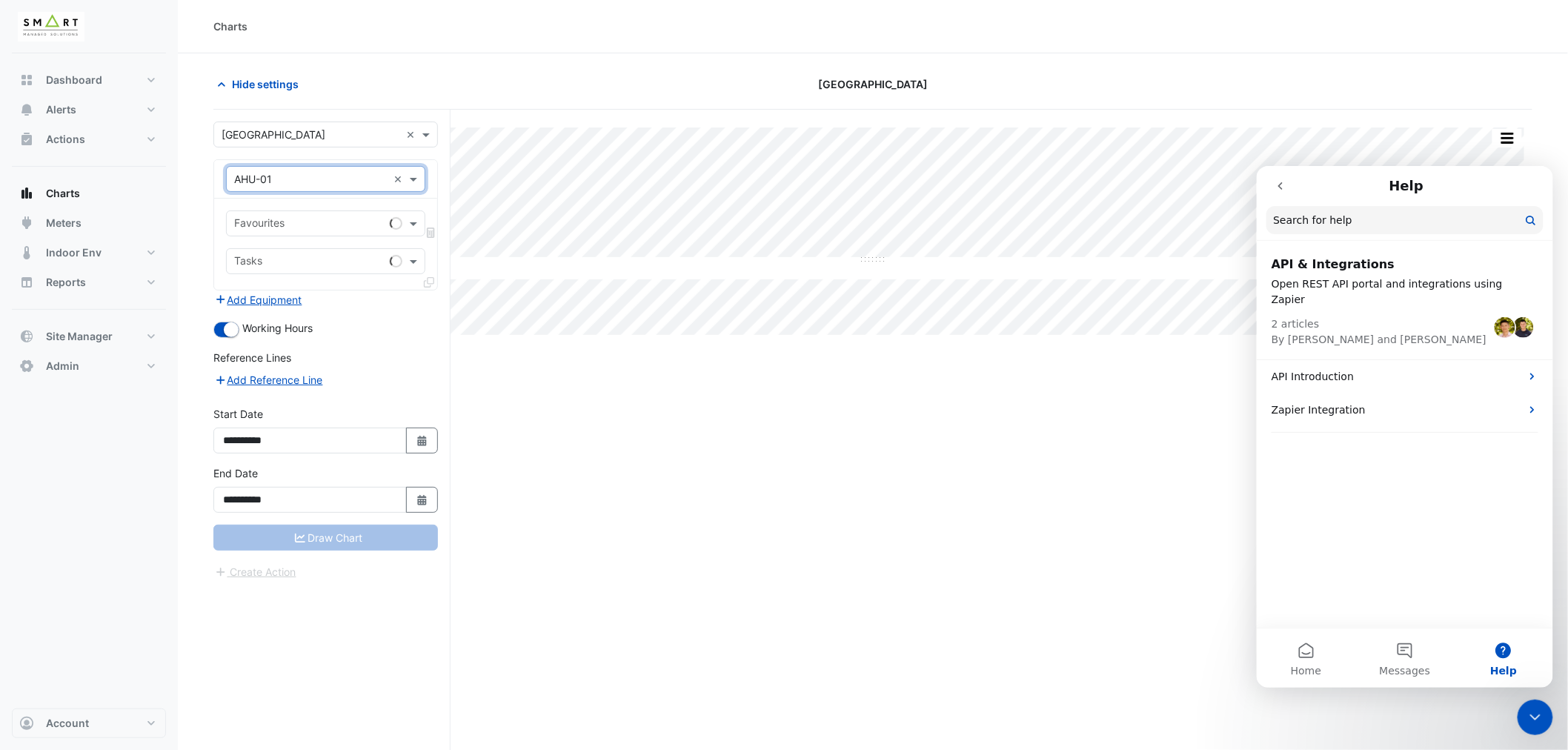
click at [342, 220] on input "text" at bounding box center [309, 225] width 149 height 16
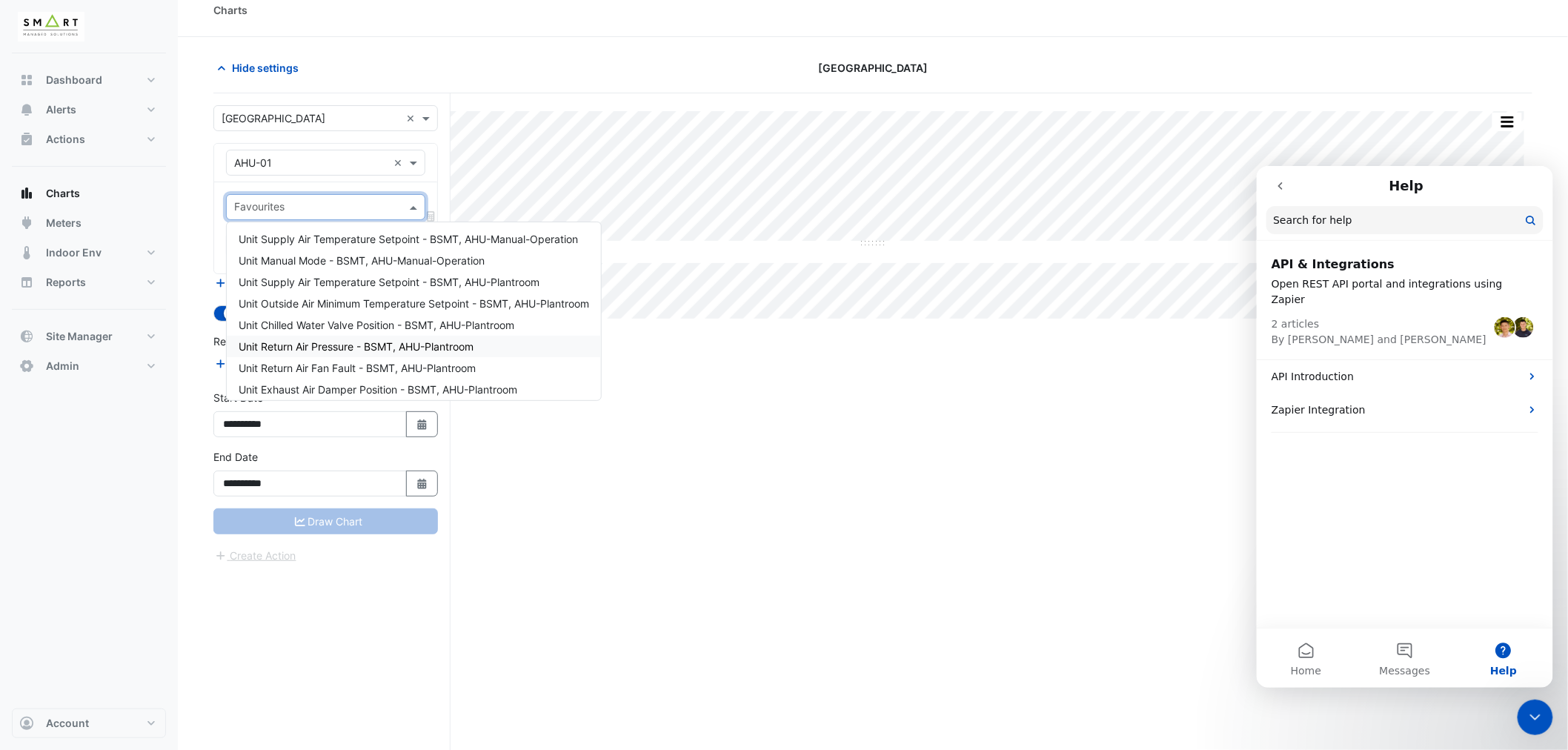
scroll to position [0, 0]
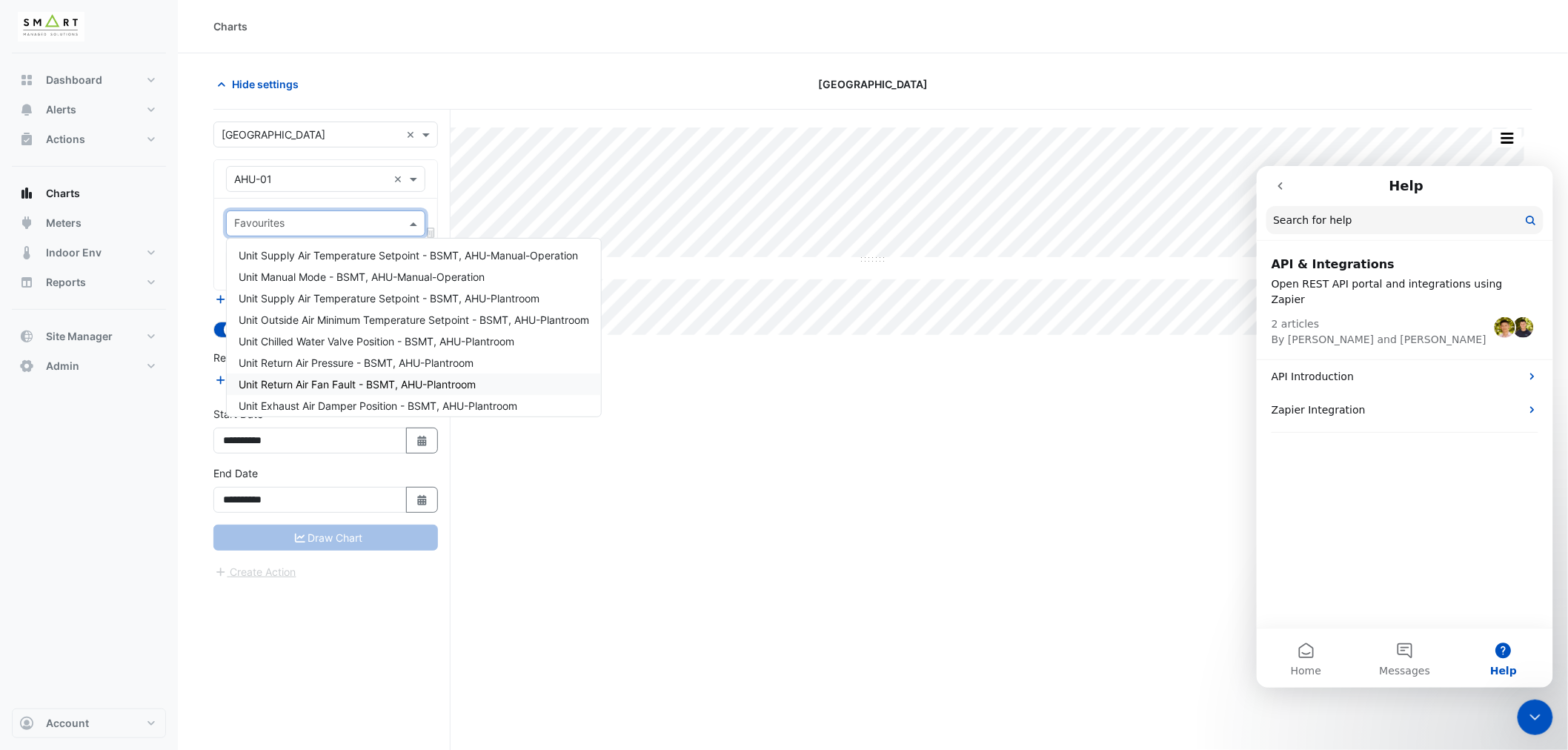
click at [897, 465] on div "Split All Split None Print Save as JPEG Save as PNG Pivot Data Table Export CSV…" at bounding box center [873, 457] width 1319 height 696
